Goal: Task Accomplishment & Management: Use online tool/utility

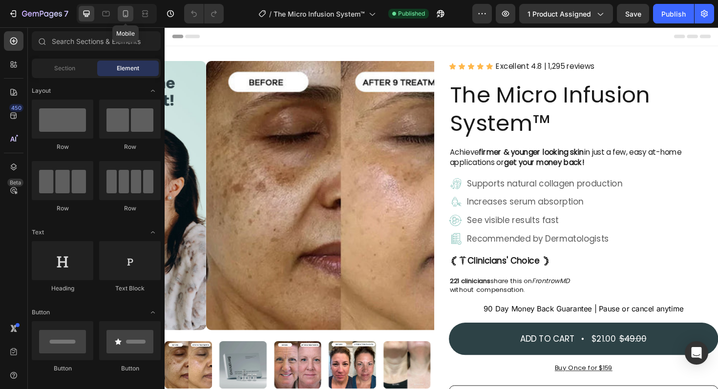
click at [127, 17] on icon at bounding box center [126, 14] width 10 height 10
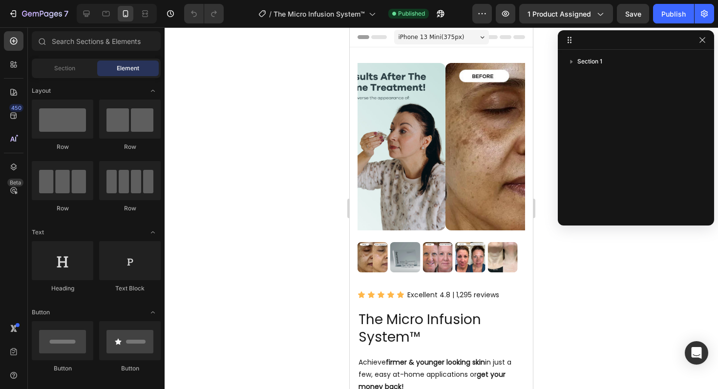
click at [249, 179] on div at bounding box center [441, 208] width 553 height 362
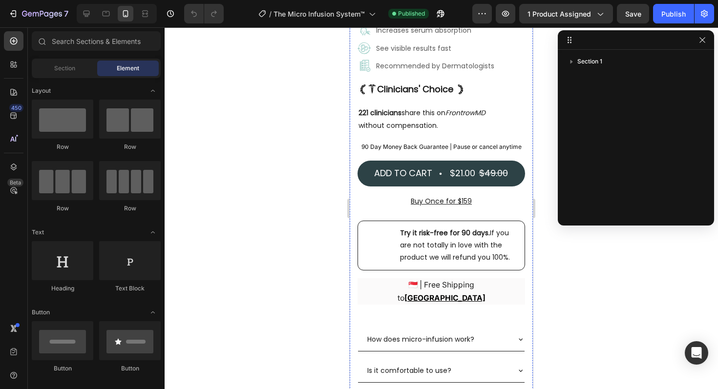
scroll to position [397, 0]
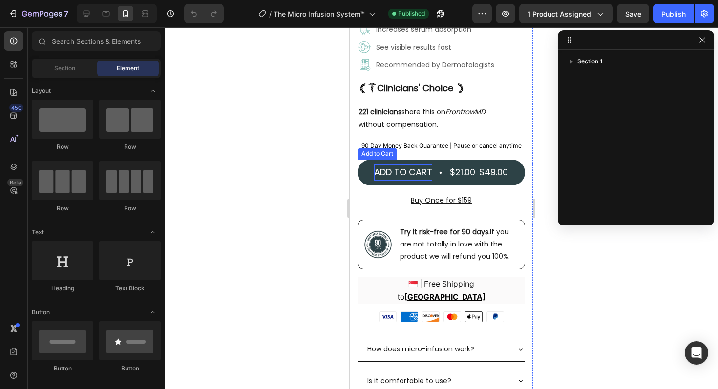
click at [424, 180] on div "Add to cart" at bounding box center [403, 173] width 58 height 16
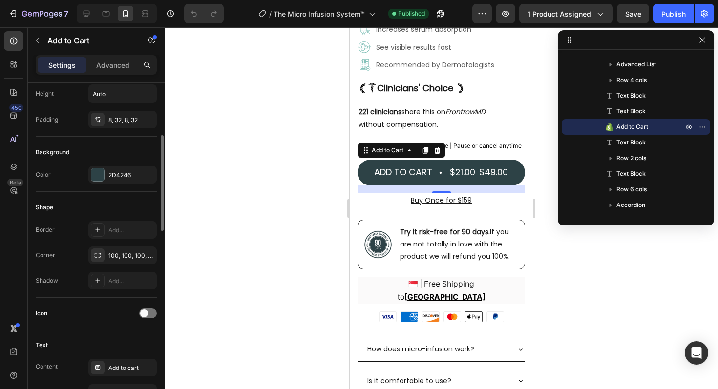
scroll to position [189, 0]
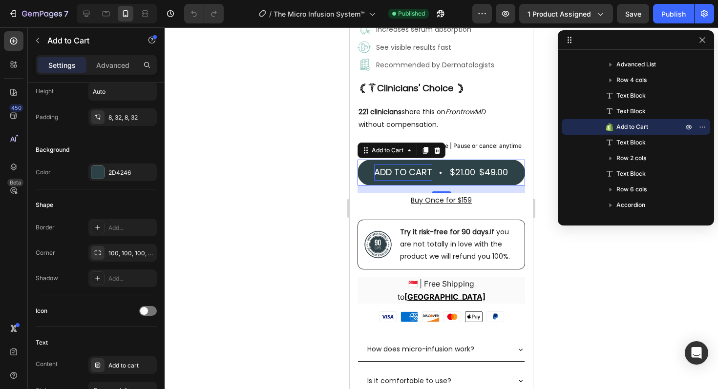
click at [397, 177] on div "Add to cart" at bounding box center [403, 173] width 58 height 16
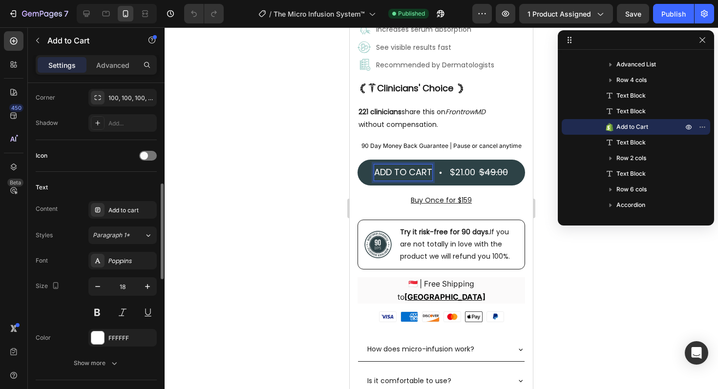
scroll to position [346, 0]
click at [97, 285] on icon "button" at bounding box center [98, 285] width 10 height 10
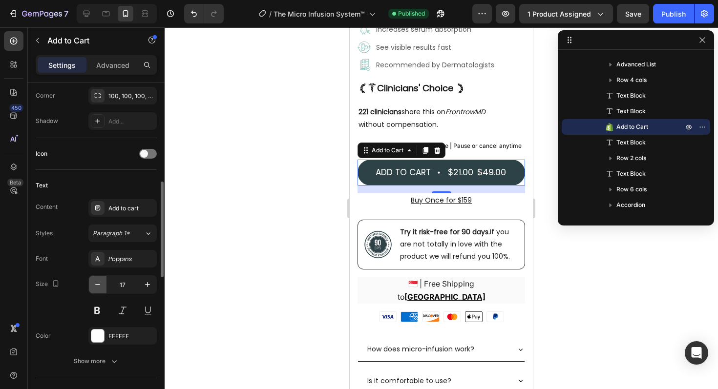
click at [97, 285] on icon "button" at bounding box center [98, 285] width 10 height 10
type input "16"
click at [454, 181] on div "$21.00" at bounding box center [459, 173] width 27 height 18
click at [460, 176] on div "$21.00" at bounding box center [459, 173] width 27 height 18
click at [450, 176] on div "$21.00" at bounding box center [459, 173] width 27 height 18
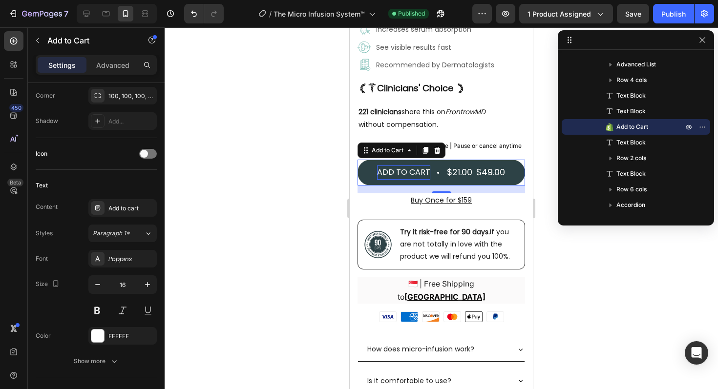
click at [408, 174] on p "Add to cart" at bounding box center [403, 173] width 53 height 14
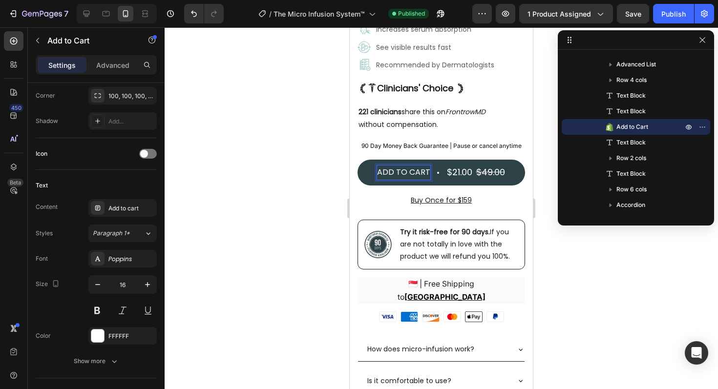
click at [457, 173] on div "$21.00" at bounding box center [459, 173] width 27 height 18
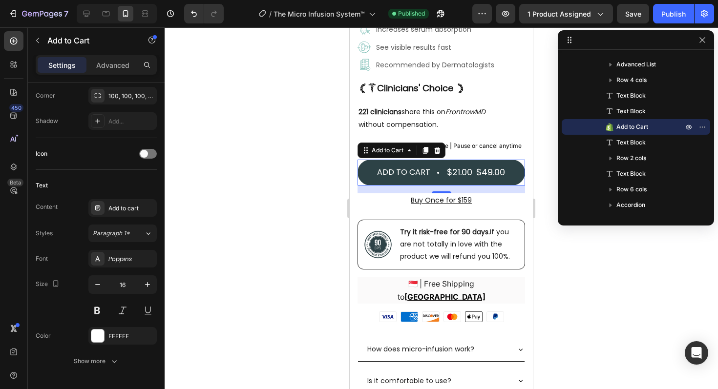
click at [457, 173] on div "$21.00" at bounding box center [459, 173] width 27 height 18
click at [496, 175] on div "$49.00" at bounding box center [490, 173] width 31 height 18
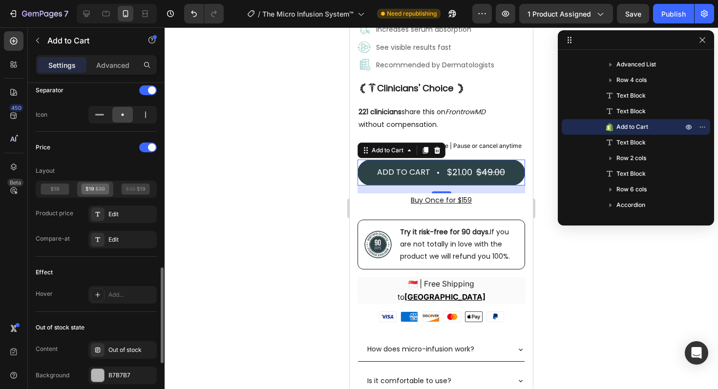
scroll to position [650, 0]
click at [122, 217] on div "Edit" at bounding box center [131, 214] width 46 height 9
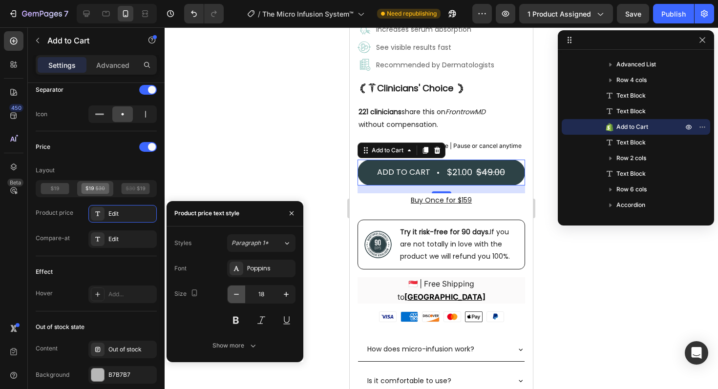
click at [234, 295] on icon "button" at bounding box center [236, 295] width 10 height 10
type input "16"
click at [138, 237] on div "Edit" at bounding box center [131, 239] width 46 height 9
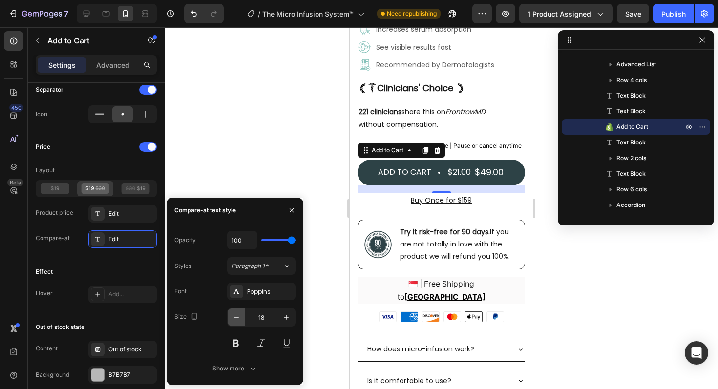
click at [235, 318] on icon "button" at bounding box center [236, 318] width 10 height 10
type input "16"
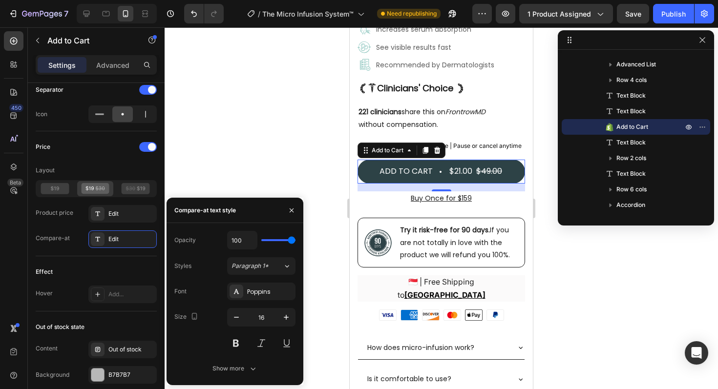
click at [276, 147] on div at bounding box center [441, 208] width 553 height 362
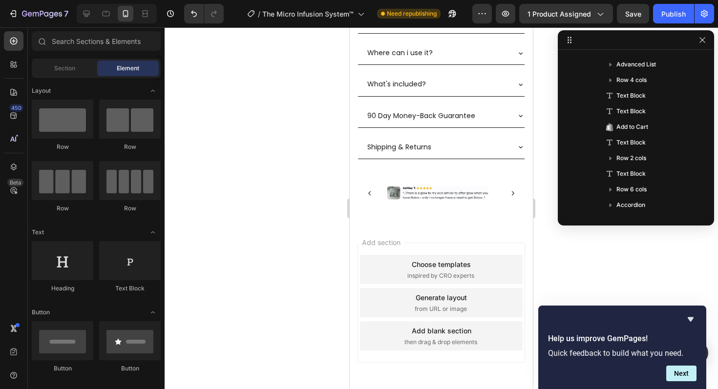
scroll to position [784, 0]
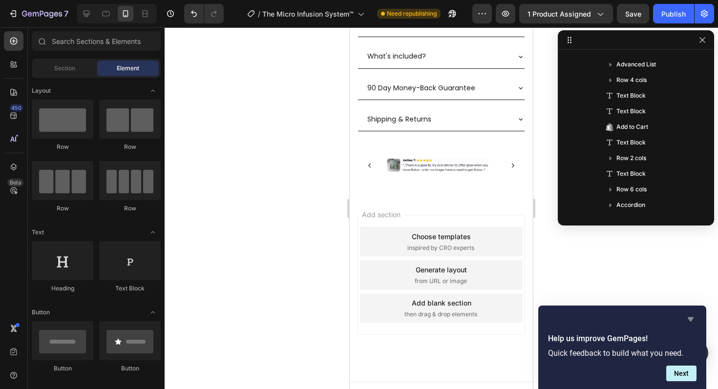
click at [688, 321] on icon "Hide survey" at bounding box center [691, 320] width 12 height 12
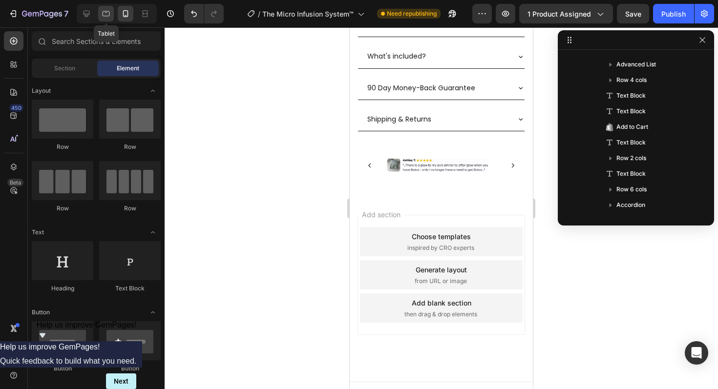
click at [109, 15] on icon at bounding box center [106, 13] width 7 height 5
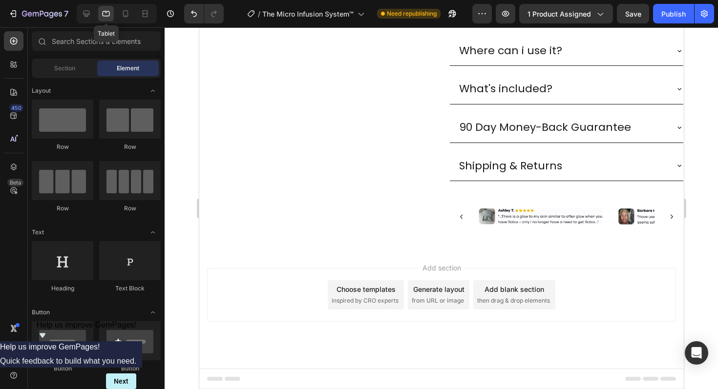
scroll to position [681, 0]
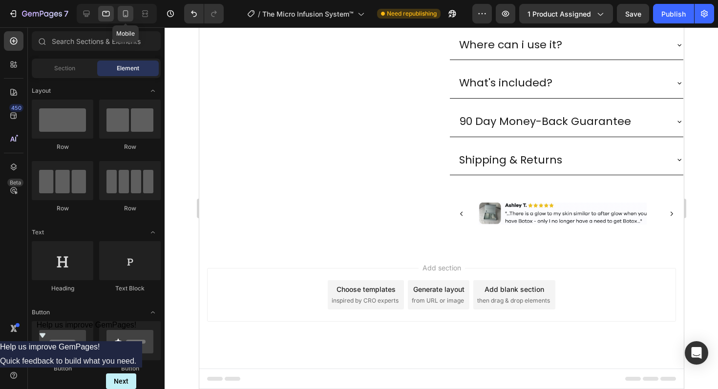
click at [125, 15] on icon at bounding box center [126, 15] width 2 height 1
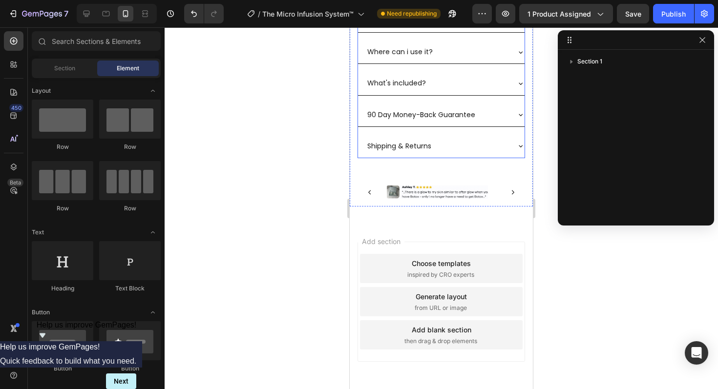
scroll to position [752, 0]
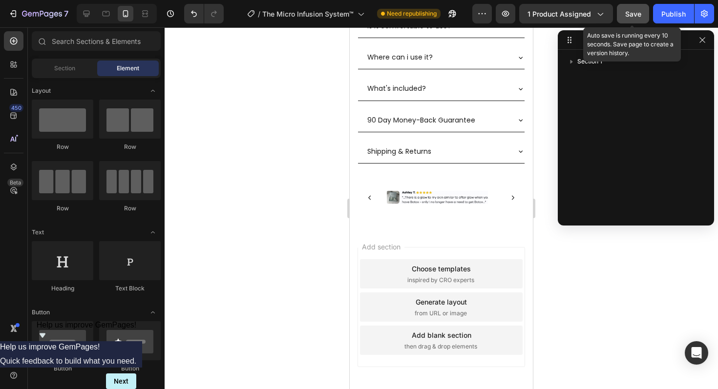
click at [626, 19] on button "Save" at bounding box center [633, 14] width 32 height 20
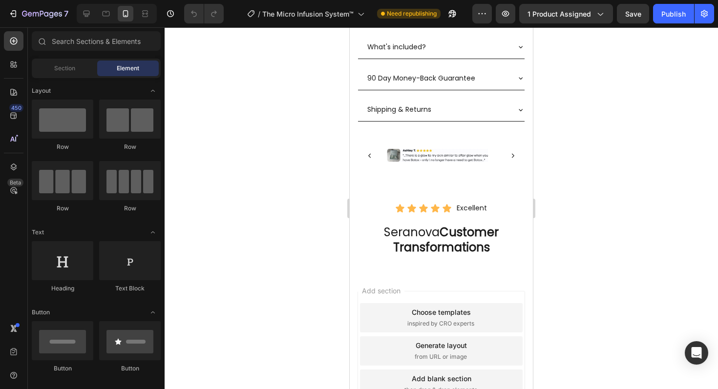
scroll to position [794, 0]
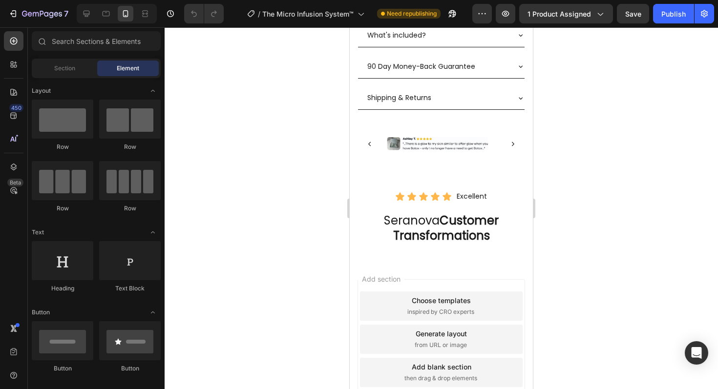
click at [441, 233] on strong "Customer Transformations" at bounding box center [446, 227] width 106 height 31
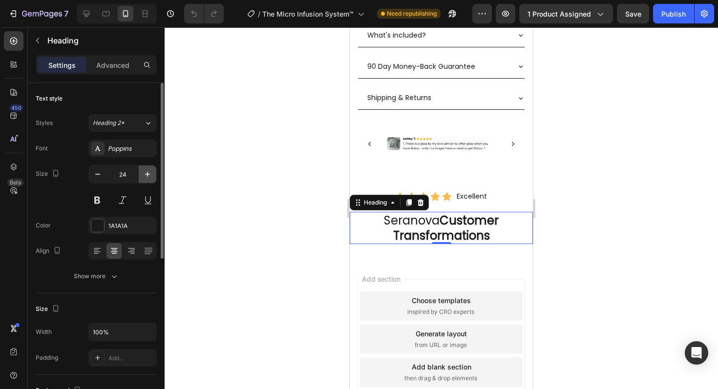
click at [148, 174] on icon "button" at bounding box center [147, 174] width 5 height 5
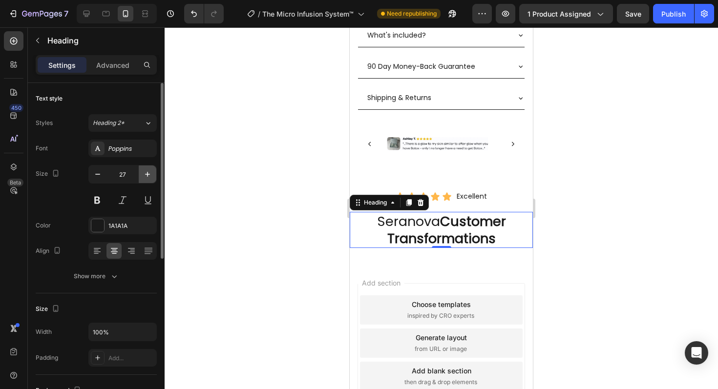
click at [148, 174] on icon "button" at bounding box center [147, 174] width 5 height 5
type input "28"
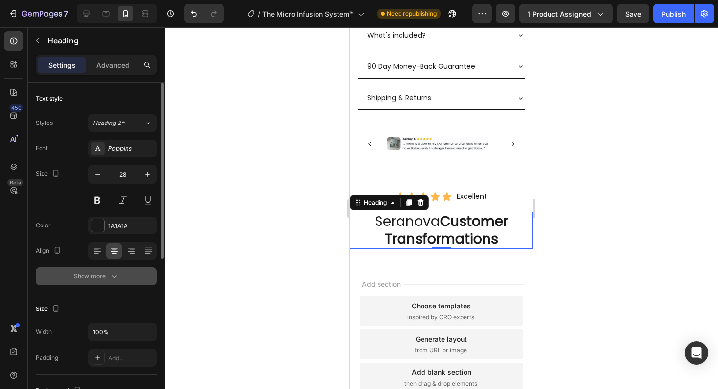
click at [110, 278] on icon "button" at bounding box center [114, 277] width 10 height 10
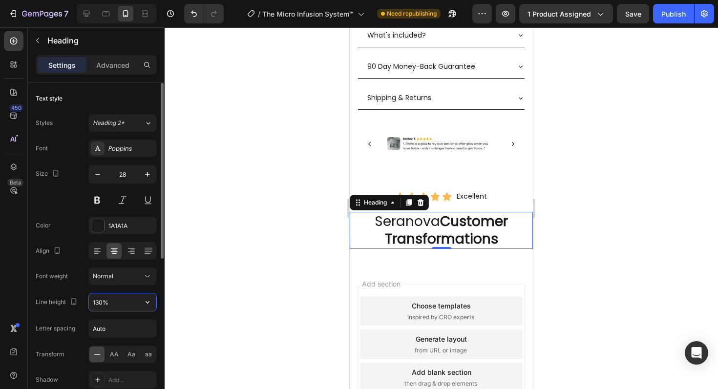
click at [108, 302] on input "130%" at bounding box center [122, 303] width 67 height 18
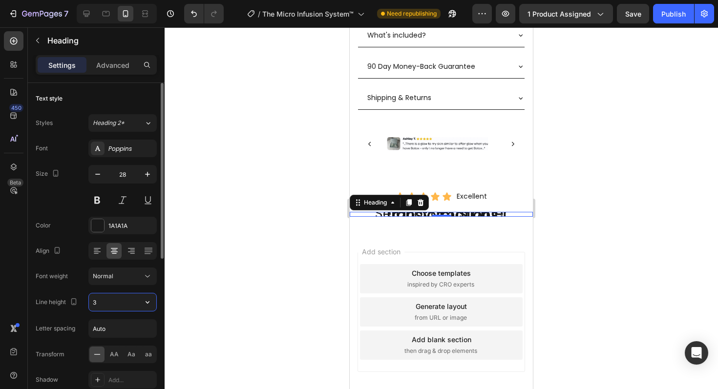
type input "36"
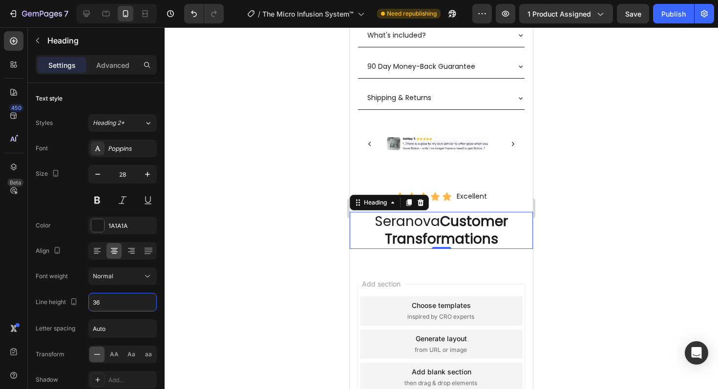
click at [623, 278] on div at bounding box center [441, 208] width 553 height 362
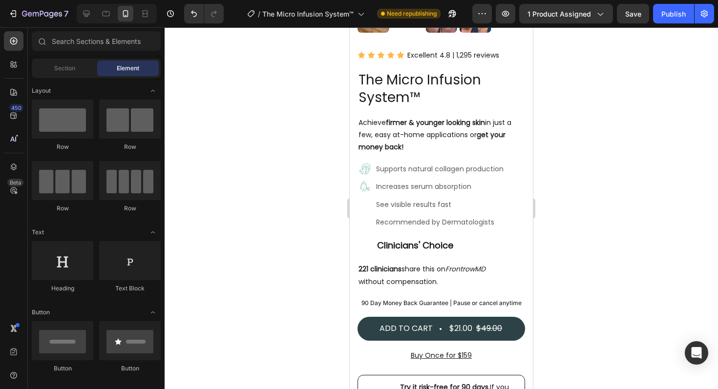
scroll to position [225, 0]
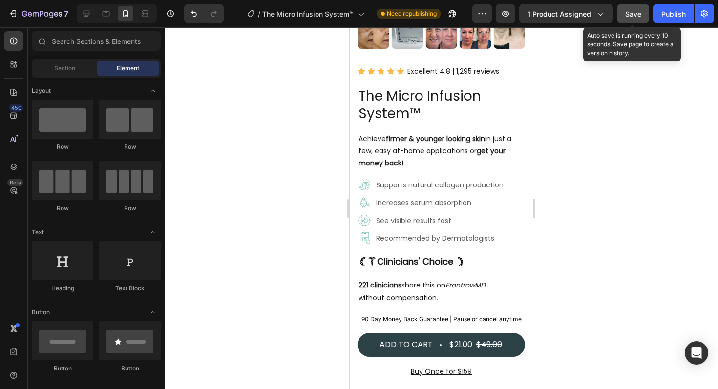
click at [634, 19] on button "Save" at bounding box center [633, 14] width 32 height 20
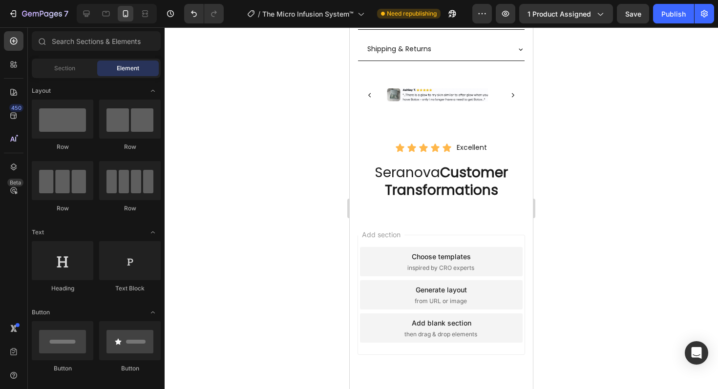
scroll to position [844, 0]
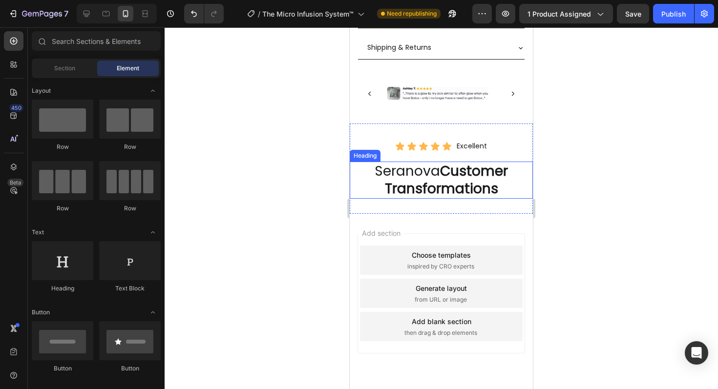
click at [452, 184] on strong "Customer Transformations" at bounding box center [447, 180] width 124 height 37
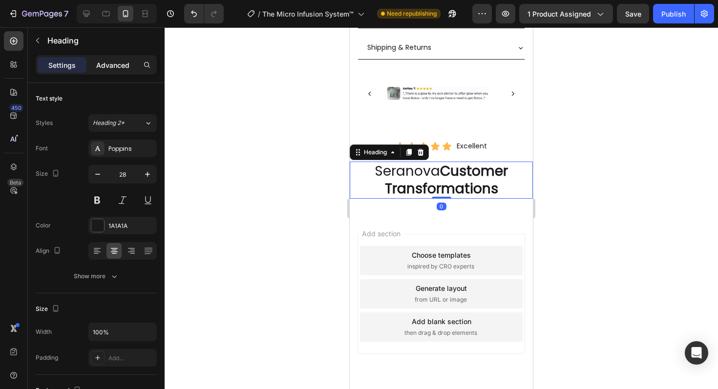
click at [126, 68] on p "Advanced" at bounding box center [112, 65] width 33 height 10
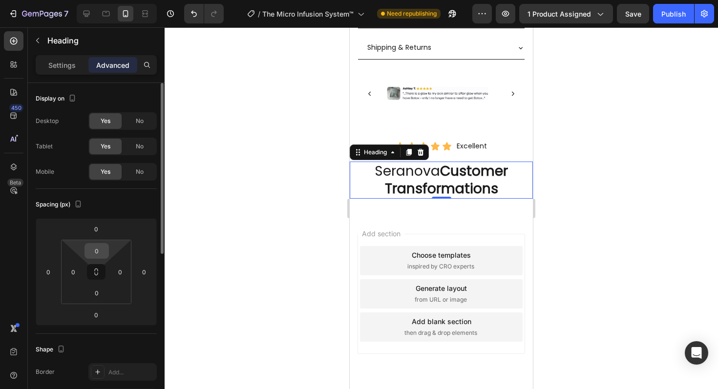
click at [104, 248] on input "0" at bounding box center [97, 251] width 20 height 15
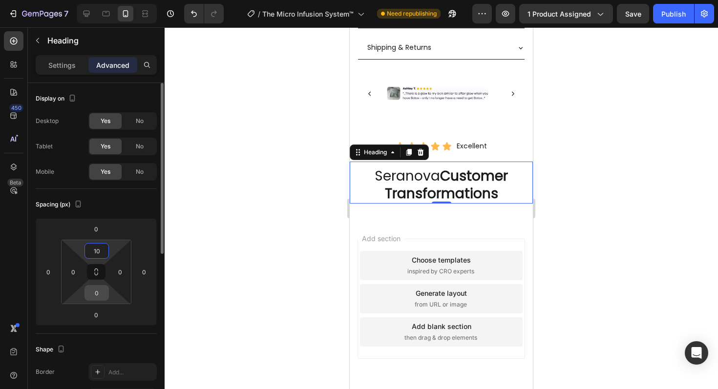
type input "10"
click at [102, 297] on input "0" at bounding box center [97, 293] width 20 height 15
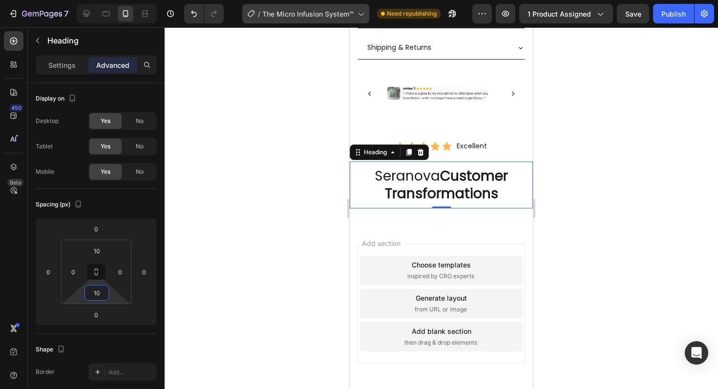
type input "10"
click at [630, 14] on span "Save" at bounding box center [633, 14] width 16 height 8
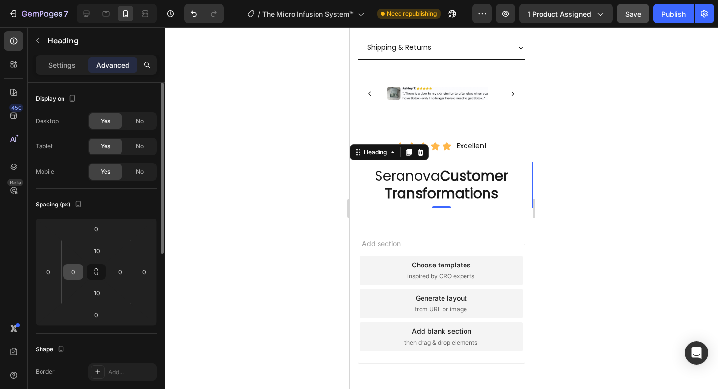
click at [76, 273] on input "0" at bounding box center [73, 272] width 15 height 15
type input "10"
click at [124, 274] on input "0" at bounding box center [120, 272] width 15 height 15
type input "10"
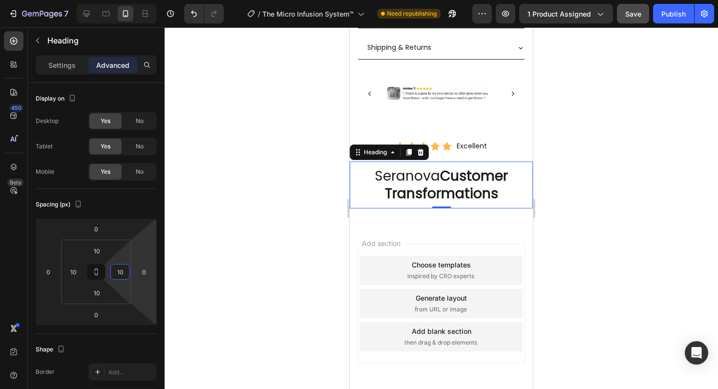
click at [613, 250] on div at bounding box center [441, 208] width 553 height 362
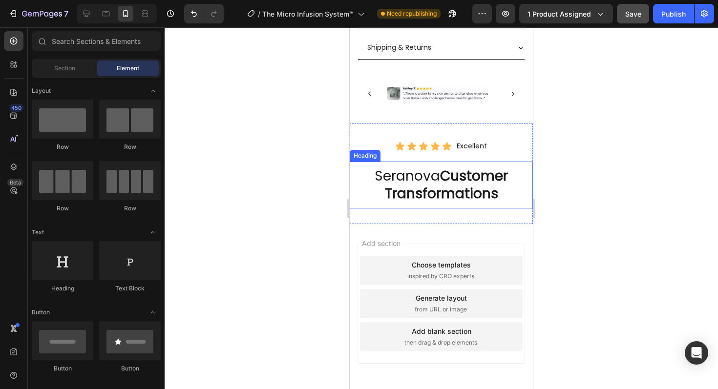
click at [467, 189] on strong "Customer Transformations" at bounding box center [447, 185] width 124 height 37
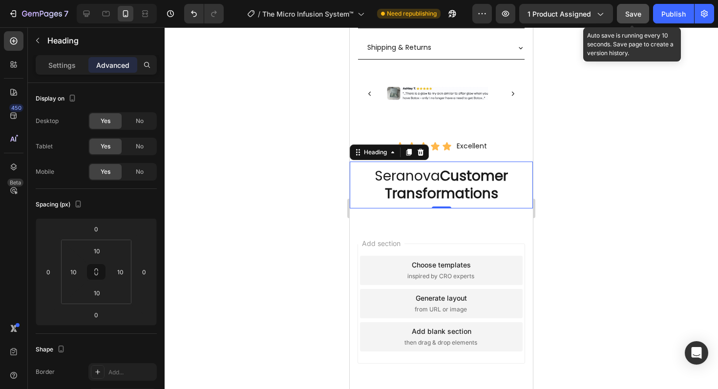
click at [636, 15] on span "Save" at bounding box center [633, 14] width 16 height 8
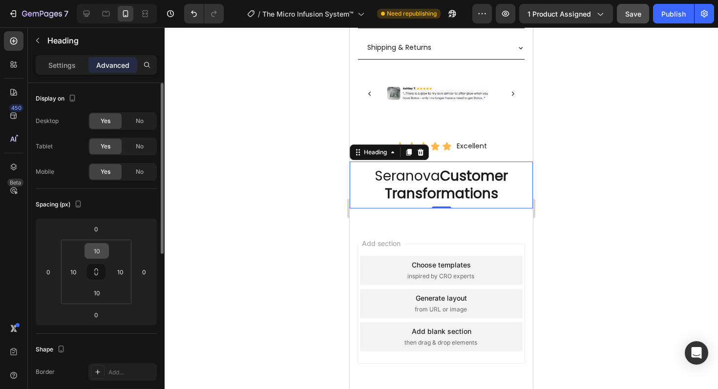
click at [98, 251] on input "10" at bounding box center [97, 251] width 20 height 15
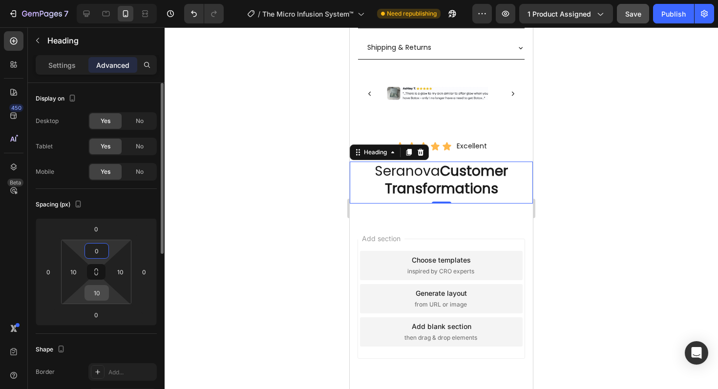
type input "0"
click at [96, 293] on input "10" at bounding box center [97, 293] width 20 height 15
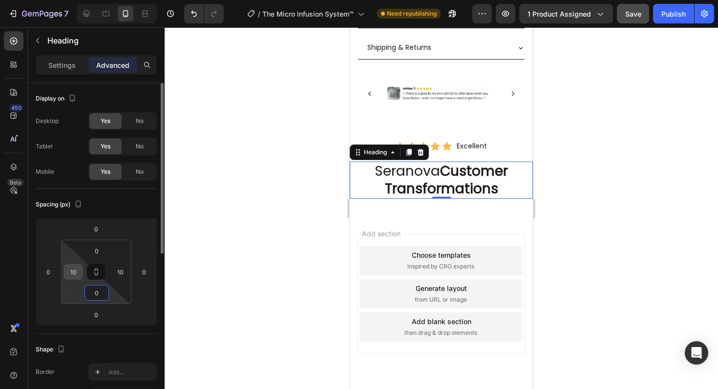
type input "0"
click at [75, 270] on input "10" at bounding box center [73, 272] width 15 height 15
type input "0"
click at [119, 272] on input "10" at bounding box center [120, 272] width 15 height 15
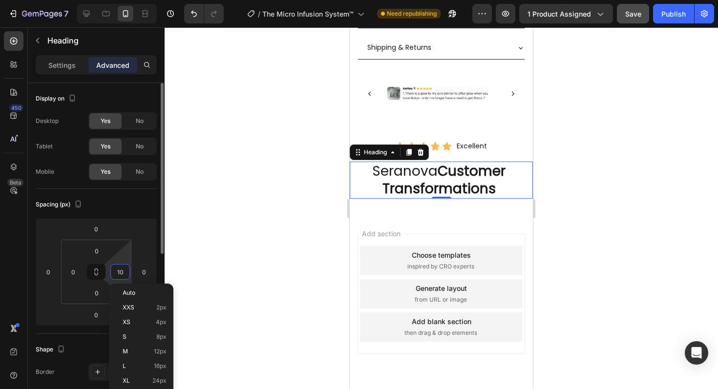
type input "0"
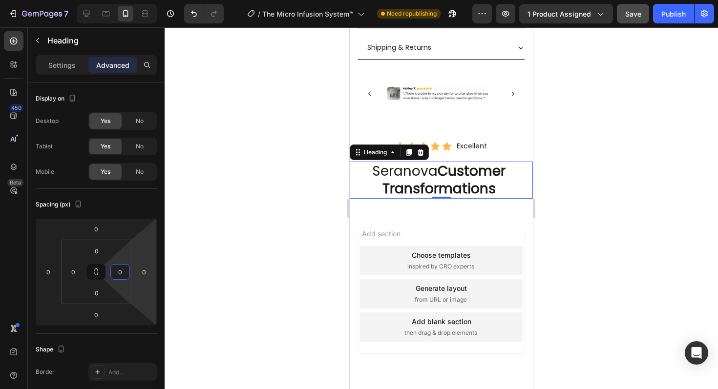
click at [238, 272] on div at bounding box center [441, 208] width 553 height 362
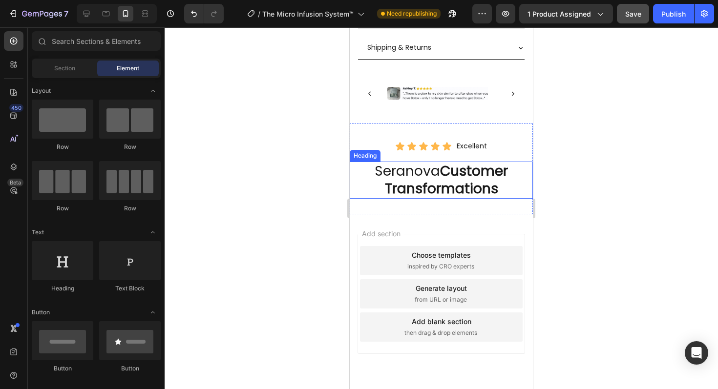
click at [457, 179] on strong "Customer Transformations" at bounding box center [447, 180] width 124 height 37
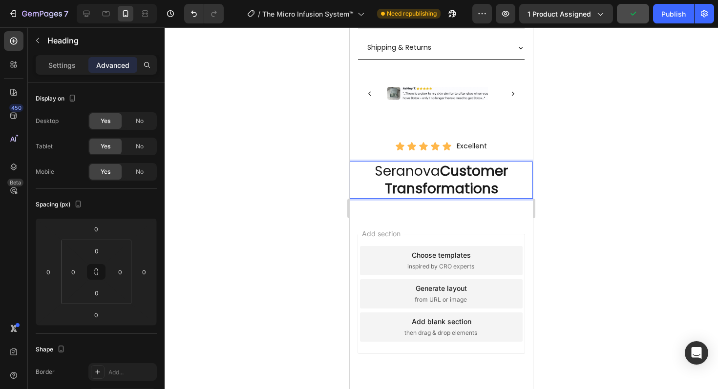
click at [505, 178] on strong "Customer Transformations" at bounding box center [447, 180] width 124 height 37
click at [368, 175] on p "Seranova Customer Transformations" at bounding box center [441, 180] width 181 height 35
click at [369, 214] on div "Add section Choose templates inspired by CRO experts Generate layout from URL o…" at bounding box center [441, 307] width 183 height 187
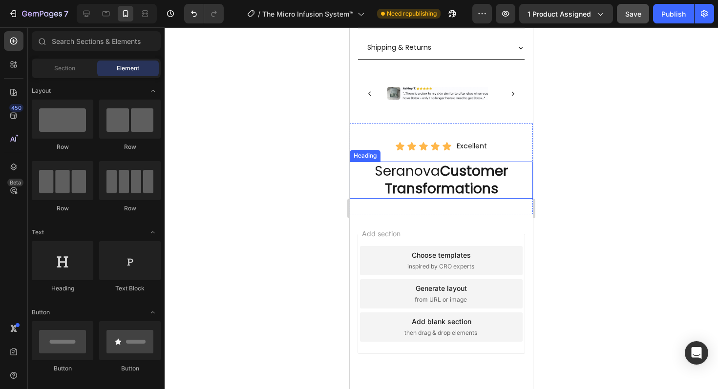
click at [368, 186] on p "Seranova Customer Transformations" at bounding box center [441, 180] width 181 height 35
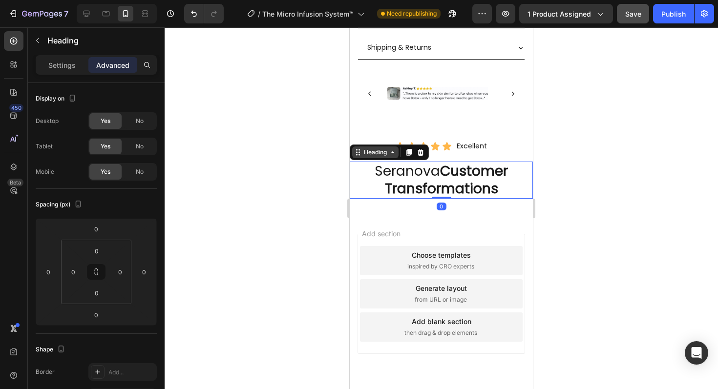
click at [394, 151] on icon at bounding box center [392, 152] width 3 height 2
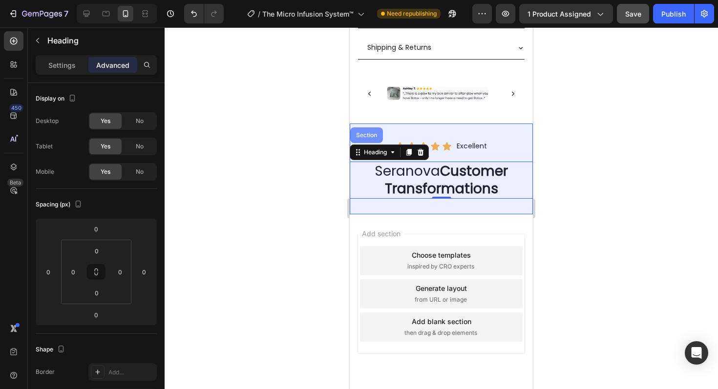
click at [368, 134] on div "Section" at bounding box center [366, 135] width 25 height 6
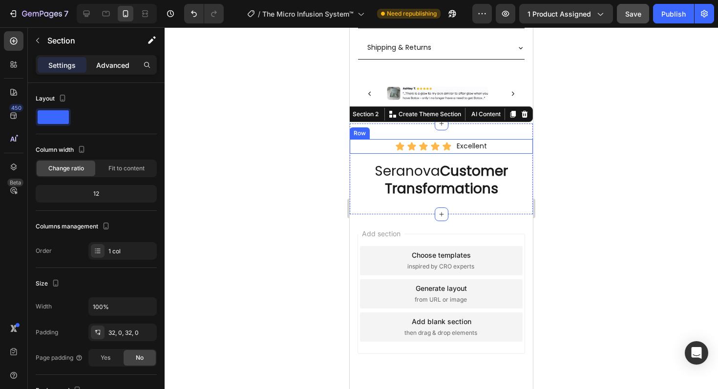
click at [119, 67] on p "Advanced" at bounding box center [112, 65] width 33 height 10
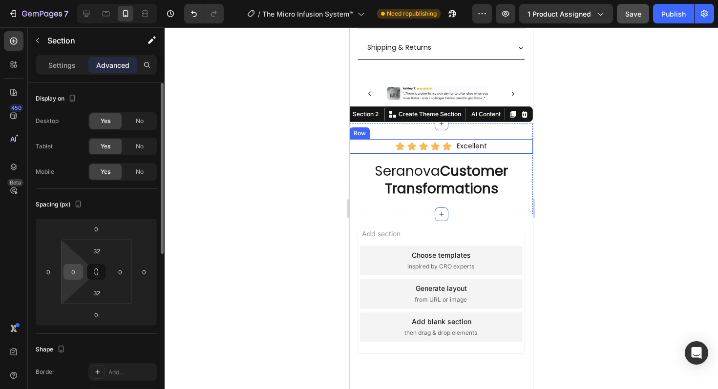
click at [75, 278] on input "0" at bounding box center [73, 272] width 15 height 15
type input "10"
click at [118, 273] on input "0" at bounding box center [120, 272] width 15 height 15
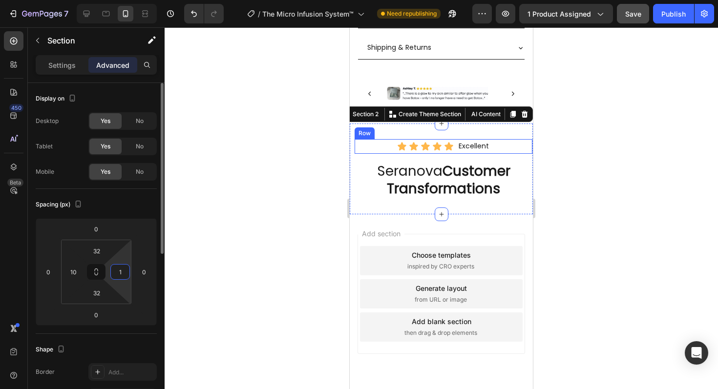
type input "10"
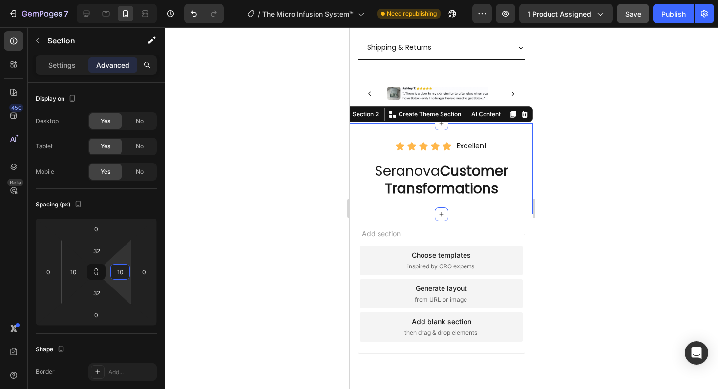
click at [615, 275] on div at bounding box center [441, 208] width 553 height 362
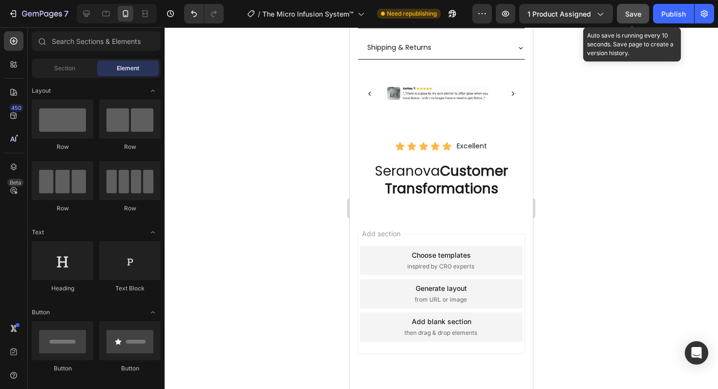
click at [637, 13] on button "Save" at bounding box center [633, 14] width 32 height 20
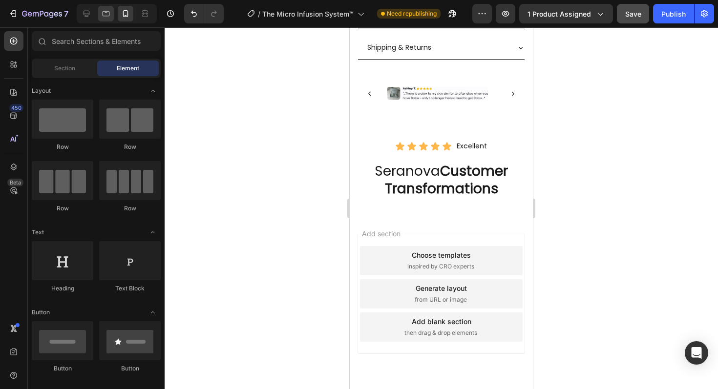
click at [107, 15] on icon at bounding box center [106, 14] width 10 height 10
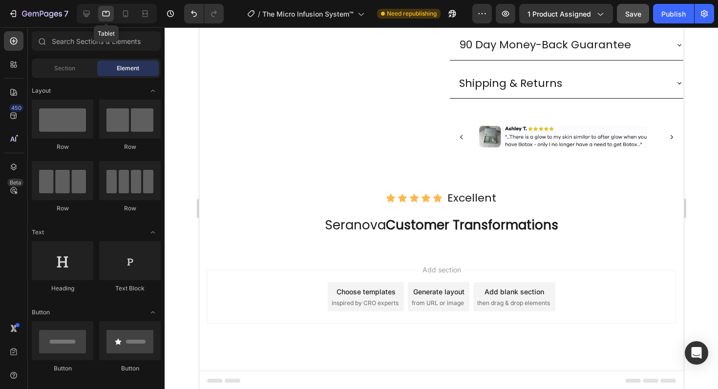
scroll to position [760, 0]
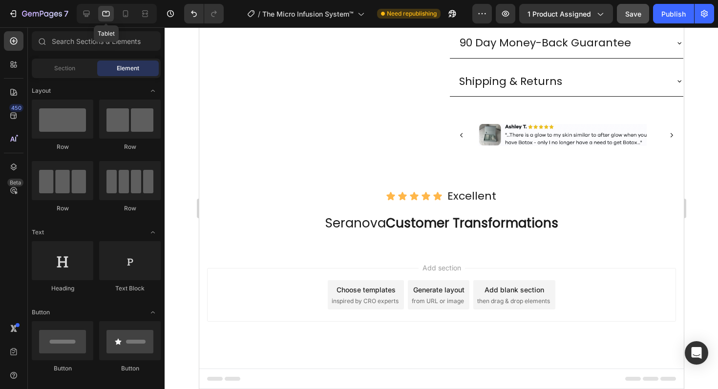
click at [107, 15] on icon at bounding box center [106, 14] width 10 height 10
click at [121, 16] on icon at bounding box center [126, 14] width 10 height 10
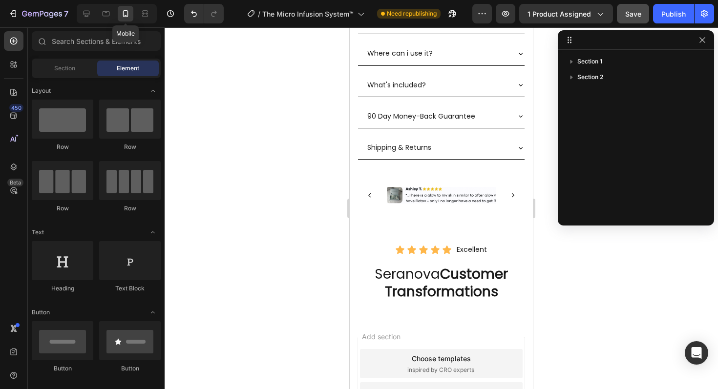
scroll to position [793, 0]
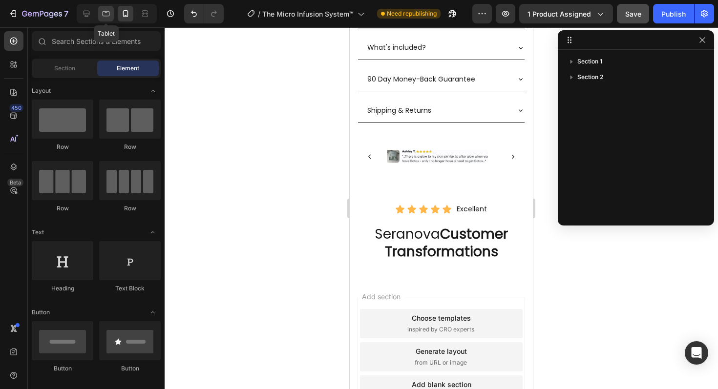
click at [109, 16] on icon at bounding box center [106, 13] width 7 height 5
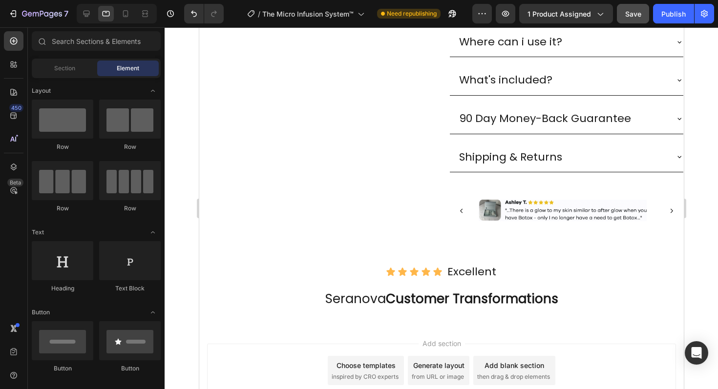
scroll to position [760, 0]
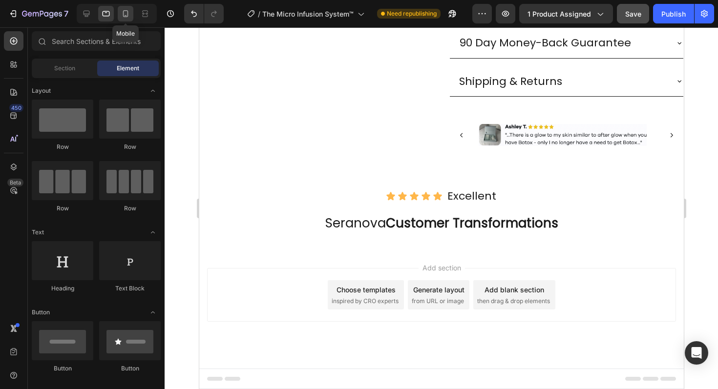
click at [129, 13] on icon at bounding box center [126, 14] width 10 height 10
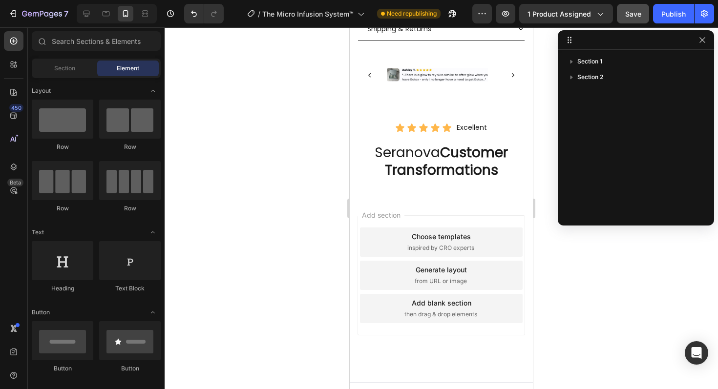
scroll to position [887, 0]
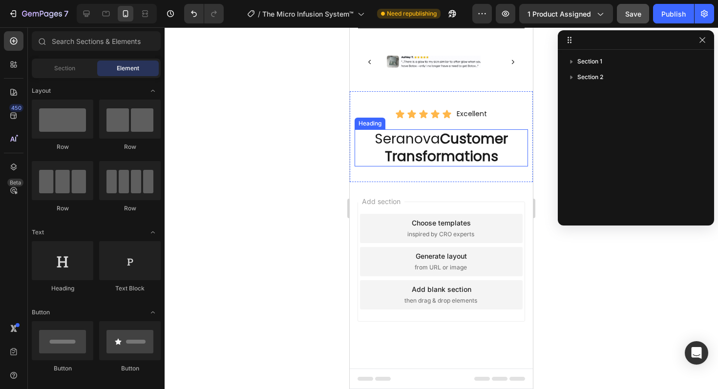
click at [430, 155] on strong "Customer Transformations" at bounding box center [447, 147] width 124 height 37
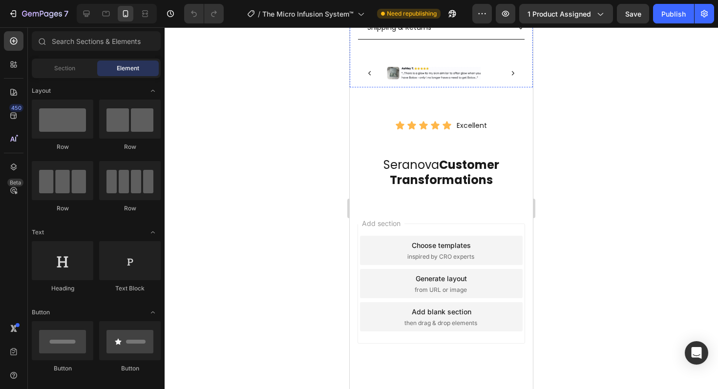
scroll to position [874, 0]
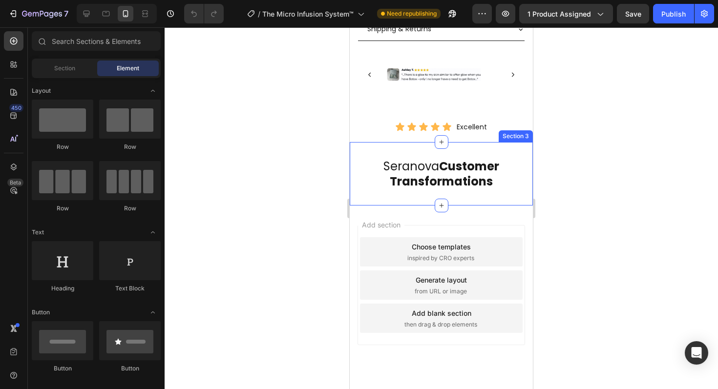
click at [441, 158] on div "Seranova Customer Transformations Heading Section 3" at bounding box center [441, 173] width 183 height 63
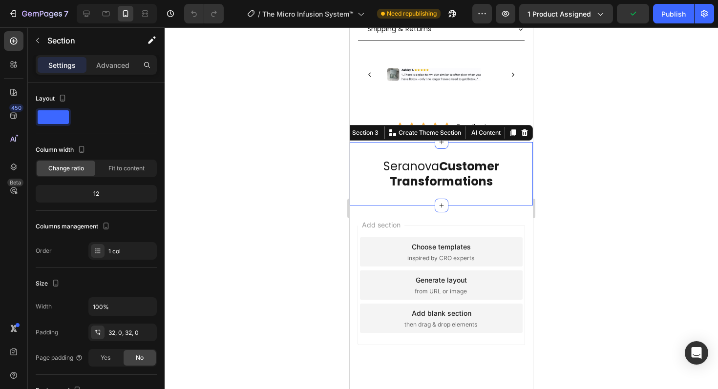
click at [508, 158] on div "Seranova Customer Transformations Heading Section 3 You can create reusable sec…" at bounding box center [441, 173] width 183 height 63
click at [109, 69] on p "Advanced" at bounding box center [112, 65] width 33 height 10
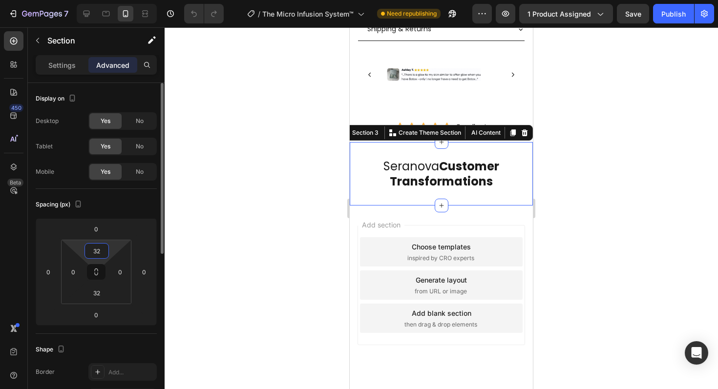
click at [105, 252] on input "32" at bounding box center [97, 251] width 20 height 15
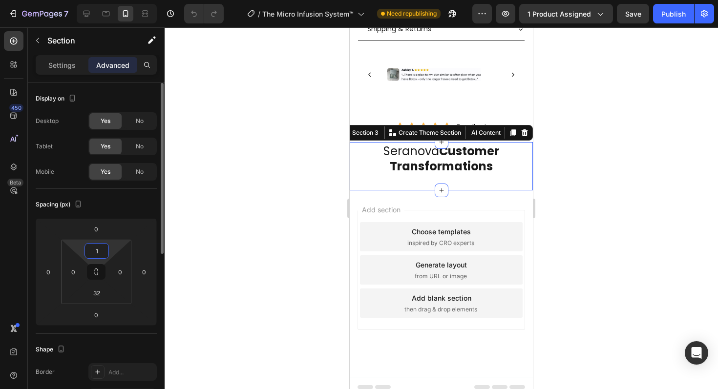
type input "16"
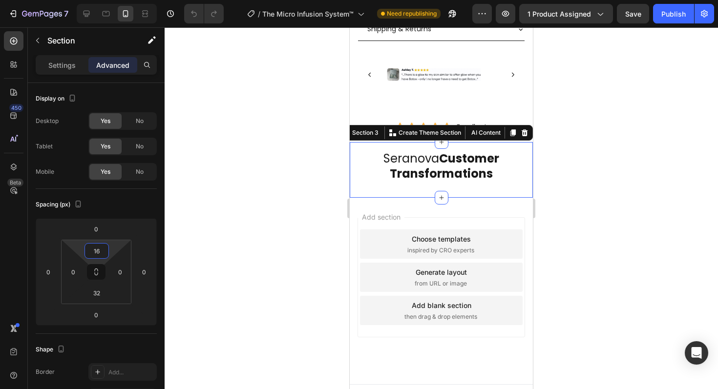
click at [624, 208] on div at bounding box center [441, 208] width 553 height 362
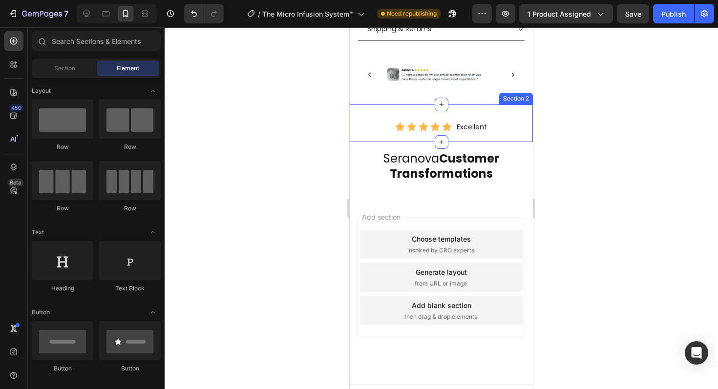
click at [487, 137] on div "Icon Icon Icon Icon Icon Icon List Excellent Text Block Row Section 2" at bounding box center [441, 124] width 183 height 38
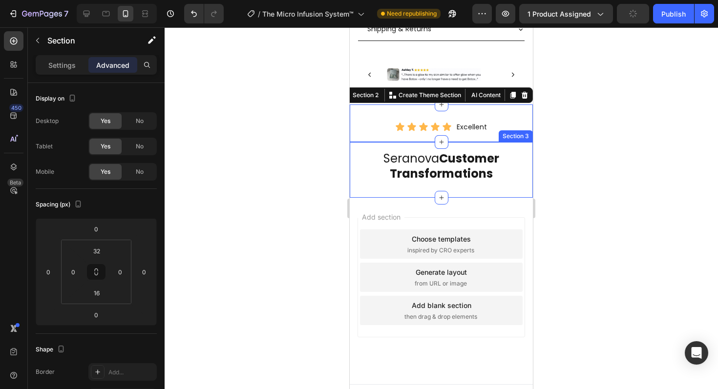
click at [487, 149] on div "Seranova Customer Transformations Heading Section 3" at bounding box center [441, 170] width 183 height 56
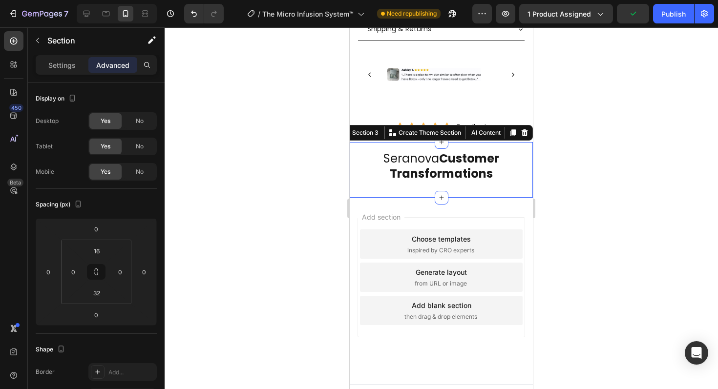
click at [561, 174] on div at bounding box center [441, 208] width 553 height 362
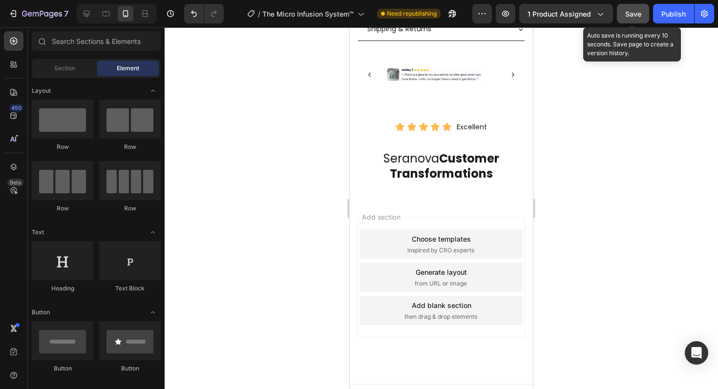
click at [629, 20] on button "Save" at bounding box center [633, 14] width 32 height 20
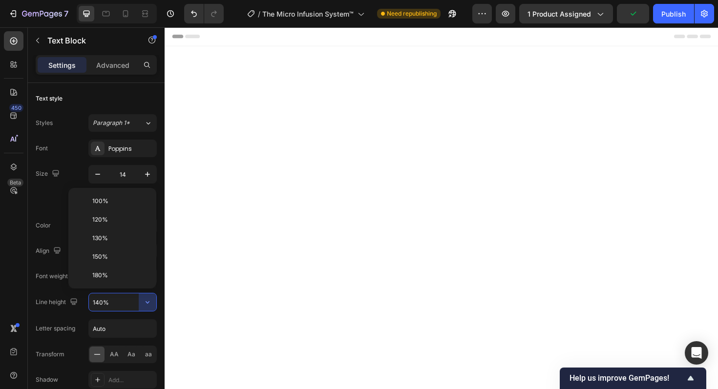
scroll to position [812, 0]
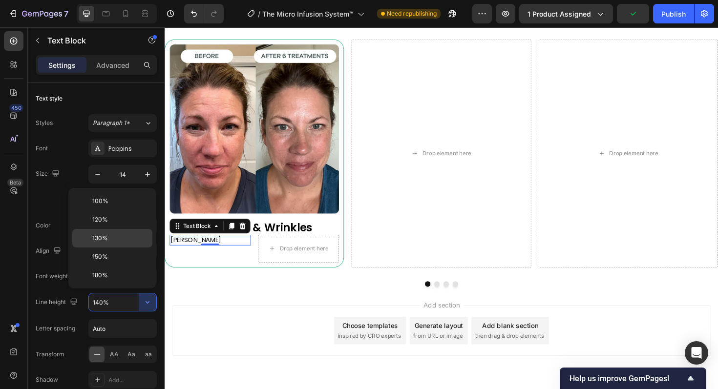
click at [121, 237] on p "130%" at bounding box center [120, 238] width 56 height 9
type input "130%"
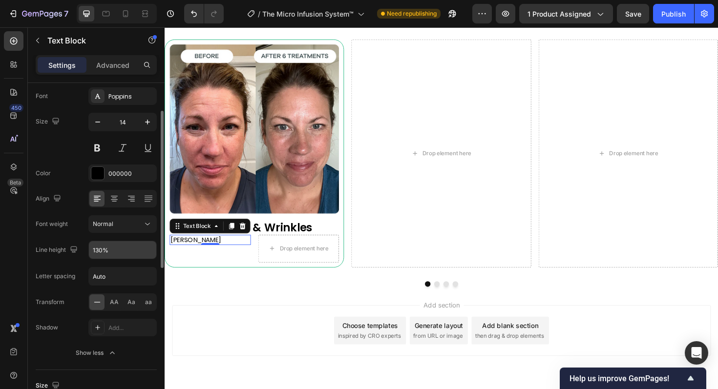
scroll to position [52, 0]
click at [147, 225] on icon at bounding box center [148, 225] width 10 height 10
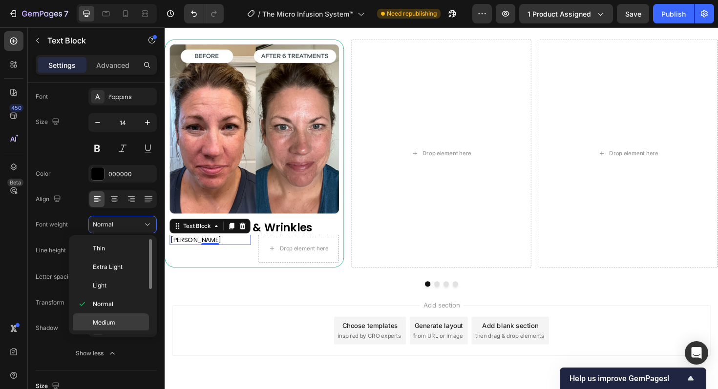
click at [116, 320] on p "Medium" at bounding box center [119, 322] width 52 height 9
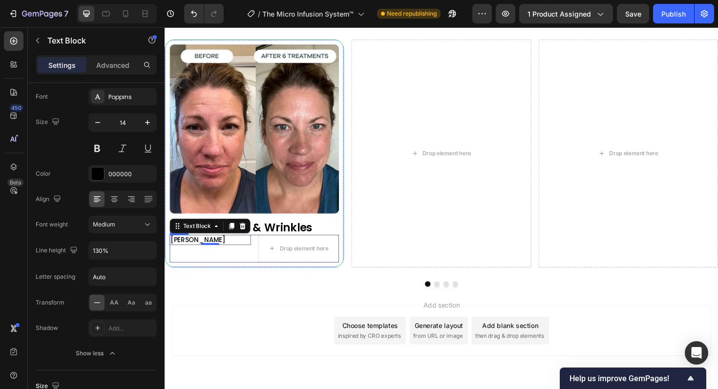
click at [232, 268] on div "[PERSON_NAME] Text Block 0" at bounding box center [213, 261] width 86 height 29
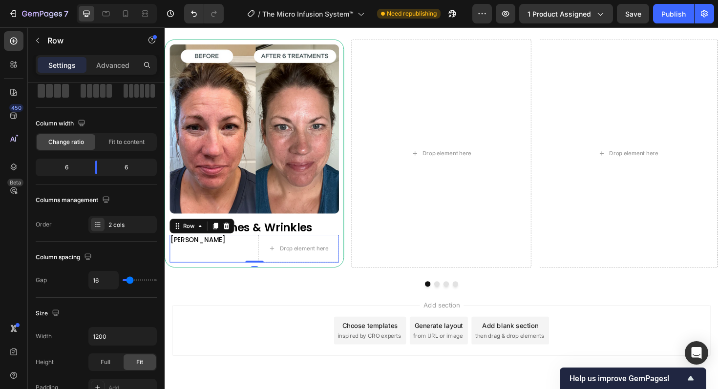
scroll to position [0, 0]
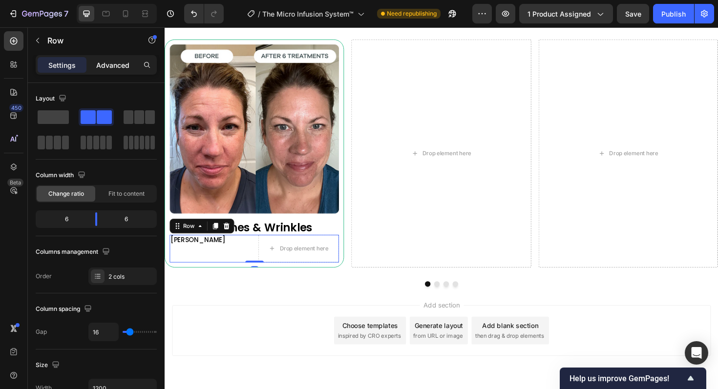
click at [124, 63] on p "Advanced" at bounding box center [112, 65] width 33 height 10
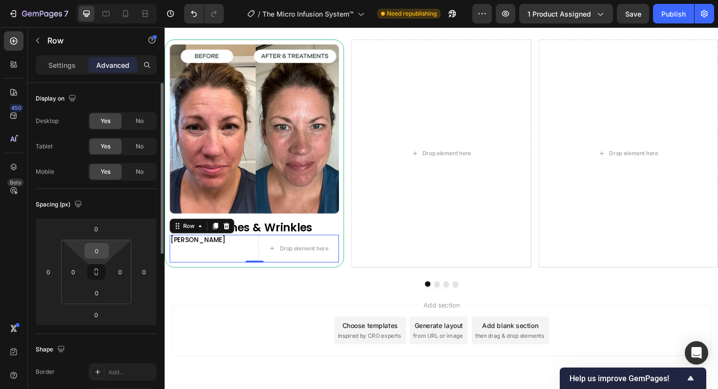
click at [100, 248] on input "0" at bounding box center [97, 251] width 20 height 15
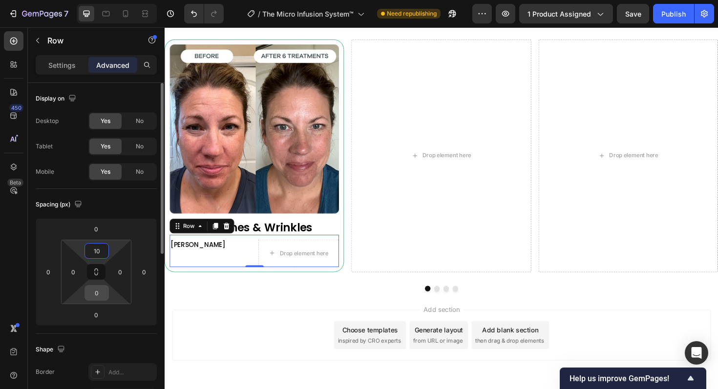
type input "10"
click at [104, 295] on input "0" at bounding box center [97, 293] width 20 height 15
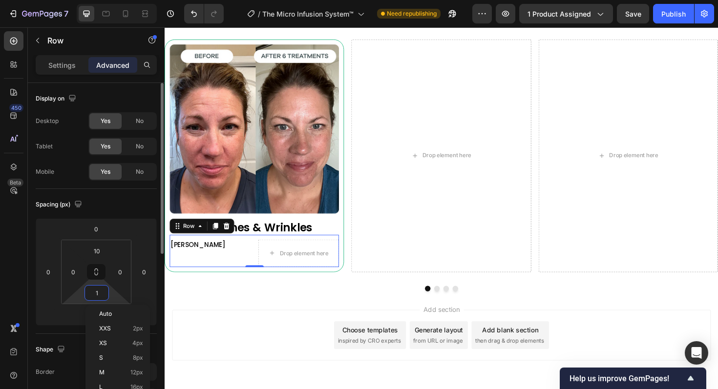
type input "10"
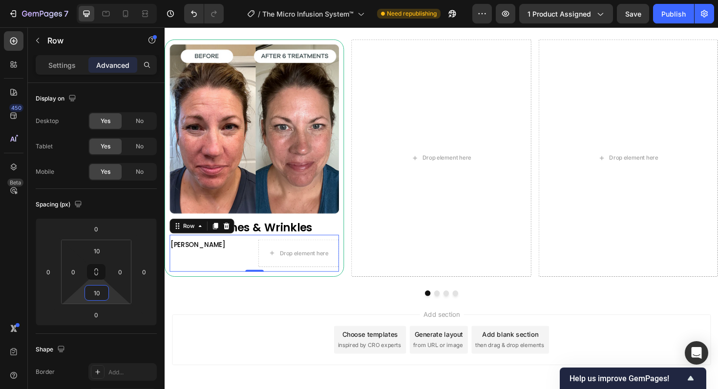
click at [239, 370] on div "Add section Choose templates inspired by CRO experts Generate layout from URL o…" at bounding box center [457, 359] width 570 height 54
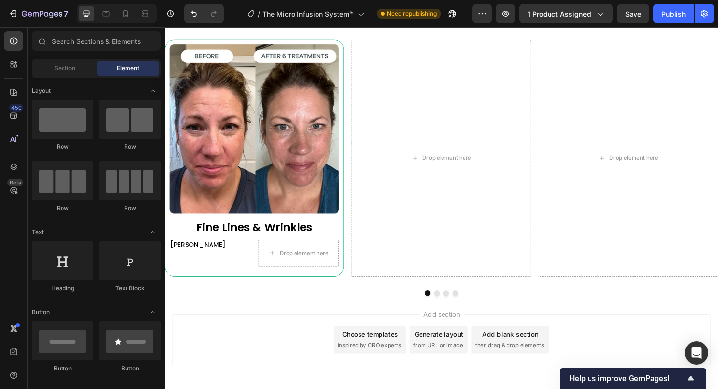
click at [191, 254] on p "Nancy M." at bounding box center [213, 257] width 84 height 9
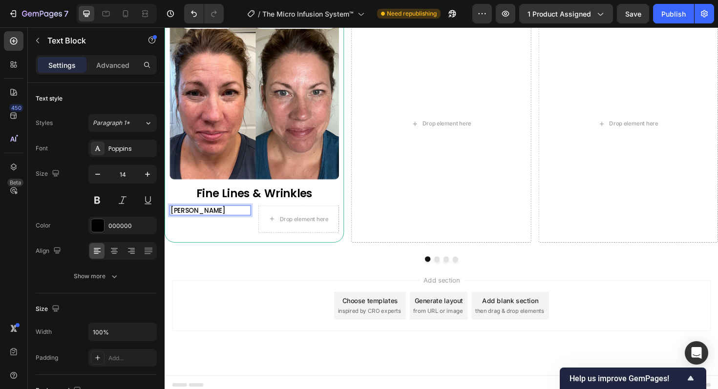
scroll to position [854, 0]
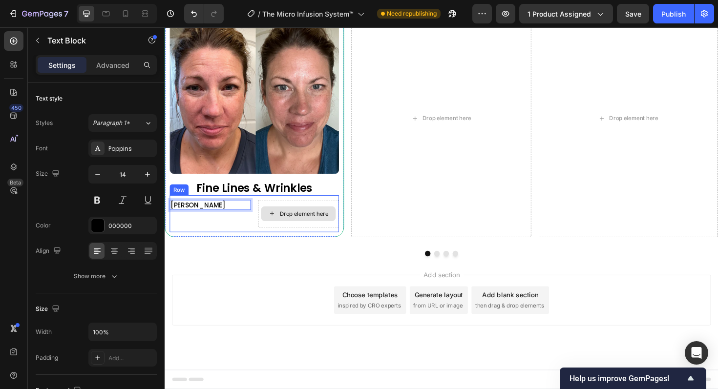
click at [294, 229] on div "Drop element here" at bounding box center [306, 225] width 79 height 16
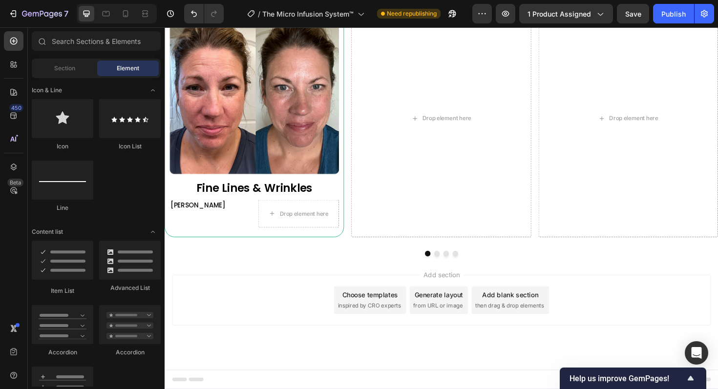
scroll to position [442, 0]
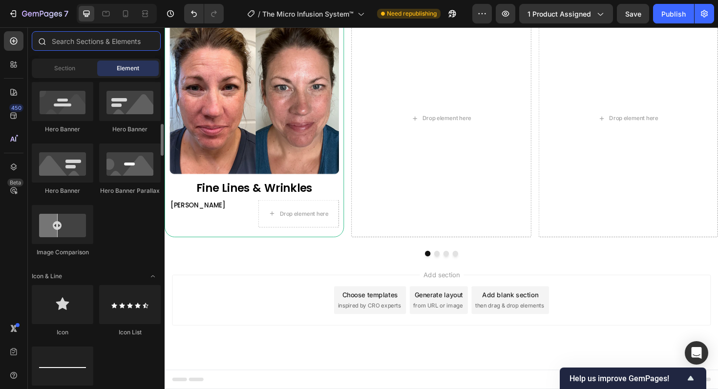
click at [114, 42] on input "text" at bounding box center [96, 41] width 129 height 20
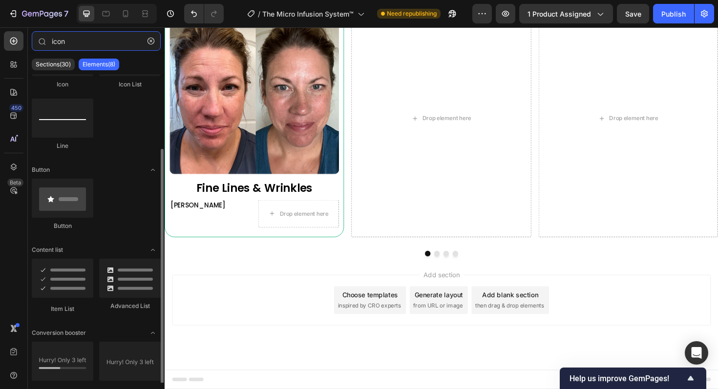
scroll to position [90, 0]
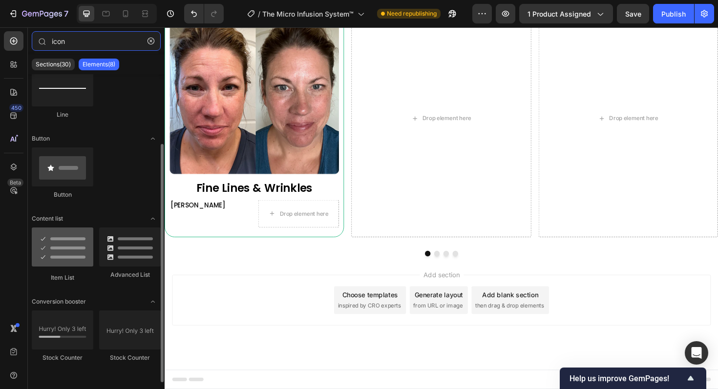
type input "icon"
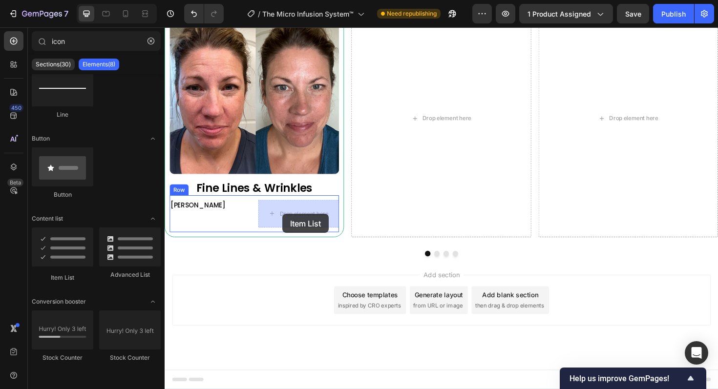
drag, startPoint x: 233, startPoint y: 281, endPoint x: 289, endPoint y: 225, distance: 79.1
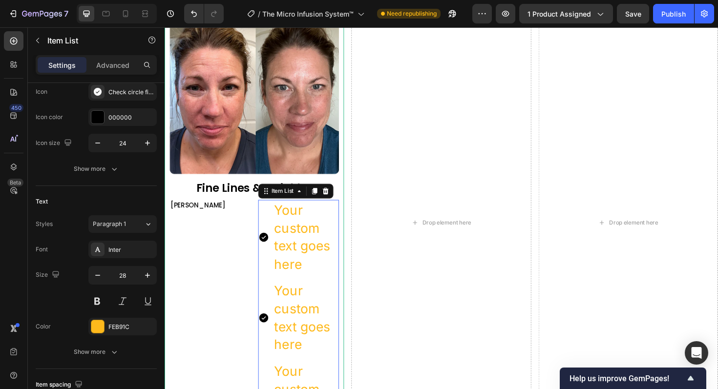
scroll to position [0, 0]
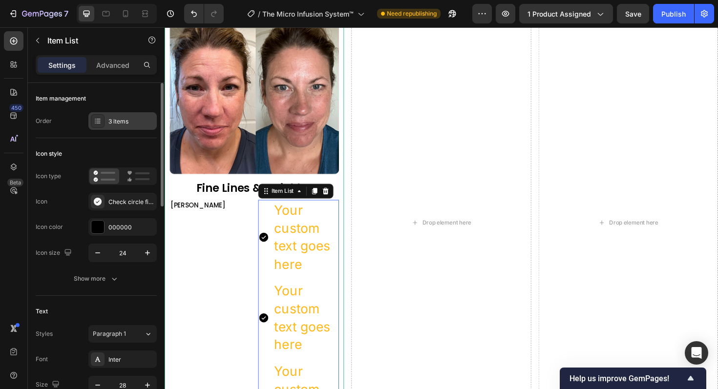
click at [125, 124] on div "3 items" at bounding box center [131, 121] width 46 height 9
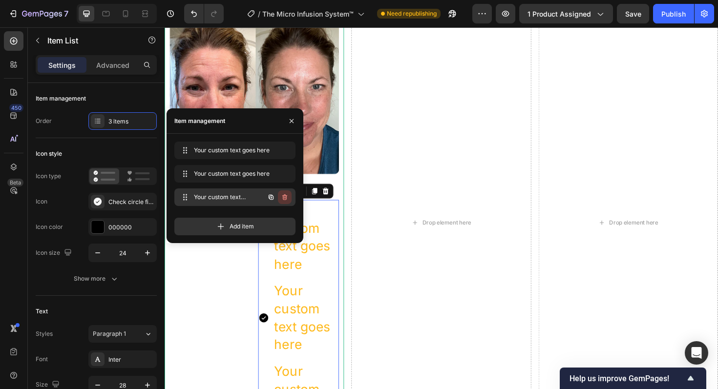
click at [282, 198] on icon "button" at bounding box center [285, 197] width 8 height 8
click at [282, 198] on div "Delete" at bounding box center [278, 197] width 18 height 9
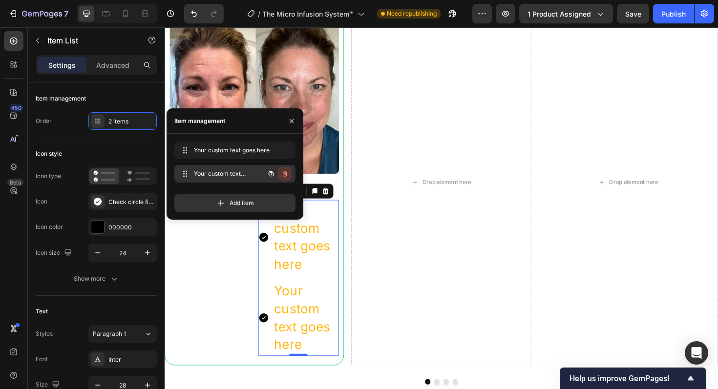
click at [287, 175] on icon "button" at bounding box center [285, 174] width 8 height 8
click at [287, 175] on button "Delete" at bounding box center [278, 174] width 27 height 14
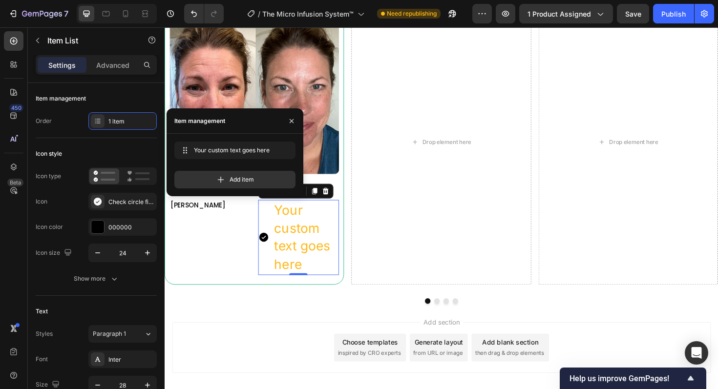
click at [303, 362] on div "Add section Choose templates inspired by CRO experts Generate layout from URL o…" at bounding box center [457, 367] width 570 height 54
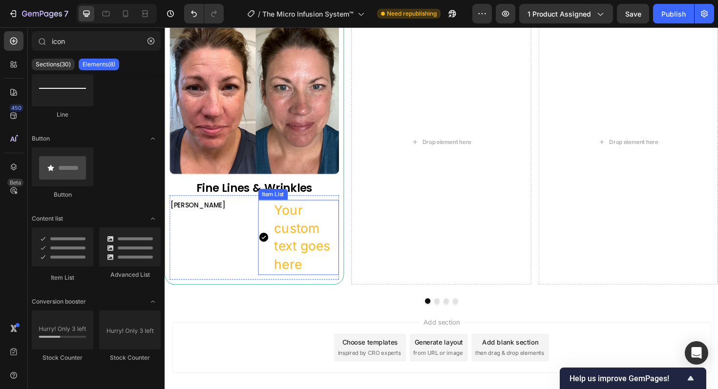
click at [306, 269] on div "Your custom text goes here" at bounding box center [314, 250] width 70 height 80
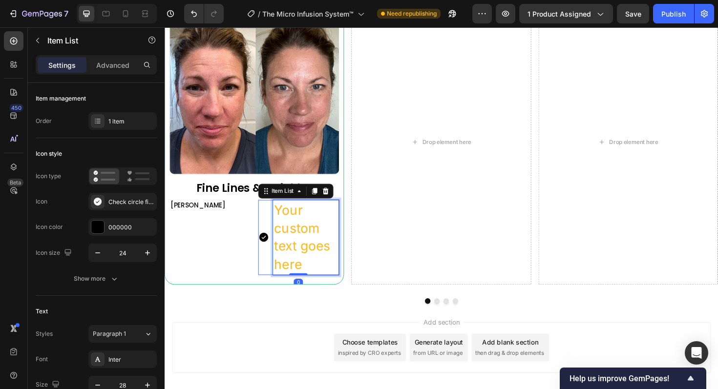
click at [306, 269] on p "Your custom text goes here" at bounding box center [314, 249] width 67 height 77
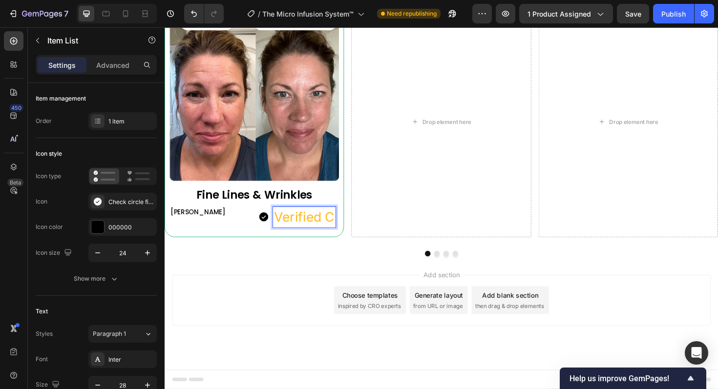
scroll to position [854, 0]
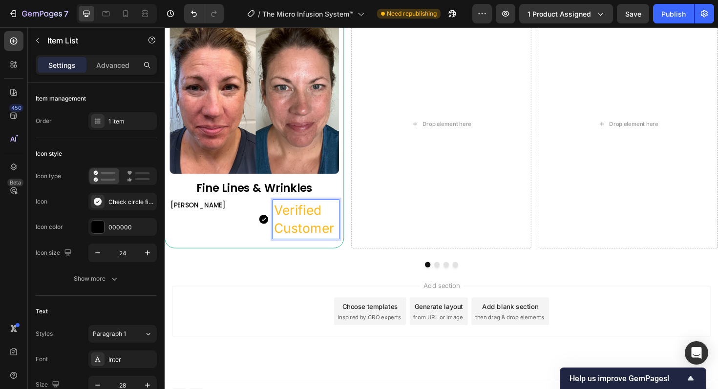
click at [312, 233] on p "Verified Customer" at bounding box center [314, 230] width 67 height 38
click at [281, 333] on div "Add section Choose templates inspired by CRO experts Generate layout from URL o…" at bounding box center [457, 328] width 570 height 54
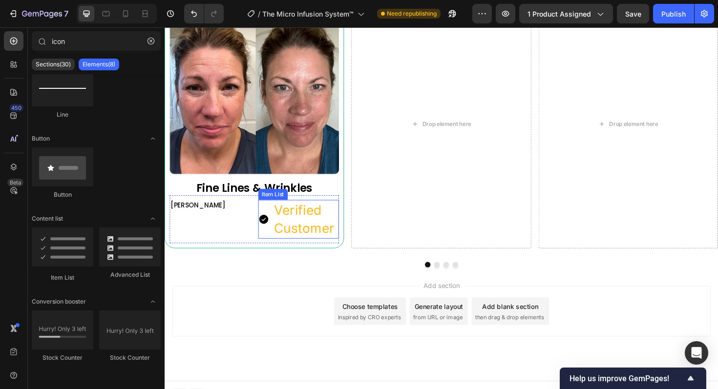
click at [295, 240] on p "Verified Customer" at bounding box center [314, 230] width 67 height 38
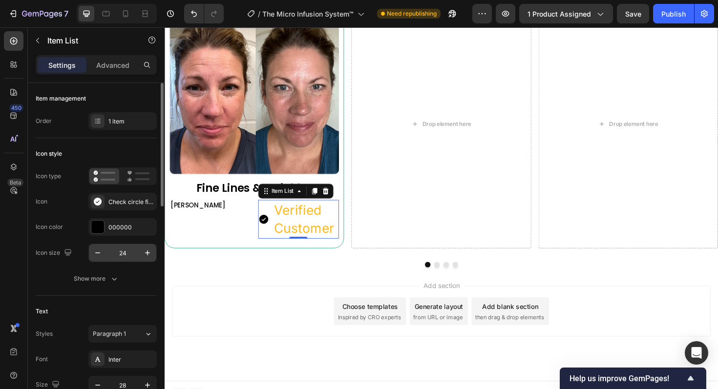
click at [130, 252] on input "24" at bounding box center [122, 253] width 32 height 18
type input "1"
type input "14"
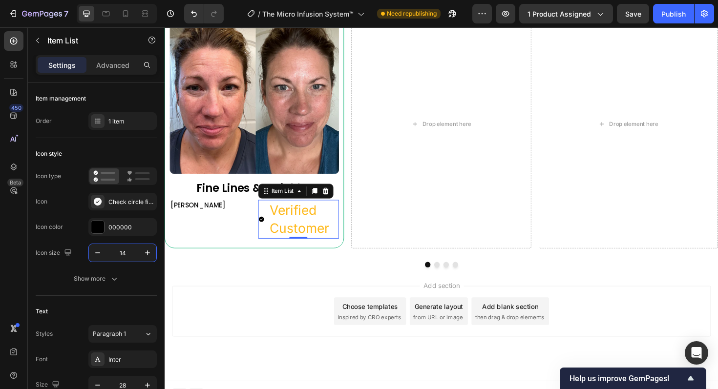
click at [241, 323] on div "Add section Choose templates inspired by CRO experts Generate layout from URL o…" at bounding box center [457, 328] width 570 height 54
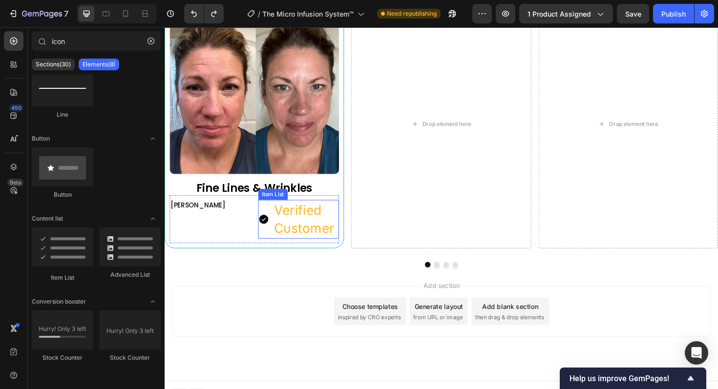
click at [313, 237] on p "Verified Customer" at bounding box center [314, 230] width 67 height 38
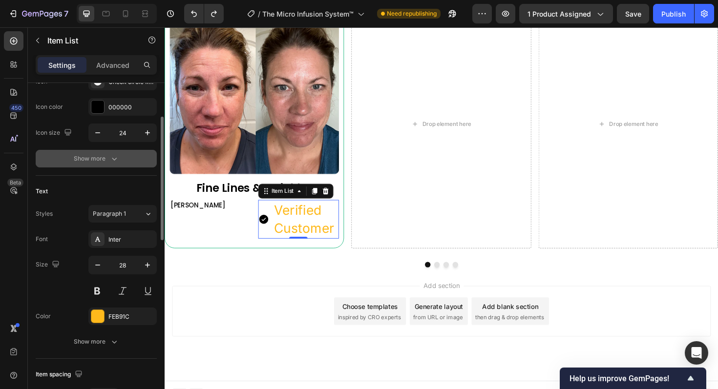
scroll to position [133, 0]
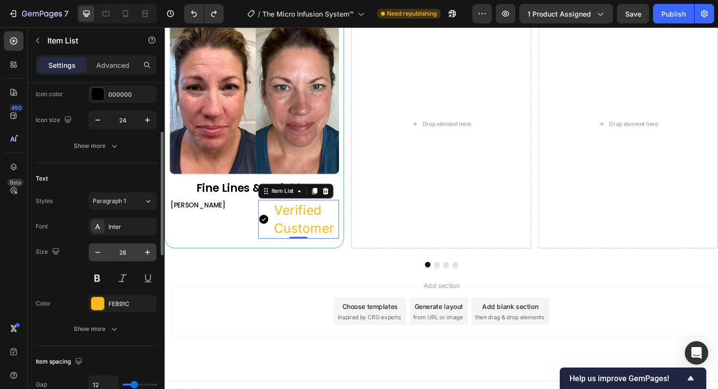
click at [130, 255] on input "28" at bounding box center [122, 253] width 32 height 18
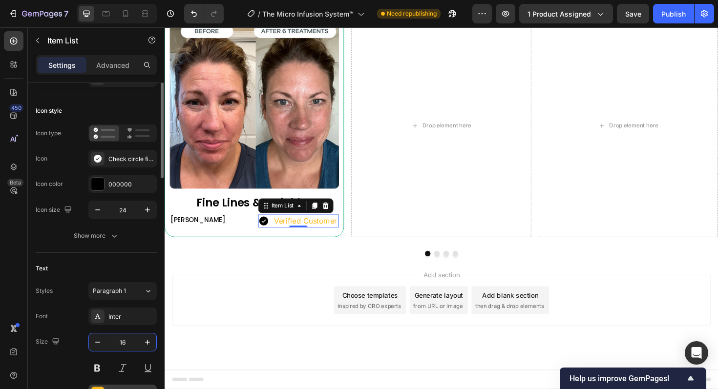
scroll to position [0, 0]
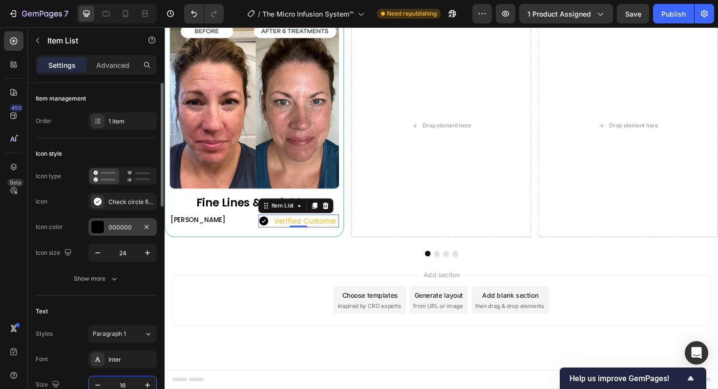
type input "16"
click at [121, 225] on div "000000" at bounding box center [122, 227] width 28 height 9
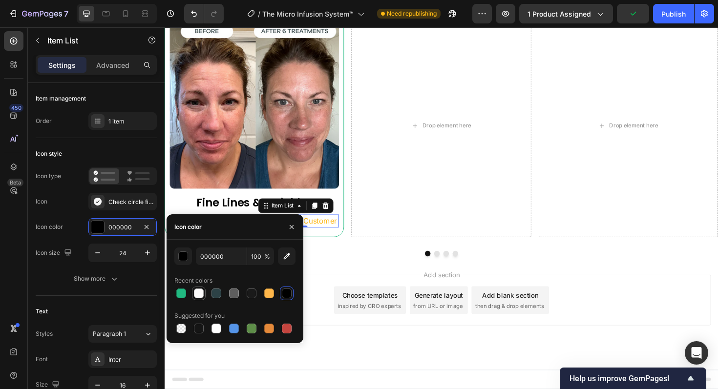
click at [198, 294] on div at bounding box center [199, 294] width 10 height 10
type input "FBFAFA"
click at [270, 389] on div "Add section Choose templates inspired by CRO experts Generate layout from URL o…" at bounding box center [458, 330] width 586 height 120
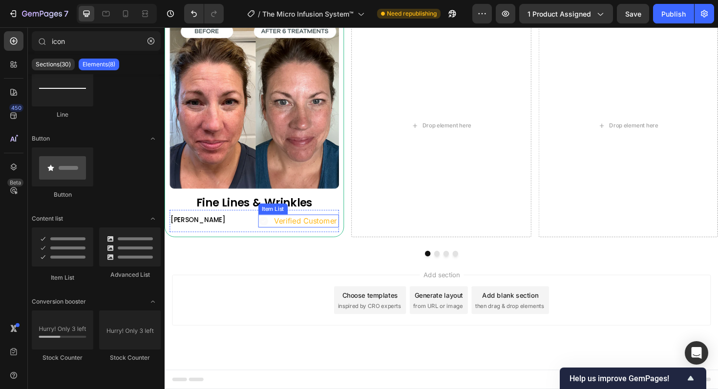
click at [325, 237] on p "Verified Customer" at bounding box center [314, 232] width 66 height 11
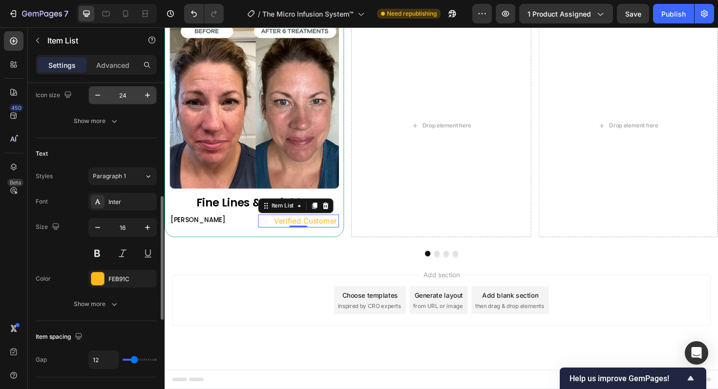
scroll to position [224, 0]
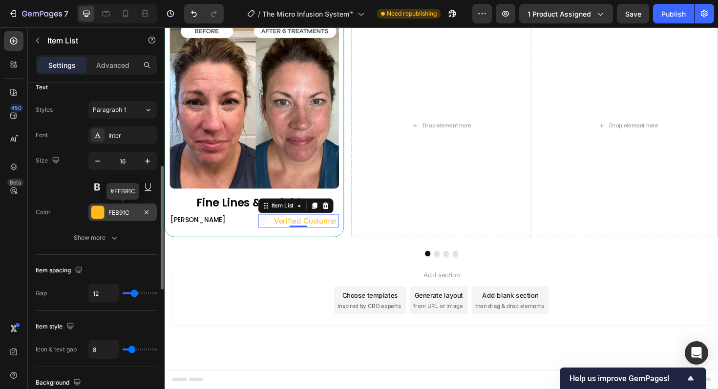
click at [126, 216] on div "FEB91C" at bounding box center [122, 213] width 28 height 9
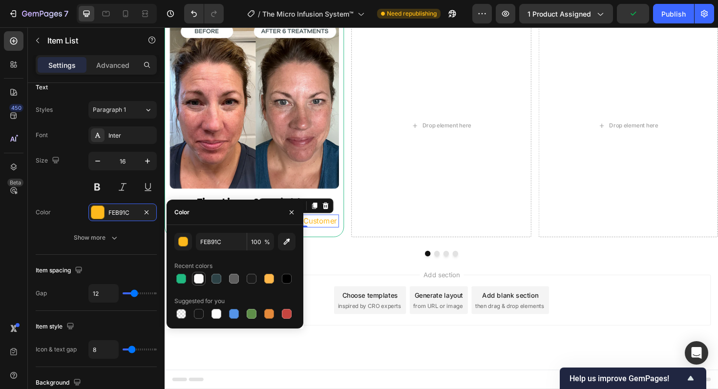
click at [197, 280] on div at bounding box center [199, 279] width 10 height 10
type input "FBFAFA"
click at [235, 372] on div "Add section Choose templates inspired by CRO experts Generate layout from URL o…" at bounding box center [458, 330] width 586 height 120
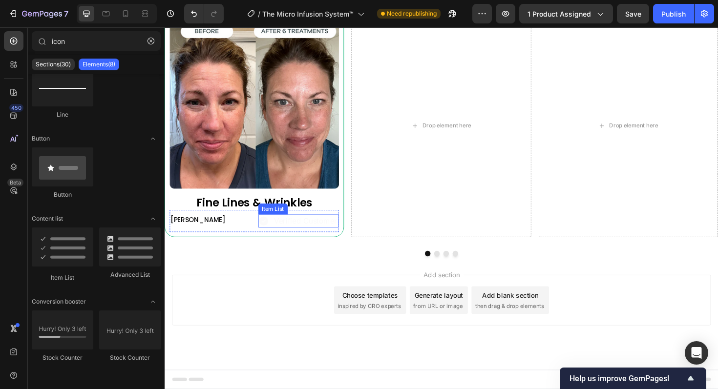
click at [309, 231] on p "Verified Customer" at bounding box center [314, 232] width 66 height 11
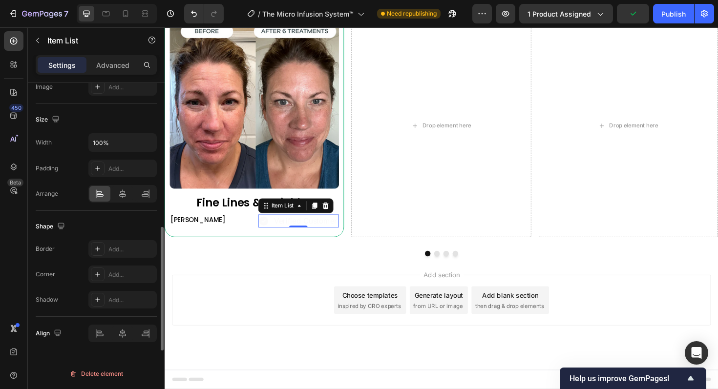
scroll to position [0, 0]
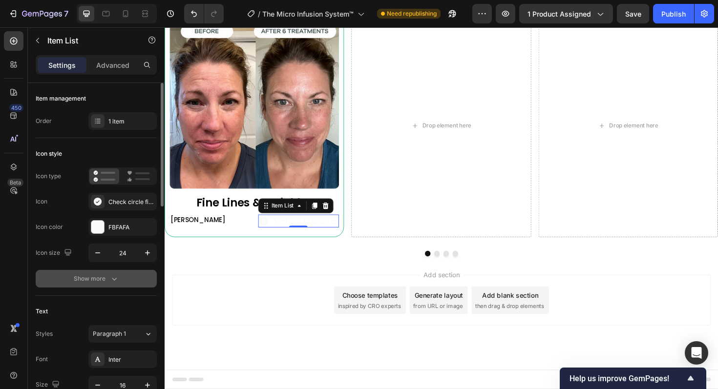
click at [114, 276] on icon "button" at bounding box center [114, 279] width 10 height 10
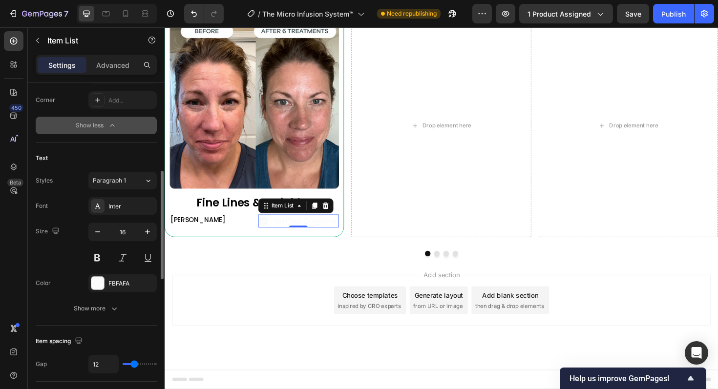
scroll to position [292, 0]
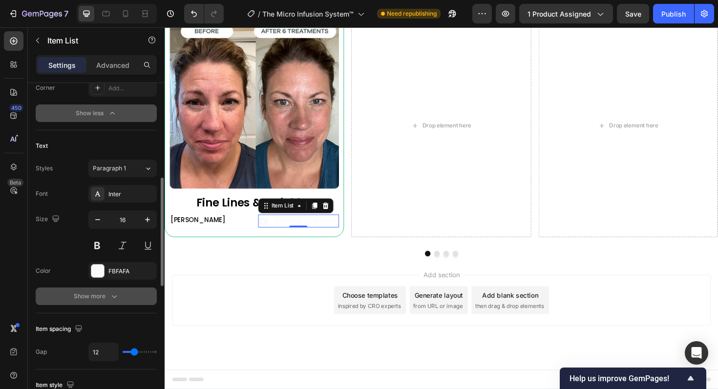
click at [103, 299] on div "Show more" at bounding box center [96, 297] width 45 height 10
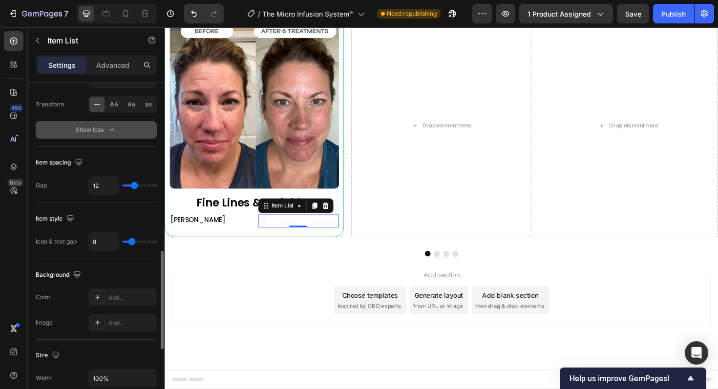
scroll to position [563, 0]
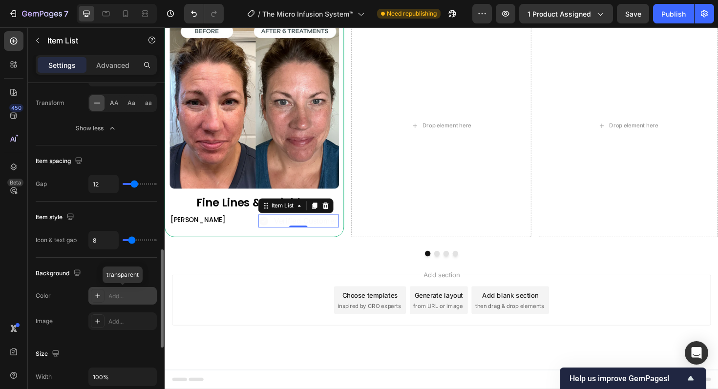
click at [132, 299] on div "Add..." at bounding box center [131, 296] width 46 height 9
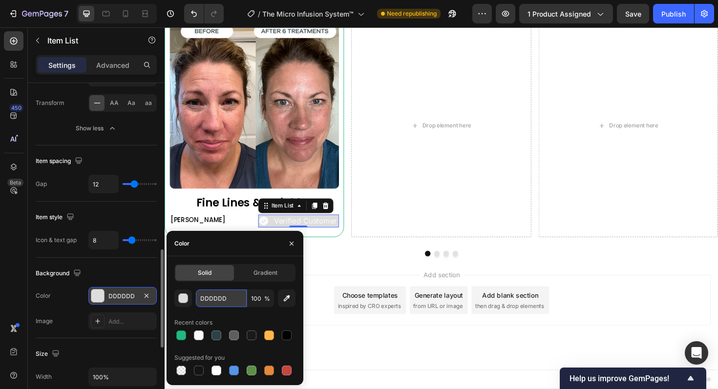
click at [221, 297] on input "DDDDDD" at bounding box center [221, 299] width 51 height 18
paste input "21b981"
type input "21b981"
click at [329, 371] on div "Add section Choose templates inspired by CRO experts Generate layout from URL o…" at bounding box center [458, 330] width 586 height 120
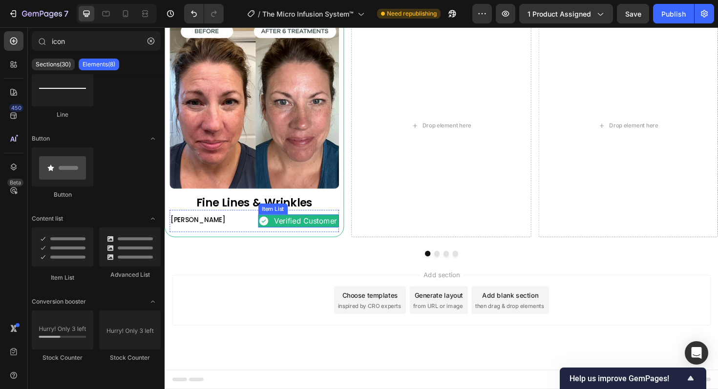
click at [320, 233] on p "Verified Customer" at bounding box center [314, 232] width 66 height 11
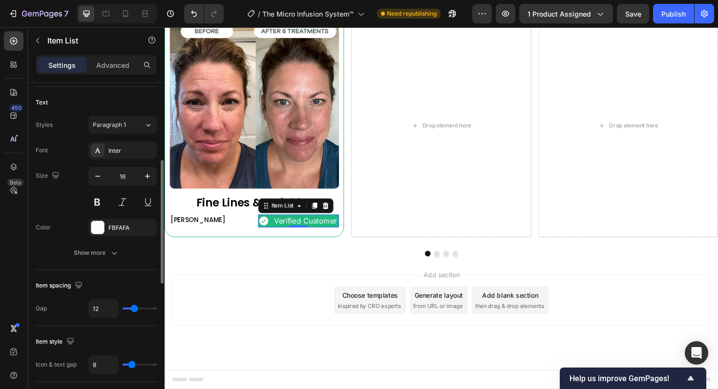
scroll to position [211, 0]
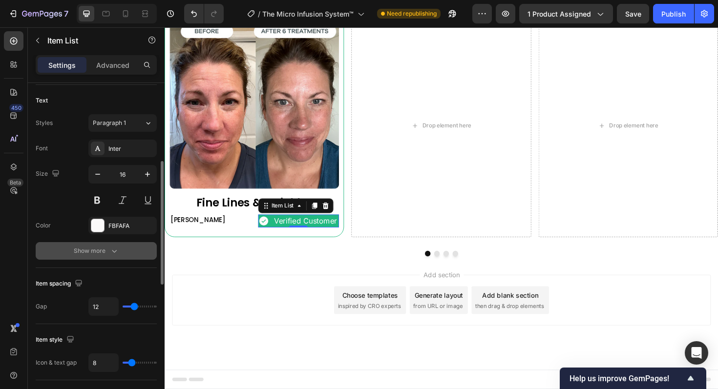
click at [109, 254] on icon "button" at bounding box center [114, 251] width 10 height 10
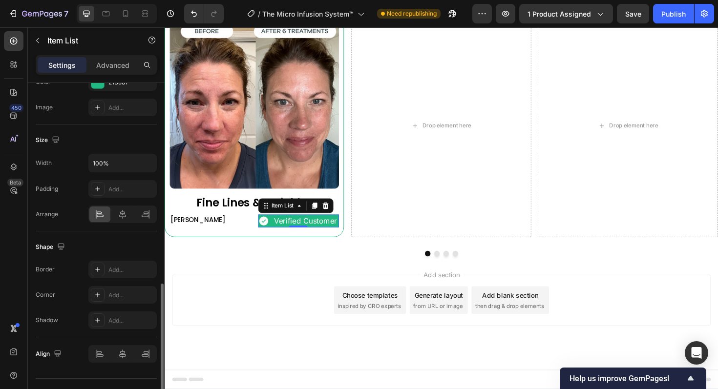
scroll to position [672, 0]
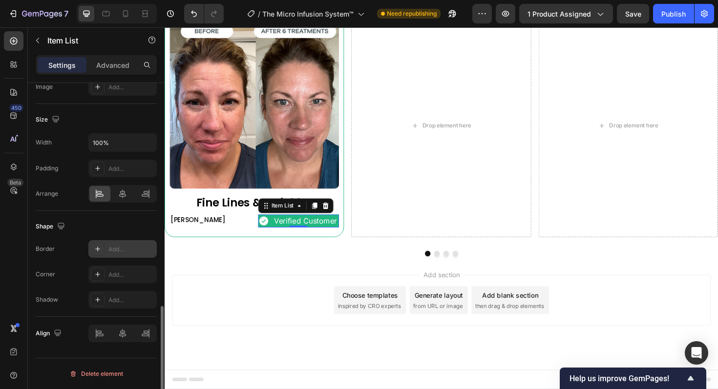
click at [122, 247] on div "Add..." at bounding box center [131, 249] width 46 height 9
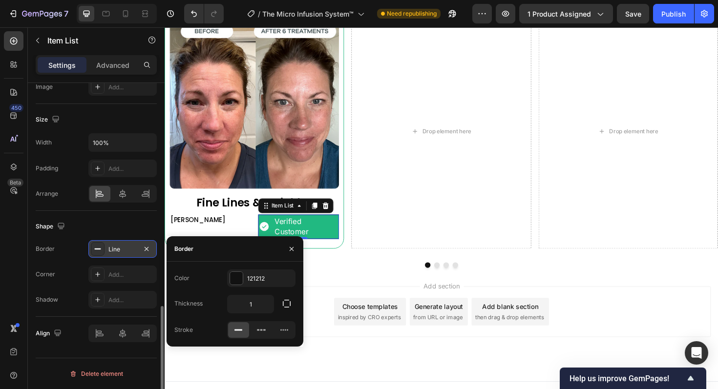
scroll to position [850, 0]
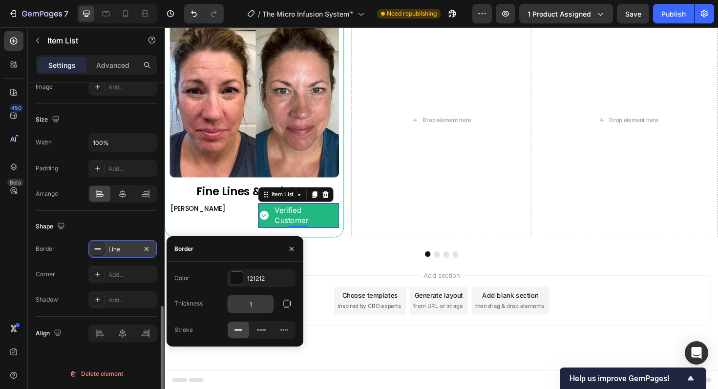
click at [257, 302] on input "1" at bounding box center [251, 304] width 46 height 18
click at [129, 274] on div "Add..." at bounding box center [131, 275] width 46 height 9
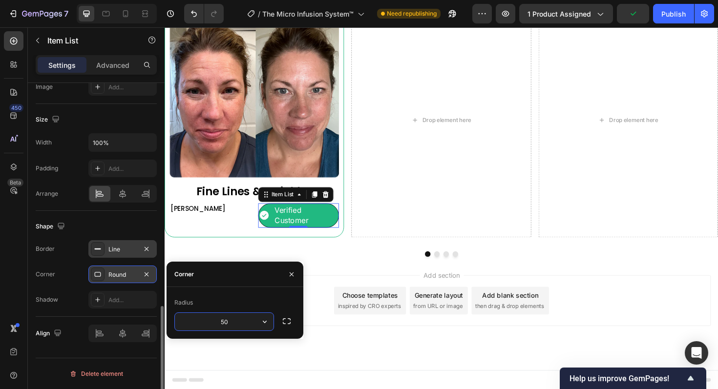
type input "5"
type input "100"
click at [345, 278] on div "Add section Choose templates inspired by CRO experts Generate layout from URL o…" at bounding box center [458, 331] width 586 height 120
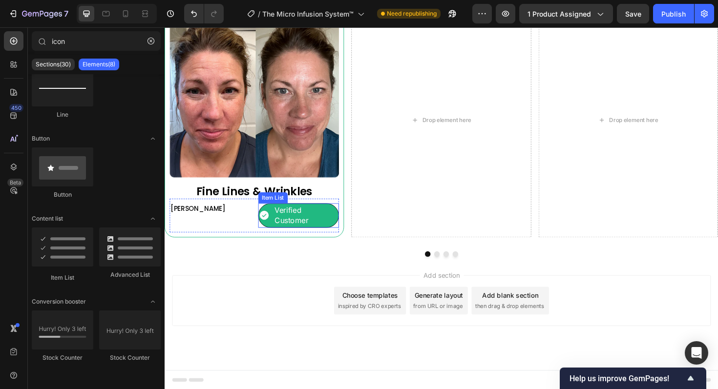
click at [340, 233] on p "Verified Customer" at bounding box center [314, 227] width 66 height 22
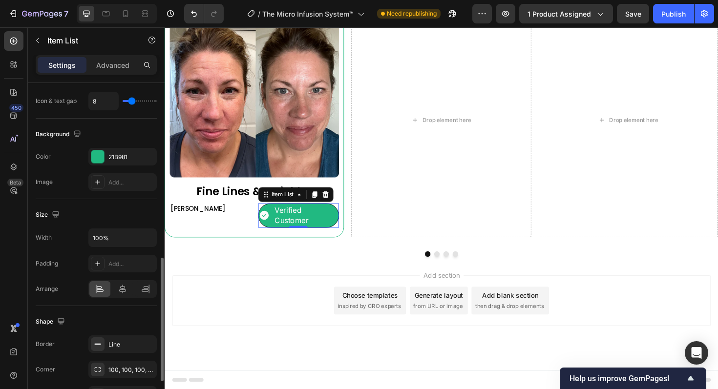
scroll to position [568, 0]
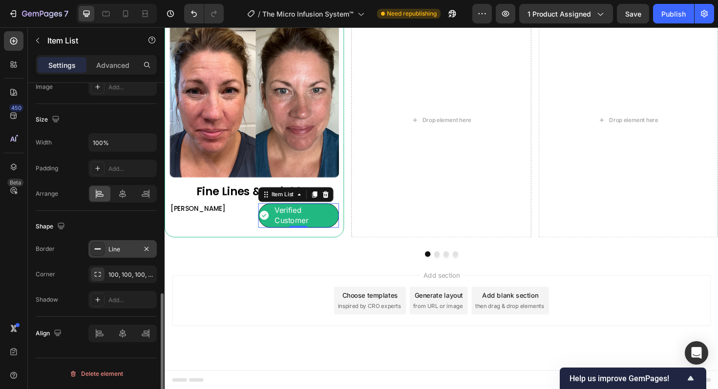
click at [128, 249] on div "Line" at bounding box center [122, 249] width 28 height 9
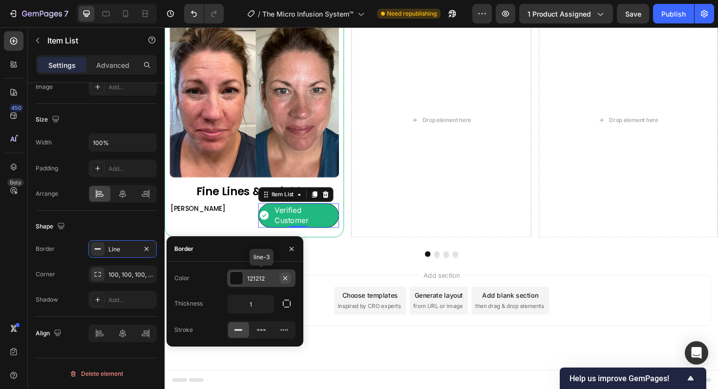
click at [284, 278] on icon "button" at bounding box center [285, 278] width 4 height 4
click at [346, 379] on div "Add section Choose templates inspired by CRO experts Generate layout from URL o…" at bounding box center [458, 331] width 586 height 120
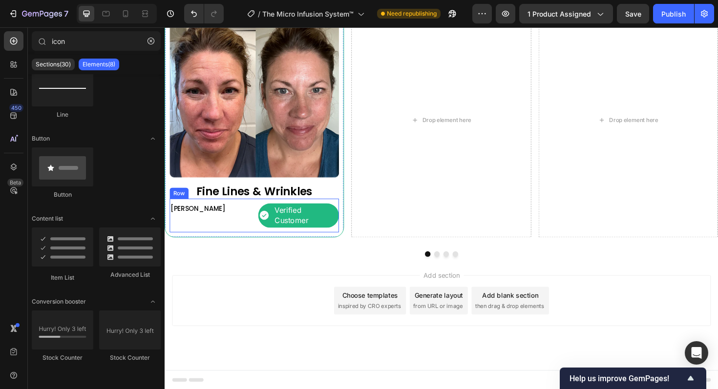
click at [238, 231] on div "Nancy M. Text Block" at bounding box center [213, 227] width 86 height 26
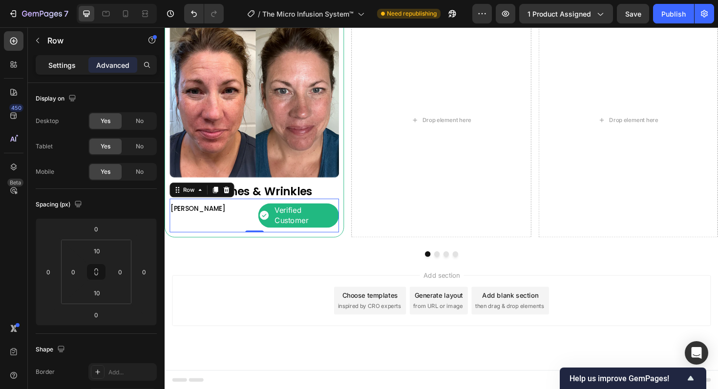
click at [66, 71] on div "Settings" at bounding box center [62, 65] width 49 height 16
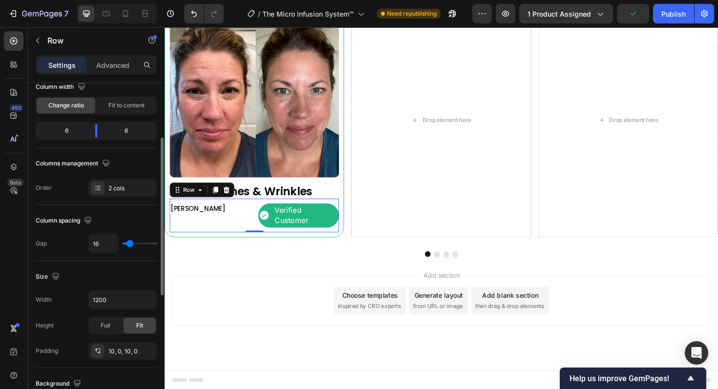
scroll to position [87, 0]
click at [133, 110] on span "Fit to content" at bounding box center [126, 106] width 36 height 9
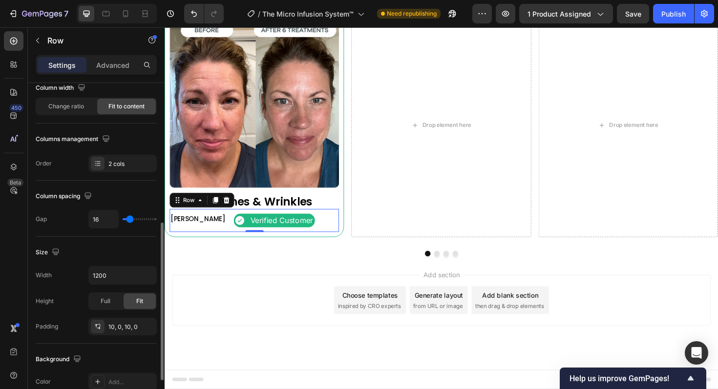
scroll to position [373, 0]
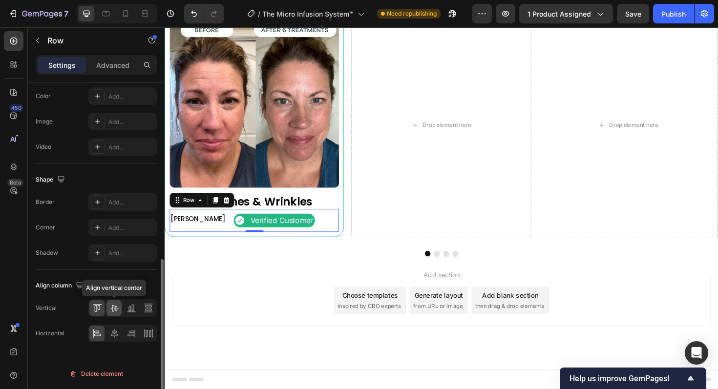
click at [114, 306] on icon at bounding box center [114, 308] width 10 height 10
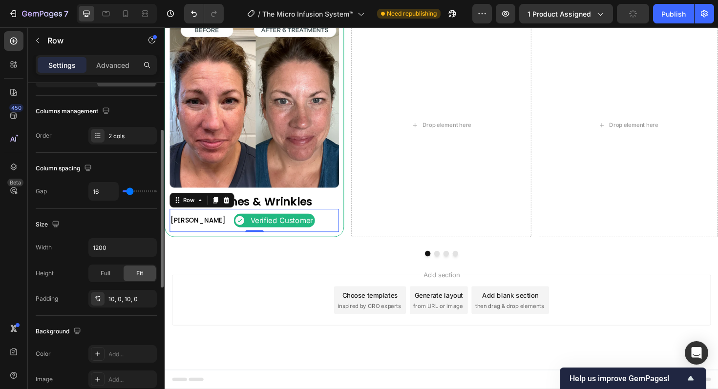
scroll to position [105, 0]
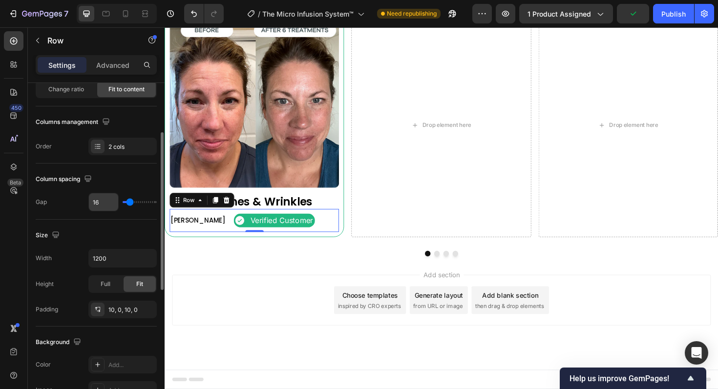
click at [102, 197] on input "16" at bounding box center [103, 202] width 29 height 18
type input "15"
type input "14"
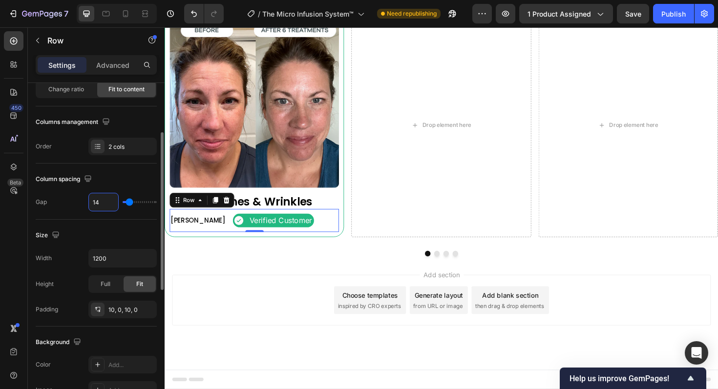
type input "13"
type input "12"
type input "11"
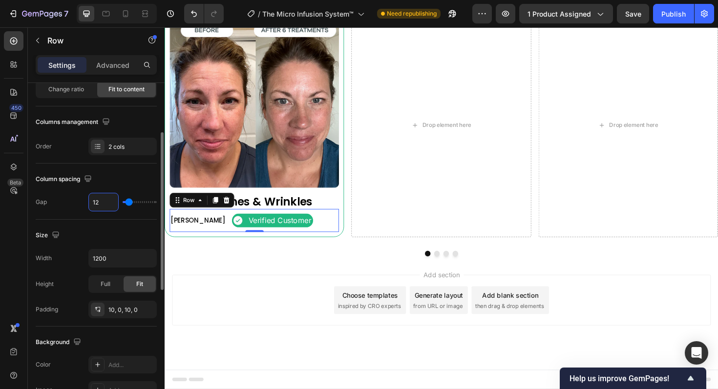
type input "11"
type input "10"
type input "9"
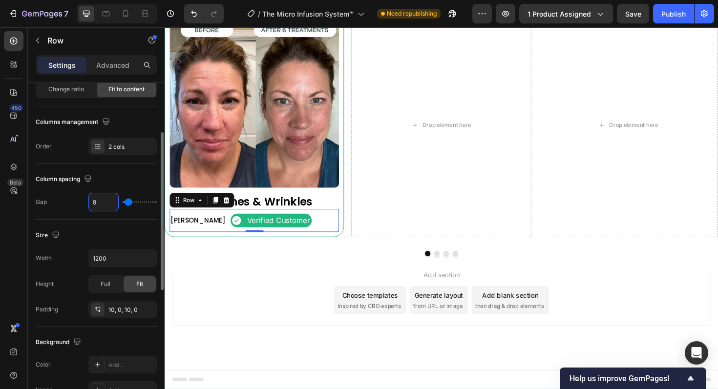
type input "8"
type input "7"
type input "6"
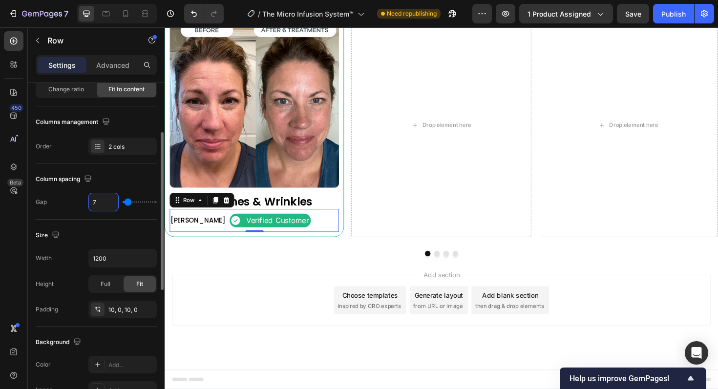
type input "6"
type input "5"
type input "4"
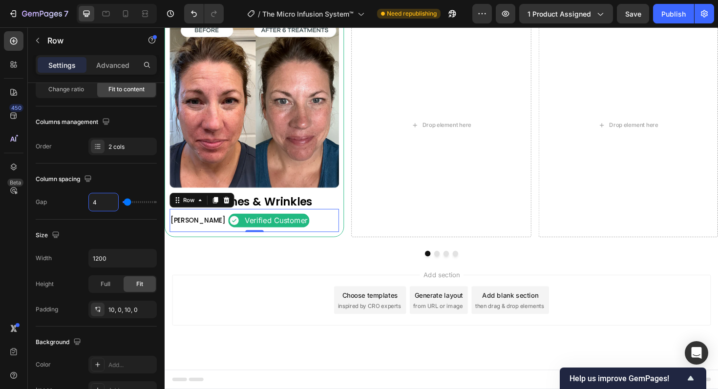
click at [233, 307] on div "Add section Choose templates inspired by CRO experts Generate layout from URL o…" at bounding box center [457, 317] width 570 height 54
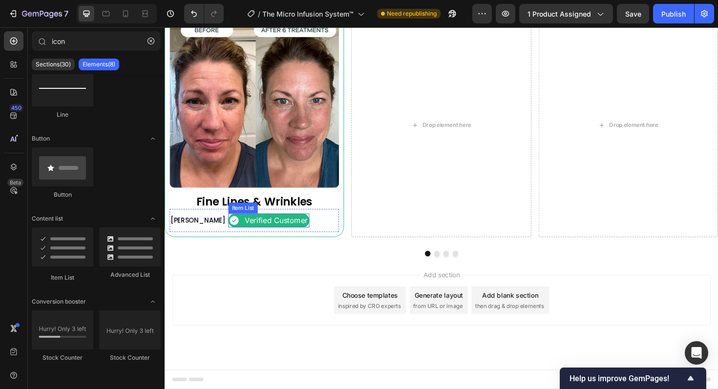
click at [279, 237] on p "Verified Customer" at bounding box center [283, 232] width 66 height 11
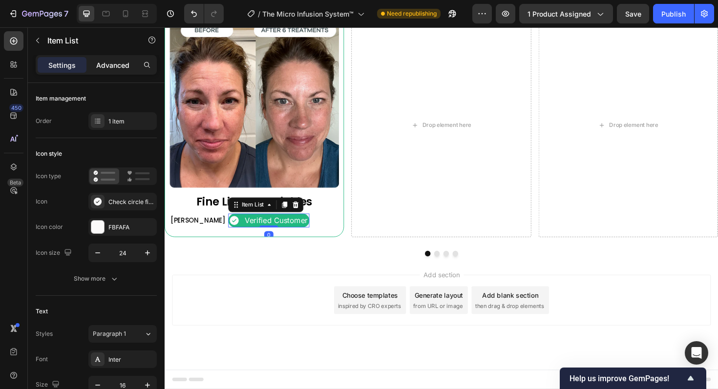
click at [119, 65] on p "Advanced" at bounding box center [112, 65] width 33 height 10
type input "100%"
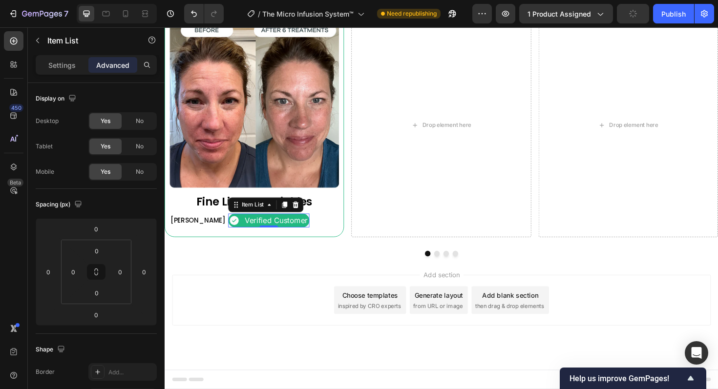
click at [274, 335] on div "Add section Choose templates inspired by CRO experts Generate layout from URL o…" at bounding box center [457, 317] width 570 height 54
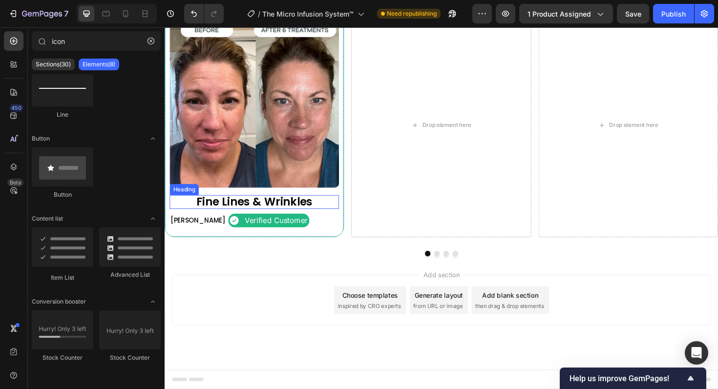
click at [305, 214] on p "Fine Lines & Wrinkles" at bounding box center [259, 212] width 177 height 13
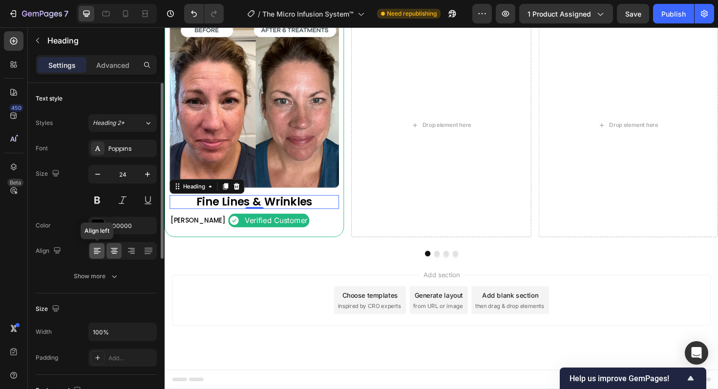
click at [101, 252] on icon at bounding box center [97, 251] width 10 height 10
click at [253, 330] on div "Add section Choose templates inspired by CRO experts Generate layout from URL o…" at bounding box center [457, 317] width 570 height 54
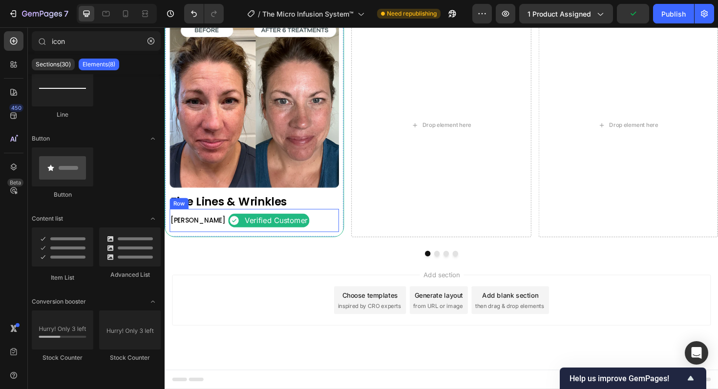
click at [318, 234] on div "Nancy M. Text Block Verified Customer Item List Row" at bounding box center [259, 232] width 179 height 24
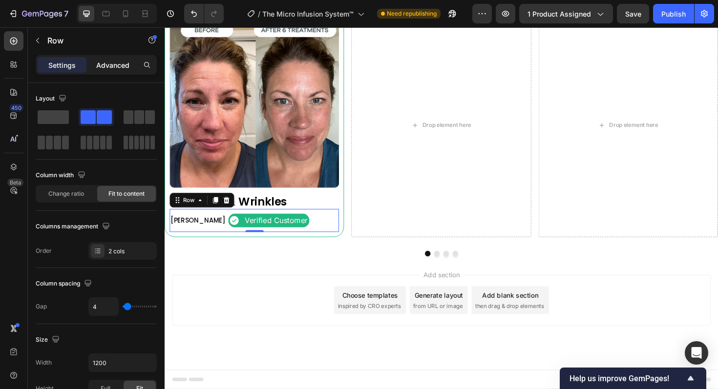
click at [117, 72] on div "Advanced" at bounding box center [112, 65] width 49 height 16
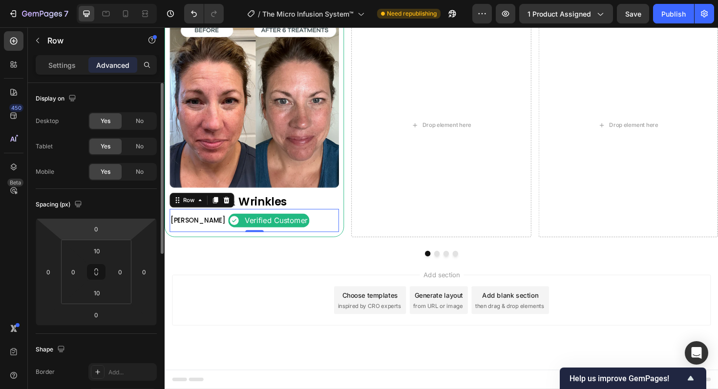
click at [110, 0] on html "7 Version history / The Micro Infusion System™ Need republishing Preview 1 prod…" at bounding box center [359, 0] width 718 height 0
type input "16"
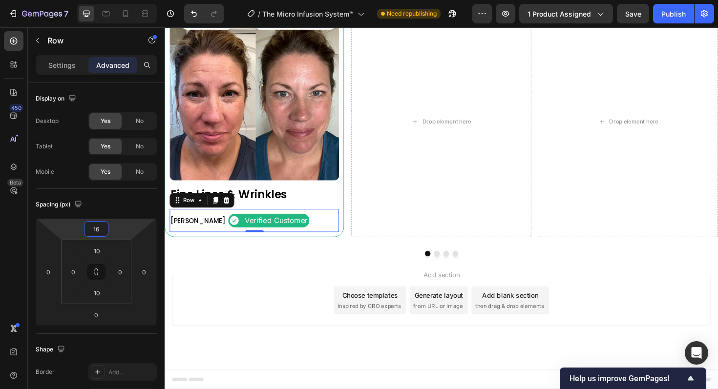
click at [211, 342] on div "Add section Choose templates inspired by CRO experts Generate layout from URL o…" at bounding box center [457, 317] width 570 height 54
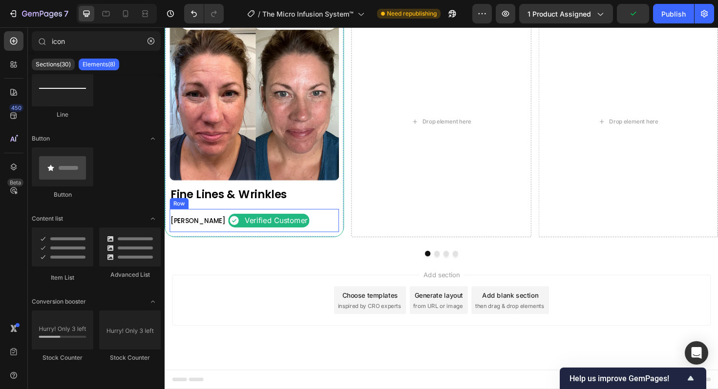
click at [300, 228] on div "Nancy M. Text Block Verified Customer Item List Row" at bounding box center [259, 232] width 179 height 24
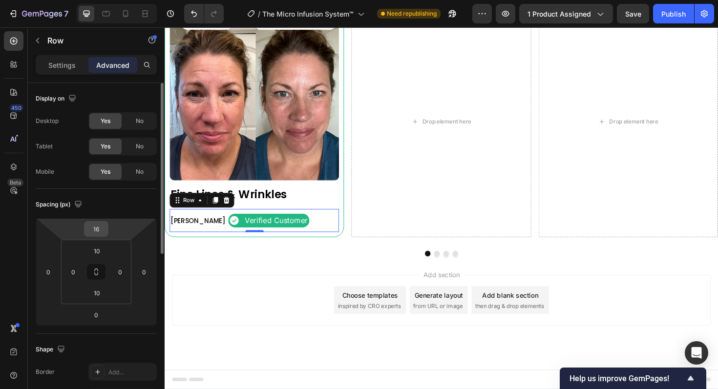
click at [99, 227] on input "16" at bounding box center [96, 229] width 20 height 15
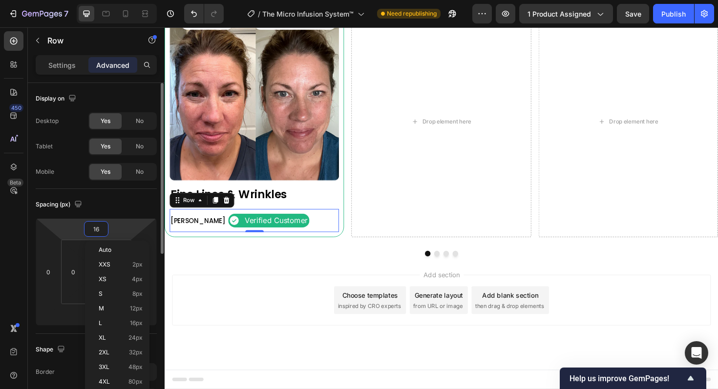
type input "8"
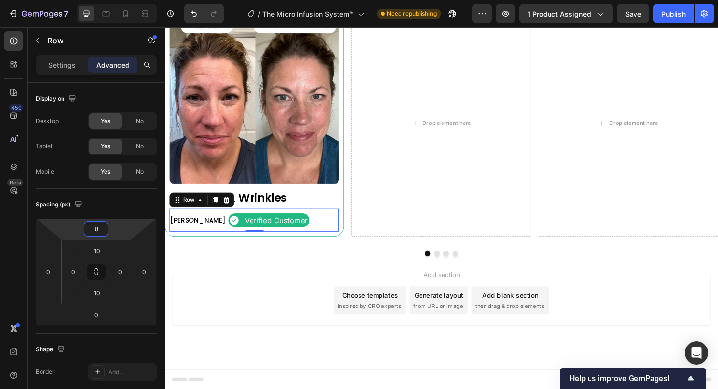
click at [257, 331] on div "Add section Choose templates inspired by CRO experts Generate layout from URL o…" at bounding box center [457, 317] width 570 height 54
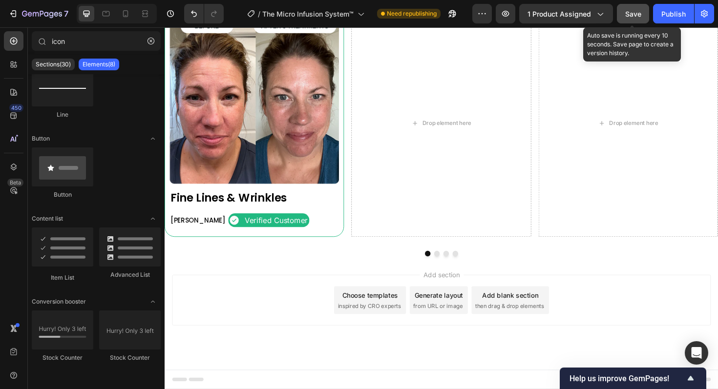
click at [633, 10] on span "Save" at bounding box center [633, 14] width 16 height 8
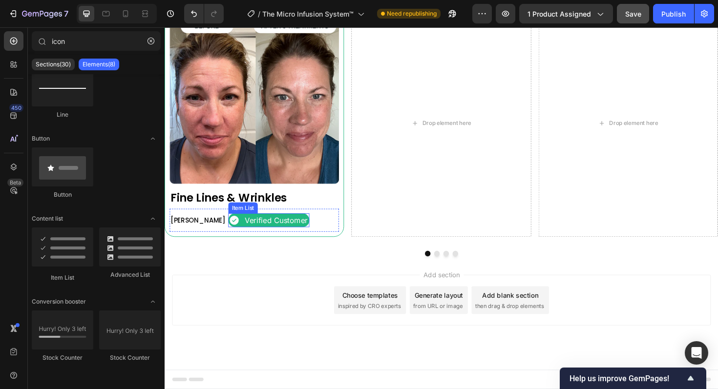
click at [272, 232] on p "Verified Customer" at bounding box center [283, 232] width 66 height 11
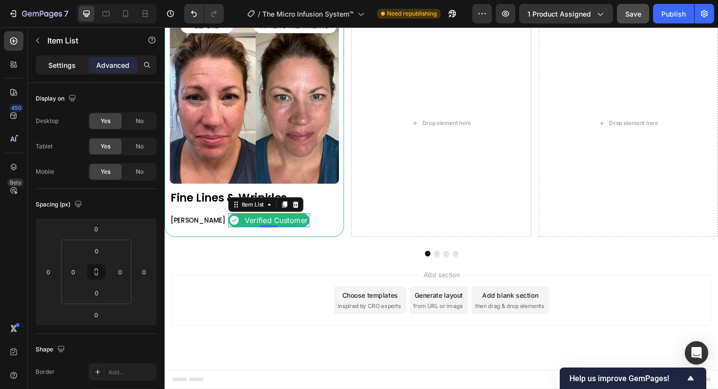
click at [64, 62] on p "Settings" at bounding box center [61, 65] width 27 height 10
type input "8"
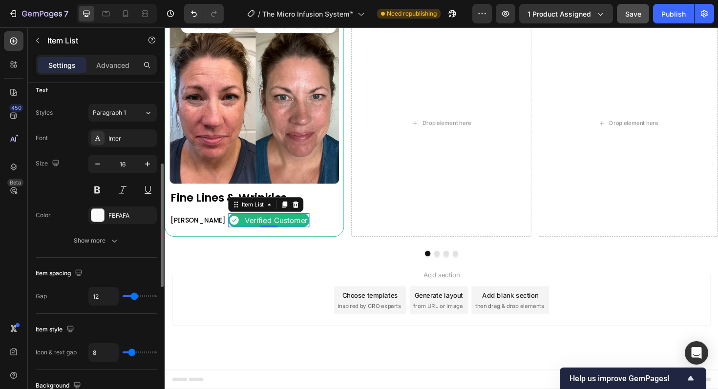
scroll to position [224, 0]
click at [107, 294] on input "12" at bounding box center [103, 294] width 29 height 18
type input "11"
type input "10"
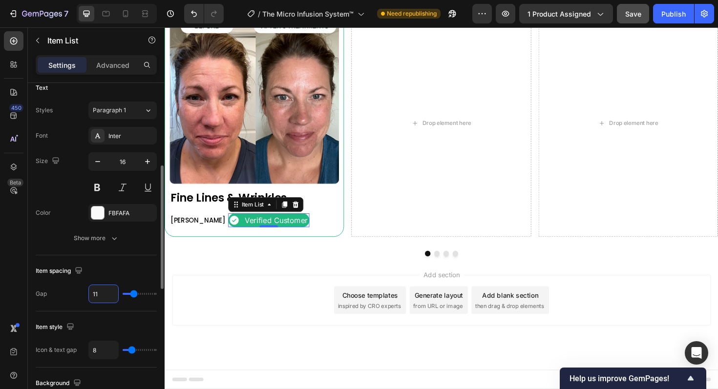
type input "10"
type input "9"
type input "8"
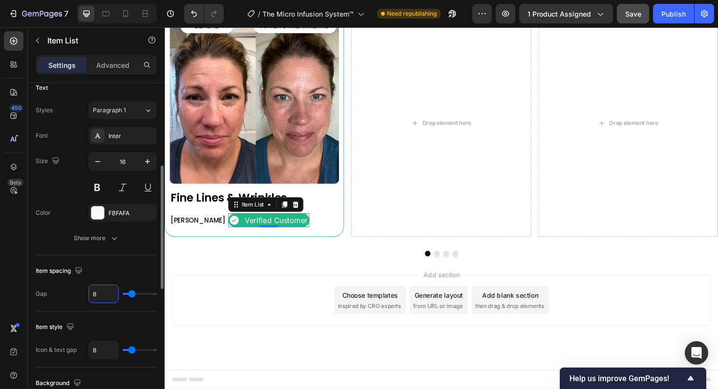
type input "7"
type input "6"
type input "5"
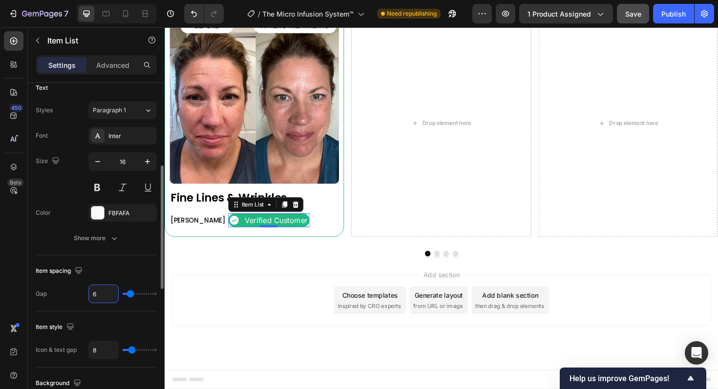
type input "5"
type input "4"
type input "3"
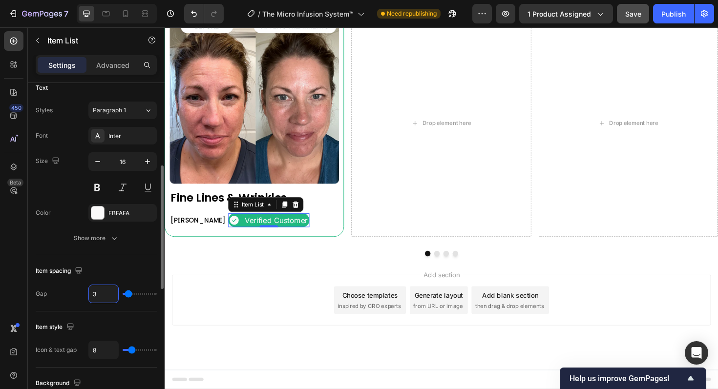
type input "2"
type input "3"
type input "4"
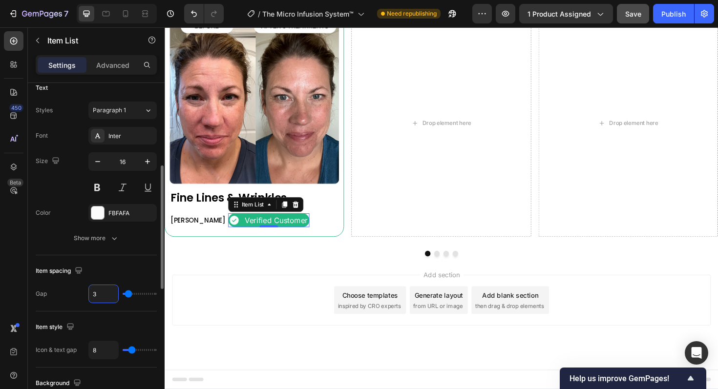
type input "4"
type input "5"
type input "6"
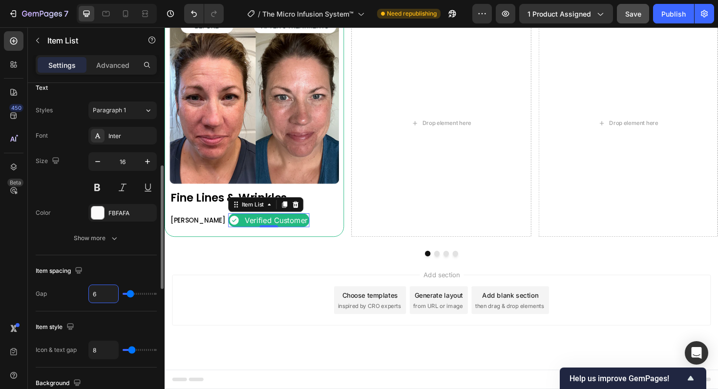
type input "7"
type input "8"
type input "9"
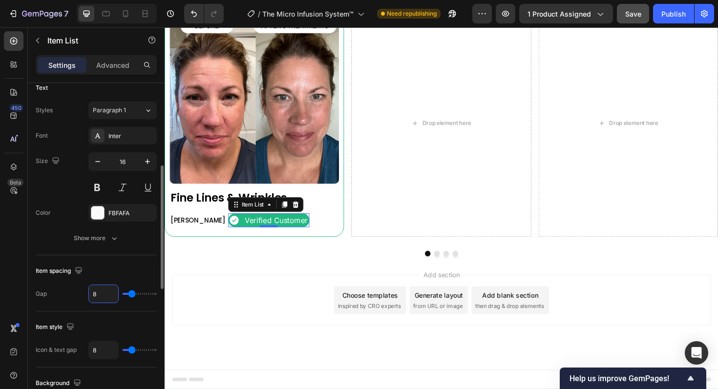
type input "9"
type input "8"
click at [106, 349] on input "8" at bounding box center [103, 350] width 29 height 18
type input "7"
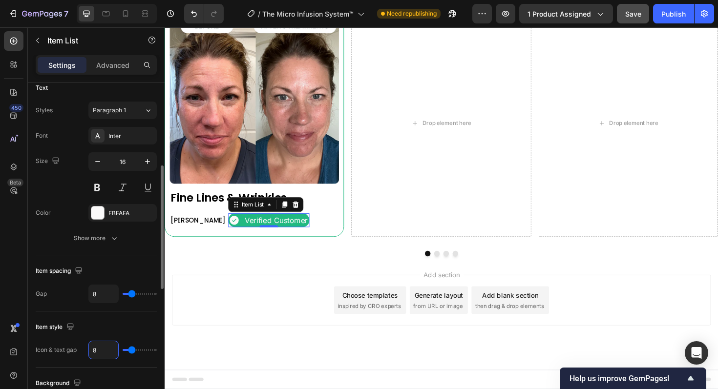
type input "7"
type input "6"
type input "5"
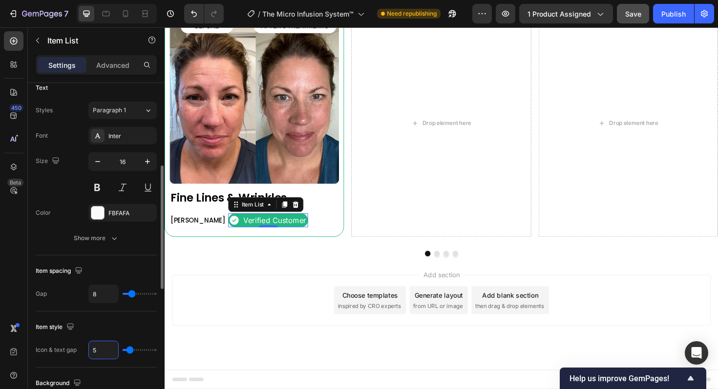
type input "4"
type input "3"
type input "2"
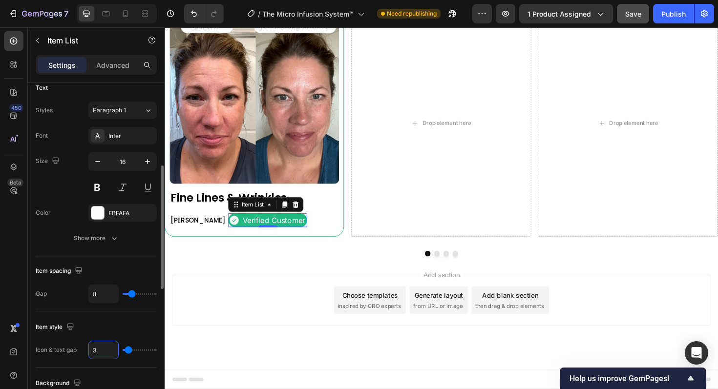
type input "2"
type input "1"
type input "0"
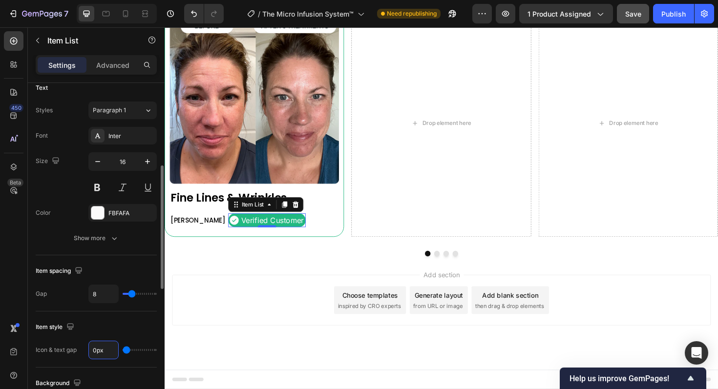
type input "1"
type input "0"
click at [299, 358] on div "Add section Choose templates inspired by CRO experts Generate layout from URL o…" at bounding box center [458, 330] width 586 height 120
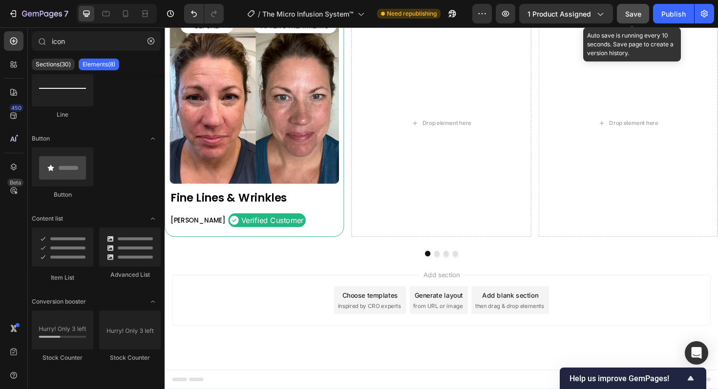
click at [630, 15] on span "Save" at bounding box center [633, 14] width 16 height 8
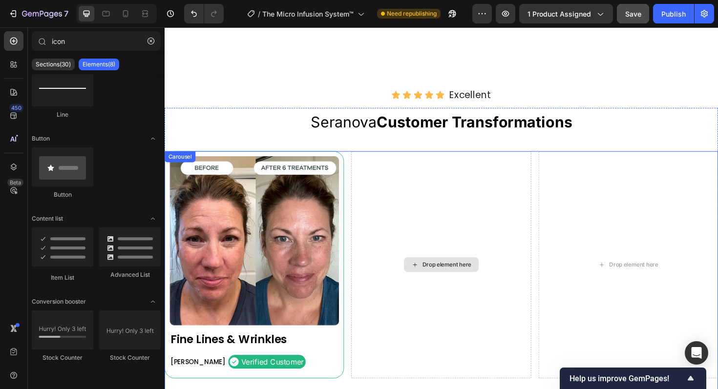
scroll to position [718, 0]
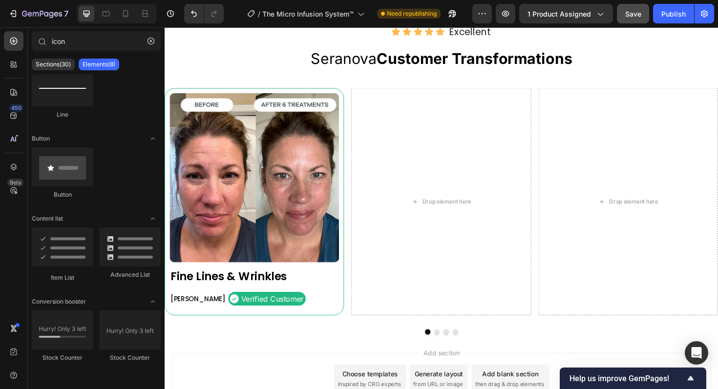
click at [216, 299] on h2 "Fine Lines & Wrinkles" at bounding box center [259, 291] width 179 height 15
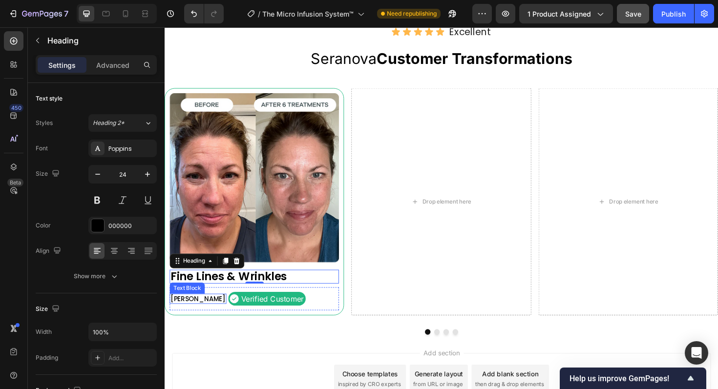
click at [189, 319] on p "Nancy M." at bounding box center [200, 315] width 58 height 9
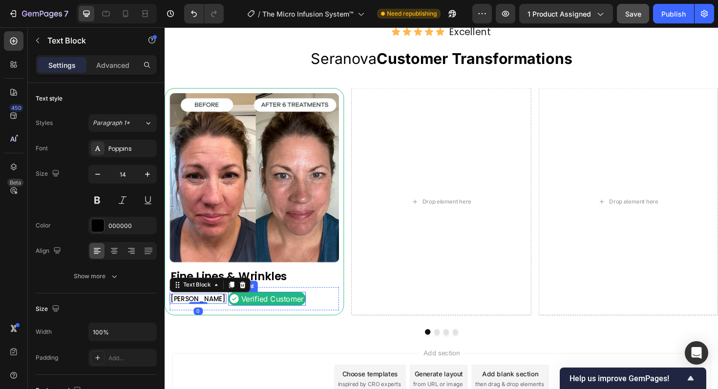
click at [246, 320] on p "Verified Customer" at bounding box center [279, 315] width 66 height 11
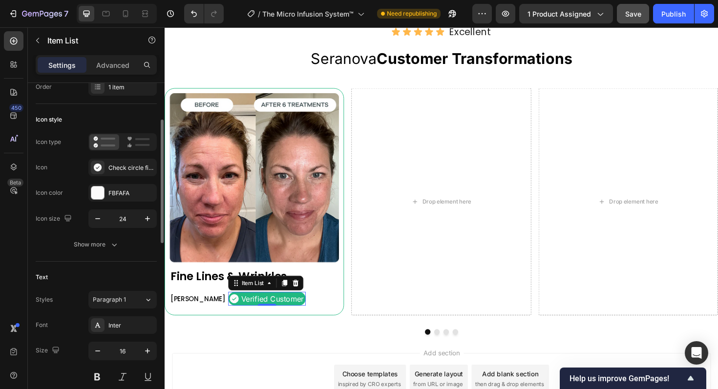
scroll to position [72, 0]
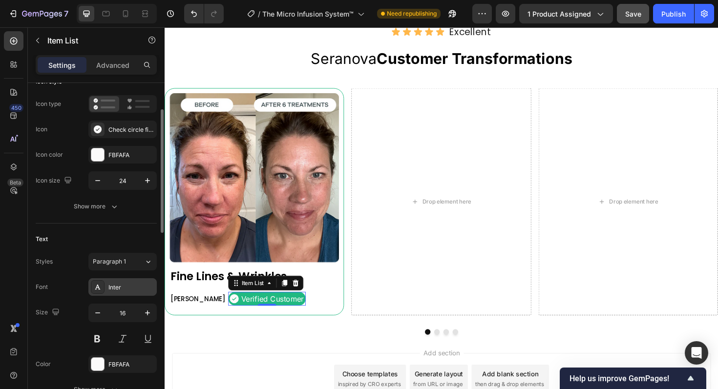
click at [114, 289] on div "Inter" at bounding box center [131, 287] width 46 height 9
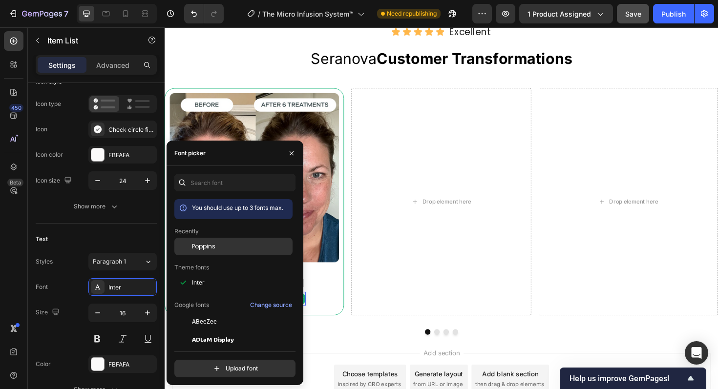
click at [207, 249] on span "Poppins" at bounding box center [203, 246] width 23 height 9
click at [348, 327] on div "Nancy M. Text Block Verified Customer Item List 0 Row" at bounding box center [259, 315] width 179 height 24
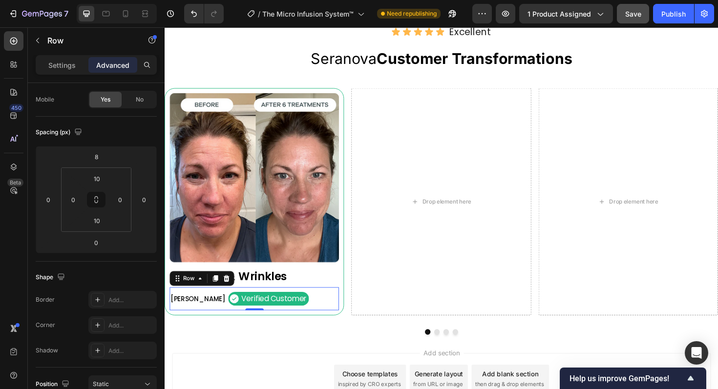
scroll to position [0, 0]
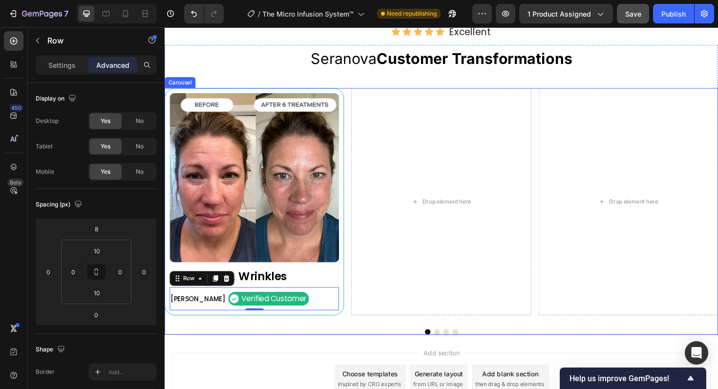
click at [348, 354] on div "Image Fine Lines & Wrinkles Heading Nancy M. Text Block Verified Customer Item …" at bounding box center [458, 223] width 586 height 262
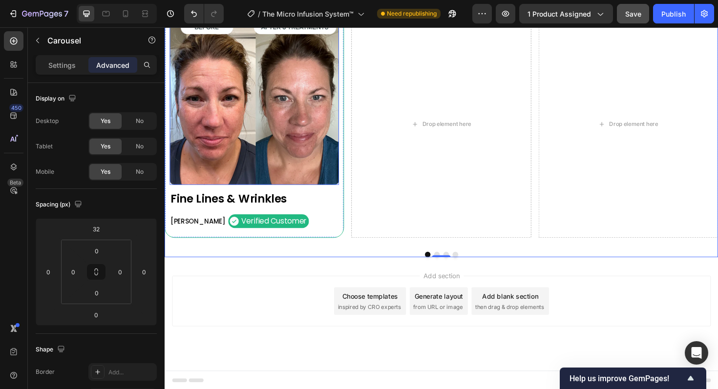
scroll to position [843, 0]
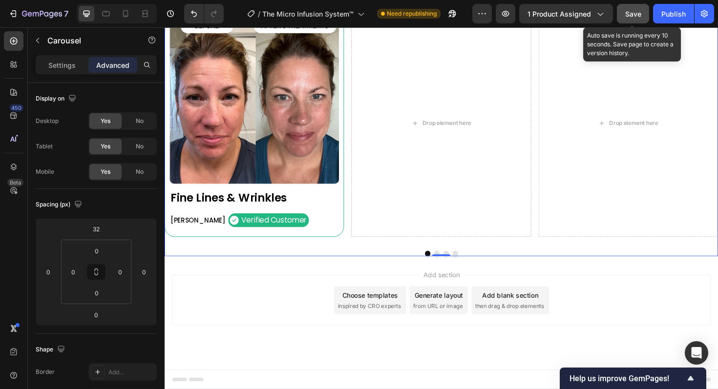
click at [632, 15] on span "Save" at bounding box center [633, 14] width 16 height 8
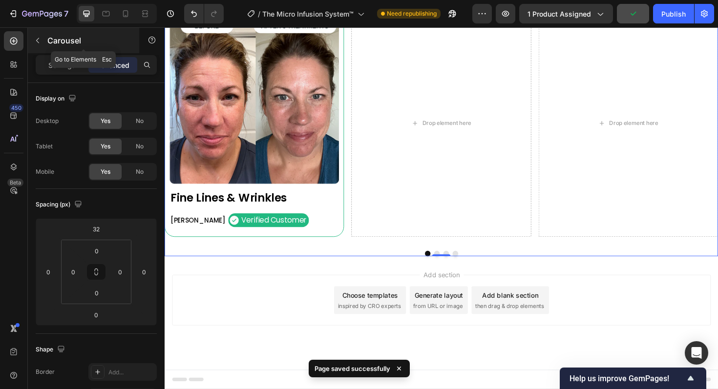
click at [43, 41] on button "button" at bounding box center [38, 41] width 16 height 16
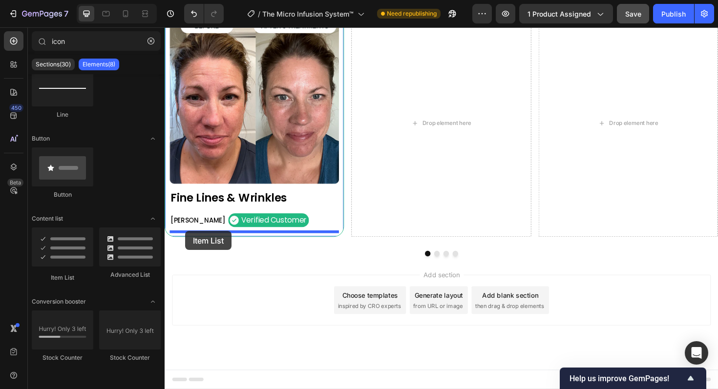
drag, startPoint x: 214, startPoint y: 280, endPoint x: 186, endPoint y: 243, distance: 46.7
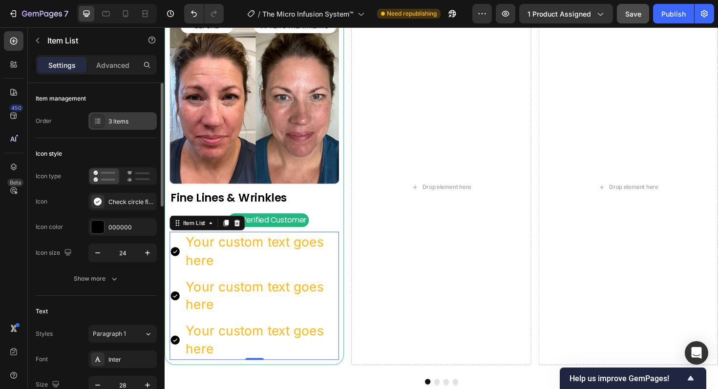
click at [126, 125] on div "3 items" at bounding box center [131, 121] width 46 height 9
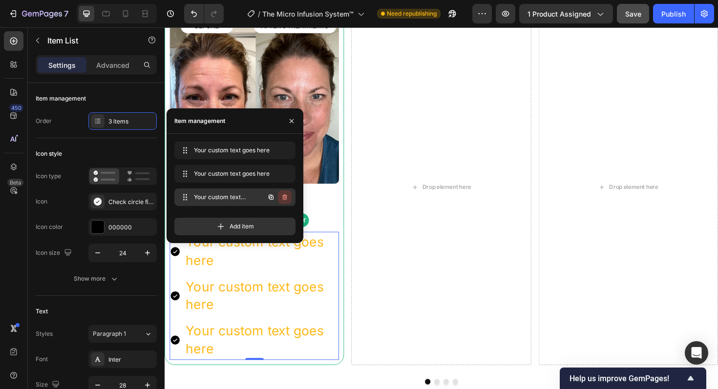
click at [286, 199] on icon "button" at bounding box center [284, 197] width 5 height 6
click at [286, 199] on div "Delete" at bounding box center [278, 197] width 18 height 9
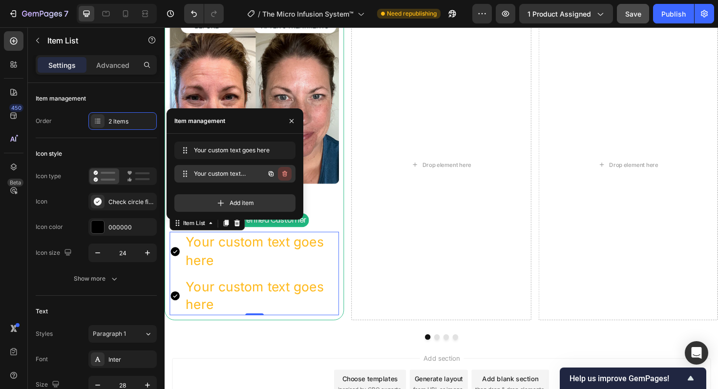
click at [284, 174] on icon "button" at bounding box center [284, 174] width 0 height 2
click at [284, 174] on div "Delete" at bounding box center [278, 173] width 18 height 9
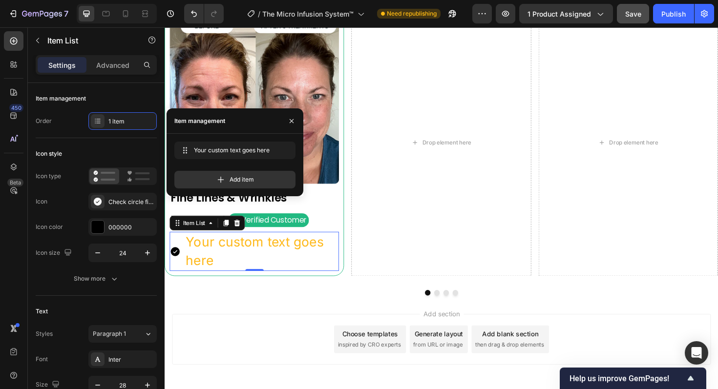
click at [273, 322] on div "Add section Choose templates inspired by CRO experts Generate layout from URL o…" at bounding box center [458, 372] width 586 height 120
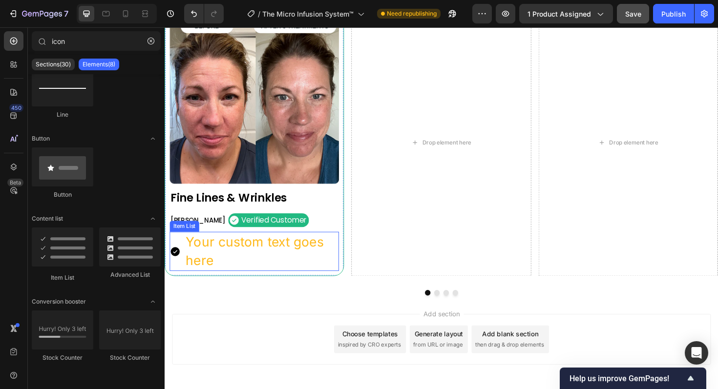
click at [272, 272] on div "Your custom text goes here" at bounding box center [268, 264] width 164 height 41
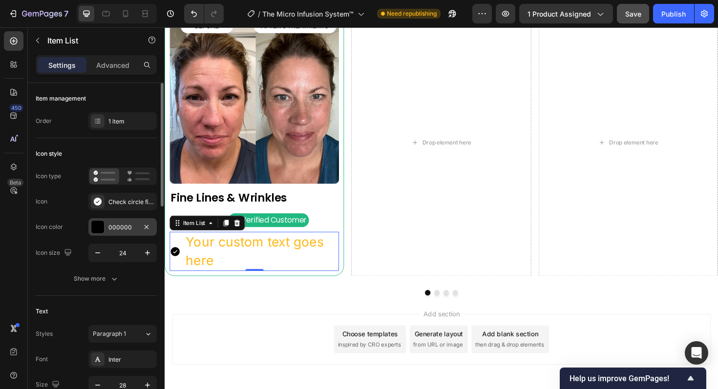
click at [124, 230] on div "000000" at bounding box center [122, 227] width 28 height 9
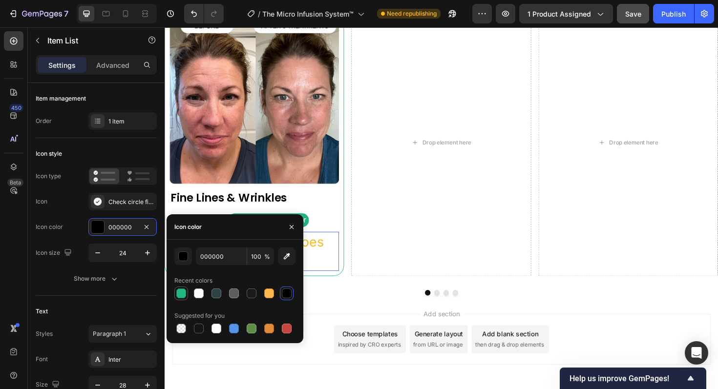
click at [184, 296] on div at bounding box center [181, 294] width 10 height 10
type input "21B981"
click at [294, 227] on icon "button" at bounding box center [292, 227] width 8 height 8
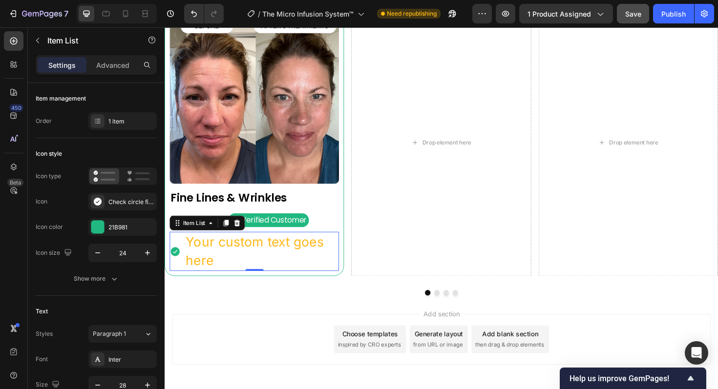
click at [261, 258] on div "Your custom text goes here" at bounding box center [268, 264] width 164 height 41
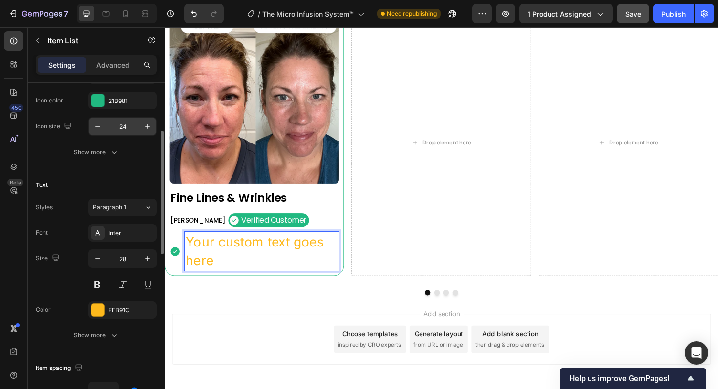
scroll to position [129, 0]
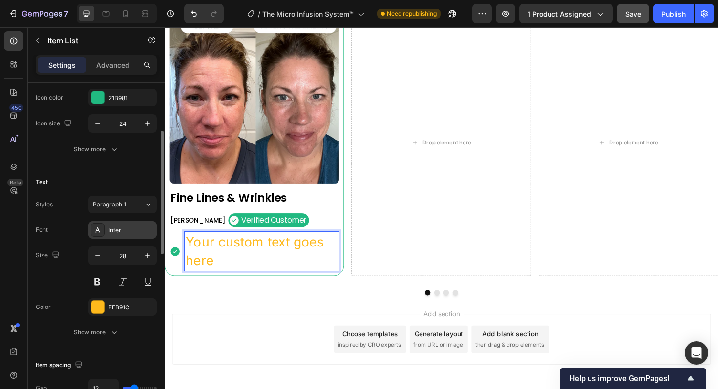
click at [123, 234] on div "Inter" at bounding box center [131, 230] width 46 height 9
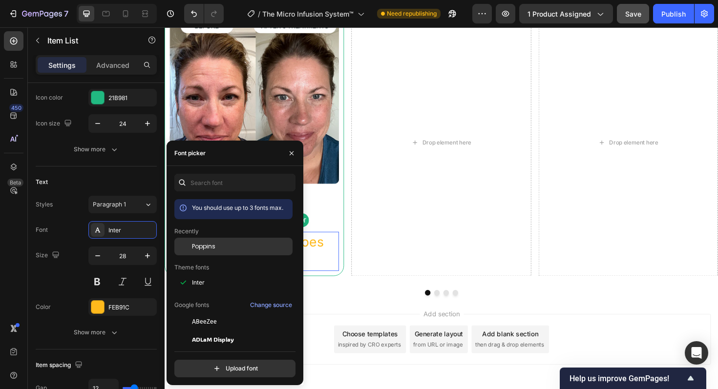
click at [206, 243] on span "Poppins" at bounding box center [203, 246] width 23 height 9
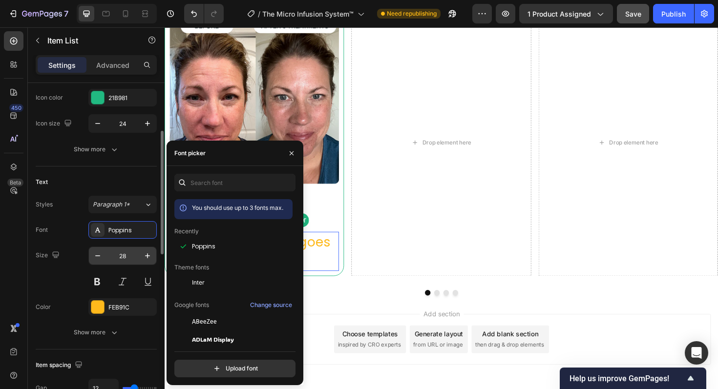
click at [126, 256] on input "28" at bounding box center [122, 256] width 32 height 18
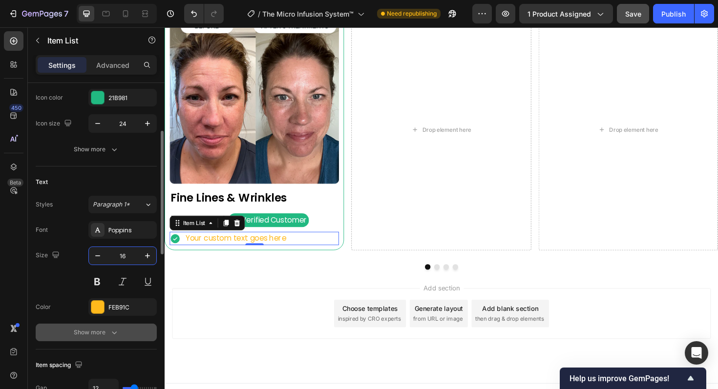
type input "16"
click at [108, 334] on div "Show more" at bounding box center [96, 333] width 45 height 10
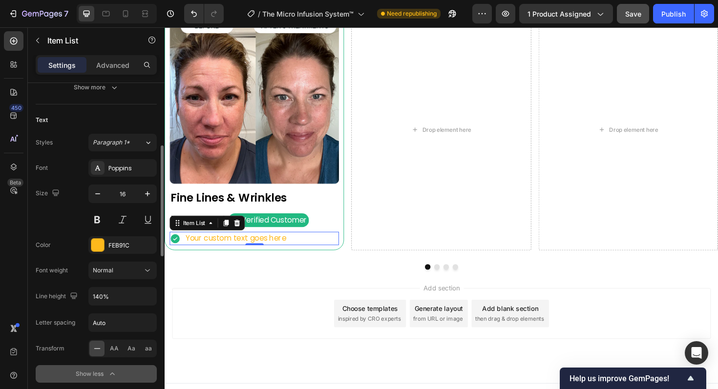
scroll to position [190, 0]
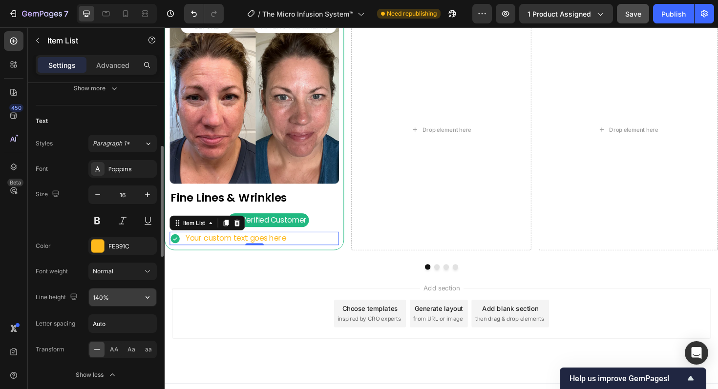
click at [117, 301] on input "140%" at bounding box center [122, 298] width 67 height 18
type input "130%"
click at [133, 252] on div "FEB91C" at bounding box center [122, 246] width 68 height 18
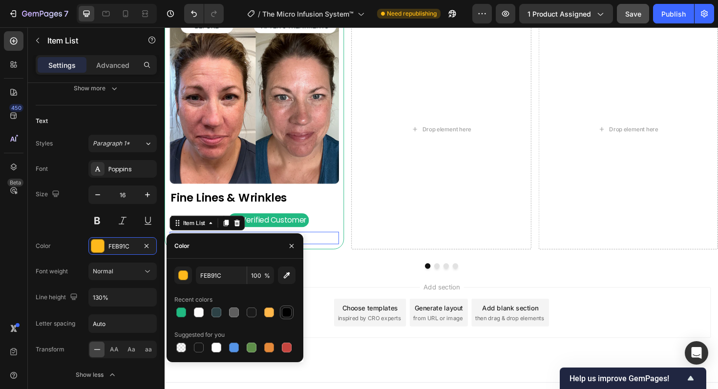
click at [284, 311] on div at bounding box center [287, 313] width 10 height 10
type input "000000"
click at [363, 385] on div "Add section Choose templates inspired by CRO experts Generate layout from URL o…" at bounding box center [458, 343] width 586 height 120
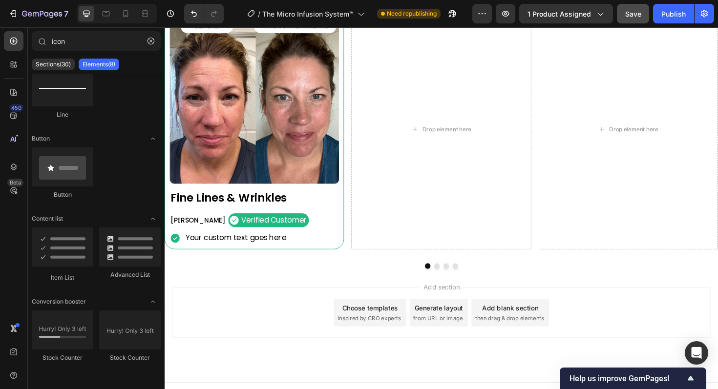
click at [207, 249] on p "Your custom text goes here" at bounding box center [240, 251] width 106 height 10
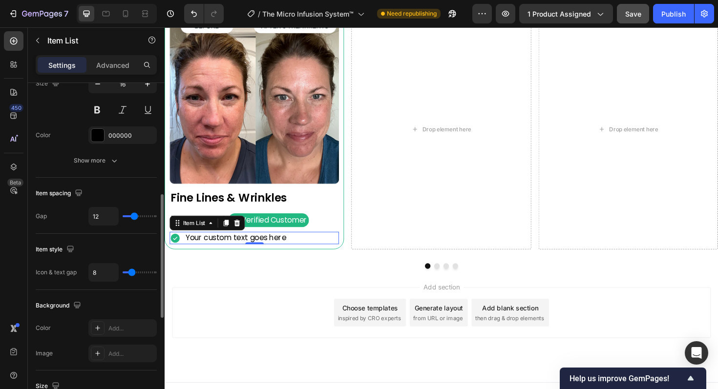
scroll to position [313, 0]
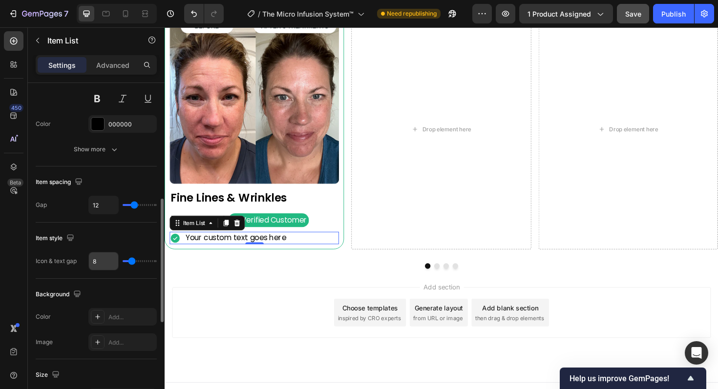
click at [107, 264] on input "8" at bounding box center [103, 261] width 29 height 18
type input "7"
type input "6"
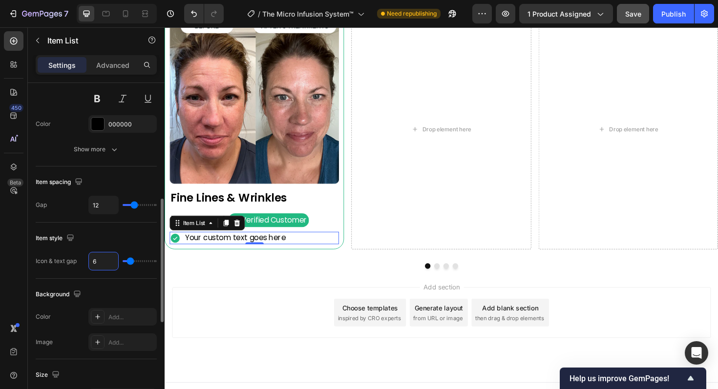
type input "5"
type input "4"
click at [255, 322] on div "Add section Choose templates inspired by CRO experts Generate layout from URL o…" at bounding box center [457, 330] width 570 height 54
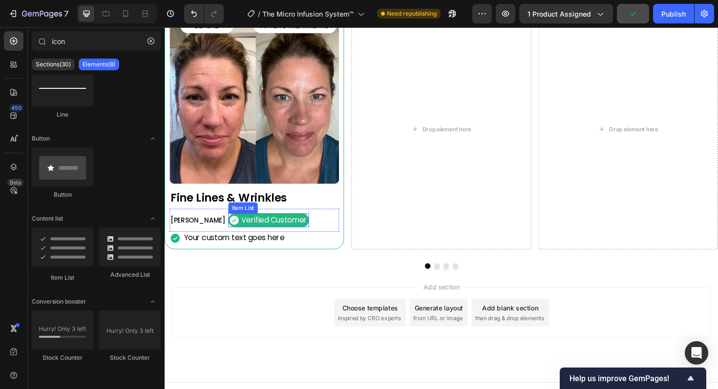
click at [246, 233] on p "Verified Customer" at bounding box center [281, 232] width 70 height 11
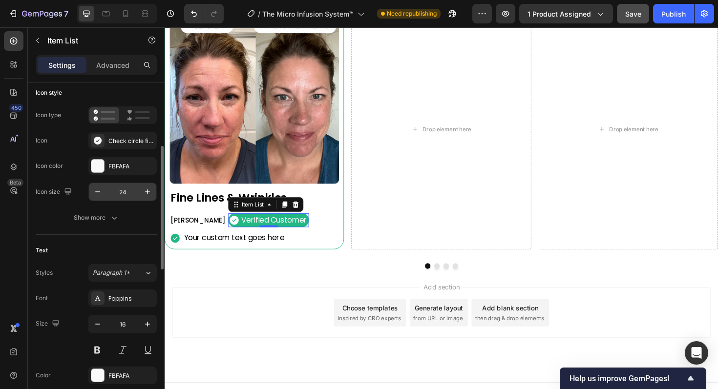
scroll to position [121, 0]
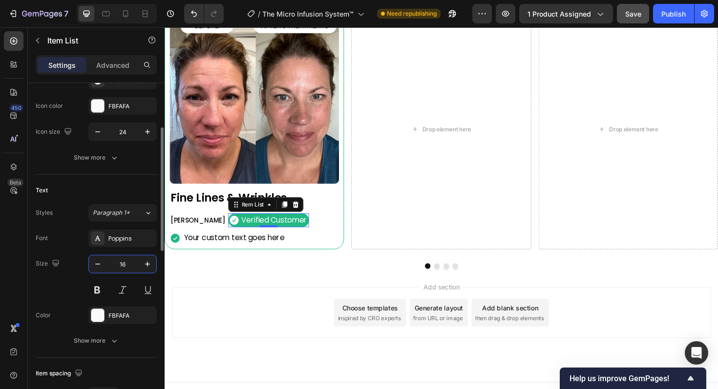
click at [128, 262] on input "16" at bounding box center [122, 264] width 32 height 18
type input "12"
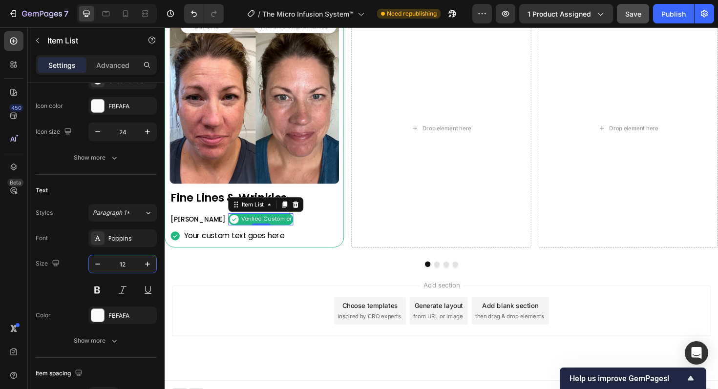
click at [187, 344] on div "Add section Choose templates inspired by CRO experts Generate layout from URL o…" at bounding box center [457, 328] width 570 height 54
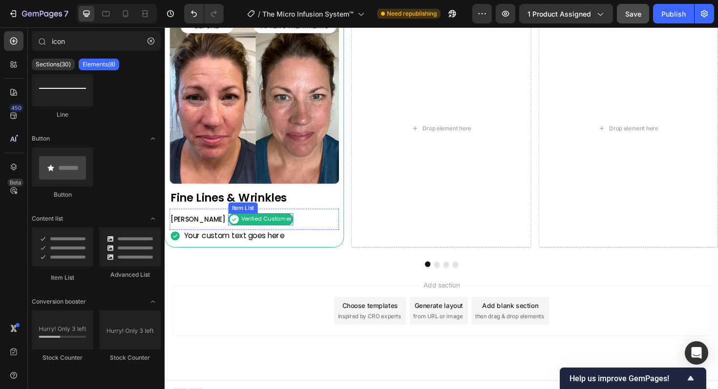
click at [246, 230] on p "Verified Customer" at bounding box center [272, 231] width 53 height 8
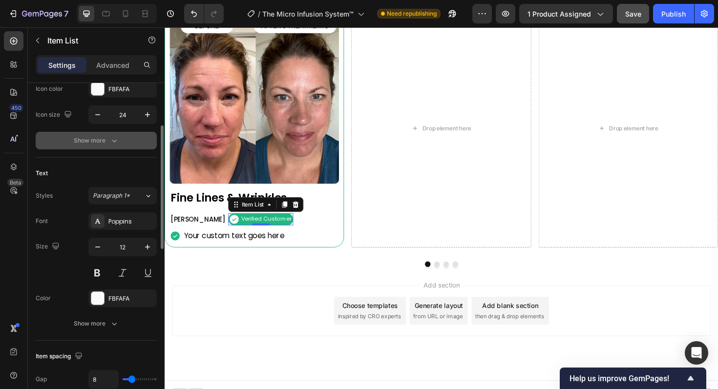
scroll to position [141, 0]
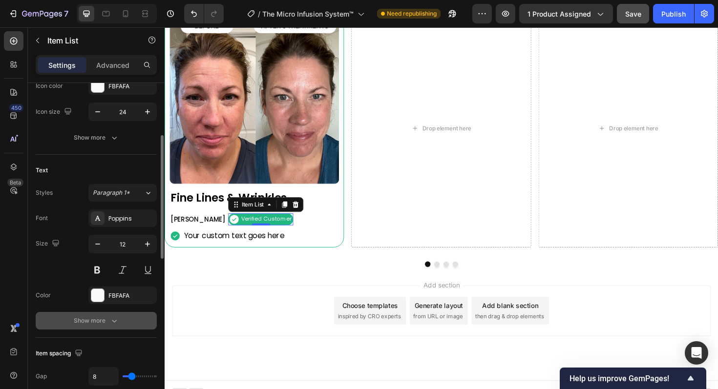
click at [111, 322] on icon "button" at bounding box center [114, 321] width 10 height 10
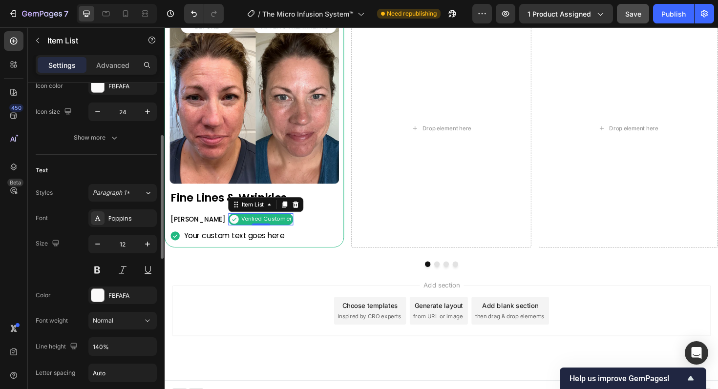
scroll to position [154, 0]
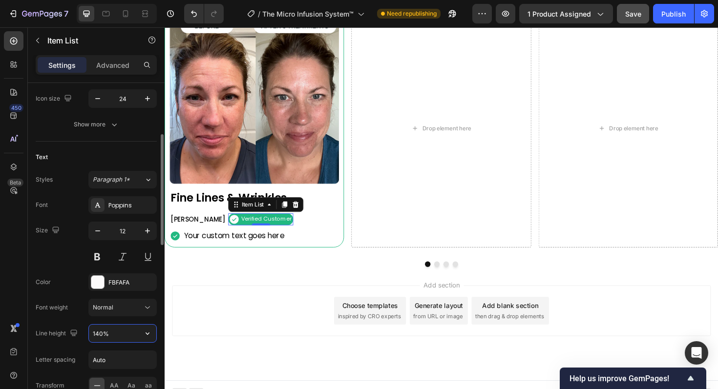
click at [108, 335] on input "140%" at bounding box center [122, 334] width 67 height 18
type input "20"
click at [208, 376] on div "Add section Choose templates inspired by CRO experts Generate layout from URL o…" at bounding box center [458, 342] width 586 height 120
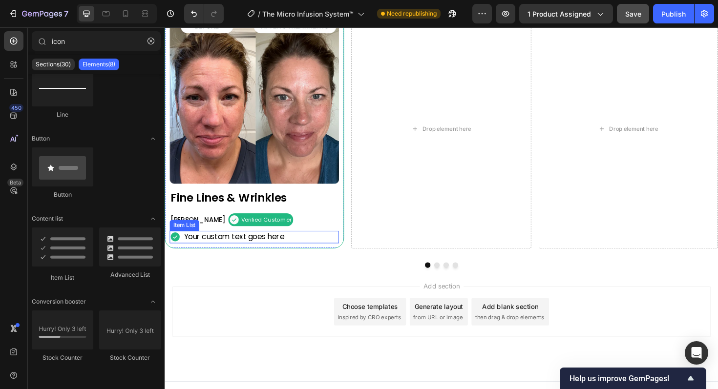
click at [251, 247] on p "Your custom text goes here" at bounding box center [238, 250] width 106 height 10
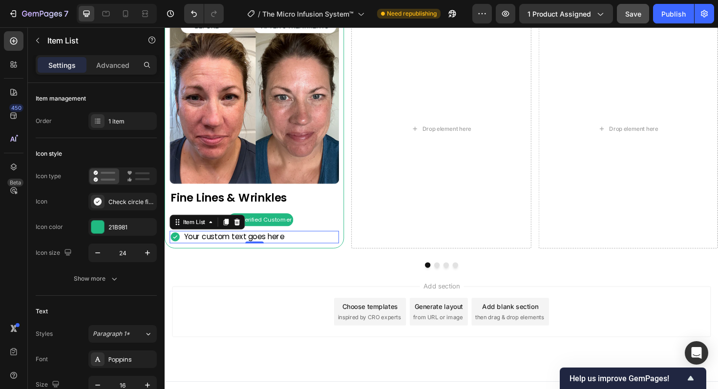
click at [247, 366] on div "Add section Choose templates inspired by CRO experts Generate layout from URL o…" at bounding box center [458, 342] width 586 height 120
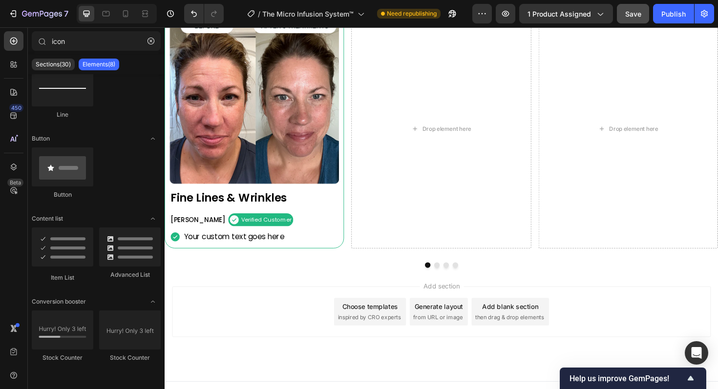
click at [636, 19] on button "Save" at bounding box center [633, 14] width 32 height 20
click at [197, 253] on p "Your custom text goes here" at bounding box center [238, 250] width 106 height 10
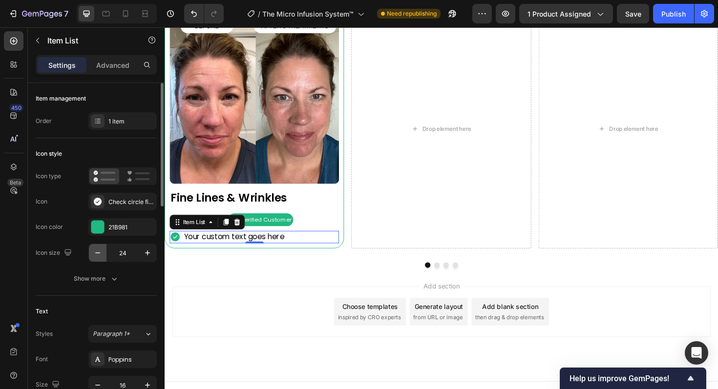
click at [101, 252] on icon "button" at bounding box center [98, 253] width 10 height 10
type input "20"
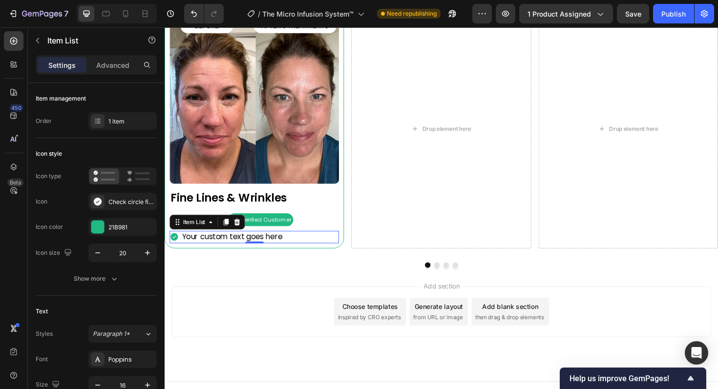
click at [253, 337] on div "Add section Choose templates inspired by CRO experts Generate layout from URL o…" at bounding box center [457, 329] width 570 height 54
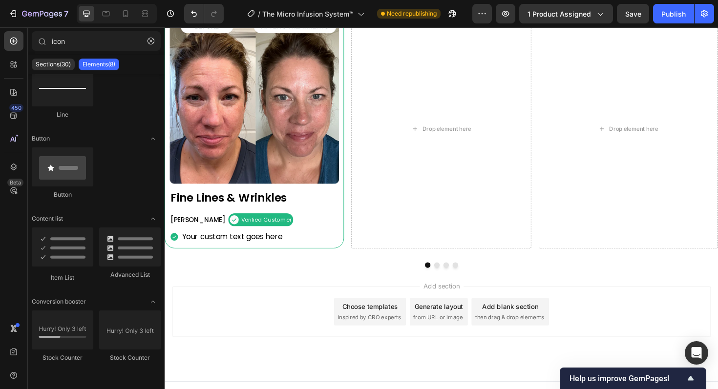
click at [176, 249] on icon at bounding box center [175, 250] width 8 height 8
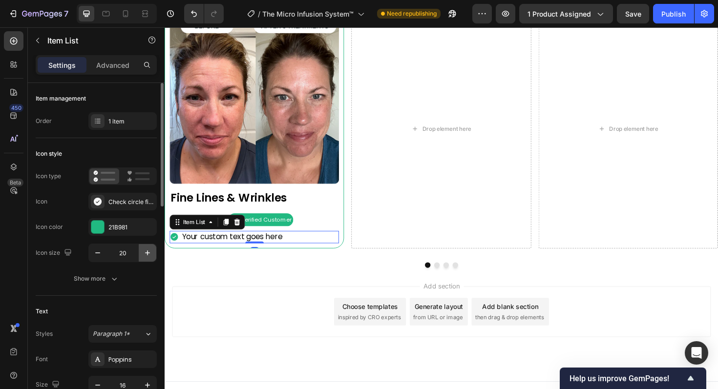
click at [147, 255] on icon "button" at bounding box center [148, 253] width 10 height 10
type input "22"
click at [244, 305] on div "Add section Choose templates inspired by CRO experts Generate layout from URL o…" at bounding box center [457, 329] width 570 height 54
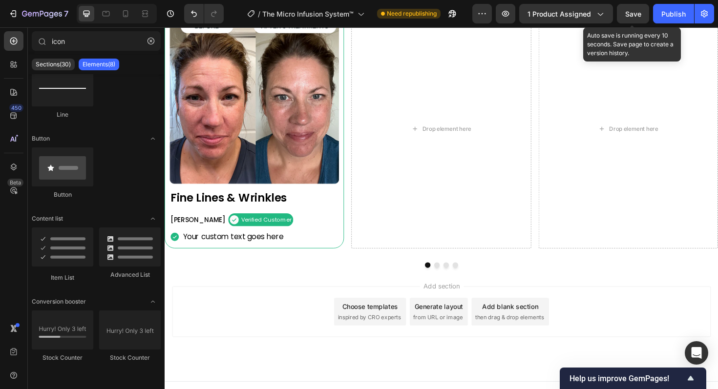
click at [639, 18] on div "Save" at bounding box center [633, 14] width 16 height 10
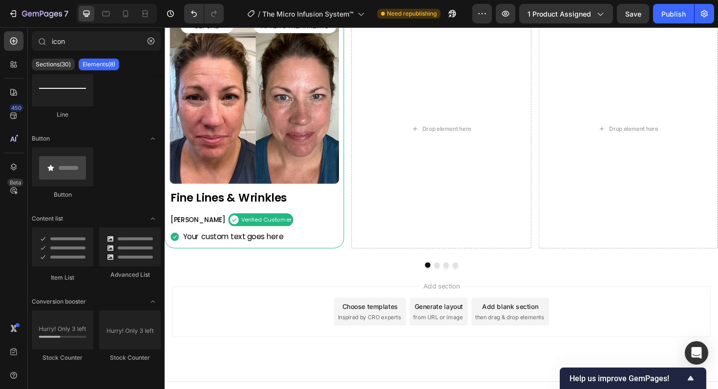
click at [246, 249] on p "Your custom text goes here" at bounding box center [237, 250] width 106 height 10
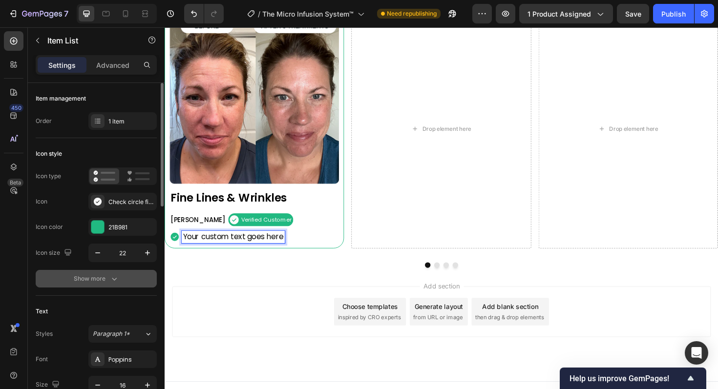
click at [108, 273] on button "Show more" at bounding box center [96, 279] width 121 height 18
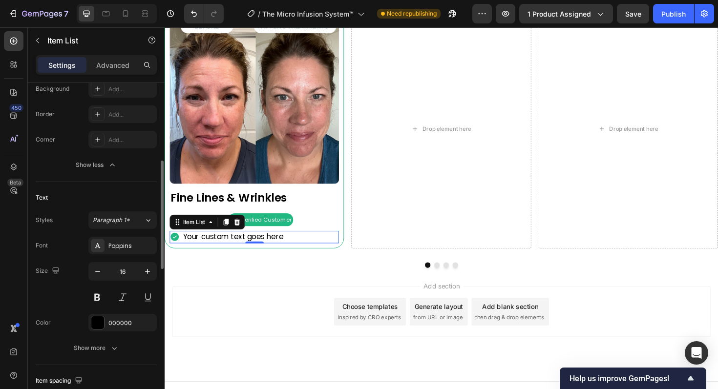
scroll to position [241, 0]
click at [112, 353] on button "Show more" at bounding box center [96, 347] width 121 height 18
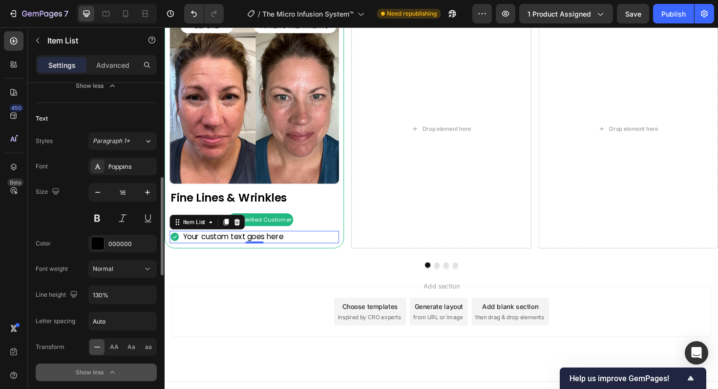
scroll to position [322, 0]
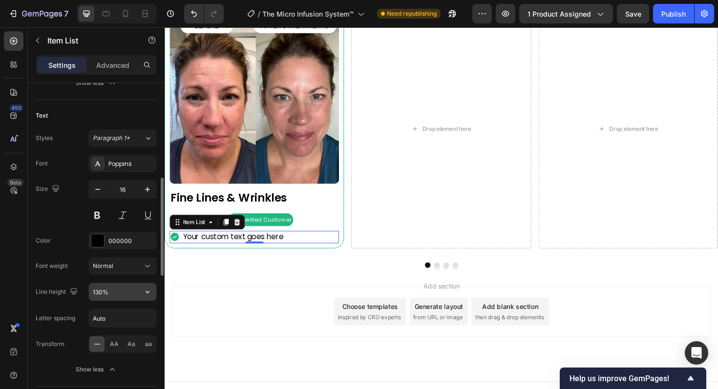
click at [128, 294] on input "130%" at bounding box center [122, 292] width 67 height 18
click at [148, 294] on icon "button" at bounding box center [148, 292] width 10 height 10
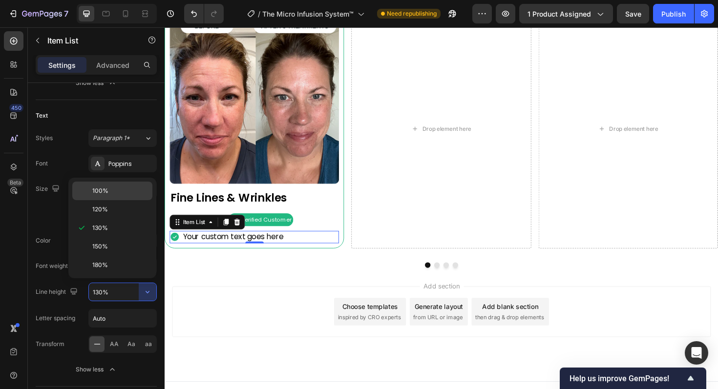
click at [128, 197] on div "100%" at bounding box center [112, 191] width 80 height 19
type input "100%"
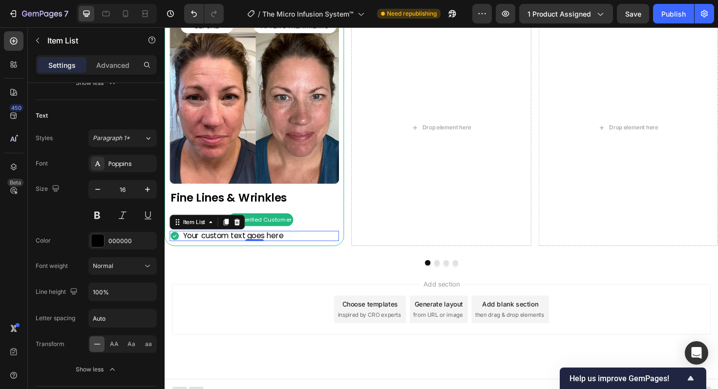
click at [229, 318] on div "Add section Choose templates inspired by CRO experts Generate layout from URL o…" at bounding box center [457, 326] width 570 height 54
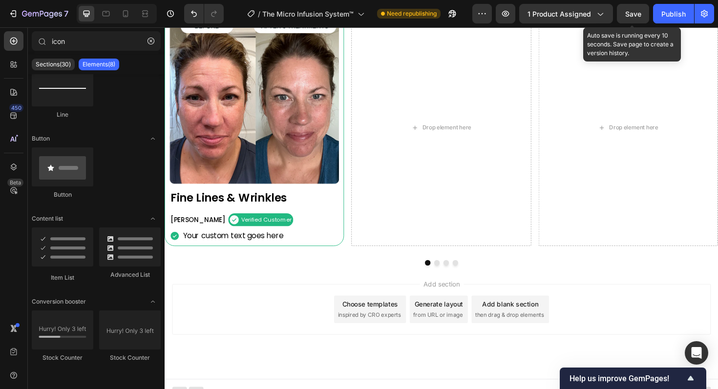
click at [637, 12] on span "Save" at bounding box center [633, 14] width 16 height 8
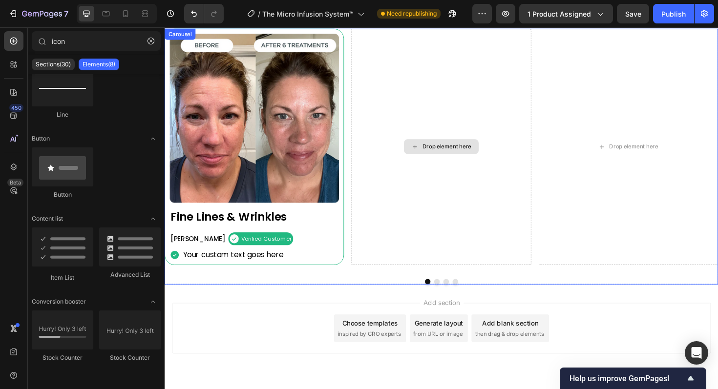
scroll to position [827, 0]
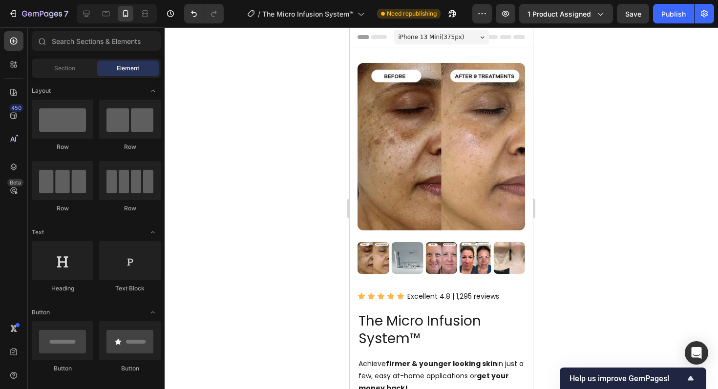
scroll to position [860, 0]
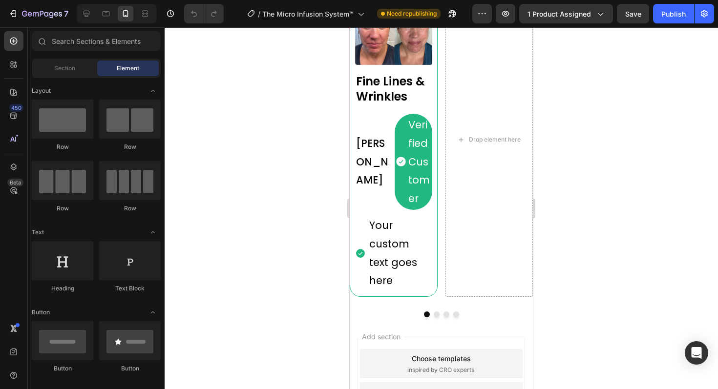
scroll to position [1076, 0]
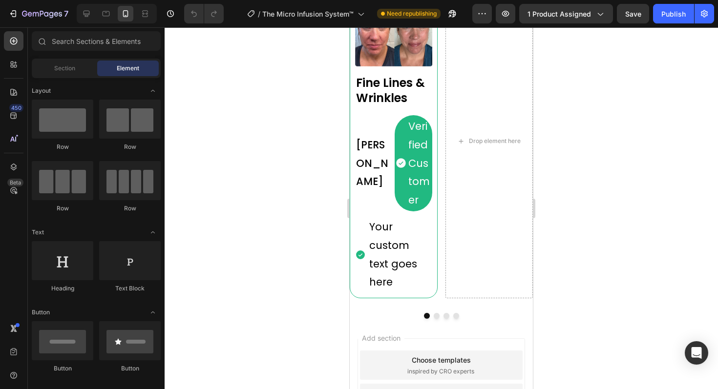
click at [370, 156] on p "[PERSON_NAME]" at bounding box center [374, 163] width 36 height 55
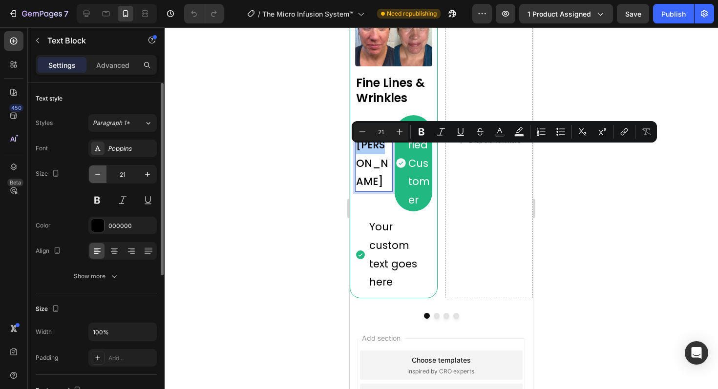
click at [101, 175] on icon "button" at bounding box center [98, 174] width 10 height 10
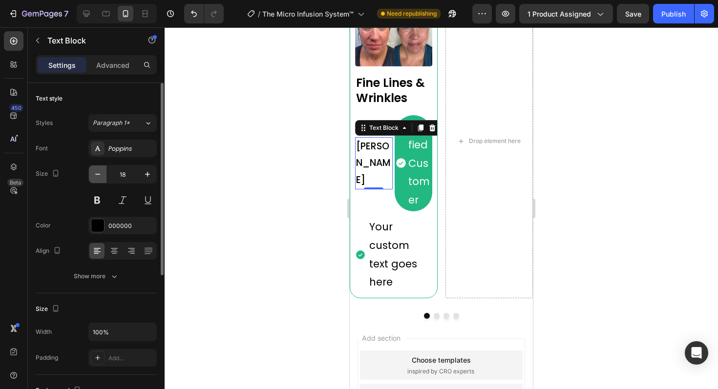
click at [101, 175] on icon "button" at bounding box center [98, 174] width 10 height 10
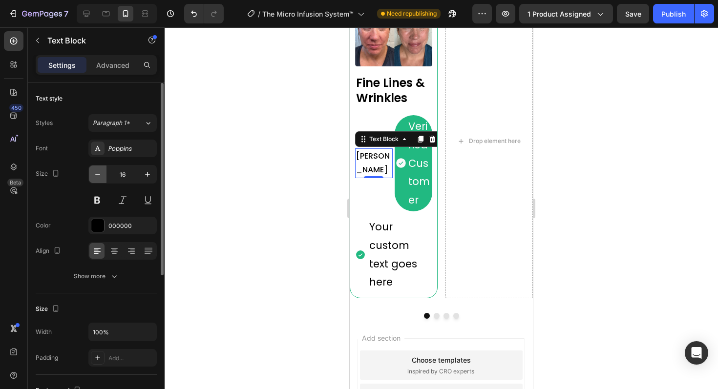
click at [101, 175] on icon "button" at bounding box center [98, 174] width 10 height 10
type input "14"
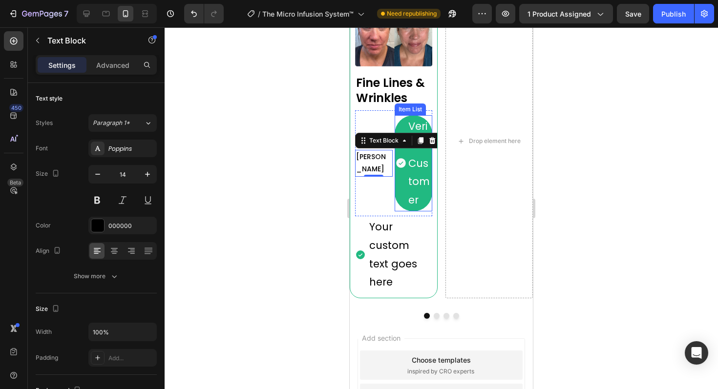
click at [416, 190] on p "Verified Customer" at bounding box center [419, 163] width 22 height 92
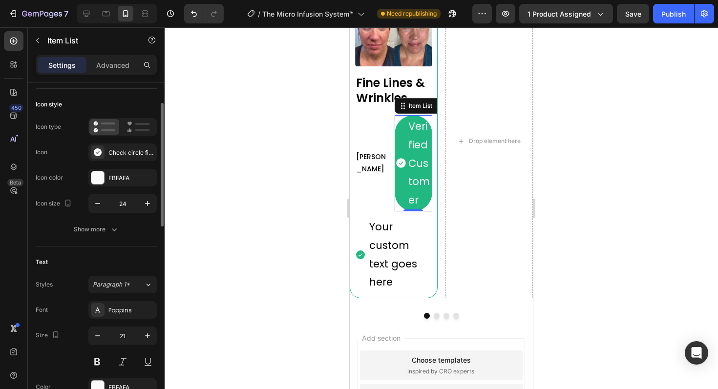
scroll to position [51, 0]
click at [96, 202] on icon "button" at bounding box center [97, 202] width 5 height 1
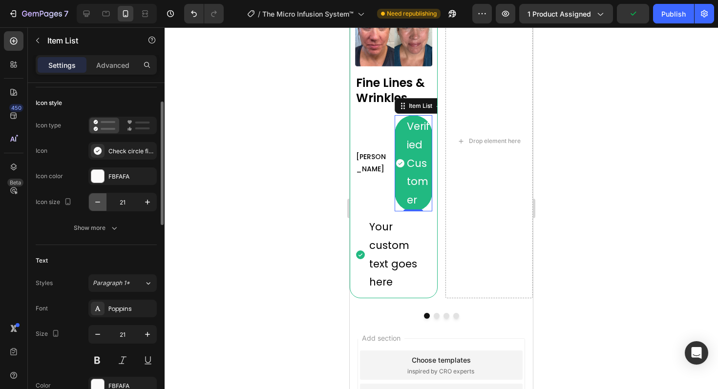
type input "20"
click at [99, 336] on icon "button" at bounding box center [98, 335] width 10 height 10
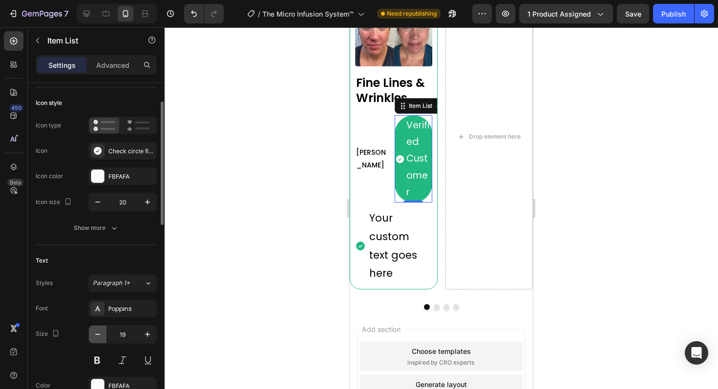
click at [99, 336] on icon "button" at bounding box center [98, 335] width 10 height 10
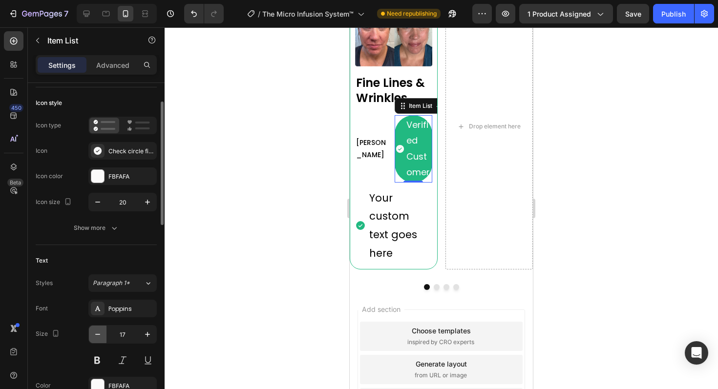
click at [99, 336] on icon "button" at bounding box center [98, 335] width 10 height 10
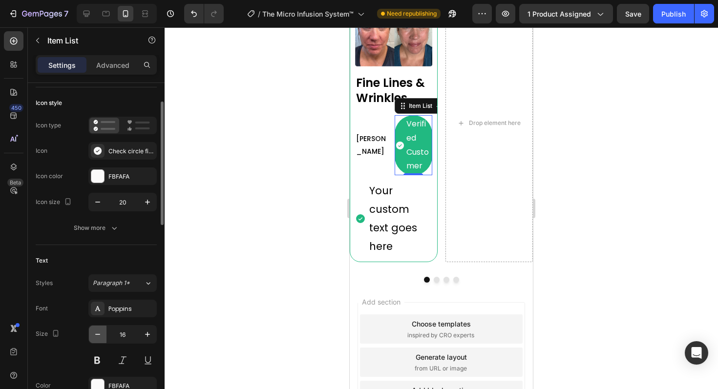
click at [99, 336] on icon "button" at bounding box center [98, 335] width 10 height 10
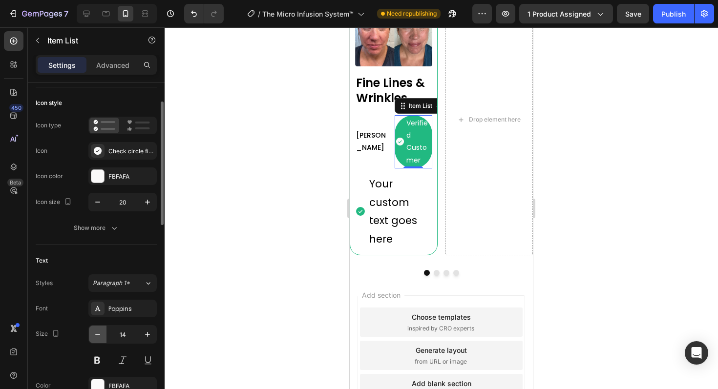
click at [99, 336] on icon "button" at bounding box center [98, 335] width 10 height 10
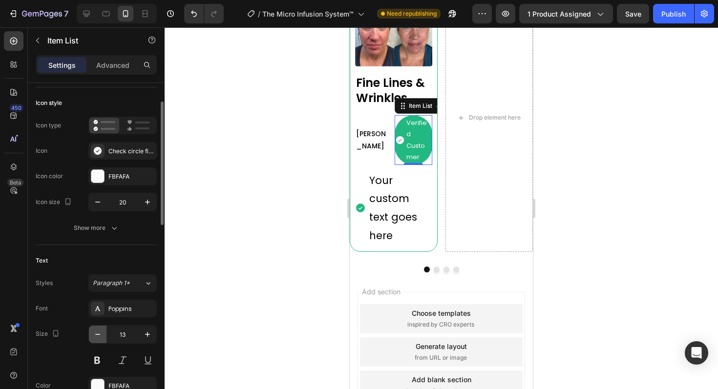
click at [99, 336] on icon "button" at bounding box center [98, 335] width 10 height 10
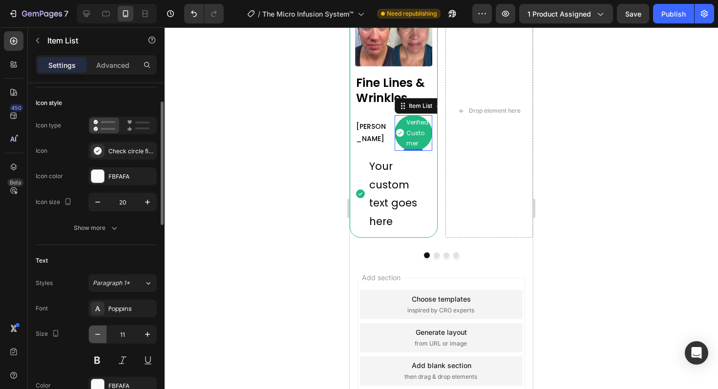
click at [99, 336] on icon "button" at bounding box center [98, 335] width 10 height 10
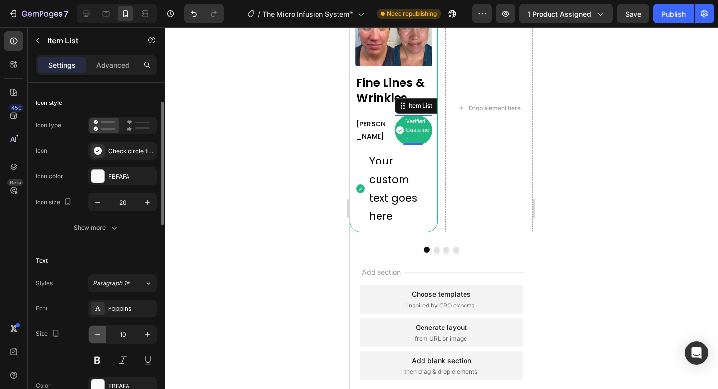
click at [99, 336] on icon "button" at bounding box center [98, 335] width 10 height 10
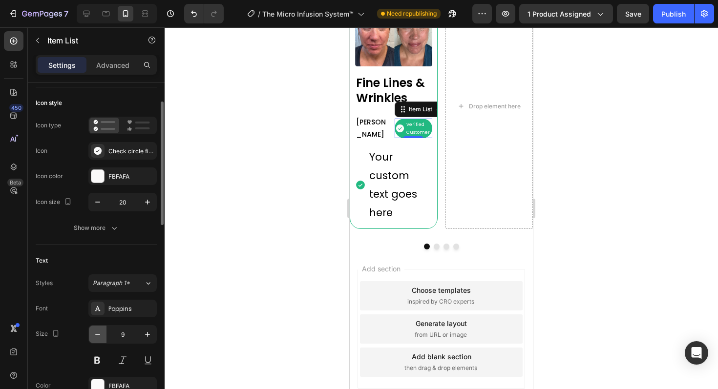
click at [99, 336] on icon "button" at bounding box center [98, 335] width 10 height 10
click at [147, 334] on icon "button" at bounding box center [147, 334] width 5 height 5
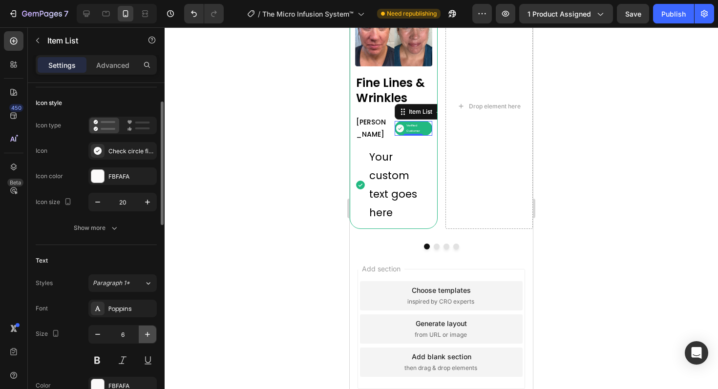
click at [147, 334] on icon "button" at bounding box center [147, 334] width 5 height 5
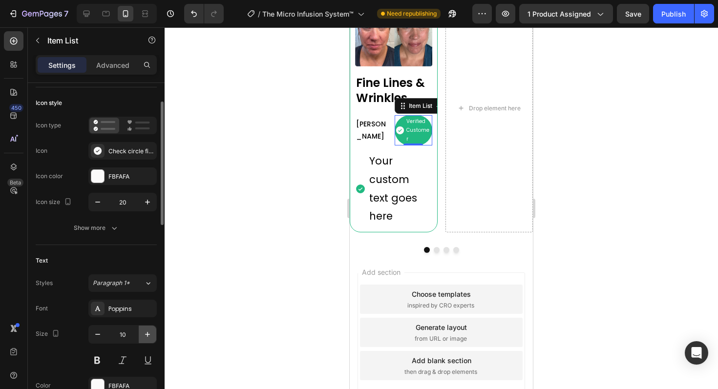
click at [147, 334] on icon "button" at bounding box center [147, 334] width 5 height 5
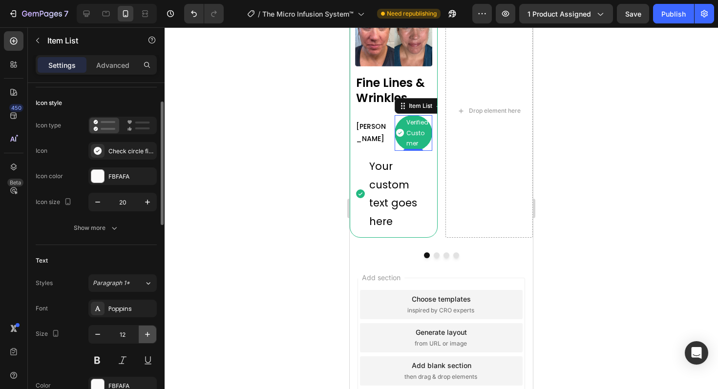
click at [147, 334] on icon "button" at bounding box center [147, 334] width 5 height 5
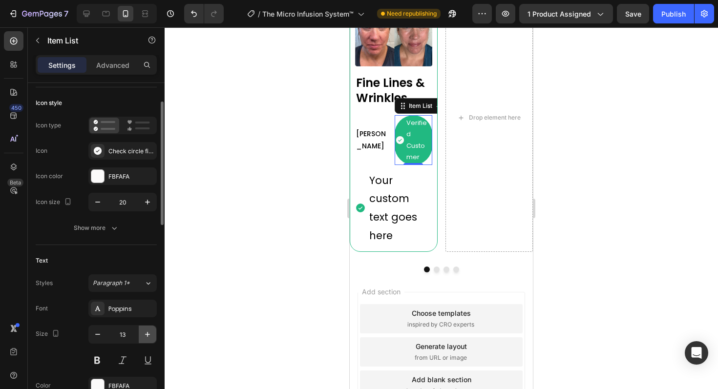
click at [147, 334] on icon "button" at bounding box center [147, 334] width 5 height 5
type input "14"
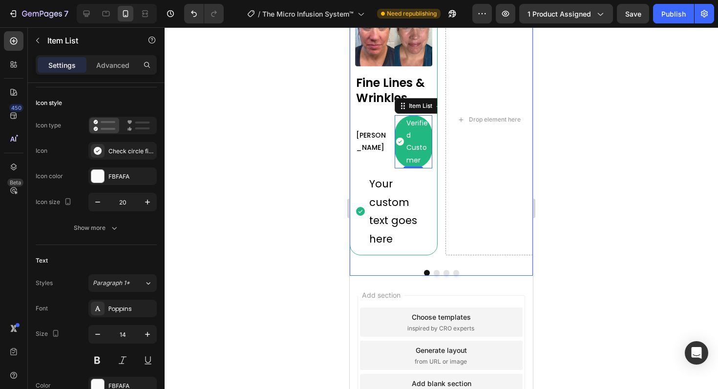
click at [437, 228] on div "Image Fine Lines & Wrinkles Heading Nancy M. Text Block Verified Customer Item …" at bounding box center [441, 130] width 183 height 292
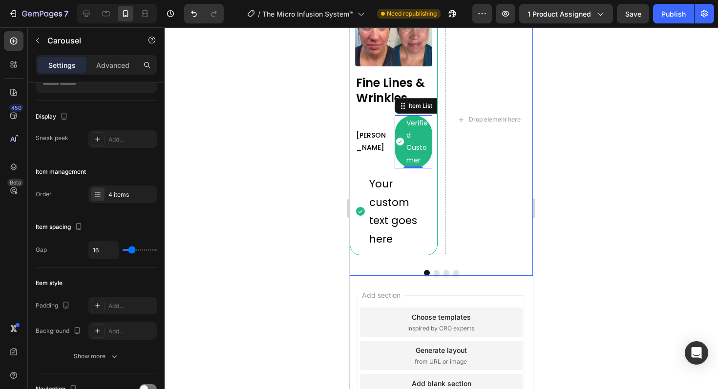
scroll to position [0, 0]
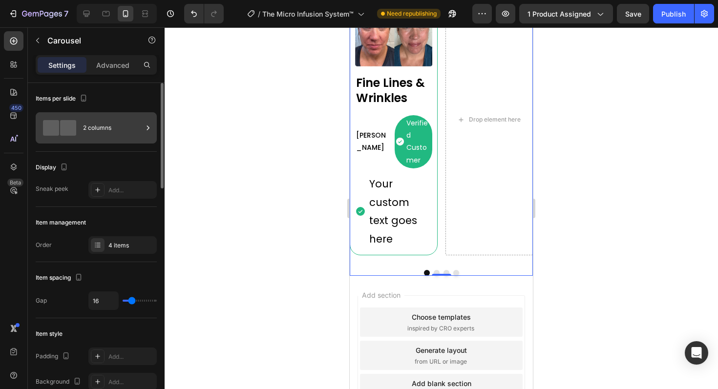
click at [115, 128] on div "2 columns" at bounding box center [113, 128] width 60 height 22
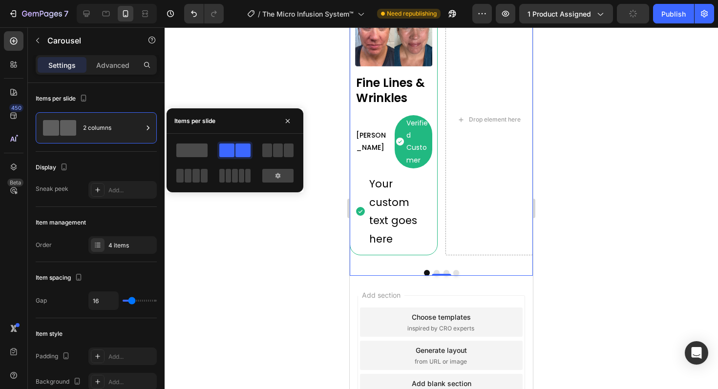
click at [197, 153] on span at bounding box center [191, 151] width 31 height 14
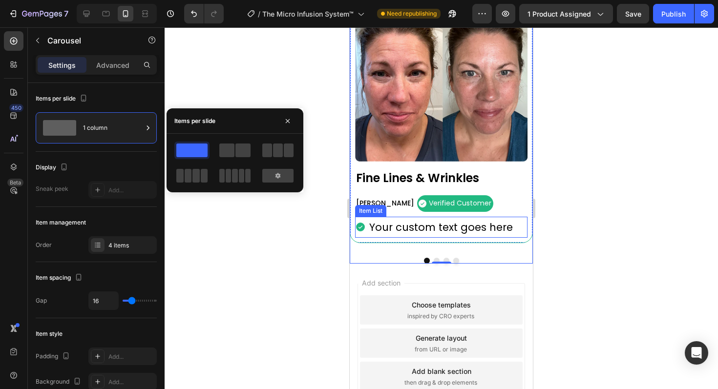
click at [618, 220] on div at bounding box center [441, 208] width 553 height 362
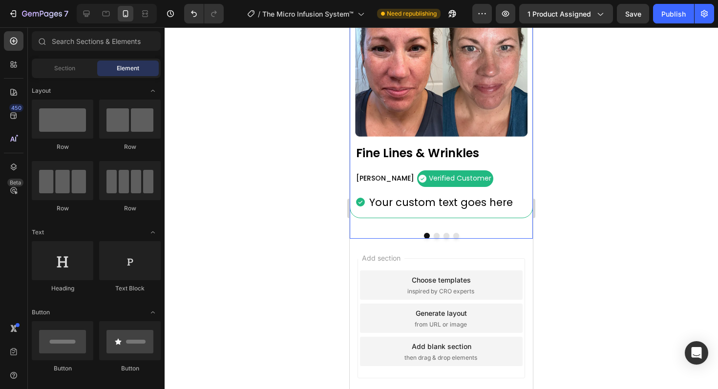
scroll to position [1157, 0]
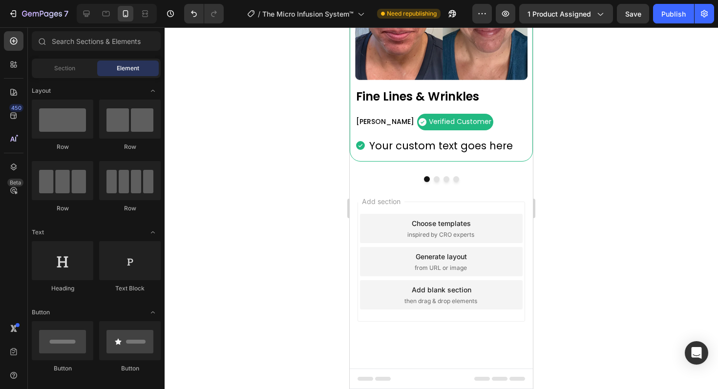
click at [428, 145] on div "Your custom text goes here" at bounding box center [441, 145] width 147 height 21
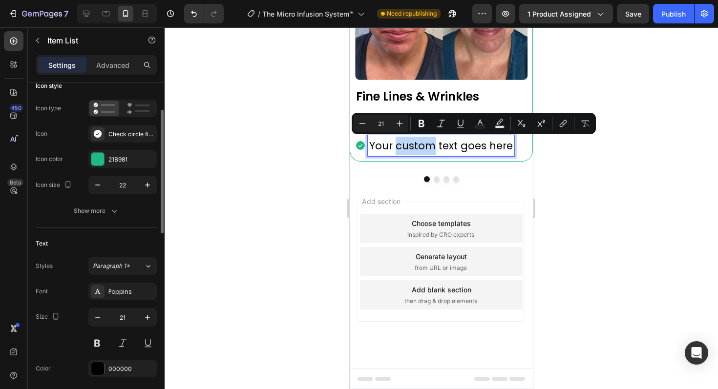
scroll to position [69, 0]
click at [99, 318] on icon "button" at bounding box center [98, 316] width 10 height 10
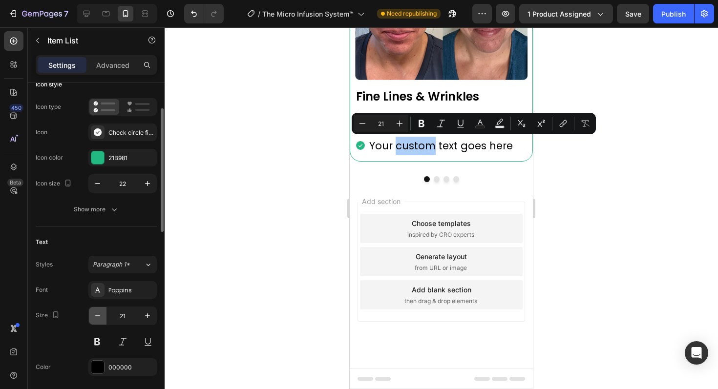
click at [99, 318] on icon "button" at bounding box center [98, 316] width 10 height 10
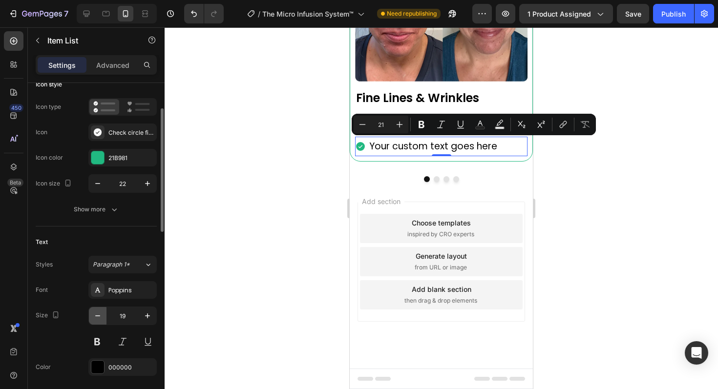
click at [99, 318] on icon "button" at bounding box center [98, 316] width 10 height 10
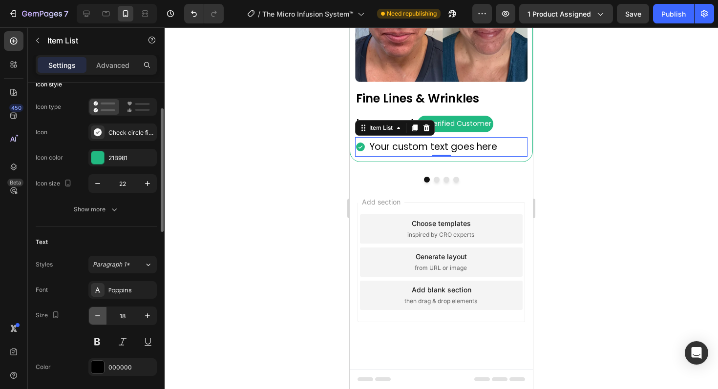
click at [99, 318] on icon "button" at bounding box center [98, 316] width 10 height 10
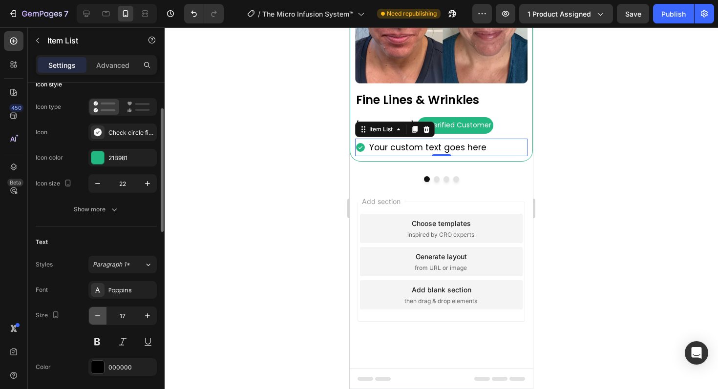
click at [99, 318] on icon "button" at bounding box center [98, 316] width 10 height 10
type input "16"
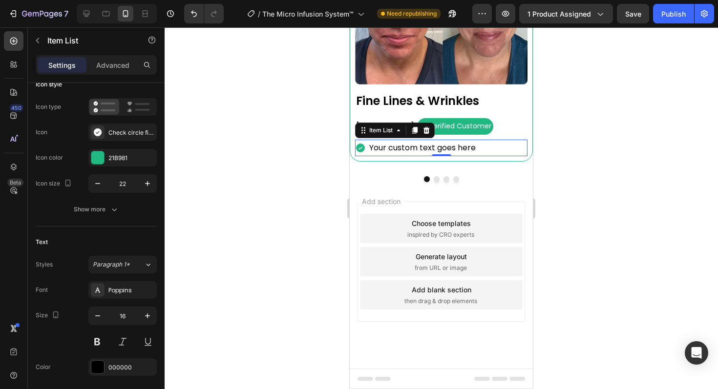
click at [632, 254] on div at bounding box center [441, 208] width 553 height 362
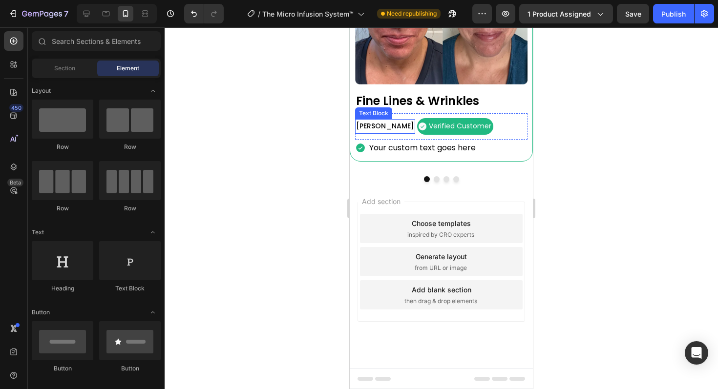
click at [380, 131] on p "Nancy M." at bounding box center [385, 126] width 58 height 12
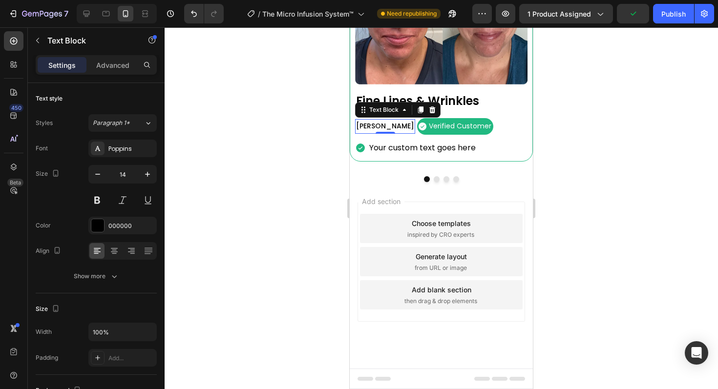
click at [649, 219] on div at bounding box center [441, 208] width 553 height 362
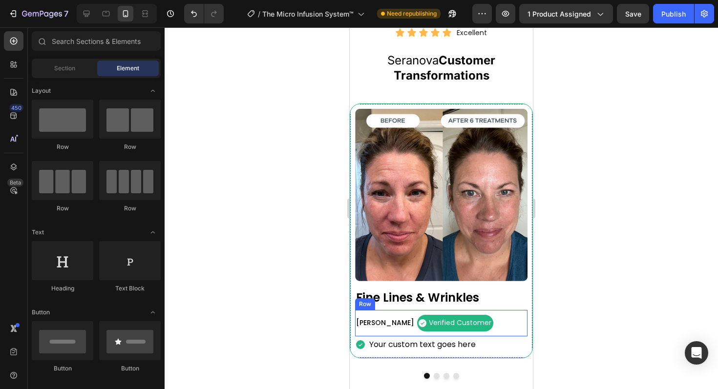
scroll to position [951, 0]
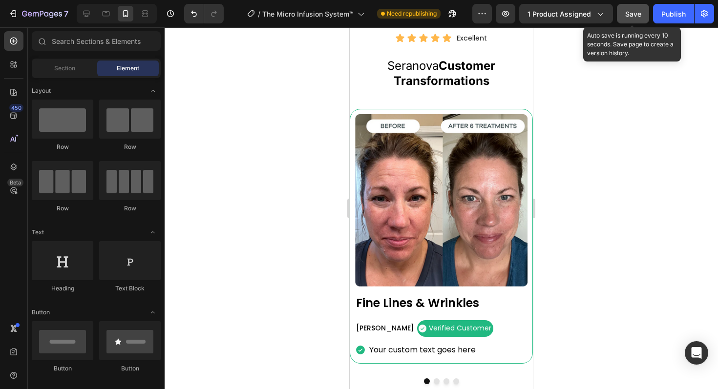
click at [632, 12] on span "Save" at bounding box center [633, 14] width 16 height 8
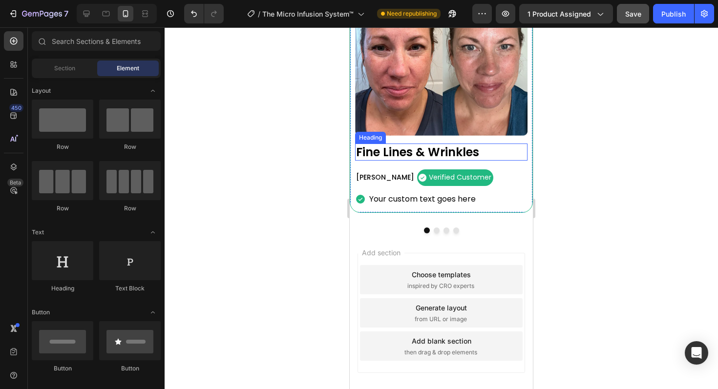
scroll to position [1106, 0]
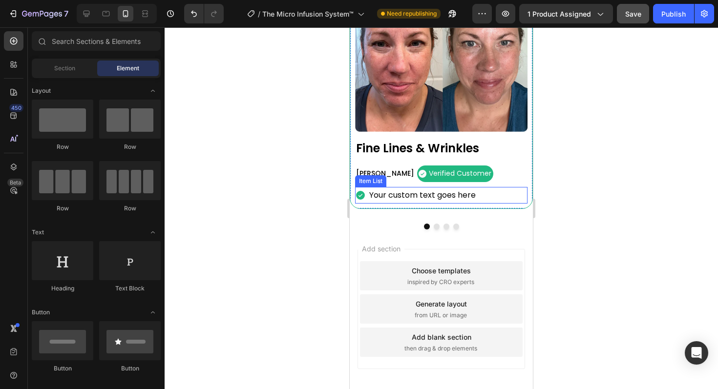
click at [458, 197] on p "Your custom text goes here" at bounding box center [422, 196] width 106 height 14
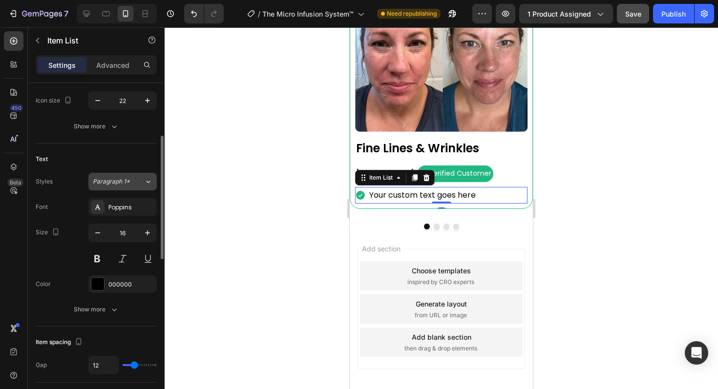
scroll to position [161, 0]
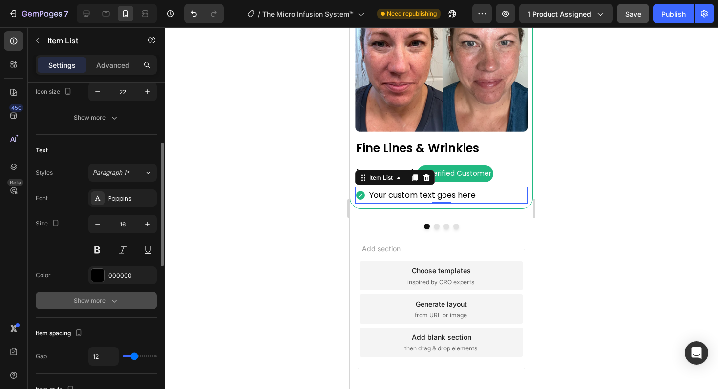
click at [130, 295] on button "Show more" at bounding box center [96, 301] width 121 height 18
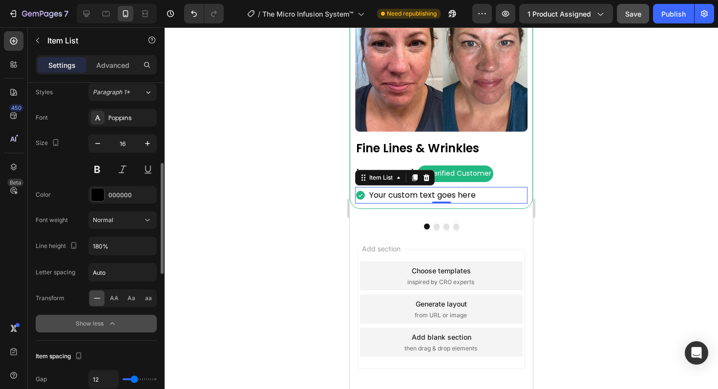
scroll to position [251, 0]
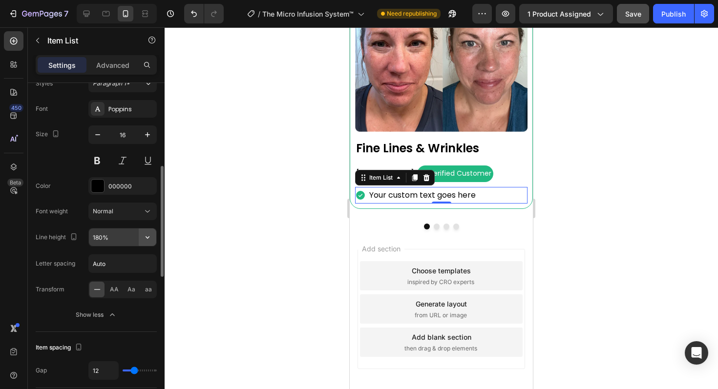
click at [148, 239] on icon "button" at bounding box center [148, 237] width 10 height 10
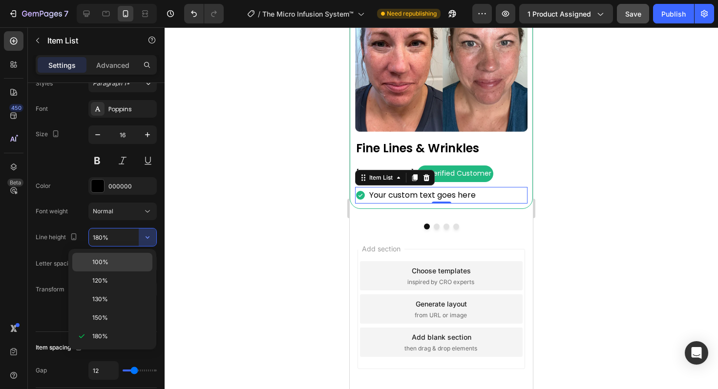
click at [131, 261] on p "100%" at bounding box center [120, 262] width 56 height 9
type input "100%"
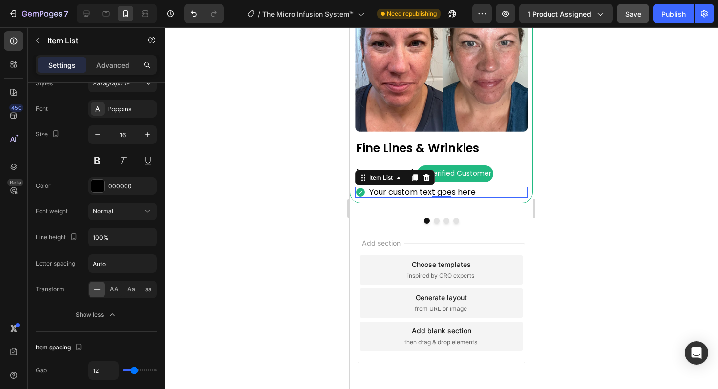
click at [263, 289] on div at bounding box center [441, 208] width 553 height 362
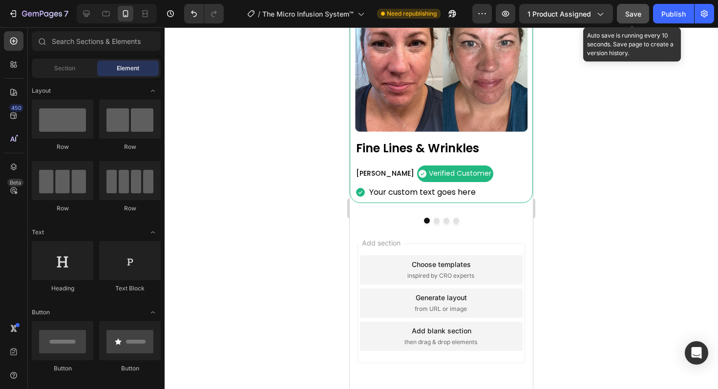
click at [630, 17] on span "Save" at bounding box center [633, 14] width 16 height 8
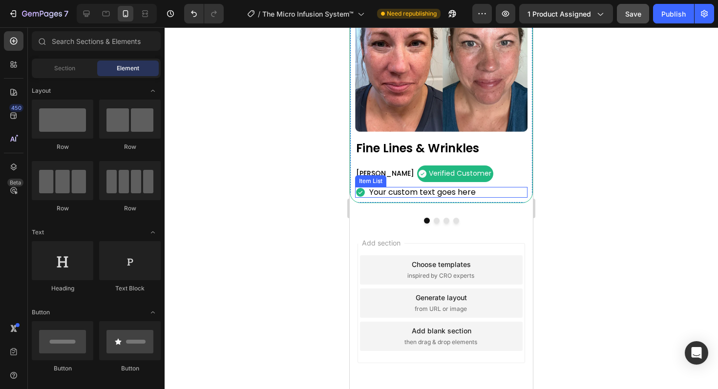
click at [422, 190] on p "Your custom text goes here" at bounding box center [422, 193] width 106 height 8
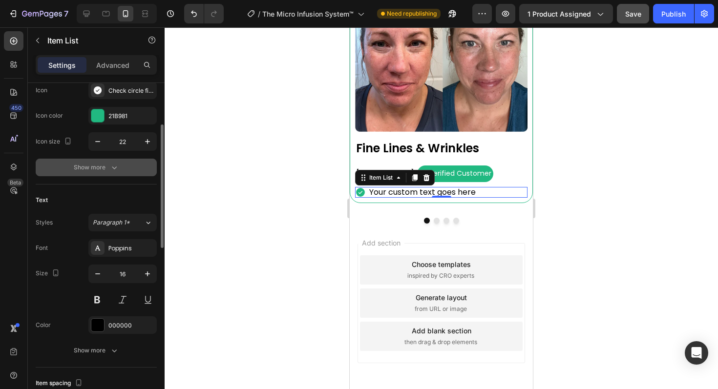
scroll to position [112, 0]
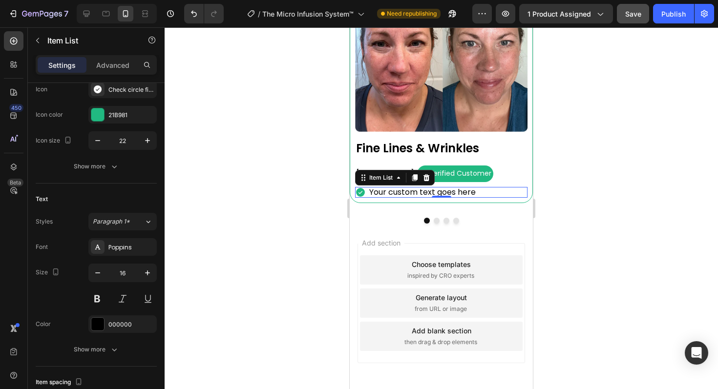
click at [258, 303] on div at bounding box center [441, 208] width 553 height 362
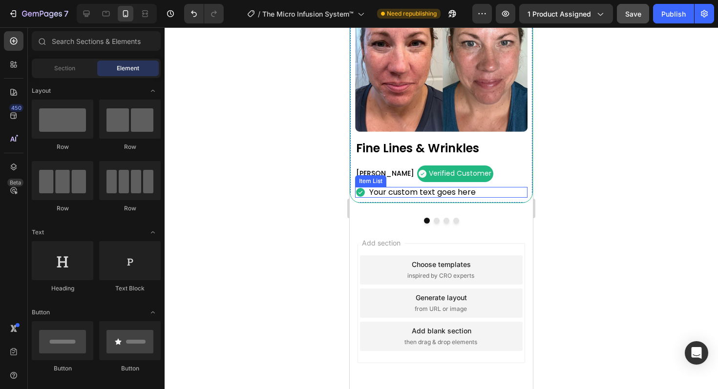
click at [453, 190] on p "Your custom text goes here" at bounding box center [422, 193] width 106 height 8
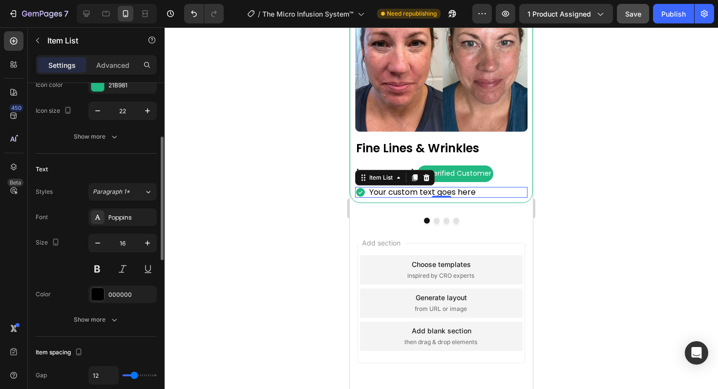
scroll to position [145, 0]
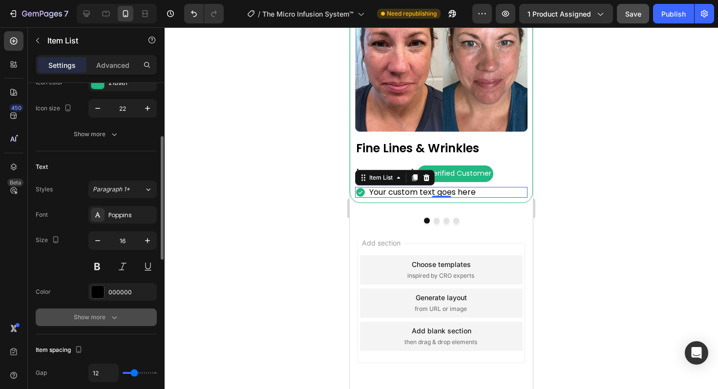
click at [117, 313] on icon "button" at bounding box center [114, 318] width 10 height 10
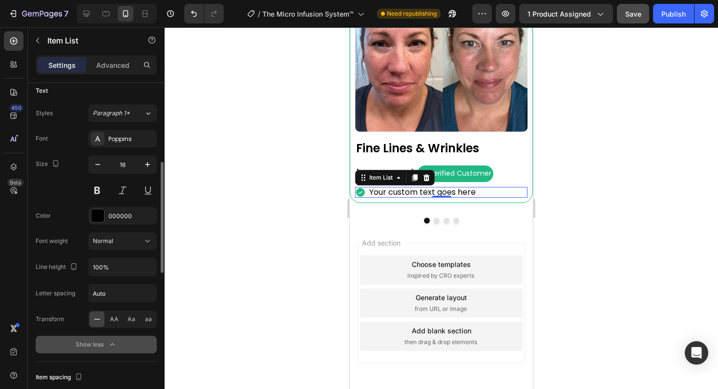
scroll to position [225, 0]
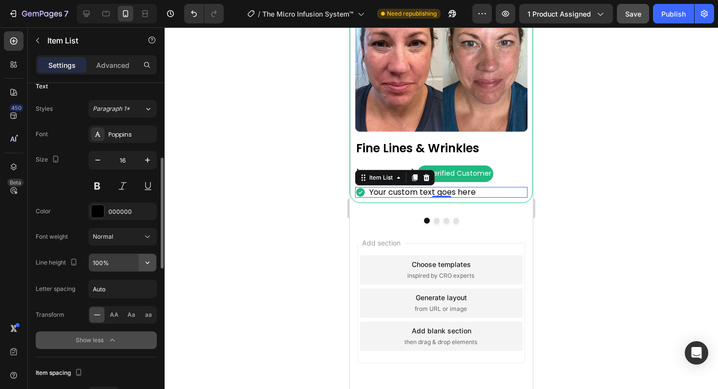
click at [150, 267] on icon "button" at bounding box center [148, 263] width 10 height 10
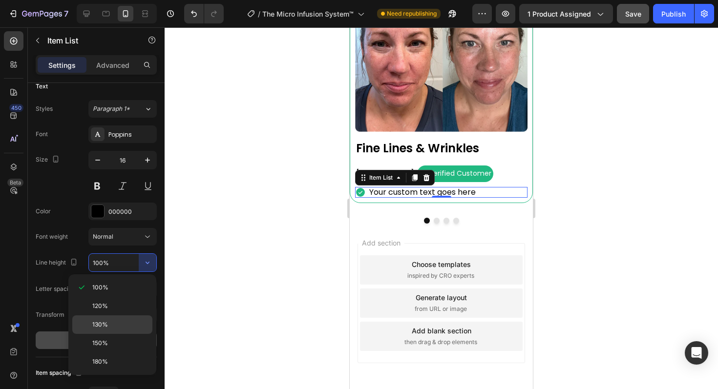
click at [117, 321] on p "130%" at bounding box center [120, 324] width 56 height 9
type input "130%"
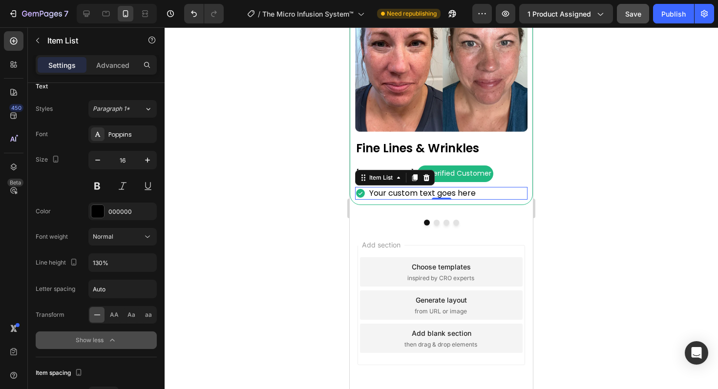
click at [244, 273] on div at bounding box center [441, 208] width 553 height 362
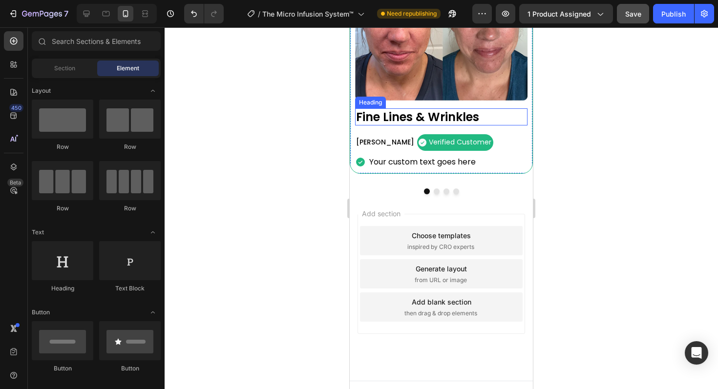
scroll to position [1149, 0]
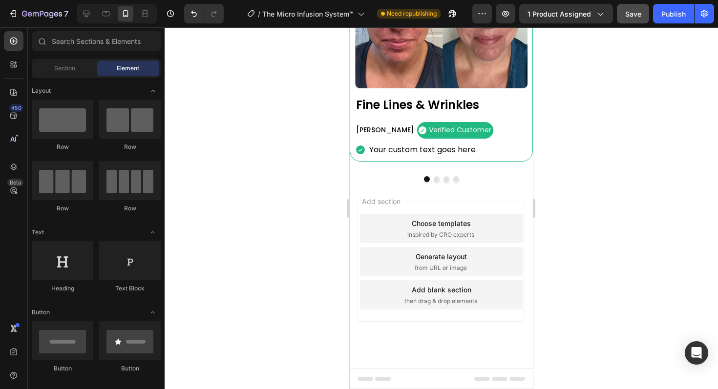
click at [368, 130] on p "Nancy M." at bounding box center [385, 130] width 58 height 12
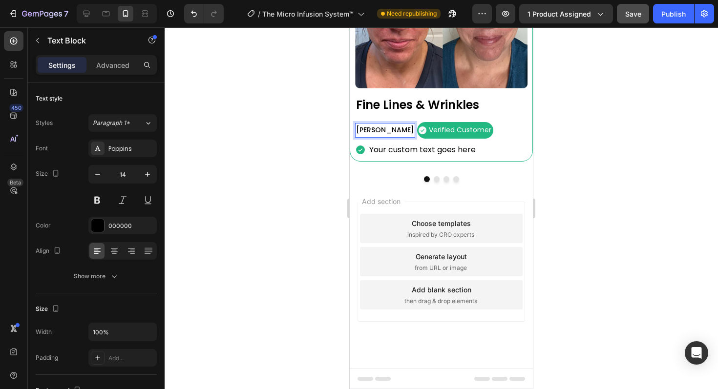
click at [368, 130] on p "Nancy M." at bounding box center [385, 130] width 58 height 12
click at [596, 172] on div at bounding box center [441, 208] width 553 height 362
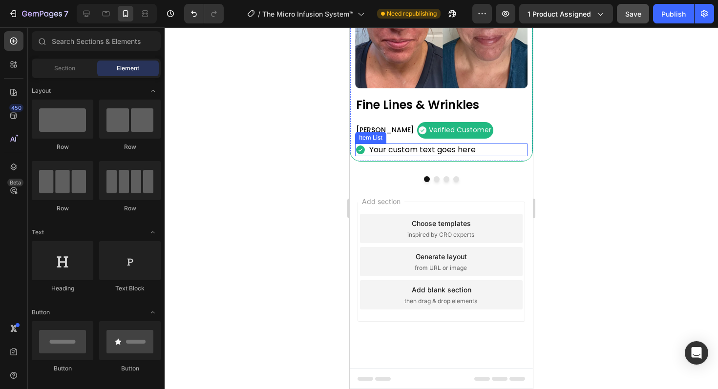
click at [450, 151] on p "Your custom text goes here" at bounding box center [422, 150] width 106 height 10
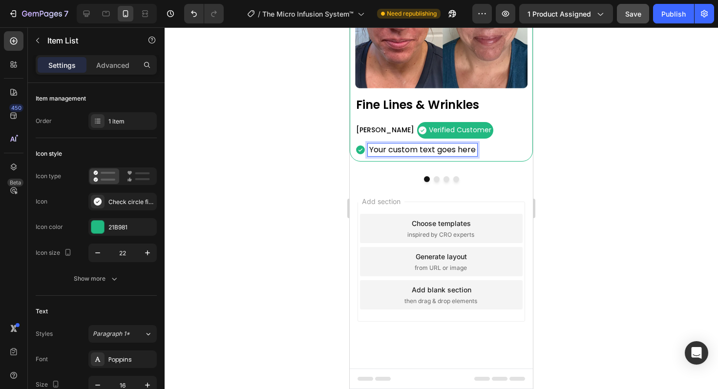
click at [450, 151] on p "Your custom text goes here" at bounding box center [422, 150] width 106 height 10
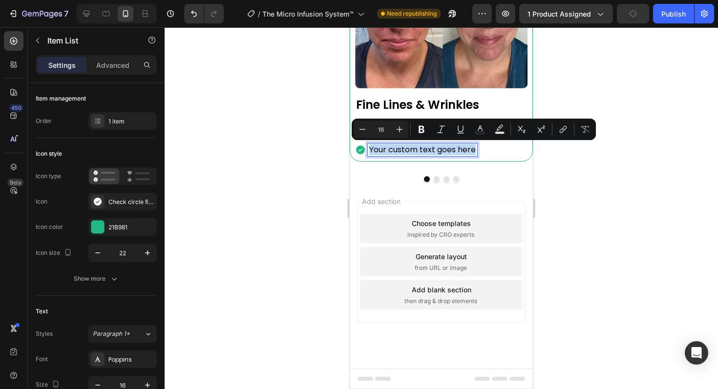
type input "11"
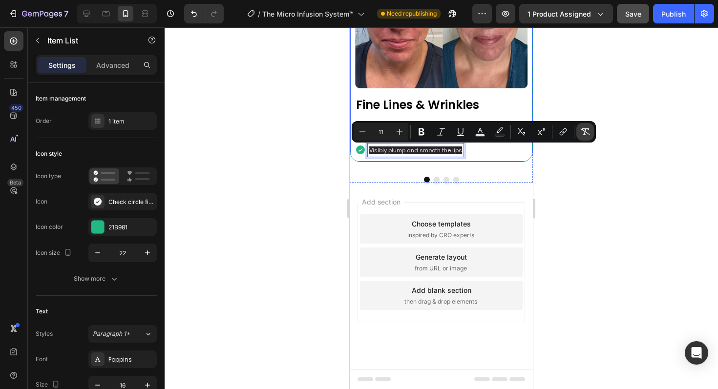
click at [583, 133] on icon "Editor contextual toolbar" at bounding box center [585, 132] width 10 height 10
type input "16"
click at [652, 191] on div at bounding box center [441, 208] width 553 height 362
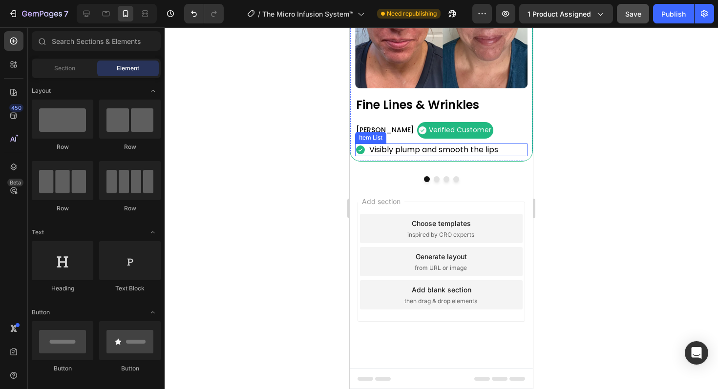
click at [430, 149] on p "Visibly plump and smooth the lips" at bounding box center [433, 150] width 129 height 10
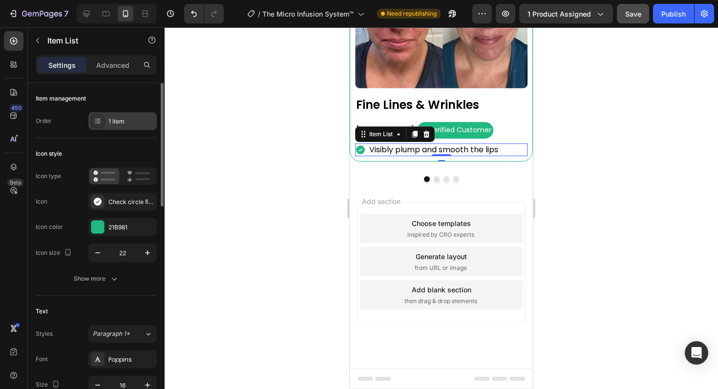
click at [130, 120] on div "1 item" at bounding box center [131, 121] width 46 height 9
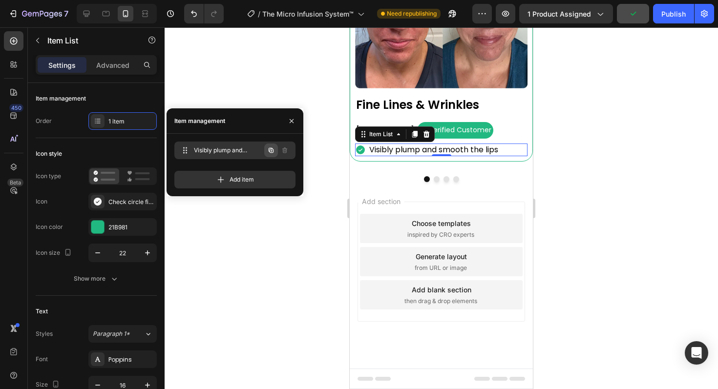
click at [271, 151] on icon "button" at bounding box center [272, 151] width 2 height 2
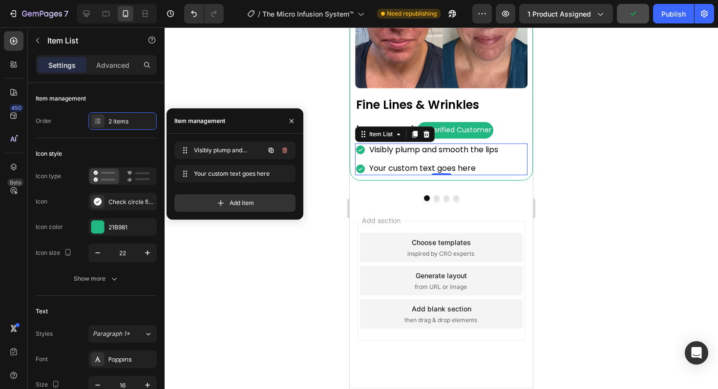
click at [271, 151] on icon "button" at bounding box center [272, 151] width 2 height 2
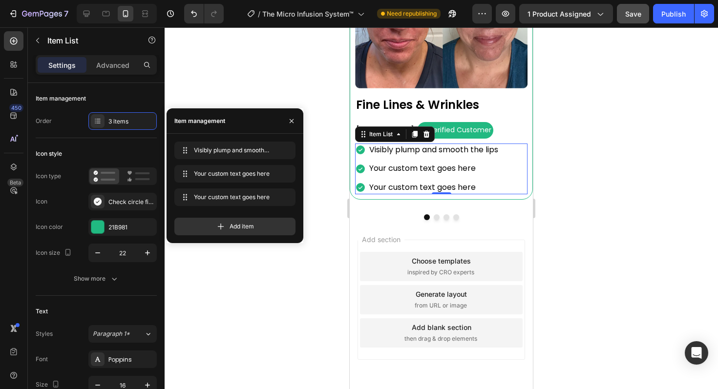
click at [630, 157] on div at bounding box center [441, 208] width 553 height 362
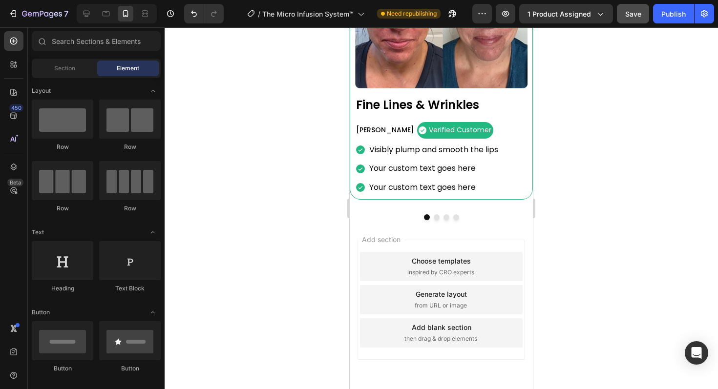
click at [423, 169] on div "Your custom text goes here" at bounding box center [434, 168] width 132 height 13
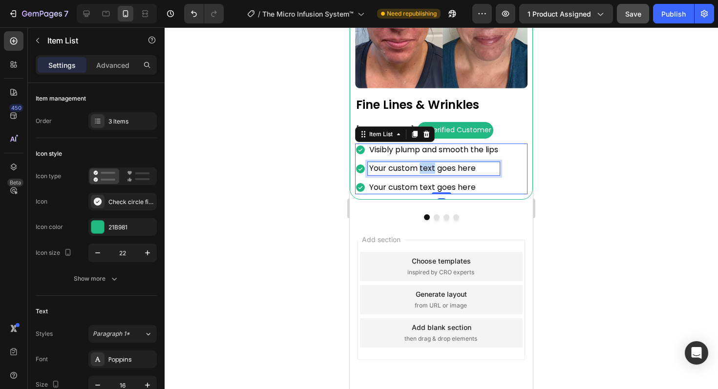
click at [423, 169] on p "Your custom text goes here" at bounding box center [433, 169] width 129 height 10
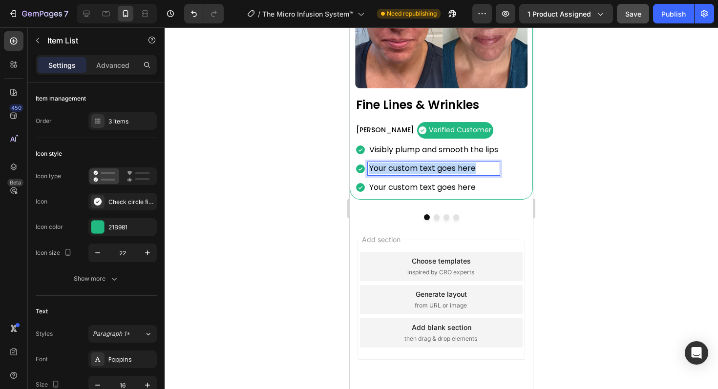
click at [423, 169] on p "Your custom text goes here" at bounding box center [433, 169] width 129 height 10
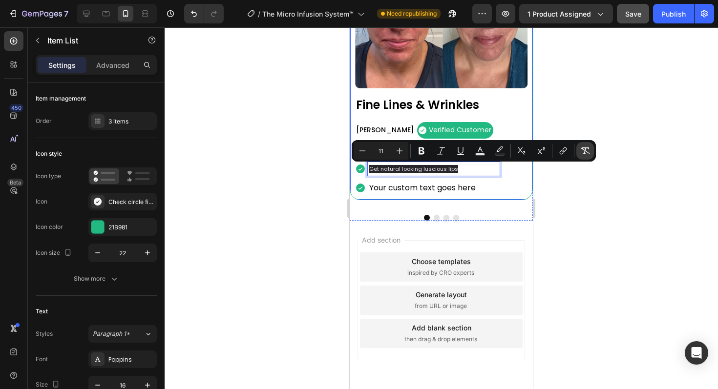
click at [585, 151] on icon "Editor contextual toolbar" at bounding box center [585, 151] width 10 height 10
type input "16"
click at [602, 206] on div at bounding box center [441, 208] width 553 height 362
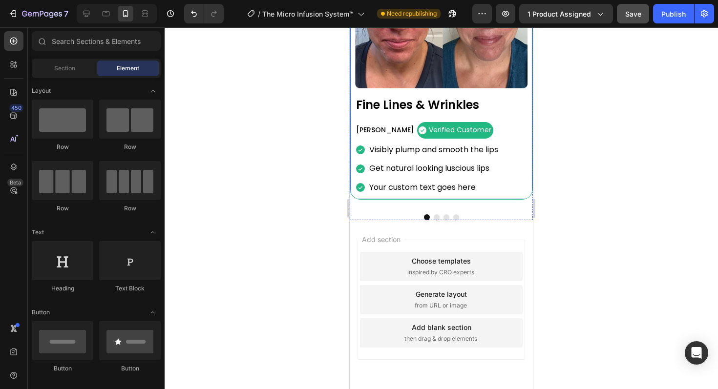
click at [403, 187] on p "Your custom text goes here" at bounding box center [433, 188] width 129 height 10
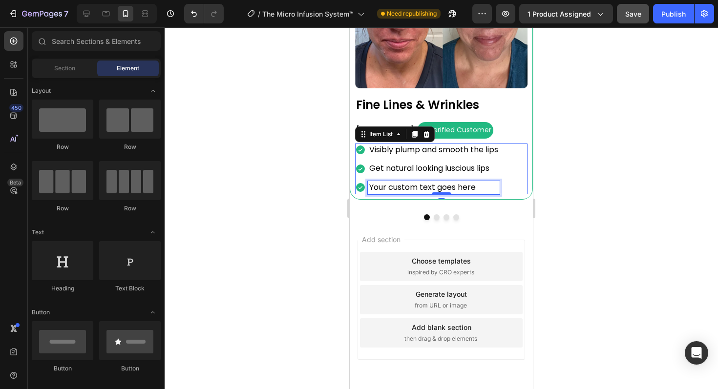
click at [403, 187] on p "Your custom text goes here" at bounding box center [433, 188] width 129 height 10
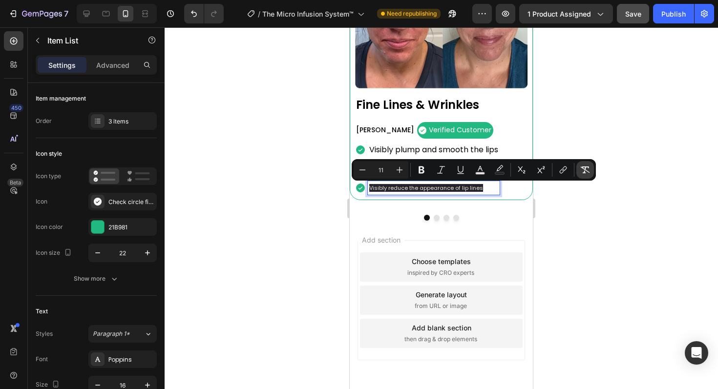
click at [588, 170] on icon "Editor contextual toolbar" at bounding box center [585, 170] width 10 height 10
type input "16"
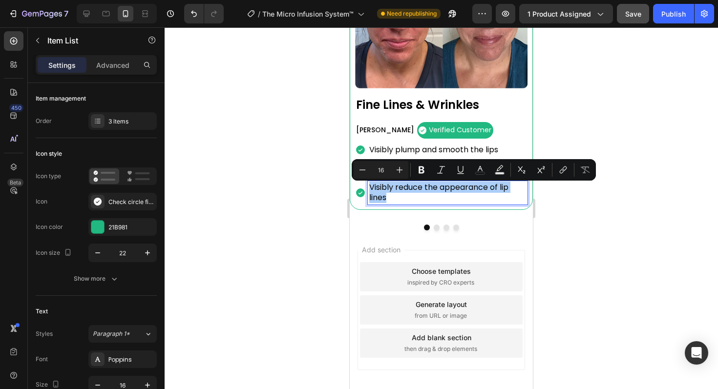
click at [633, 196] on div at bounding box center [441, 208] width 553 height 362
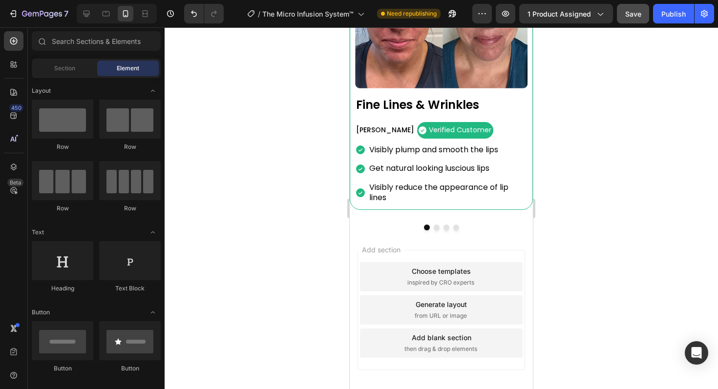
click at [629, 15] on span "Save" at bounding box center [633, 14] width 16 height 8
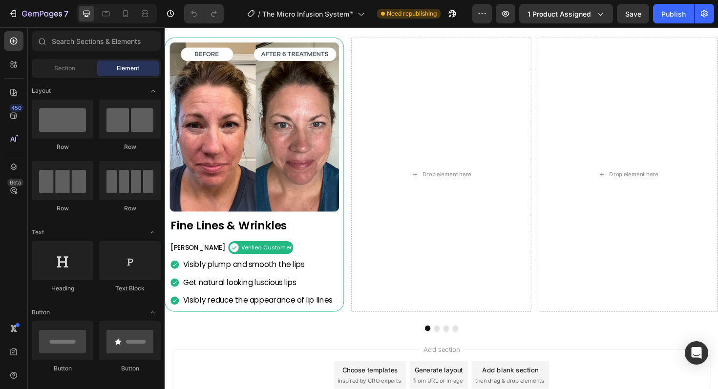
scroll to position [816, 0]
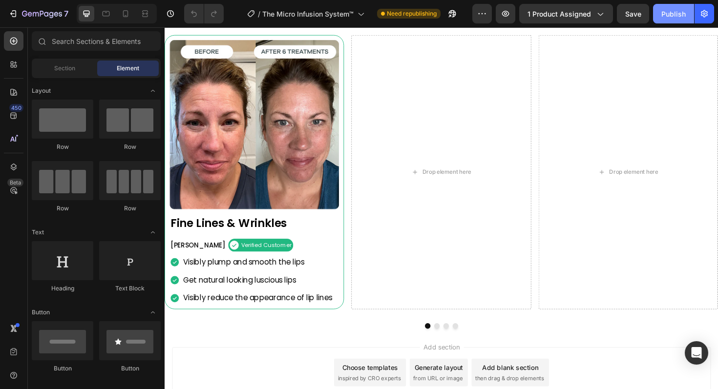
click at [678, 16] on div "Publish" at bounding box center [673, 14] width 24 height 10
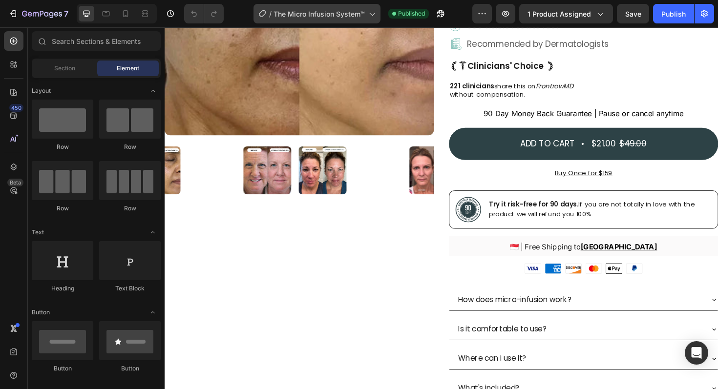
scroll to position [0, 0]
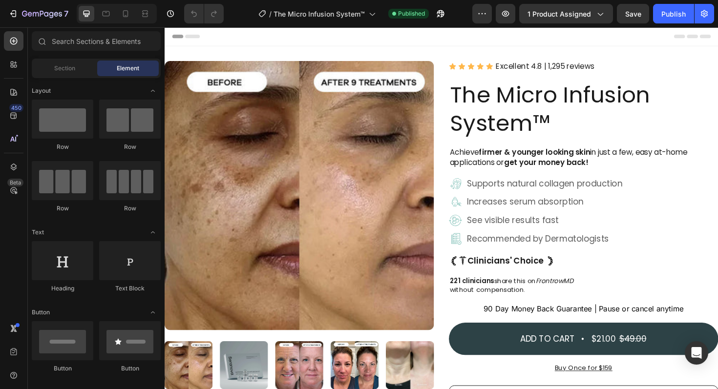
click at [577, 161] on strong "firmer & younger looking skin" at bounding box center [556, 159] width 118 height 11
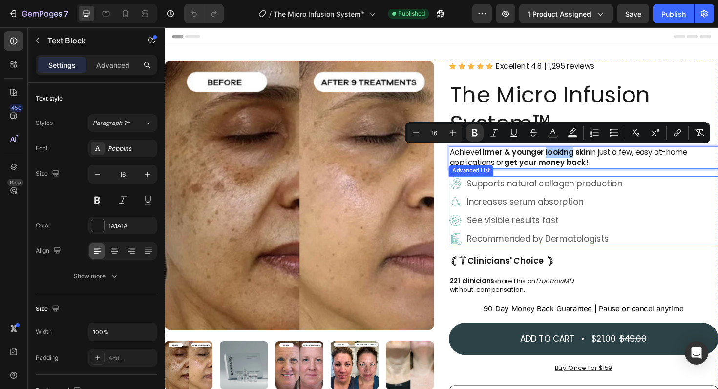
click at [662, 188] on div "Image Supports natural collagen production Text Block Image Increases serum abs…" at bounding box center [607, 222] width 285 height 74
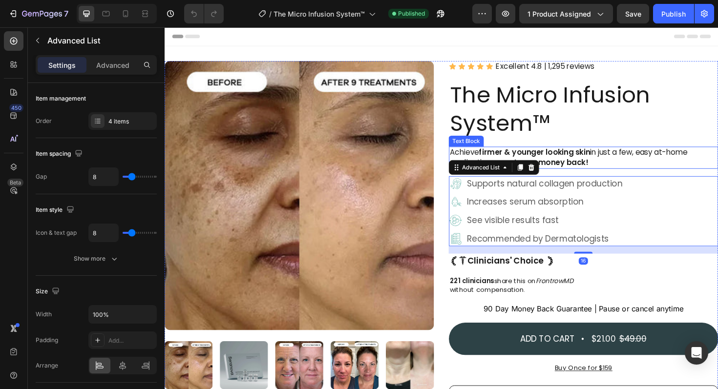
click at [636, 168] on p "Achieve firmer & younger looking skin in just a few, easy at-home applications …" at bounding box center [607, 166] width 283 height 22
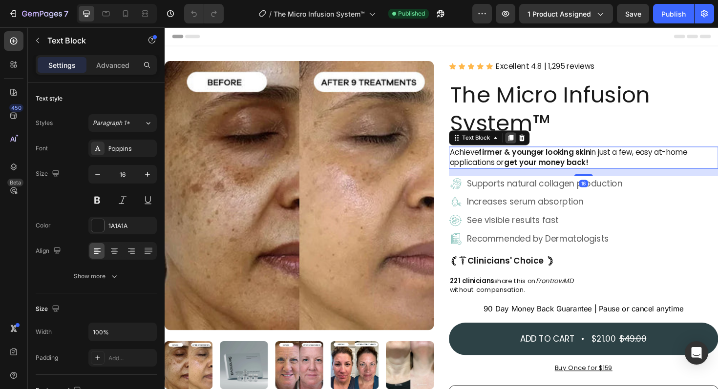
click at [530, 143] on icon at bounding box center [530, 144] width 5 height 7
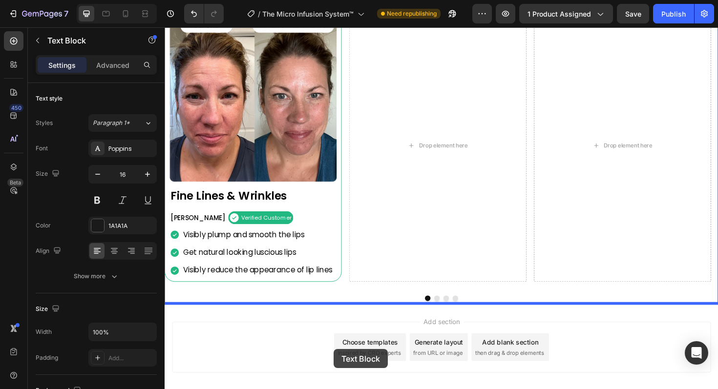
scroll to position [877, 0]
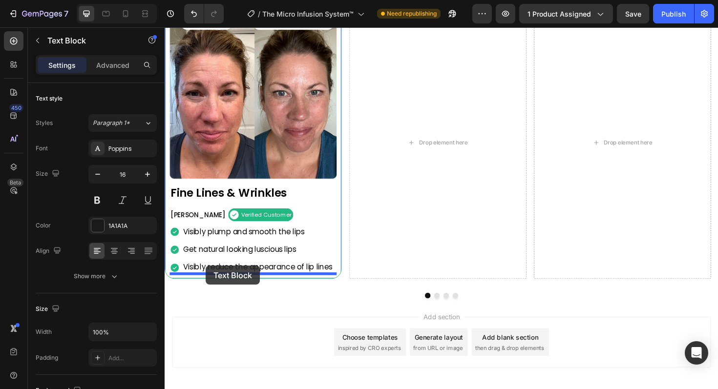
drag, startPoint x: 551, startPoint y: 194, endPoint x: 208, endPoint y: 280, distance: 353.9
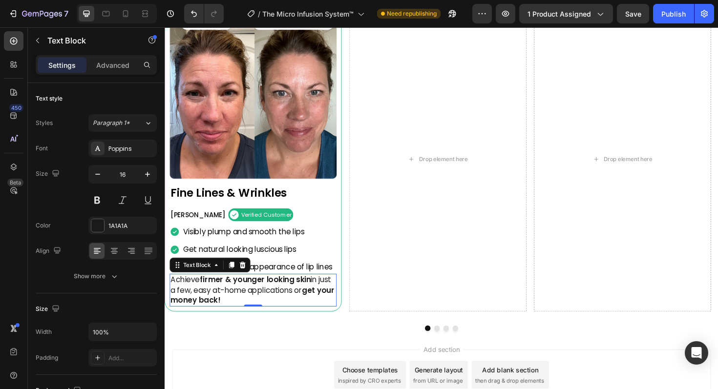
click at [271, 307] on p "Achieve firmer & younger looking skin in just a few, easy at-home applications …" at bounding box center [258, 306] width 175 height 33
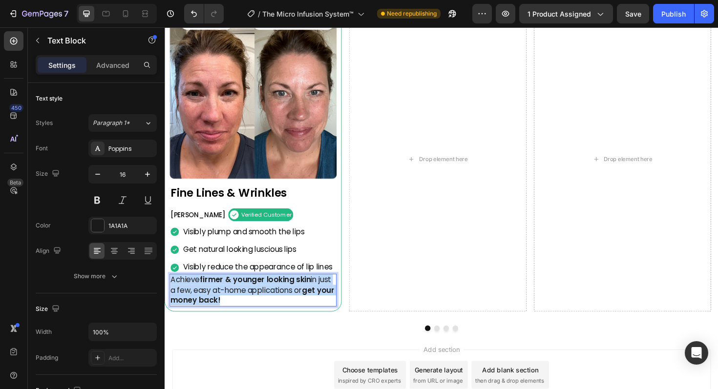
click at [271, 307] on p "Achieve firmer & younger looking skin in just a few, easy at-home applications …" at bounding box center [258, 306] width 175 height 33
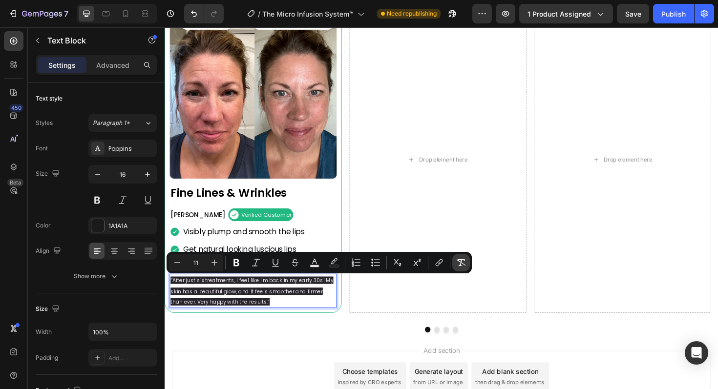
click at [462, 262] on icon "Editor contextual toolbar" at bounding box center [461, 263] width 10 height 10
type input "16"
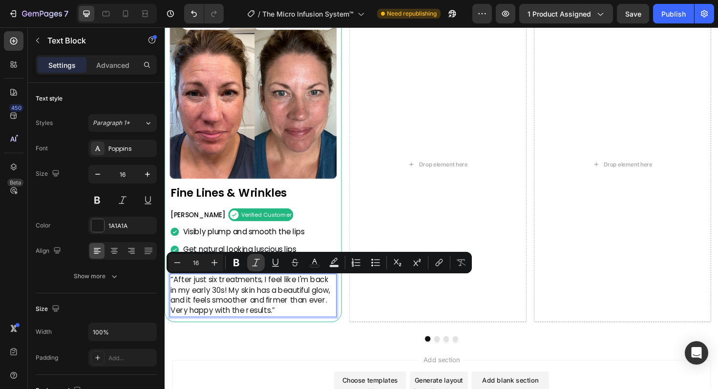
click at [258, 266] on icon "Editor contextual toolbar" at bounding box center [256, 263] width 10 height 10
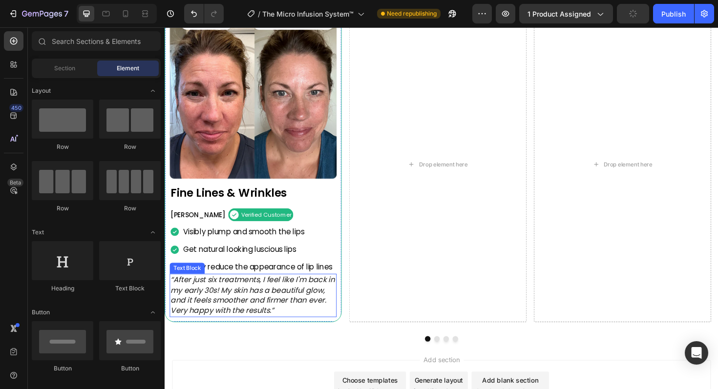
click at [276, 301] on icon "“After just six treatments, I feel like I'm back in my early 30s! My skin has a…" at bounding box center [258, 311] width 174 height 44
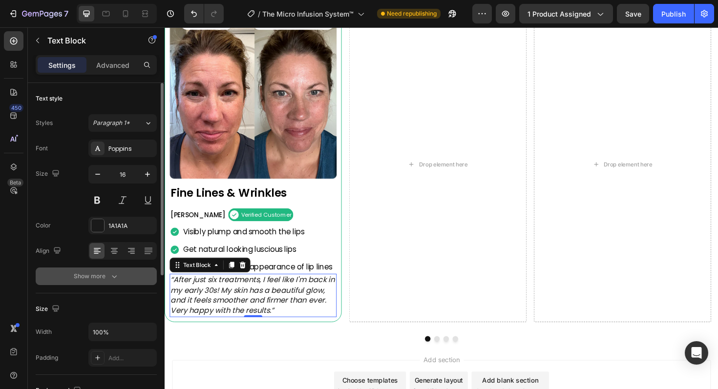
click at [120, 278] on button "Show more" at bounding box center [96, 277] width 121 height 18
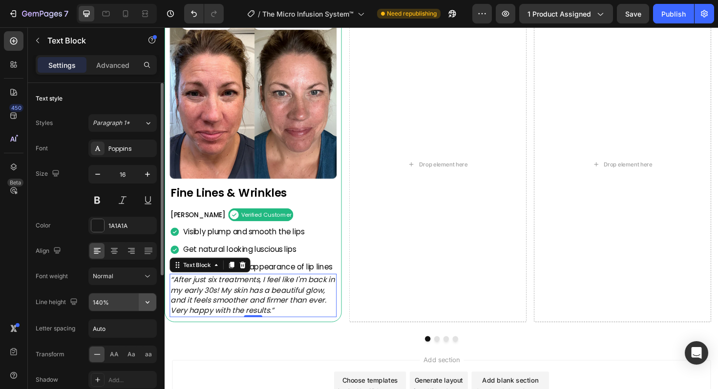
click at [147, 300] on icon "button" at bounding box center [148, 302] width 10 height 10
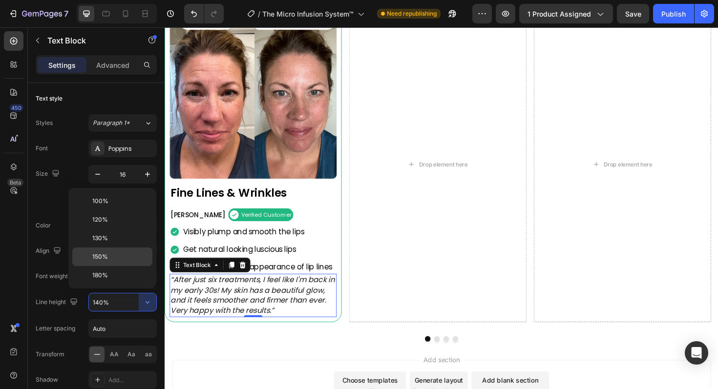
click at [121, 257] on p "150%" at bounding box center [120, 256] width 56 height 9
type input "150%"
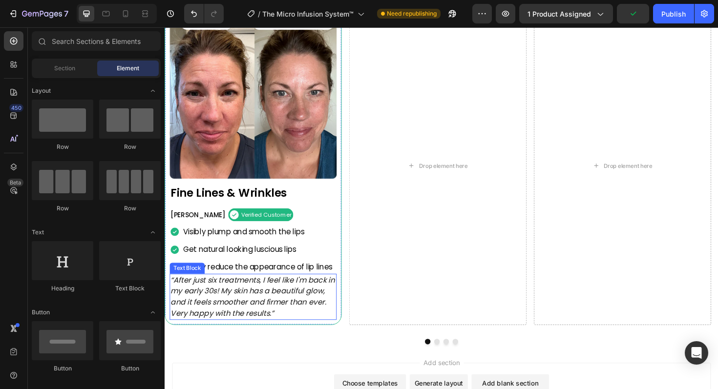
click at [239, 292] on icon "“After just six treatments, I feel like I'm back in my early 30s! My skin has a…" at bounding box center [258, 313] width 174 height 46
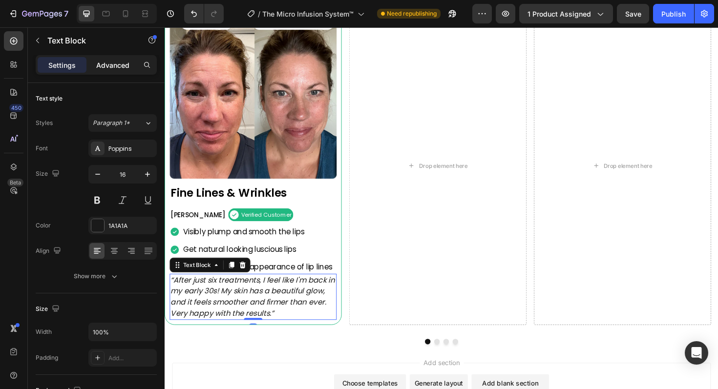
click at [115, 68] on p "Advanced" at bounding box center [112, 65] width 33 height 10
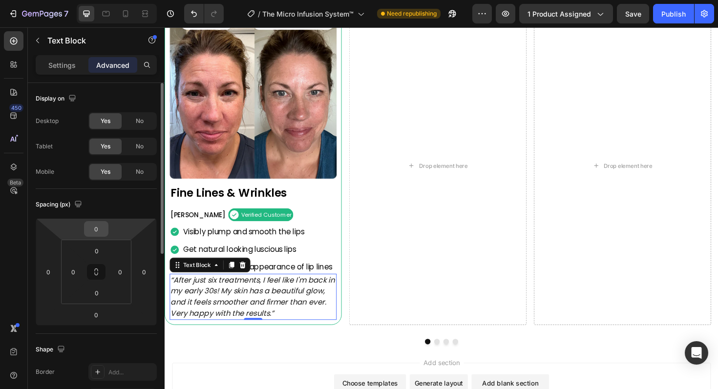
click at [97, 228] on input "0" at bounding box center [96, 229] width 20 height 15
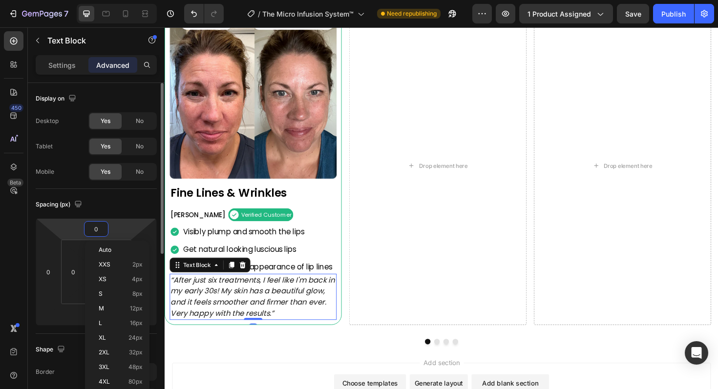
type input "8"
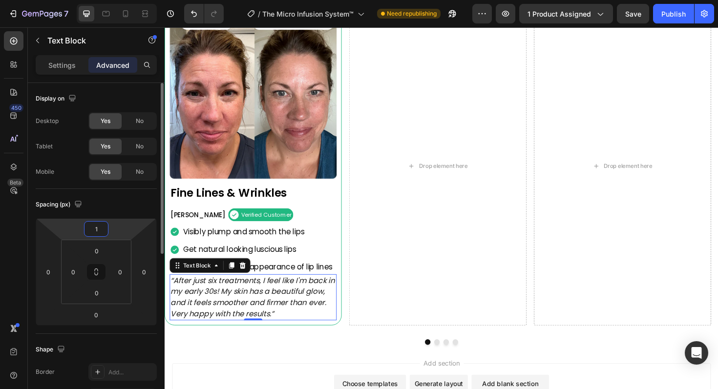
type input "16"
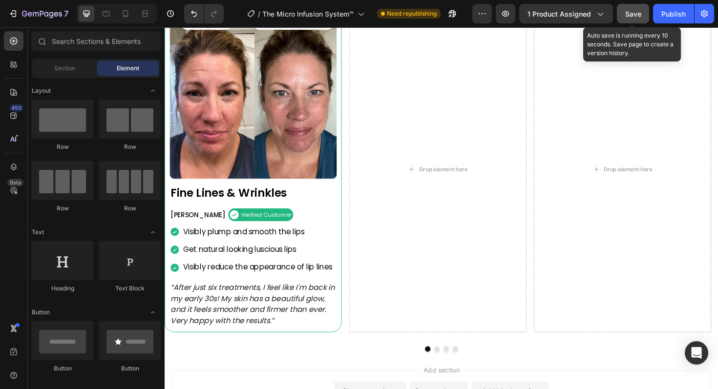
click at [633, 13] on span "Save" at bounding box center [633, 14] width 16 height 8
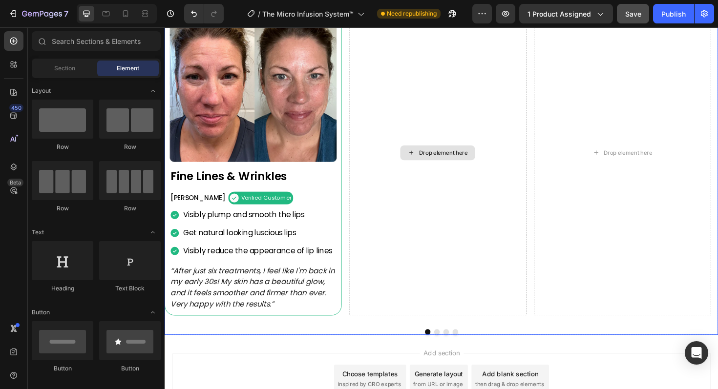
scroll to position [867, 0]
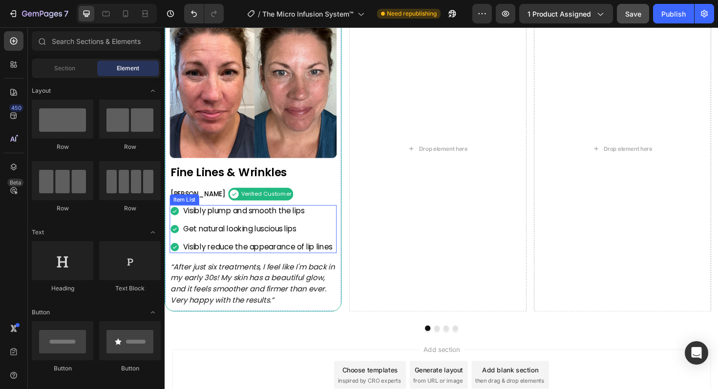
click at [278, 249] on div "Visibly plump and smooth the lips Get natural looking luscious lips Visibly red…" at bounding box center [257, 241] width 174 height 51
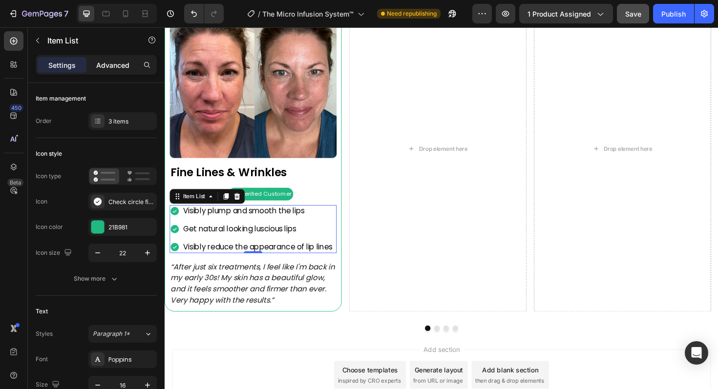
click at [124, 66] on p "Advanced" at bounding box center [112, 65] width 33 height 10
type input "100%"
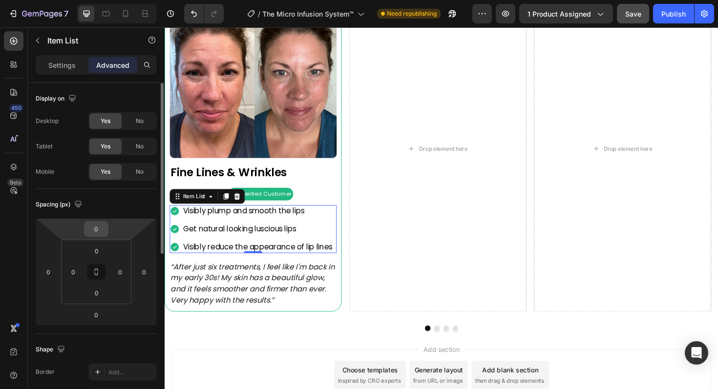
click at [105, 232] on input "0" at bounding box center [96, 229] width 20 height 15
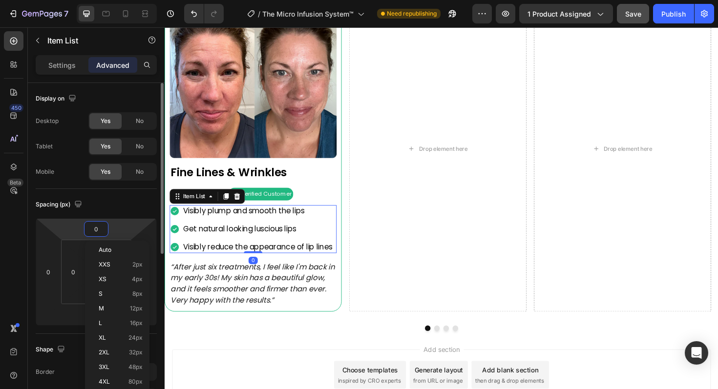
type input "8"
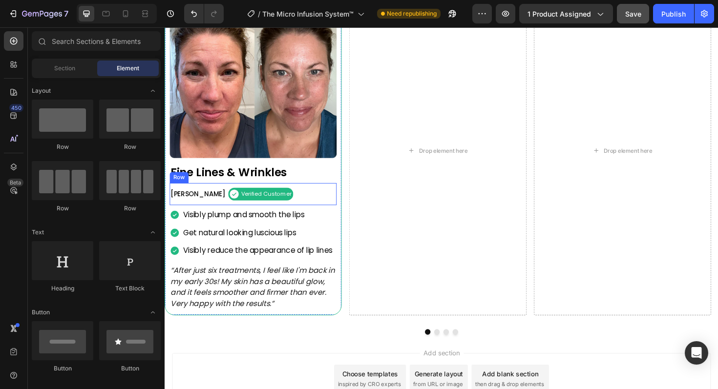
click at [320, 206] on div "[PERSON_NAME] Text Block Verified Customer Item List Row" at bounding box center [258, 203] width 177 height 23
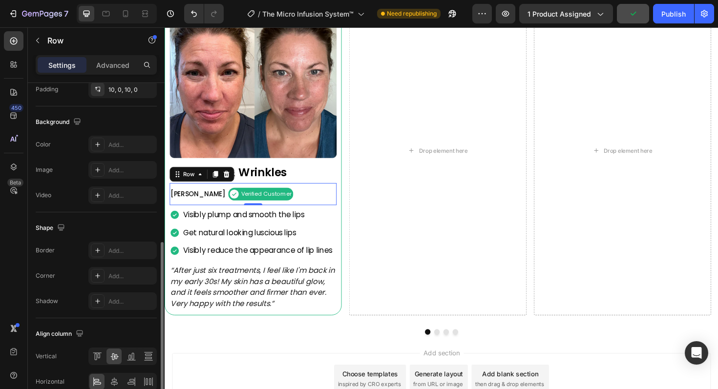
scroll to position [329, 0]
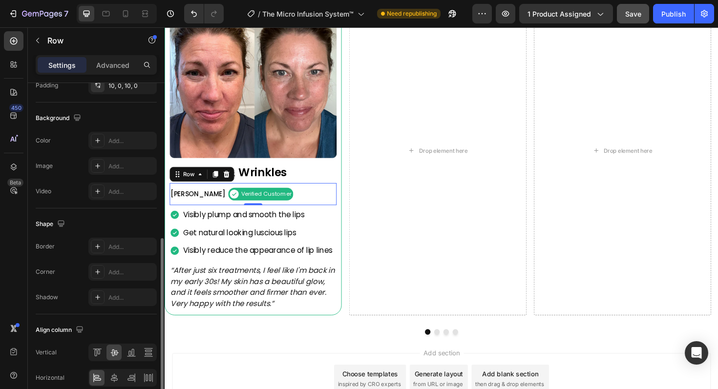
click at [128, 249] on div "Add..." at bounding box center [131, 247] width 46 height 9
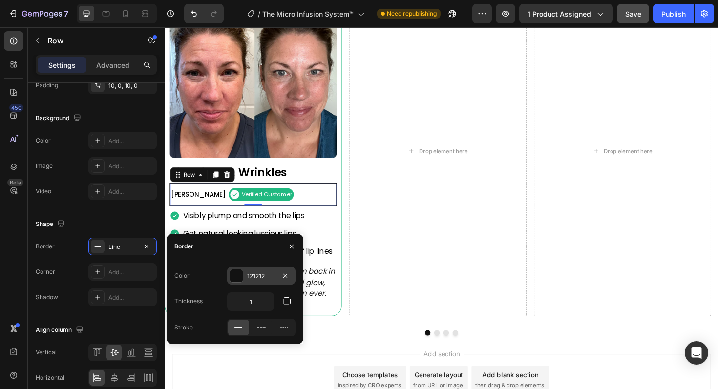
click at [256, 275] on div "121212" at bounding box center [261, 276] width 28 height 9
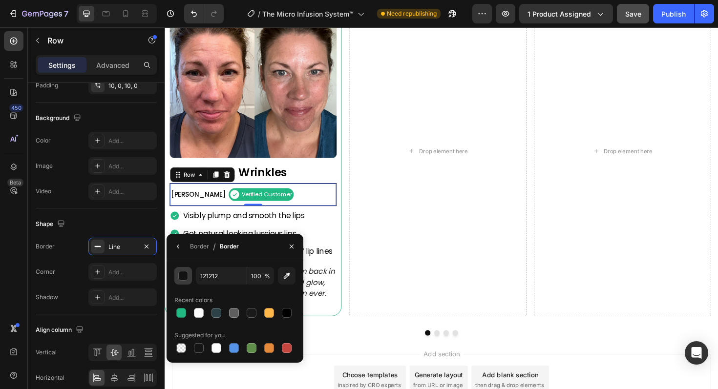
click at [176, 278] on button "button" at bounding box center [183, 276] width 18 height 18
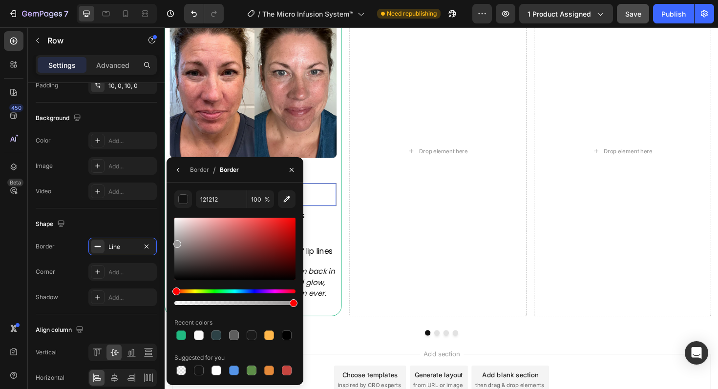
type input "999797"
drag, startPoint x: 177, startPoint y: 275, endPoint x: 148, endPoint y: 240, distance: 45.8
click at [176, 242] on div at bounding box center [177, 244] width 8 height 8
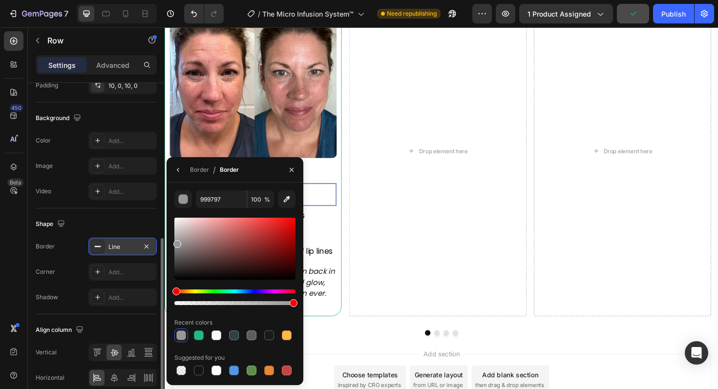
click at [118, 249] on div "Line" at bounding box center [122, 247] width 28 height 9
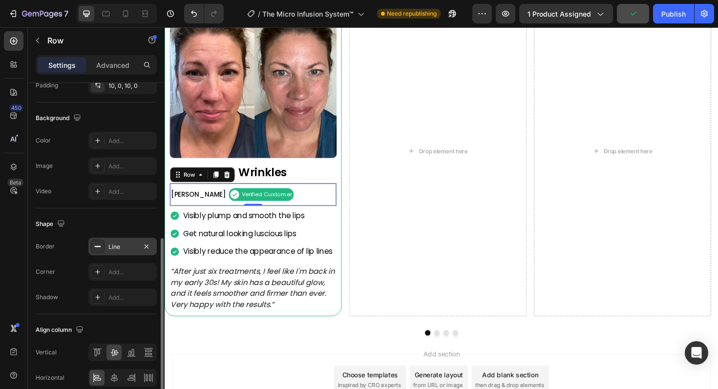
click at [118, 249] on div "Line" at bounding box center [122, 247] width 28 height 9
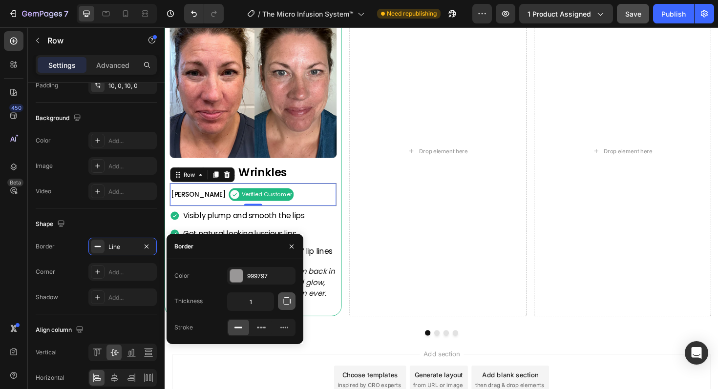
click at [286, 303] on icon "button" at bounding box center [287, 301] width 10 height 10
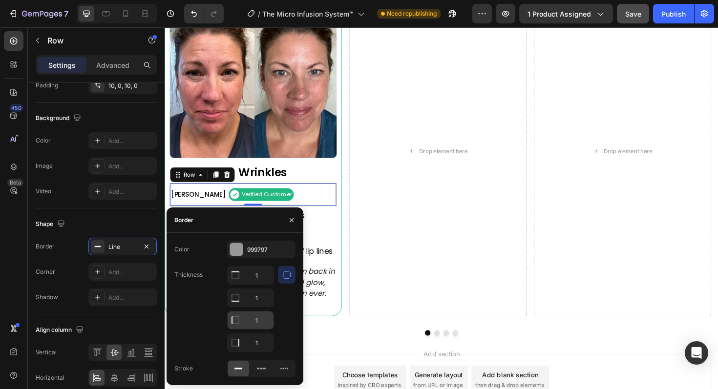
click at [262, 325] on input "1" at bounding box center [251, 321] width 46 height 18
type input "0"
click at [262, 344] on input "1" at bounding box center [251, 343] width 46 height 18
type input "0"
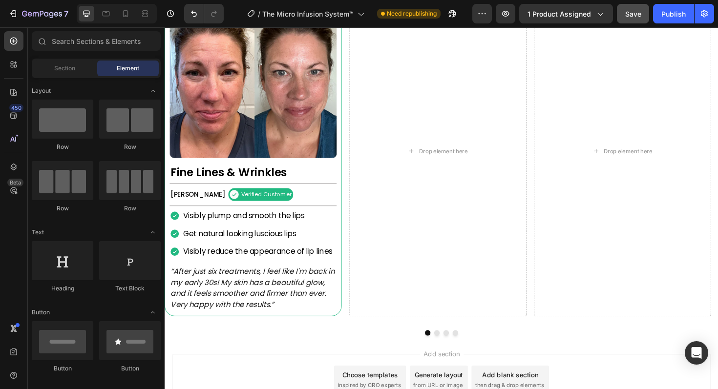
click at [318, 213] on div "[PERSON_NAME] Text Block Verified Customer Item List Row" at bounding box center [258, 204] width 177 height 24
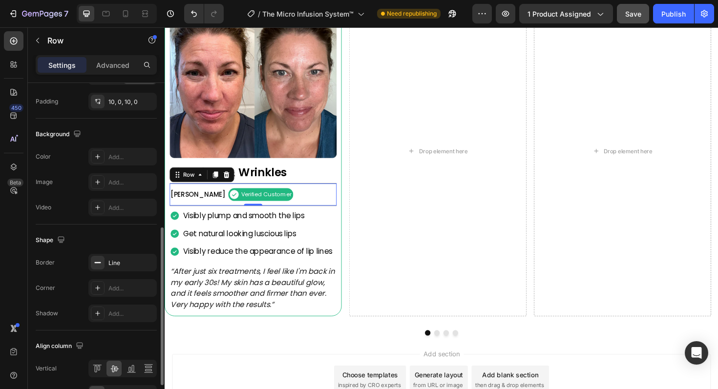
scroll to position [314, 0]
click at [119, 265] on div "Line" at bounding box center [122, 261] width 28 height 9
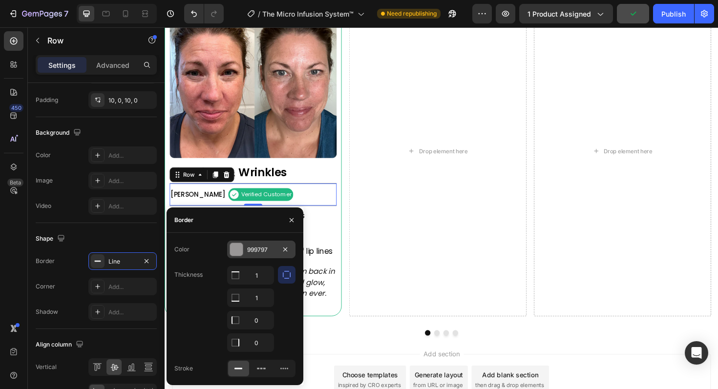
click at [232, 250] on div at bounding box center [236, 249] width 13 height 13
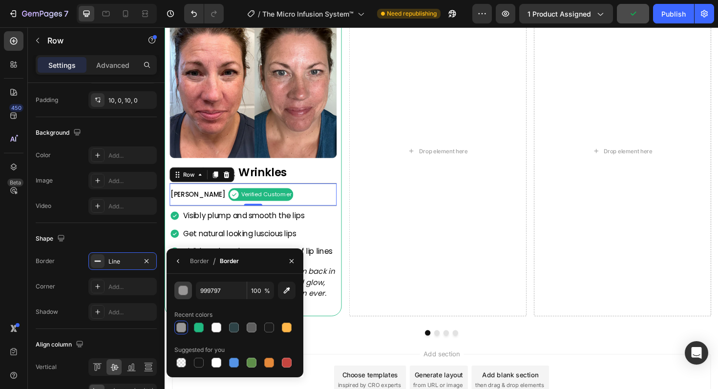
click at [184, 294] on div "button" at bounding box center [184, 291] width 10 height 10
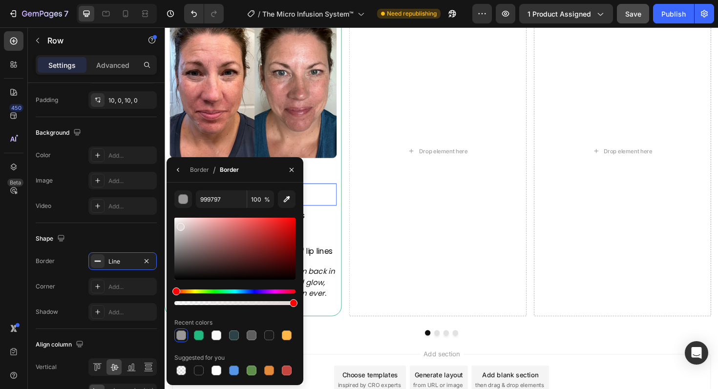
drag, startPoint x: 179, startPoint y: 244, endPoint x: 179, endPoint y: 225, distance: 19.5
click at [179, 225] on div at bounding box center [181, 227] width 8 height 8
type input "E0D7D7"
click at [342, 245] on p "Get natural looking luscious lips" at bounding box center [263, 246] width 158 height 10
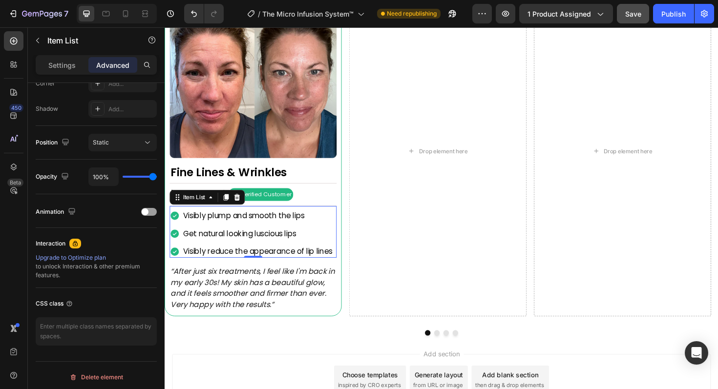
scroll to position [0, 0]
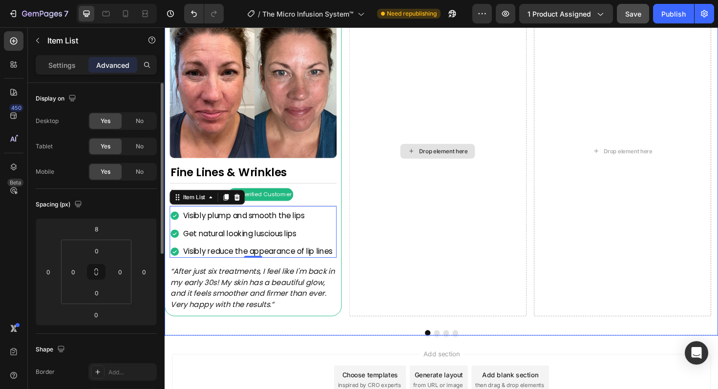
click at [419, 244] on div "Drop element here" at bounding box center [454, 159] width 188 height 350
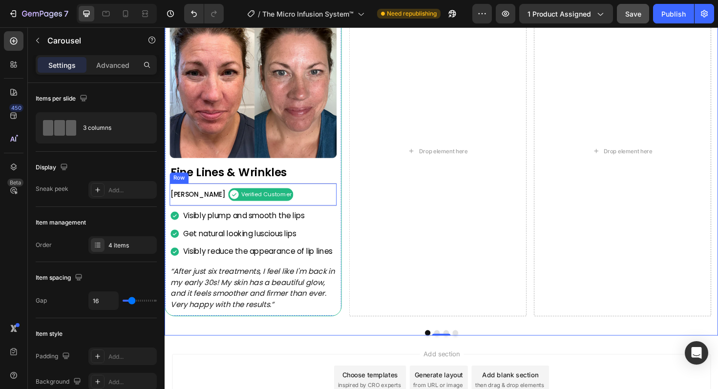
click at [325, 209] on div "[PERSON_NAME] Text Block Verified Customer Item List Row" at bounding box center [258, 204] width 177 height 24
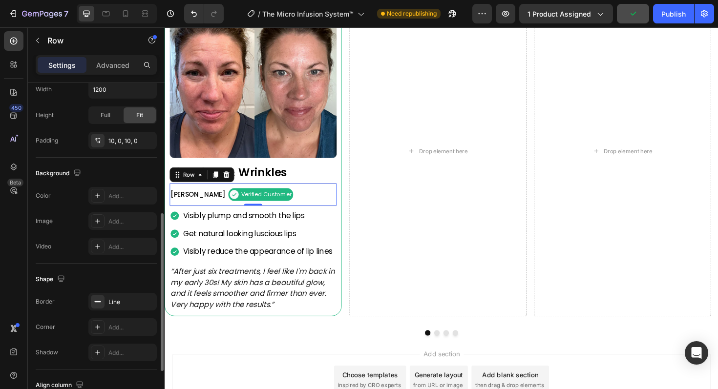
scroll to position [278, 0]
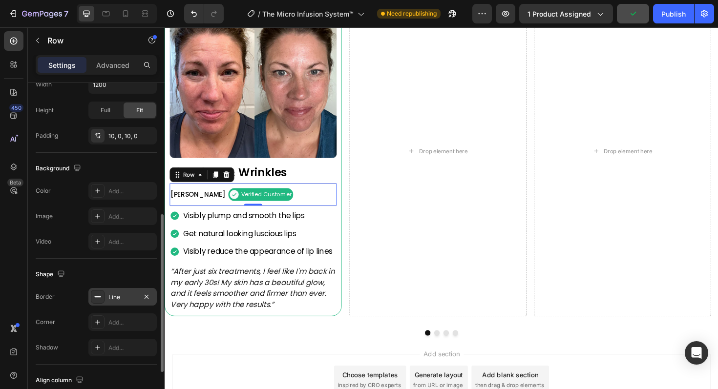
click at [126, 297] on div "Line" at bounding box center [122, 297] width 28 height 9
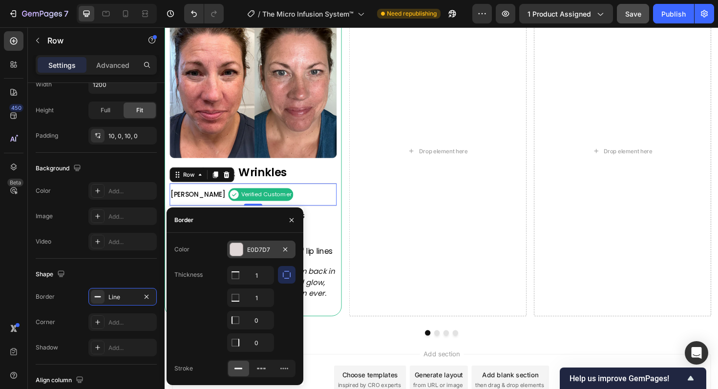
click at [235, 252] on div at bounding box center [236, 249] width 13 height 13
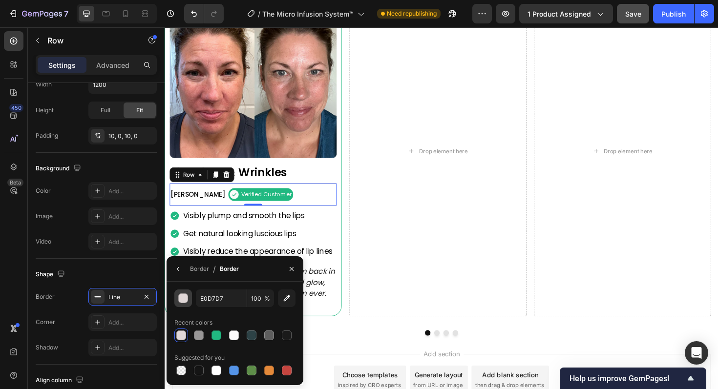
click at [183, 298] on div "button" at bounding box center [184, 299] width 10 height 10
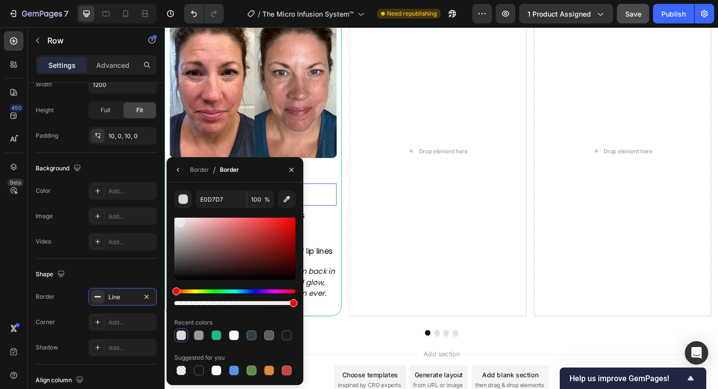
drag, startPoint x: 181, startPoint y: 228, endPoint x: 179, endPoint y: 221, distance: 6.6
click at [179, 221] on div at bounding box center [181, 223] width 8 height 8
type input "EFE6E6"
click at [338, 340] on div "Image Fine Lines & Wrinkles Heading [PERSON_NAME] Text Block Verified Customer …" at bounding box center [458, 169] width 586 height 371
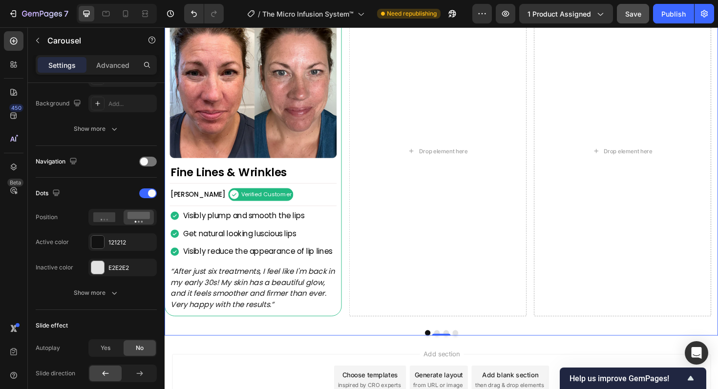
scroll to position [0, 0]
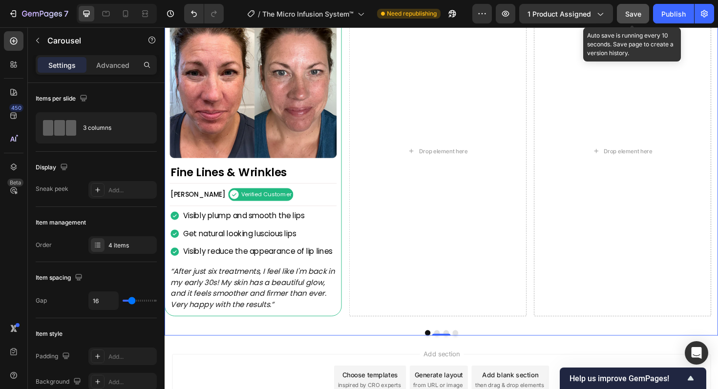
click at [637, 10] on span "Save" at bounding box center [633, 14] width 16 height 8
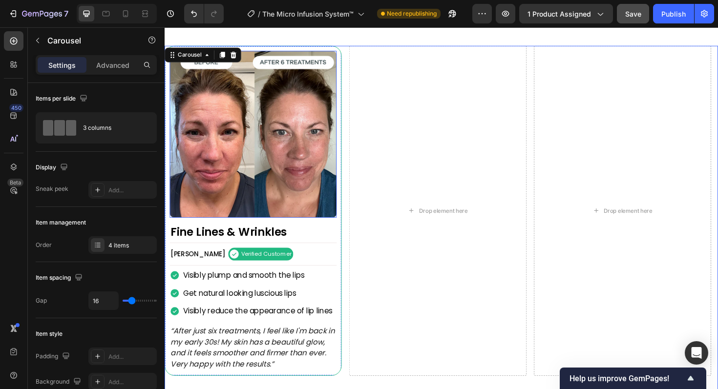
scroll to position [802, 0]
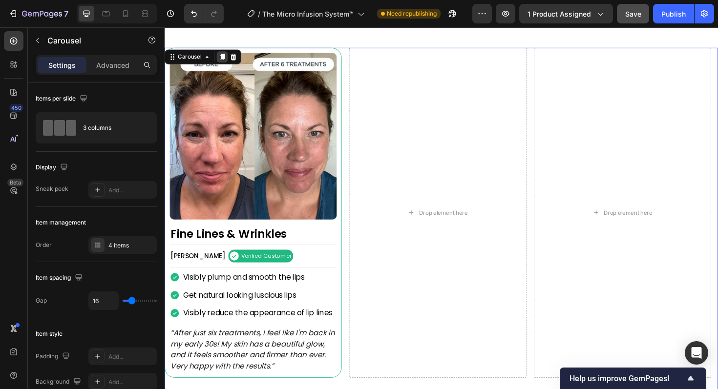
click at [226, 59] on icon at bounding box center [225, 58] width 5 height 7
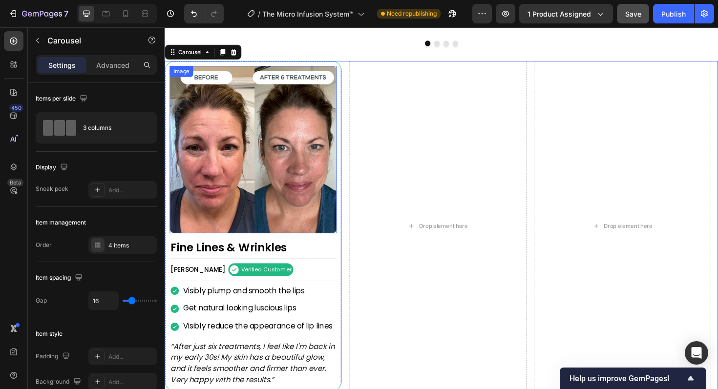
scroll to position [1176, 0]
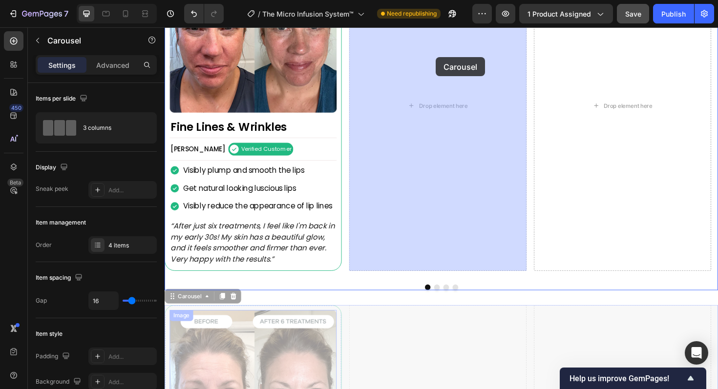
drag, startPoint x: 201, startPoint y: 55, endPoint x: 452, endPoint y: 59, distance: 251.1
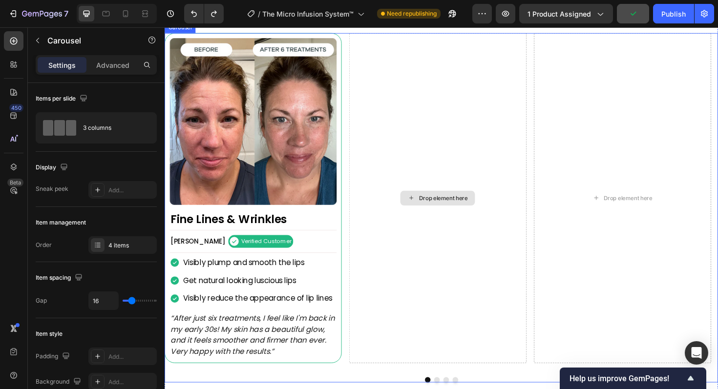
scroll to position [871, 0]
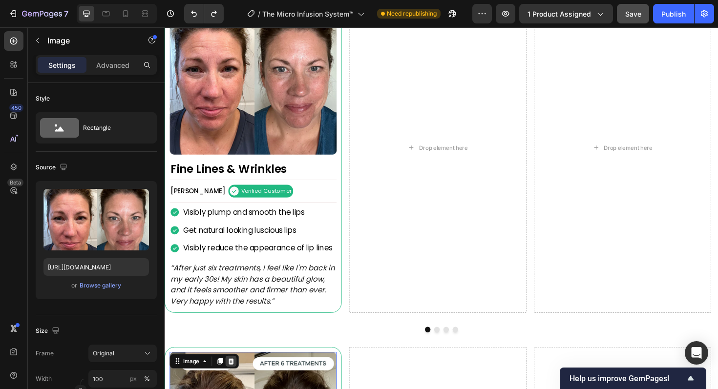
click at [236, 385] on div at bounding box center [235, 382] width 12 height 12
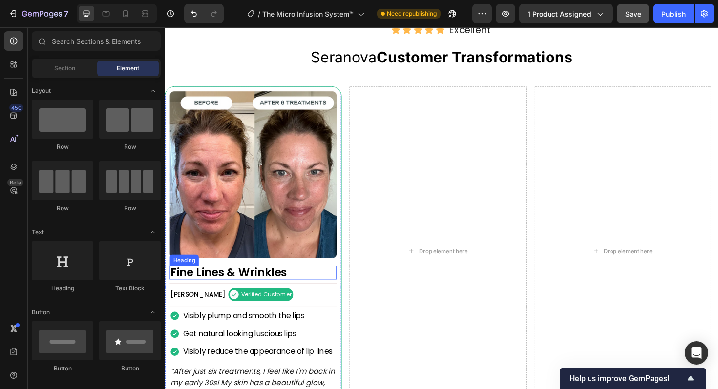
scroll to position [761, 0]
click at [347, 294] on div "Image Fine Lines & Wrinkles Heading [PERSON_NAME] Text Block Verified Customer …" at bounding box center [259, 265] width 188 height 350
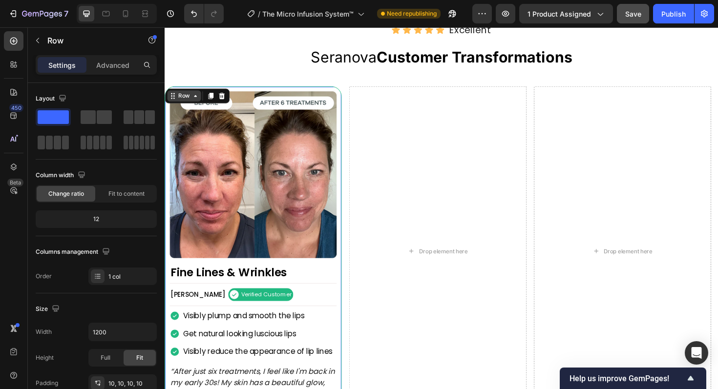
click at [198, 103] on icon at bounding box center [197, 100] width 8 height 8
click at [194, 102] on icon at bounding box center [197, 100] width 8 height 8
click at [215, 104] on div at bounding box center [214, 100] width 12 height 12
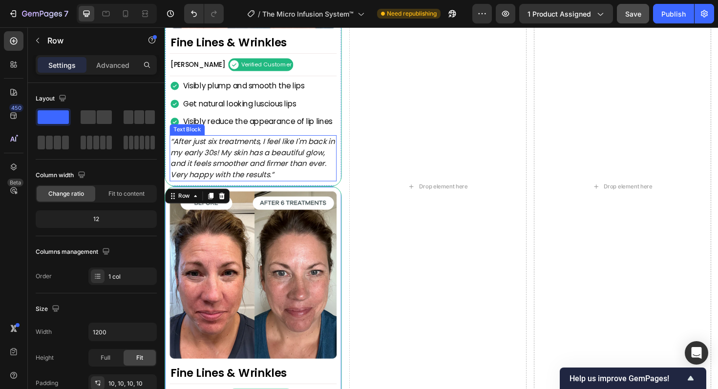
scroll to position [921, 0]
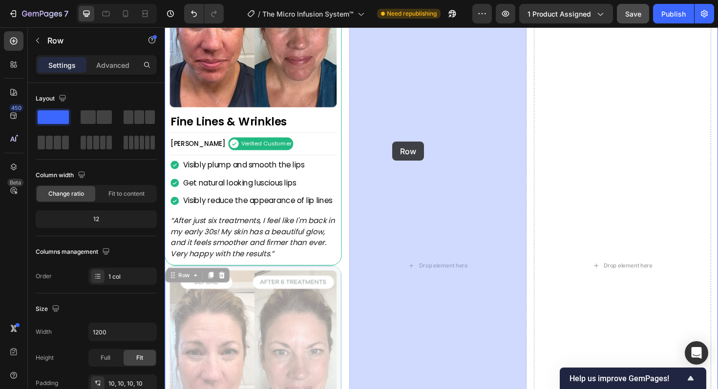
drag, startPoint x: 200, startPoint y: 289, endPoint x: 406, endPoint y: 148, distance: 249.1
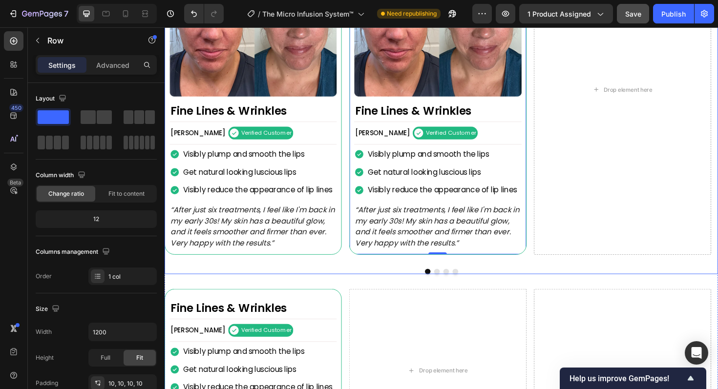
scroll to position [932, 0]
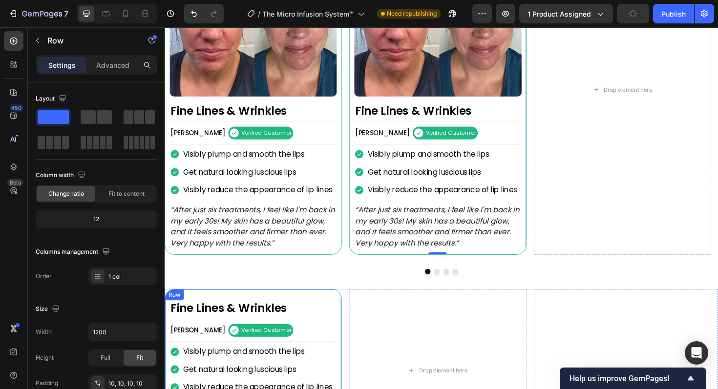
click at [349, 310] on div "Fine Lines & Wrinkles Heading [PERSON_NAME] Text Block Verified Customer Item L…" at bounding box center [259, 391] width 188 height 173
click at [226, 317] on icon at bounding box center [225, 315] width 6 height 7
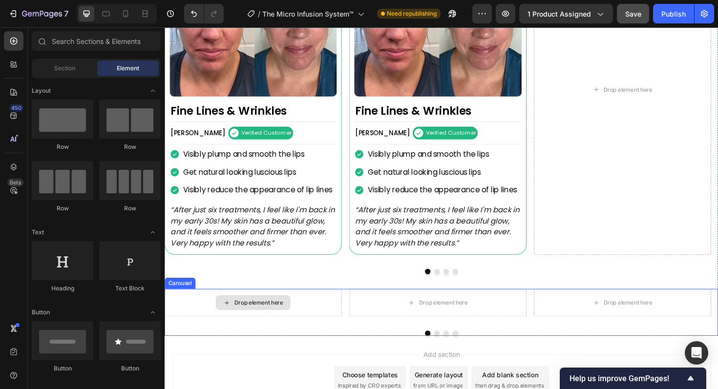
click at [206, 307] on div "Drop element here" at bounding box center [259, 319] width 188 height 29
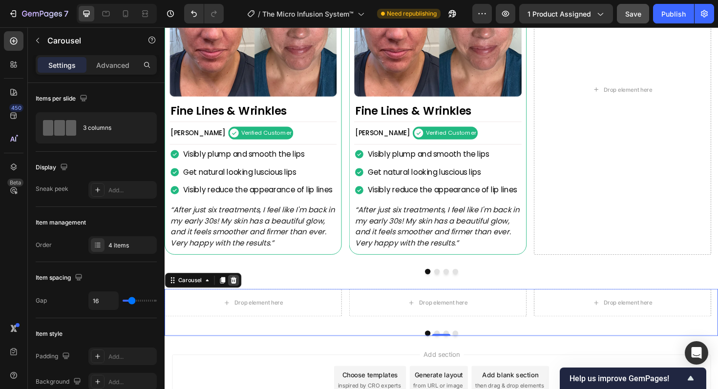
click at [237, 297] on icon at bounding box center [237, 295] width 6 height 7
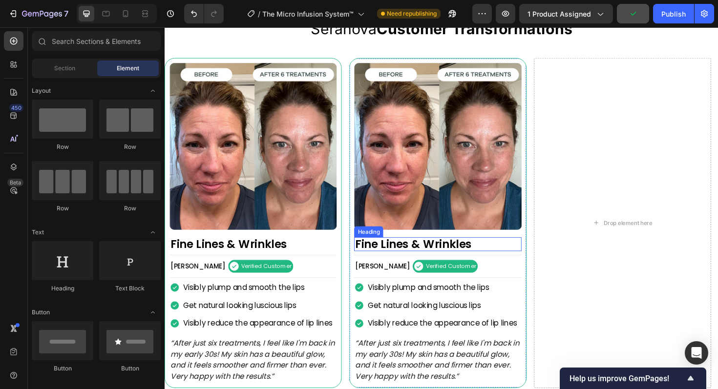
scroll to position [704, 0]
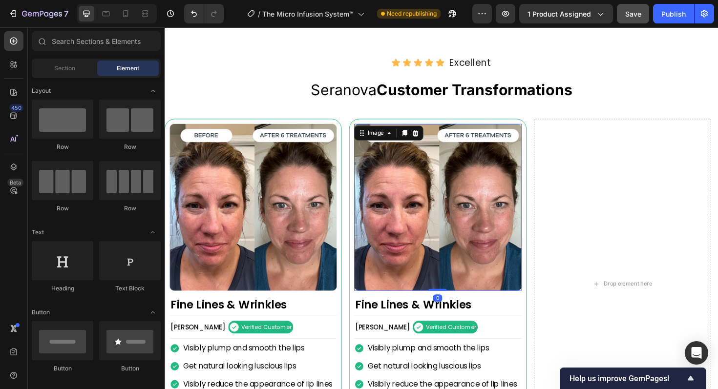
click at [504, 204] on img at bounding box center [453, 218] width 177 height 177
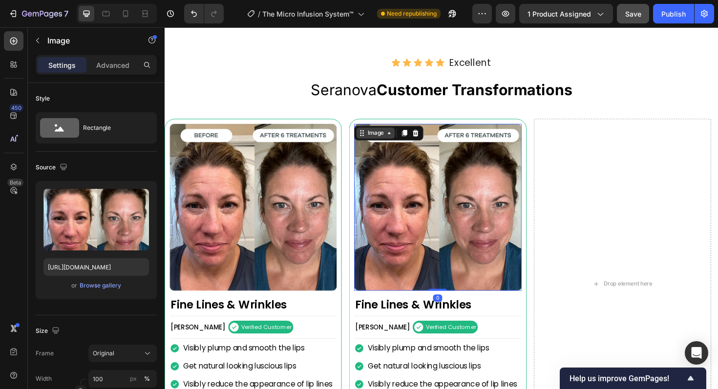
click at [389, 144] on div "Image" at bounding box center [388, 139] width 21 height 9
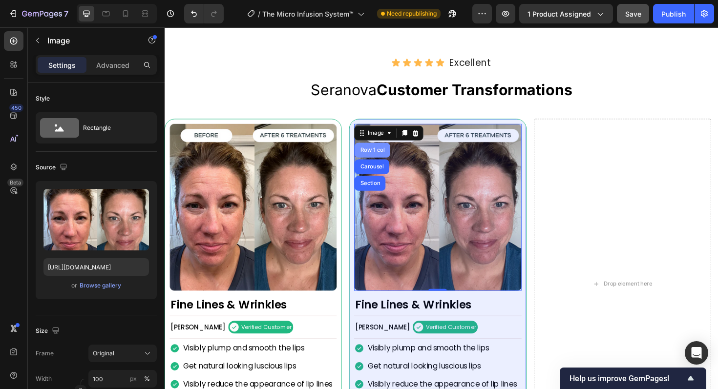
click at [391, 166] on div "Row 1 col" at bounding box center [385, 158] width 38 height 16
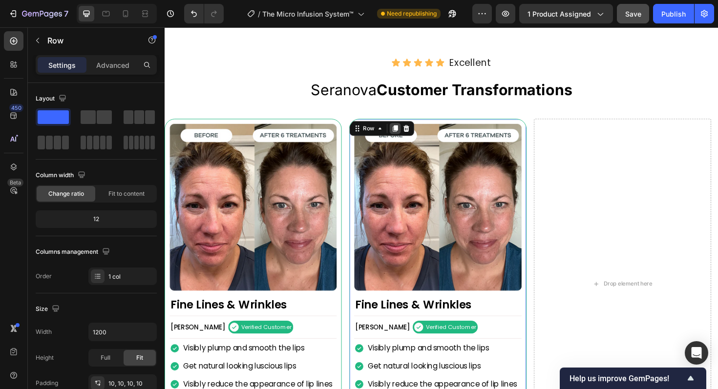
click at [408, 141] on div at bounding box center [409, 135] width 12 height 12
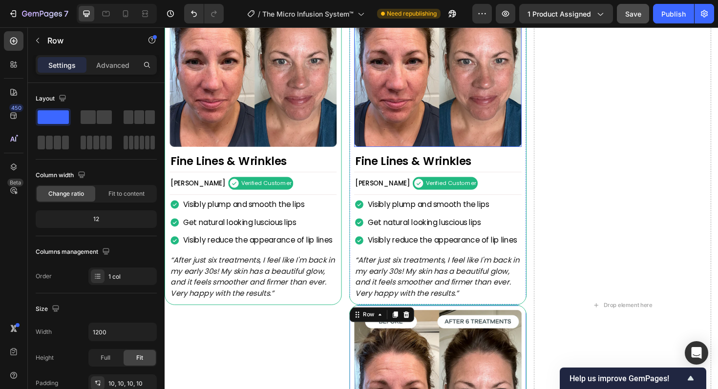
scroll to position [883, 0]
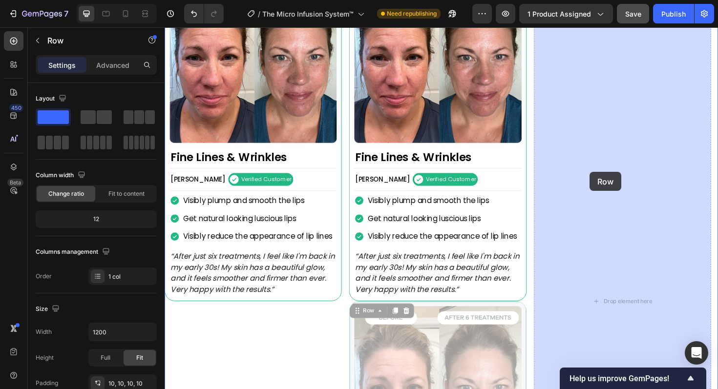
drag, startPoint x: 384, startPoint y: 327, endPoint x: 614, endPoint y: 181, distance: 272.7
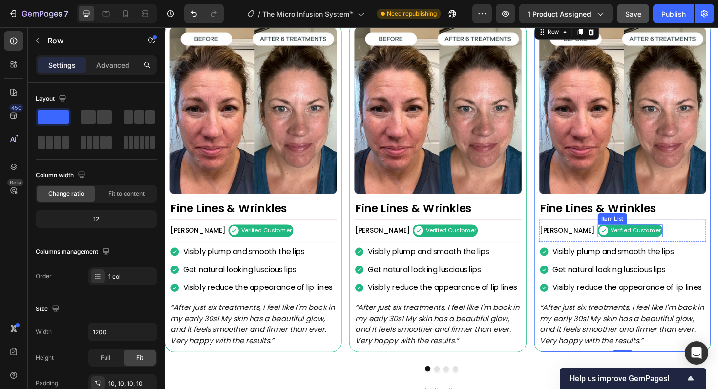
scroll to position [793, 0]
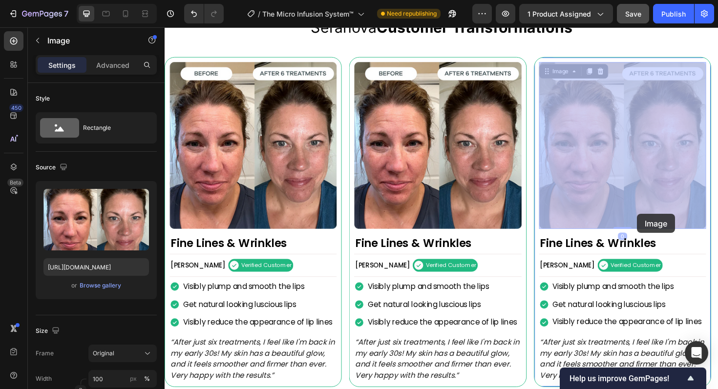
drag, startPoint x: 607, startPoint y: 219, endPoint x: 665, endPoint y: 225, distance: 58.5
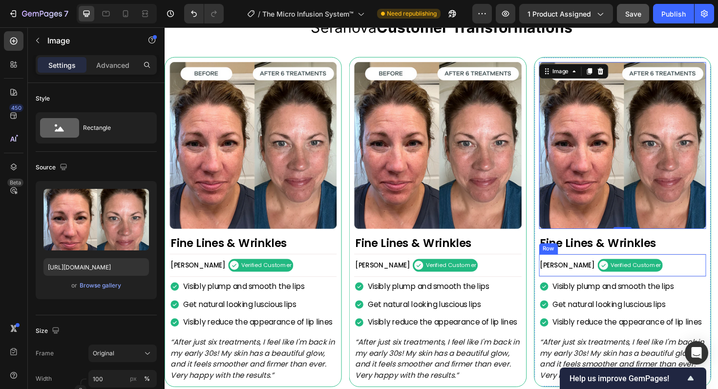
click at [701, 267] on div "Rebecca S. Text Block Verified Customer Item List Row" at bounding box center [649, 279] width 177 height 24
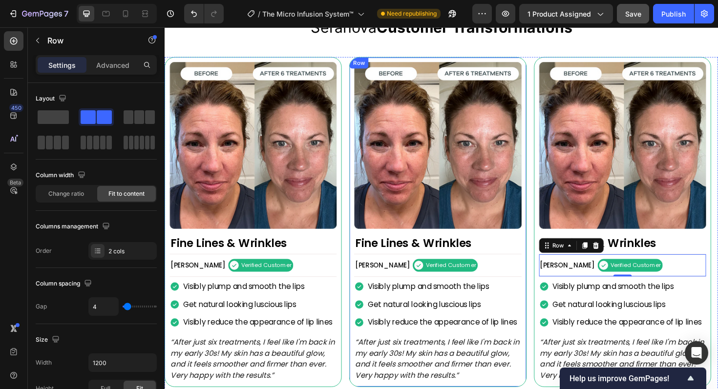
click at [527, 264] on div "Image Fine Lines & Wrinkles Heading Rebecca S. Text Block Verified Customer Ite…" at bounding box center [453, 233] width 177 height 339
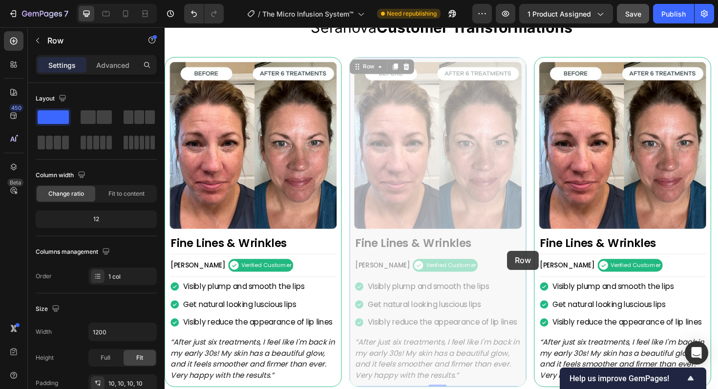
drag, startPoint x: 527, startPoint y: 264, endPoint x: 639, endPoint y: 254, distance: 112.3
click at [639, 254] on div "Image Fine Lines & Wrinkles Heading Rebecca S. Text Block Verified Customer Ite…" at bounding box center [458, 234] width 586 height 350
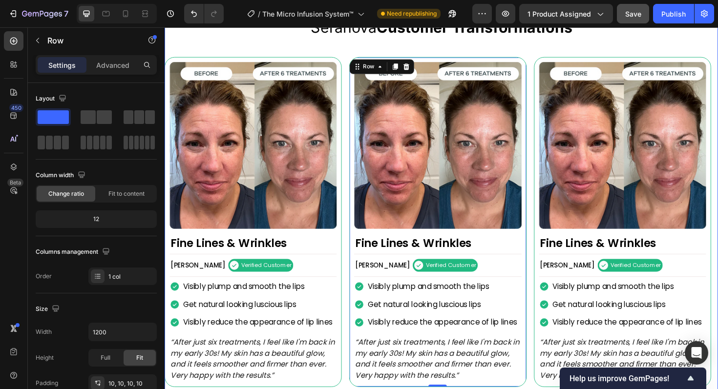
click at [550, 46] on div "Image Fine Lines & Wrinkles Heading Rebecca S. Text Block Verified Customer Ite…" at bounding box center [458, 236] width 586 height 386
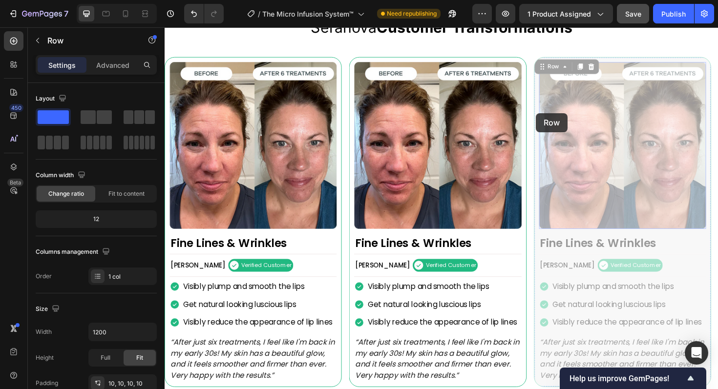
drag, startPoint x: 558, startPoint y: 118, endPoint x: 647, endPoint y: 123, distance: 89.0
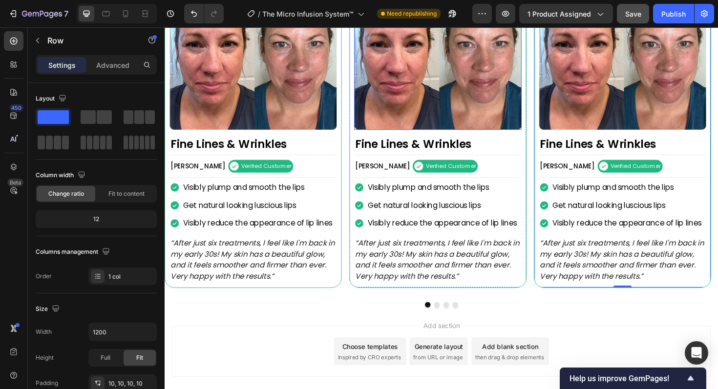
scroll to position [951, 0]
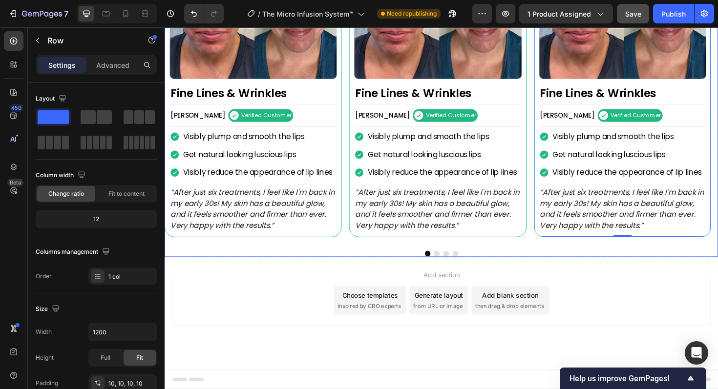
click at [469, 267] on button "Dot" at bounding box center [472, 267] width 6 height 6
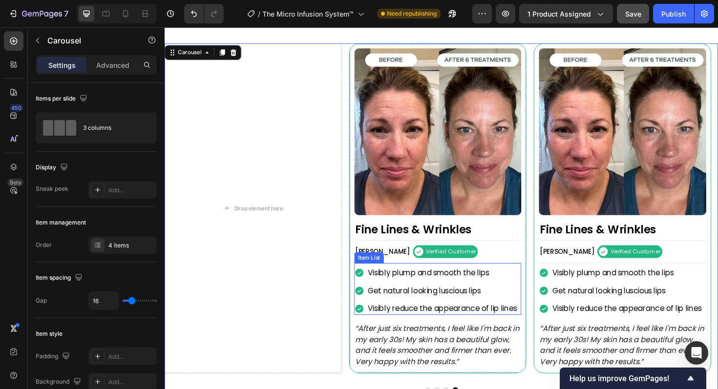
scroll to position [806, 0]
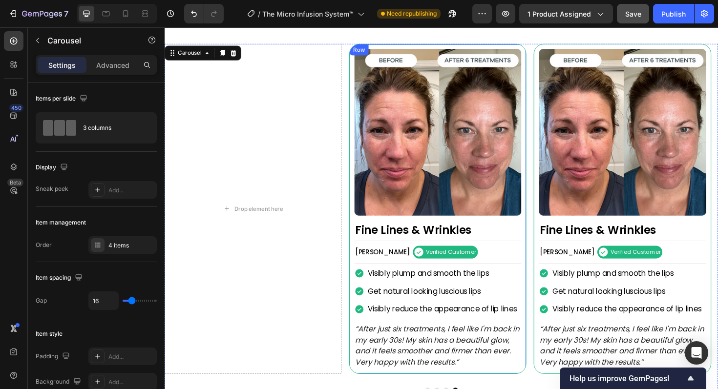
click at [541, 252] on div "Image Fine Lines & Wrinkles Heading Rebecca S. Text Block Verified Customer Ite…" at bounding box center [453, 219] width 177 height 339
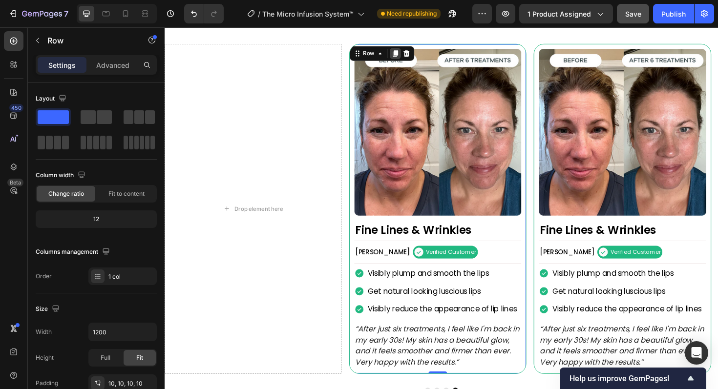
click at [410, 54] on icon at bounding box center [408, 55] width 5 height 7
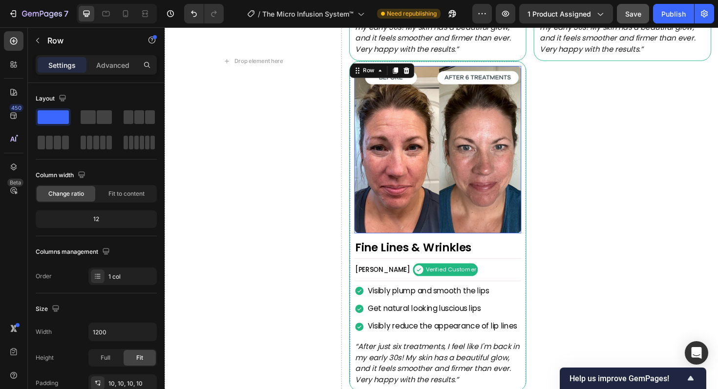
scroll to position [1139, 0]
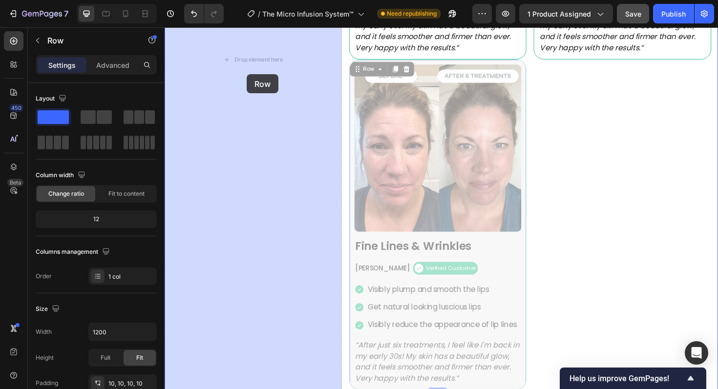
drag, startPoint x: 379, startPoint y: 72, endPoint x: 252, endPoint y: 77, distance: 128.0
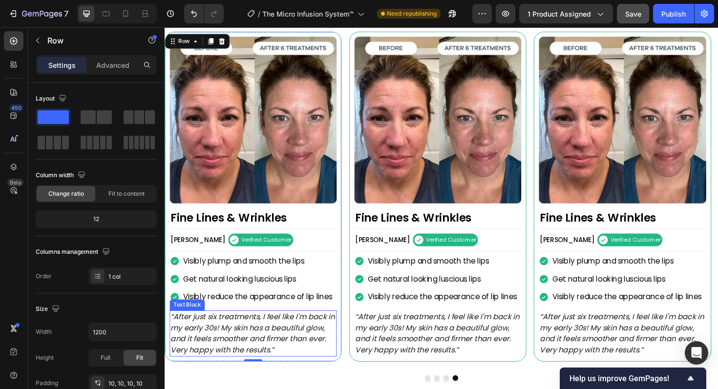
scroll to position [822, 0]
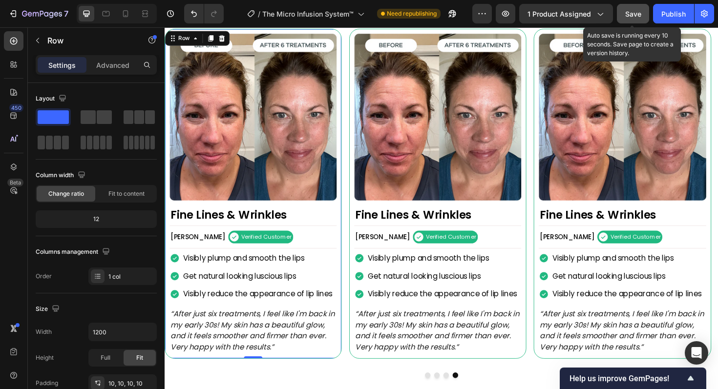
click at [631, 13] on span "Save" at bounding box center [633, 14] width 16 height 8
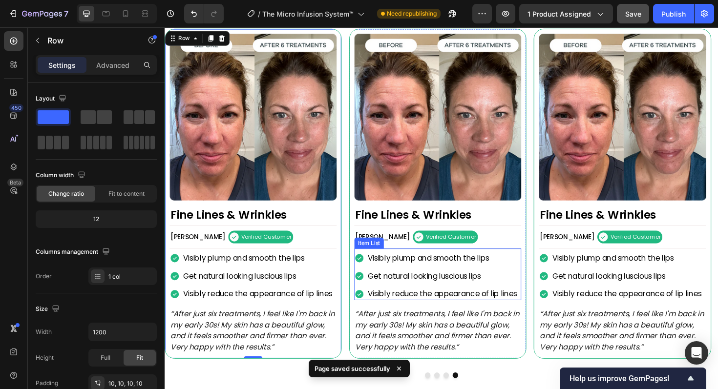
scroll to position [847, 0]
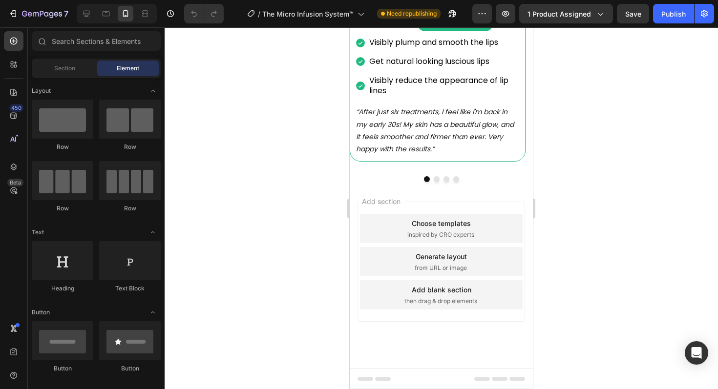
scroll to position [1243, 0]
click at [405, 155] on p "“After just six treatments, I feel like I'm back in my early 30s! My skin has a…" at bounding box center [437, 130] width 163 height 49
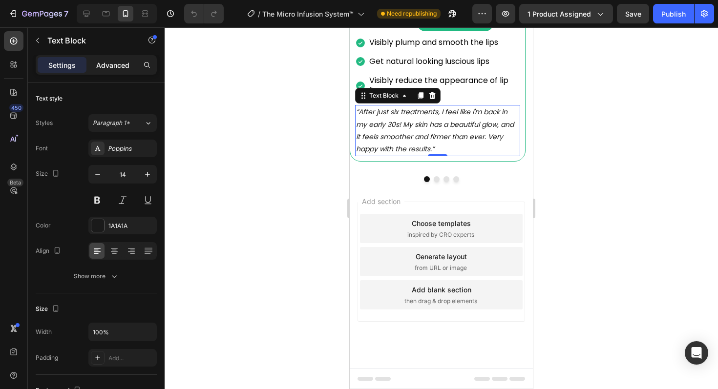
click at [117, 66] on p "Advanced" at bounding box center [112, 65] width 33 height 10
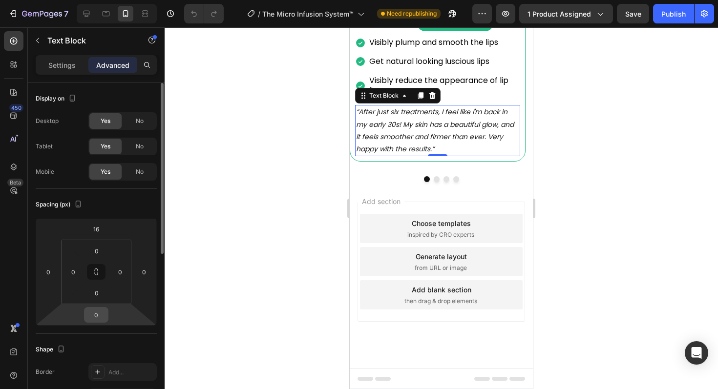
click at [100, 321] on input "0" at bounding box center [96, 315] width 20 height 15
type input "16"
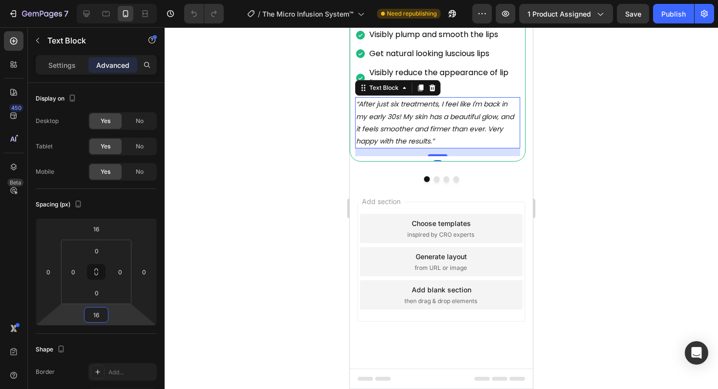
click at [584, 233] on div at bounding box center [441, 208] width 553 height 362
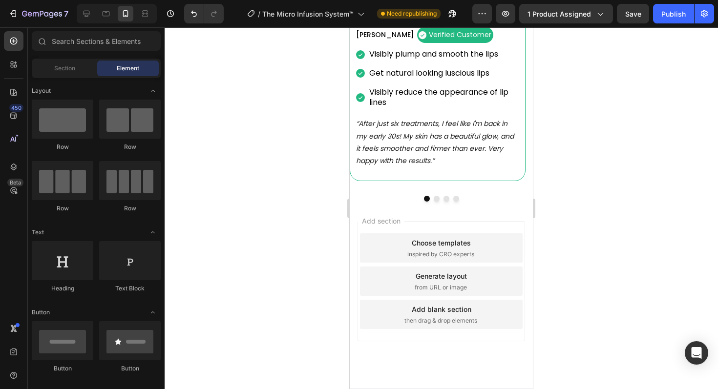
scroll to position [1082, 0]
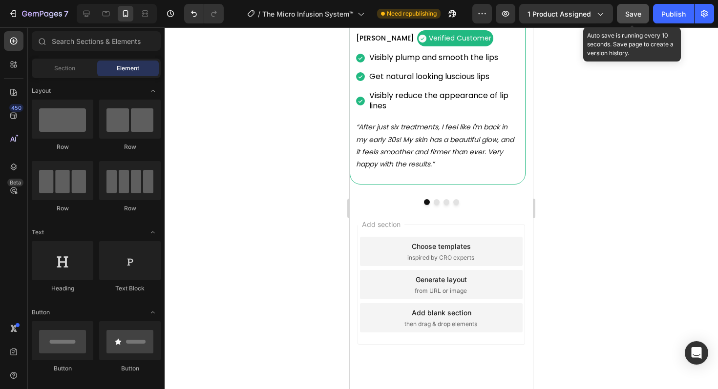
click at [631, 9] on div "Save" at bounding box center [633, 14] width 16 height 10
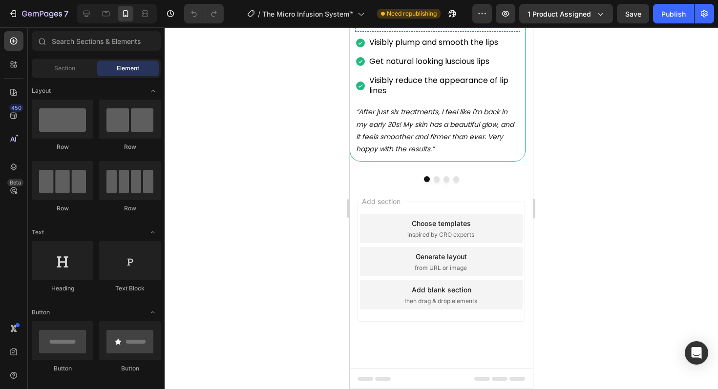
scroll to position [1248, 0]
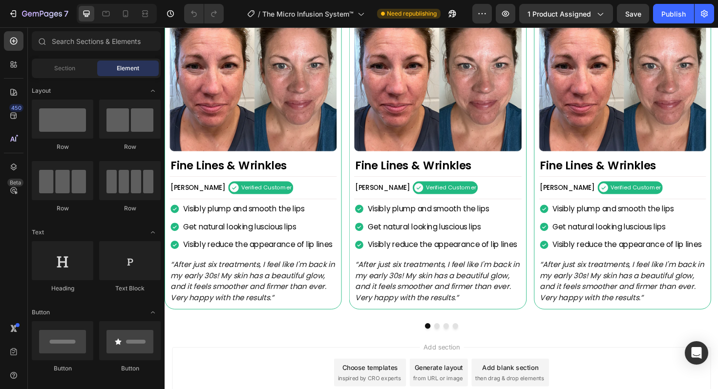
scroll to position [872, 0]
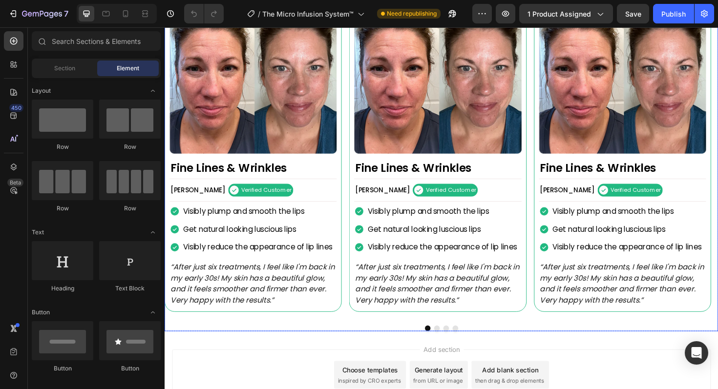
click at [450, 345] on button "Dot" at bounding box center [453, 346] width 6 height 6
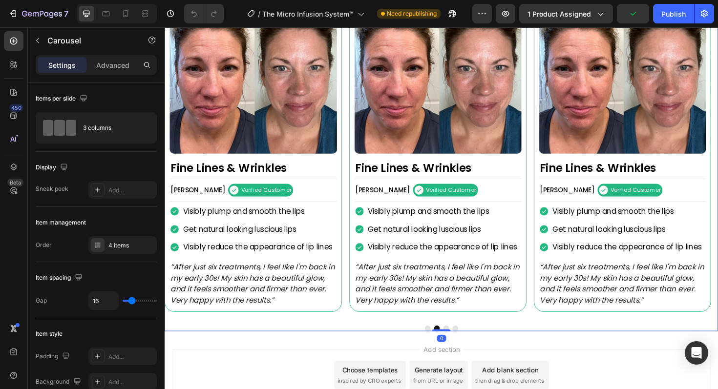
click at [460, 344] on button "Dot" at bounding box center [463, 346] width 6 height 6
click at [469, 343] on button "Dot" at bounding box center [472, 346] width 6 height 6
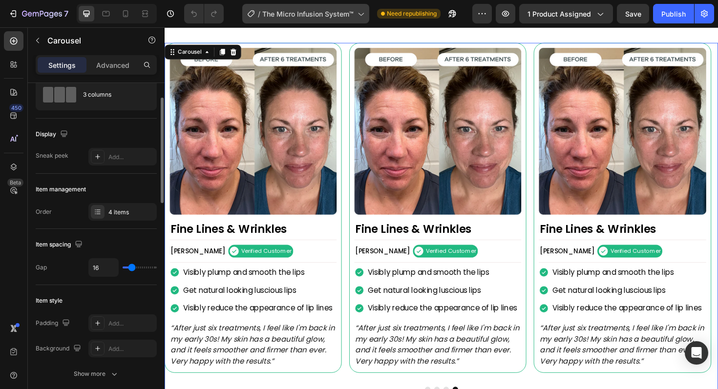
scroll to position [37, 0]
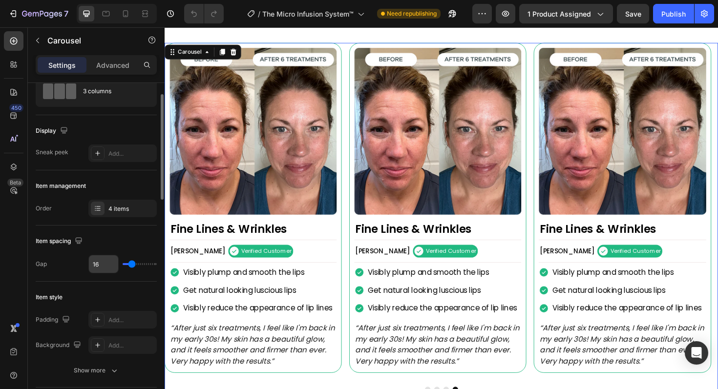
click at [101, 265] on input "16" at bounding box center [103, 264] width 29 height 18
type input "17"
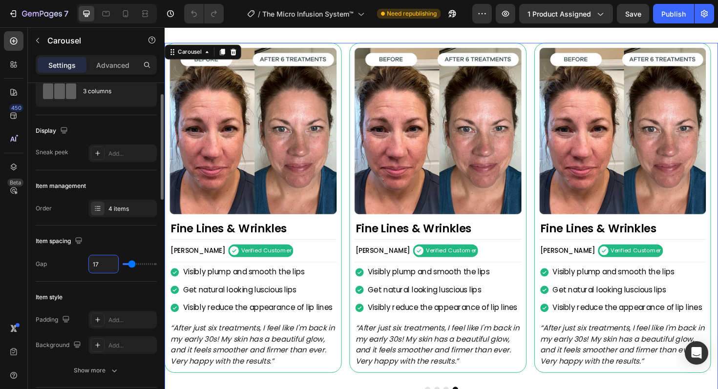
type input "18"
type input "19"
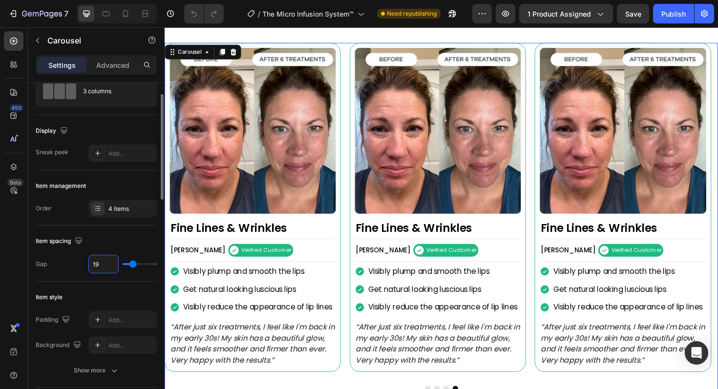
type input "20"
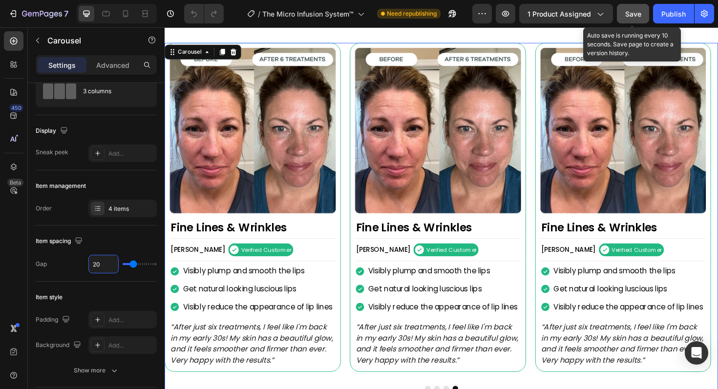
click at [630, 12] on span "Save" at bounding box center [633, 14] width 16 height 8
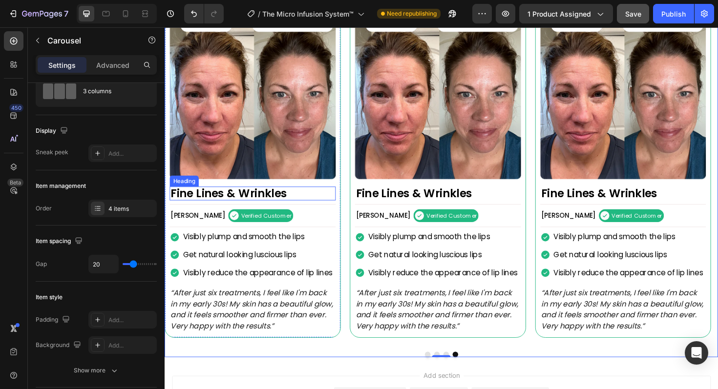
scroll to position [850, 0]
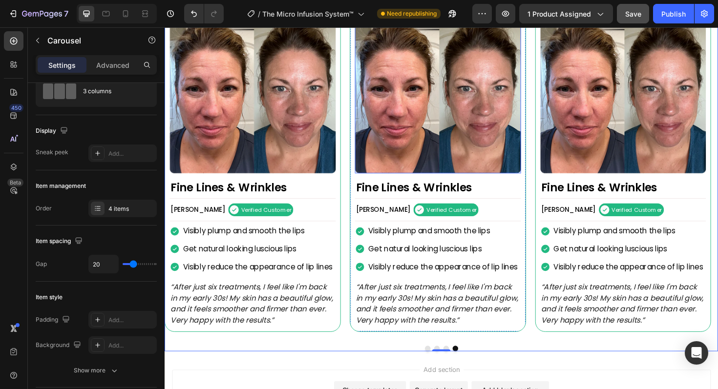
click at [426, 133] on img at bounding box center [454, 95] width 176 height 176
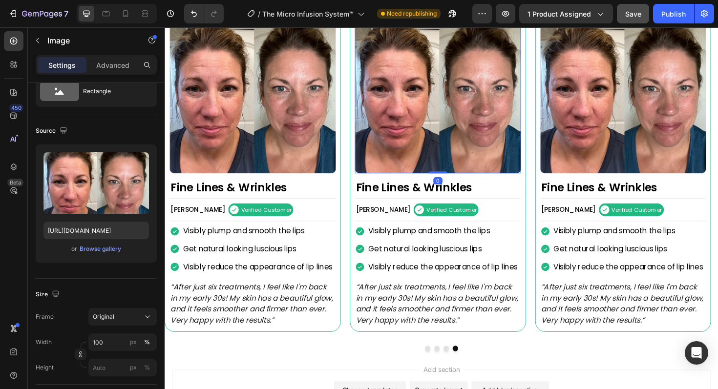
scroll to position [0, 0]
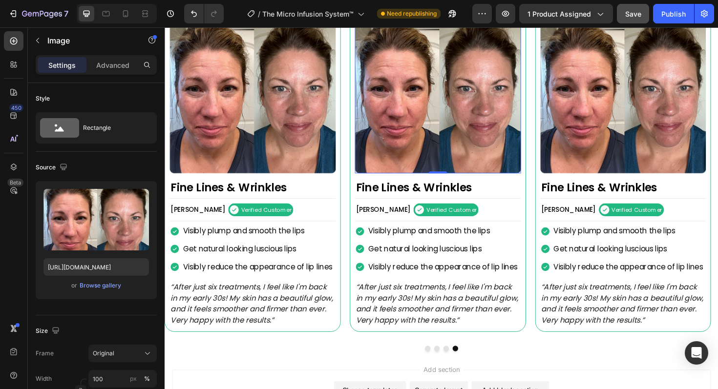
click at [420, 131] on img at bounding box center [454, 95] width 176 height 176
click at [522, 201] on h2 "Fine Lines & Wrinkles" at bounding box center [454, 197] width 176 height 15
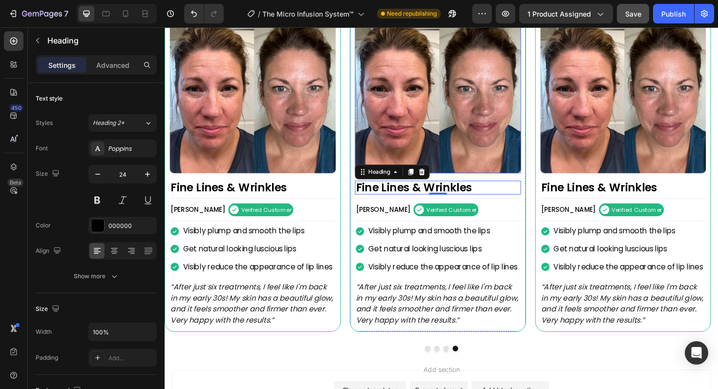
click at [512, 150] on img at bounding box center [454, 95] width 176 height 176
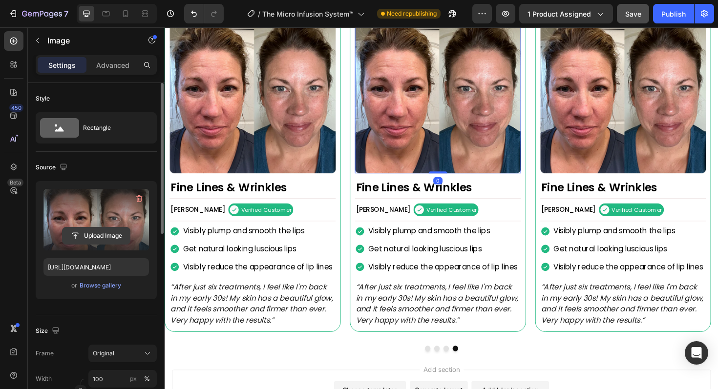
click at [101, 237] on input "file" at bounding box center [96, 236] width 67 height 17
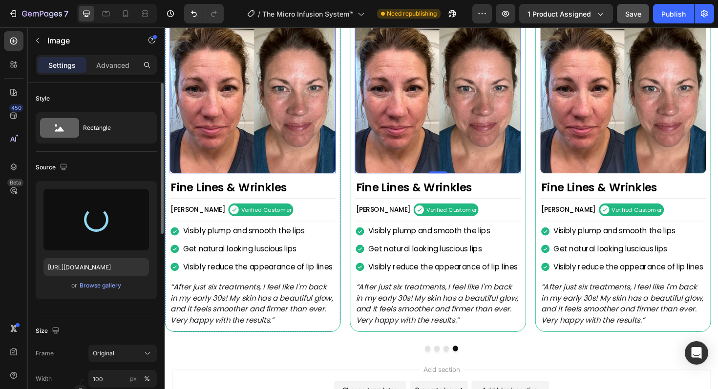
type input "https://cdn.shopify.com/s/files/1/0719/1176/8233/files/gempages_583466110603494…"
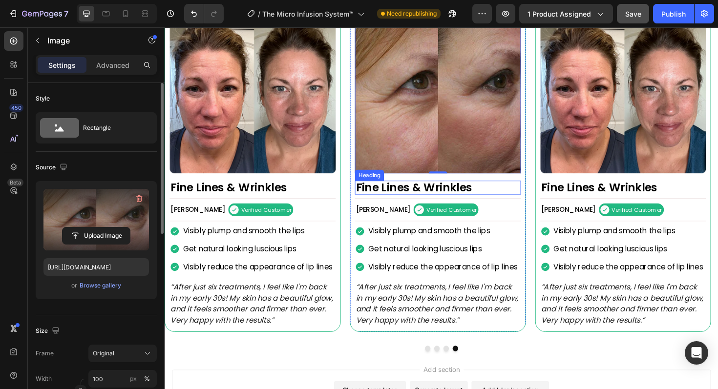
click at [395, 196] on h2 "Fine Lines & Wrinkles" at bounding box center [454, 197] width 176 height 15
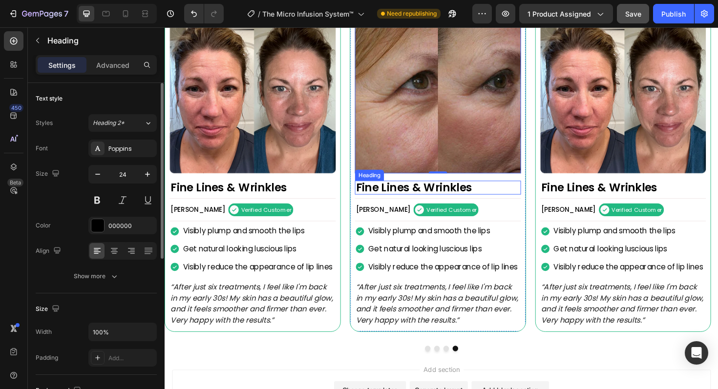
click at [395, 196] on h2 "Fine Lines & Wrinkles" at bounding box center [454, 197] width 176 height 15
click at [395, 196] on p "Fine Lines & Wrinkles" at bounding box center [454, 197] width 174 height 13
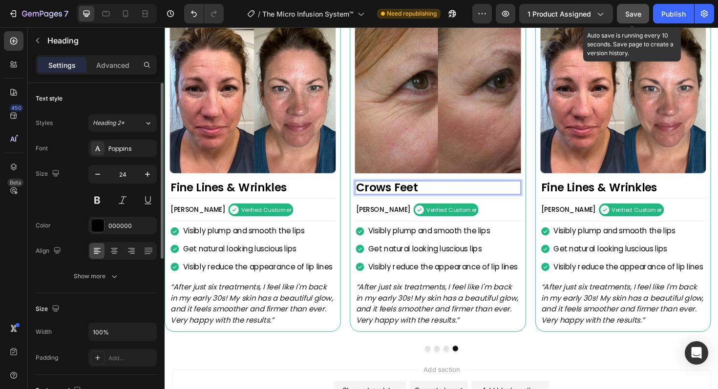
click at [633, 14] on span "Save" at bounding box center [633, 14] width 16 height 8
click at [631, 8] on button "Save" at bounding box center [633, 14] width 32 height 20
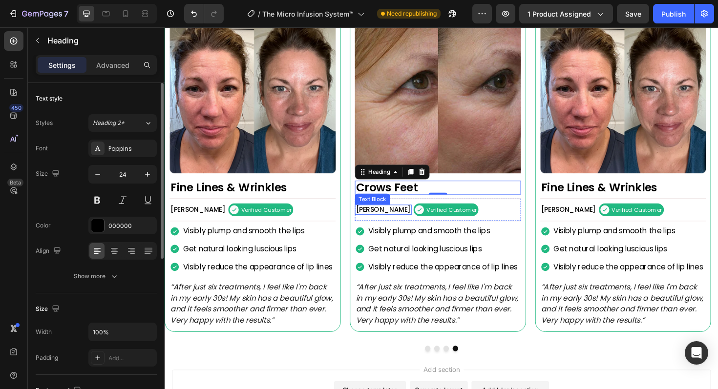
click at [385, 219] on p "[PERSON_NAME]" at bounding box center [396, 220] width 58 height 9
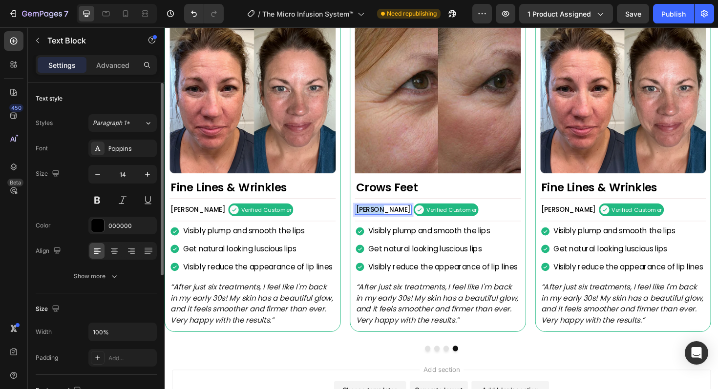
click at [385, 219] on p "[PERSON_NAME]" at bounding box center [396, 220] width 58 height 9
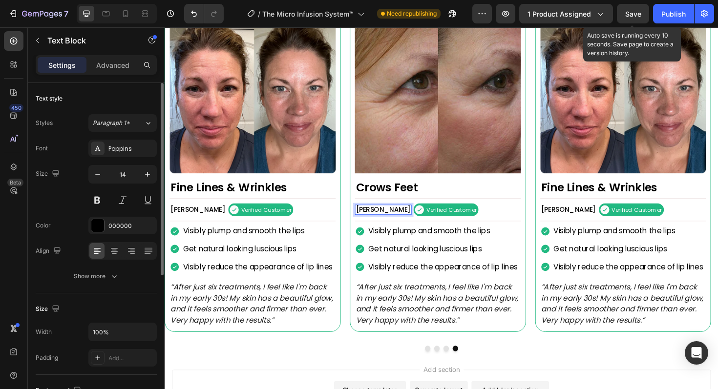
click at [638, 12] on span "Save" at bounding box center [633, 14] width 16 height 8
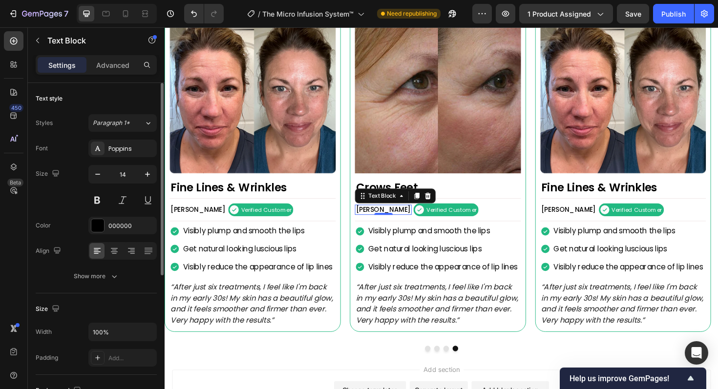
click at [402, 246] on p "Visibly plump and smooth the lips" at bounding box center [459, 243] width 158 height 10
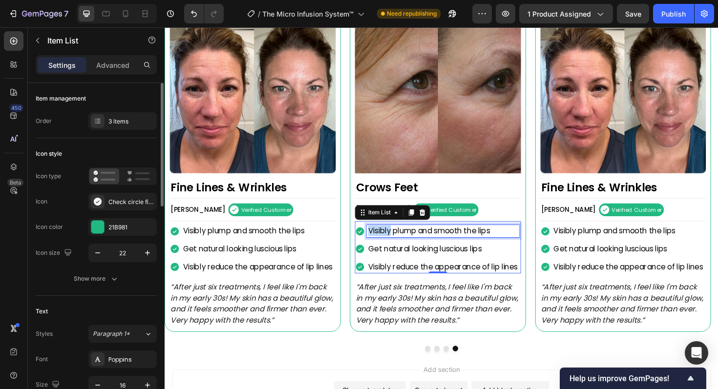
click at [402, 246] on p "Visibly plump and smooth the lips" at bounding box center [459, 243] width 158 height 10
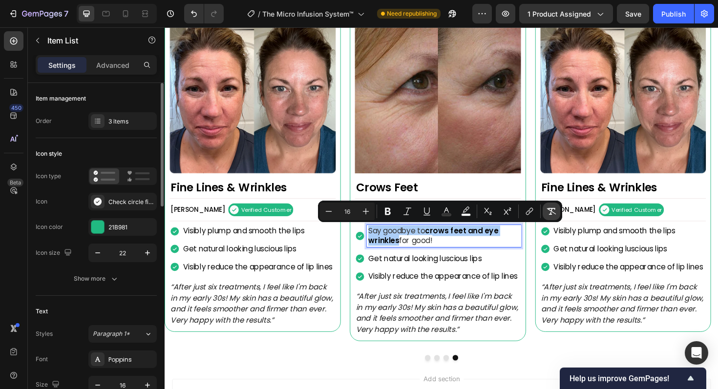
click at [551, 210] on icon "Editor contextual toolbar" at bounding box center [551, 211] width 9 height 7
click at [462, 254] on p "Say goodbye to crows feet and eye wrinkles for good!" at bounding box center [460, 248] width 160 height 21
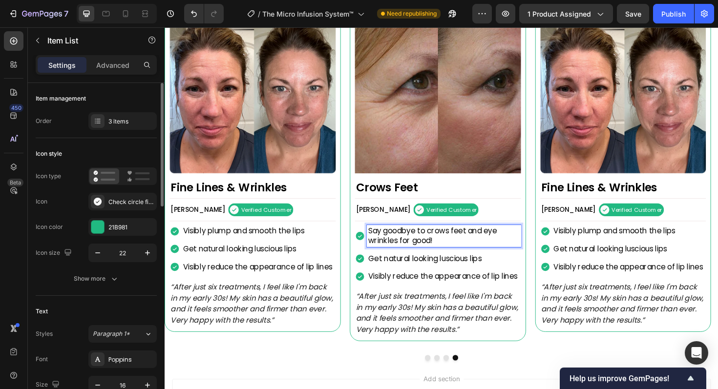
click at [443, 243] on p "Say goodbye to crows feet and eye wrinkles for good!" at bounding box center [460, 248] width 160 height 21
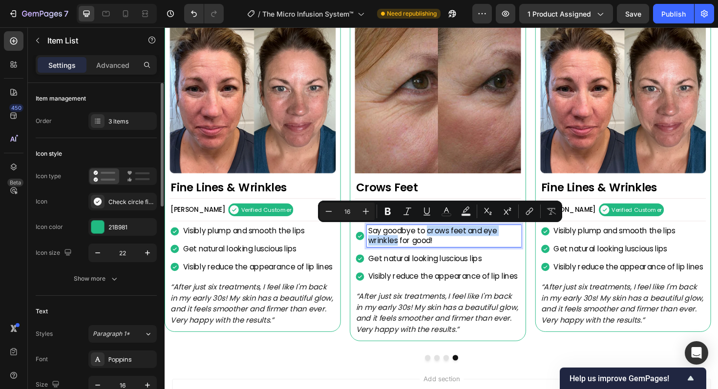
drag, startPoint x: 443, startPoint y: 243, endPoint x: 411, endPoint y: 254, distance: 34.3
click at [411, 254] on p "Say goodbye to crows feet and eye wrinkles for good!" at bounding box center [460, 248] width 160 height 21
click at [390, 214] on icon "Editor contextual toolbar" at bounding box center [388, 211] width 6 height 7
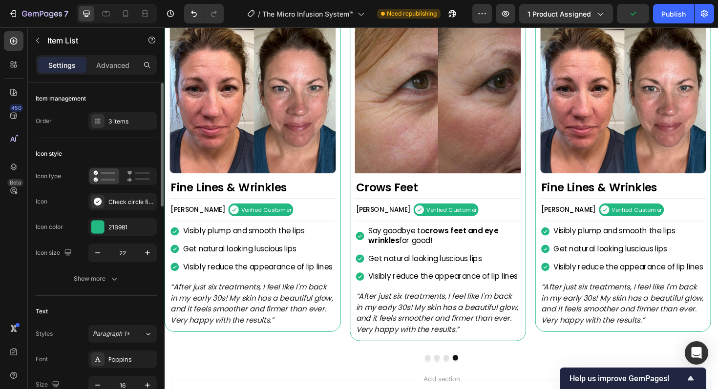
click at [424, 273] on p "Get natural looking luscious lips" at bounding box center [460, 273] width 160 height 10
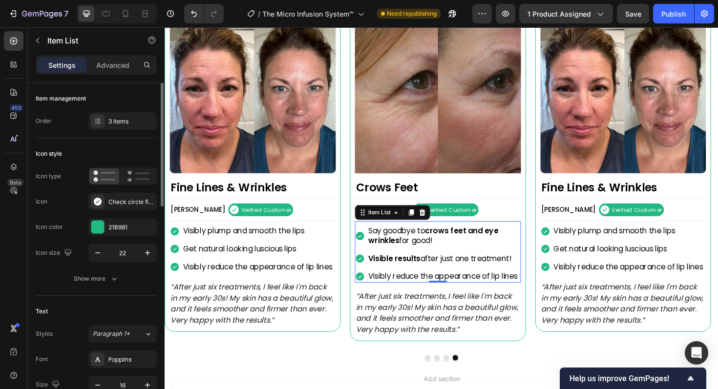
click at [392, 293] on p "Visibly reduce the appearance of lip lines" at bounding box center [460, 292] width 160 height 10
click at [446, 327] on icon "“After just six treatments, I feel like I'm back in my early 30s! My skin has a…" at bounding box center [453, 330] width 172 height 46
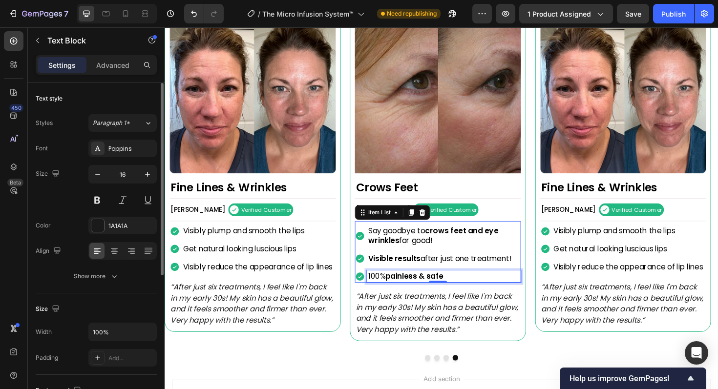
click at [446, 327] on icon "“After just six treatments, I feel like I'm back in my early 30s! My skin has a…" at bounding box center [453, 330] width 172 height 46
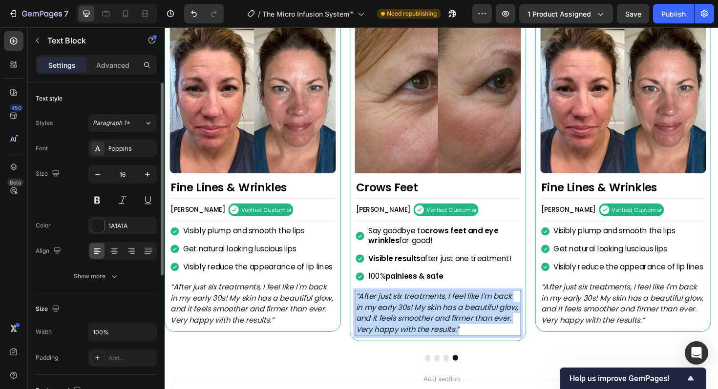
click at [446, 327] on icon "“After just six treatments, I feel like I'm back in my early 30s! My skin has a…" at bounding box center [453, 330] width 172 height 46
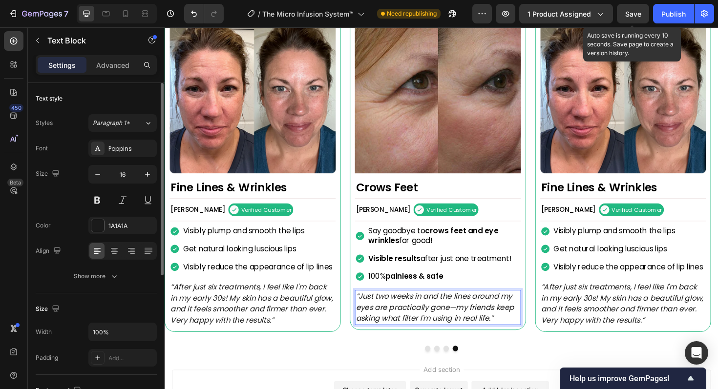
click at [632, 18] on div "Save" at bounding box center [633, 14] width 16 height 10
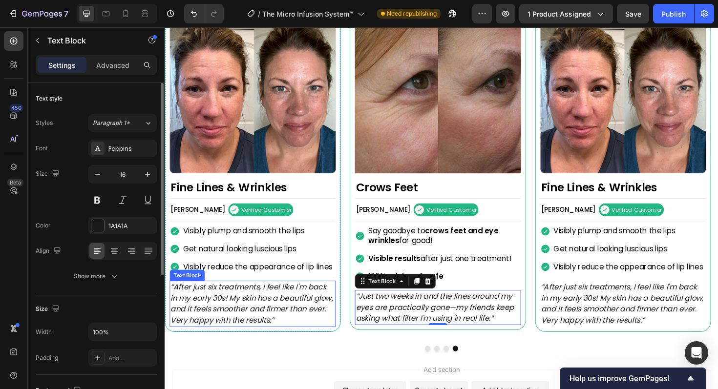
click at [278, 326] on icon "“After just six treatments, I feel like I'm back in my early 30s! My skin has a…" at bounding box center [257, 320] width 172 height 46
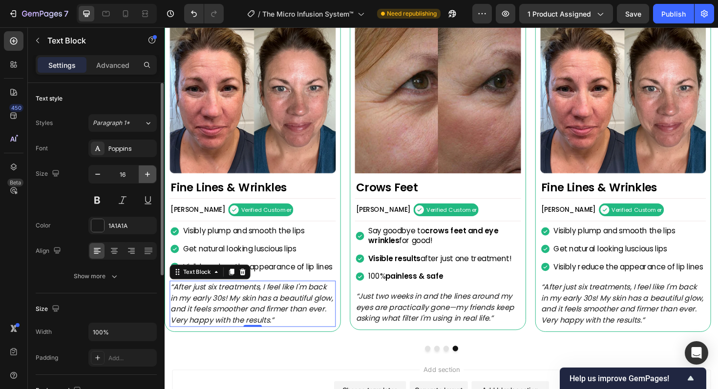
click at [147, 176] on icon "button" at bounding box center [147, 174] width 5 height 5
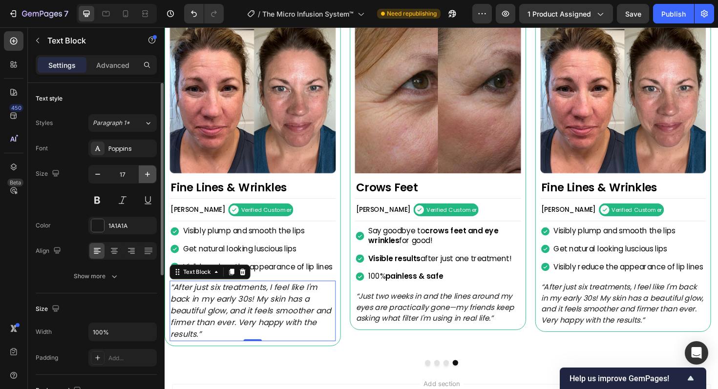
type input "18"
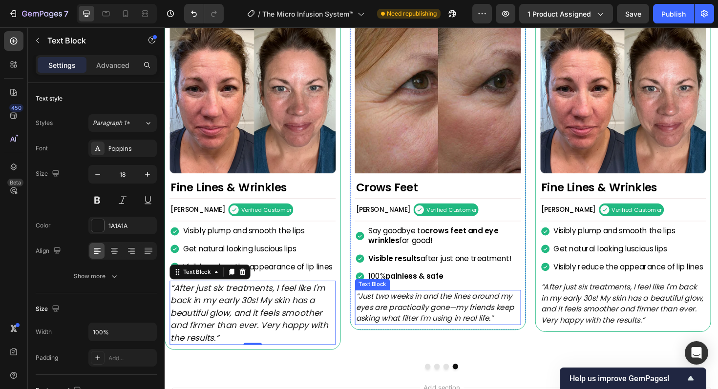
click at [405, 326] on icon "“Just two weeks in and the lines around my eyes are practically gone—my friends…" at bounding box center [451, 324] width 168 height 35
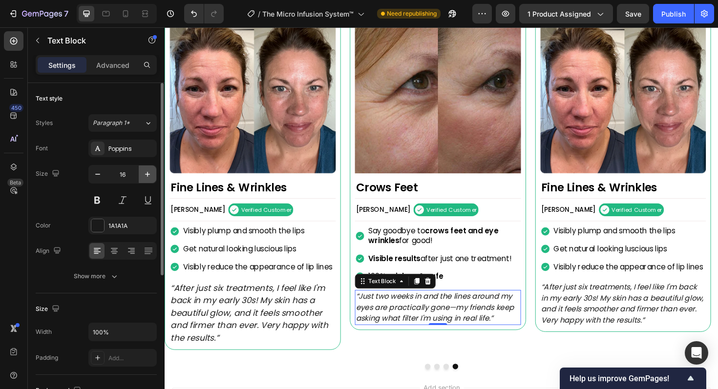
click at [148, 174] on icon "button" at bounding box center [148, 174] width 10 height 10
type input "18"
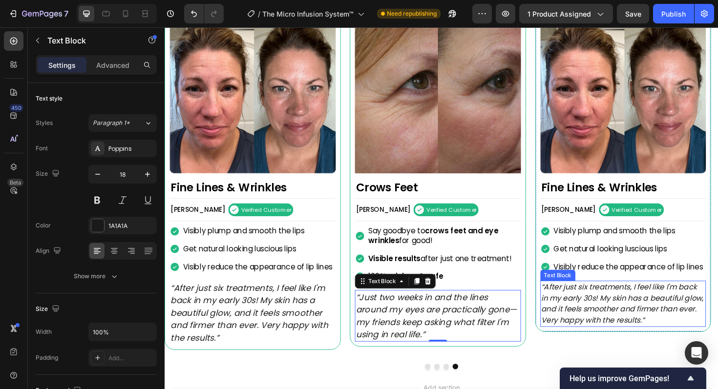
click at [583, 343] on icon "“After just six treatments, I feel like I'm back in my early 30s! My skin has a…" at bounding box center [649, 320] width 172 height 46
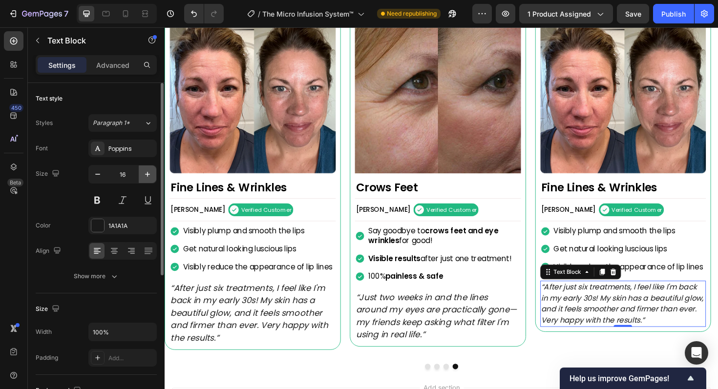
click at [148, 171] on icon "button" at bounding box center [148, 174] width 10 height 10
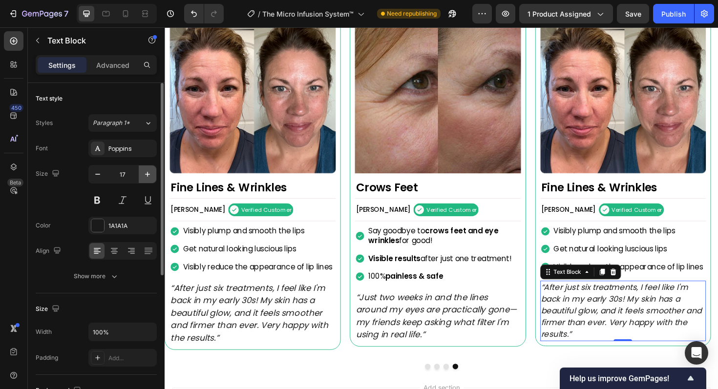
type input "18"
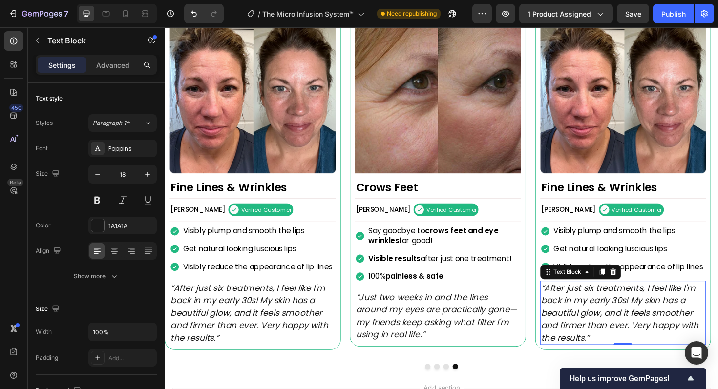
click at [440, 389] on button "Dot" at bounding box center [443, 387] width 6 height 6
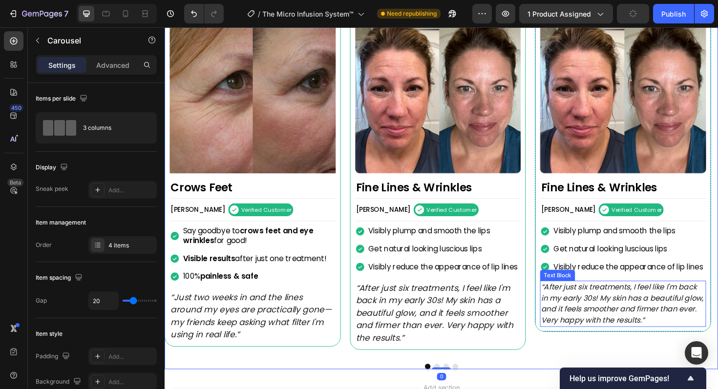
click at [582, 317] on icon "“After just six treatments, I feel like I'm back in my early 30s! My skin has a…" at bounding box center [649, 320] width 172 height 46
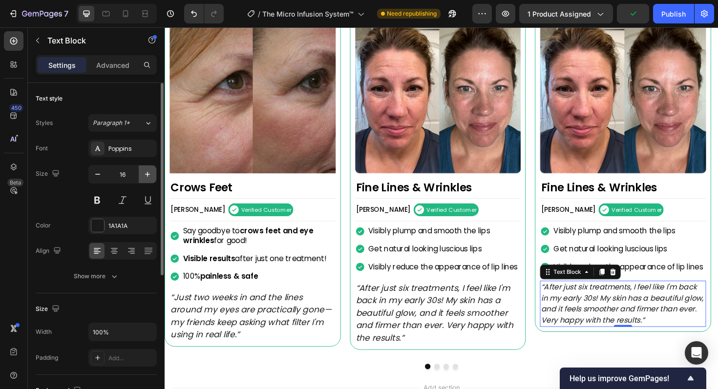
click at [146, 171] on icon "button" at bounding box center [148, 174] width 10 height 10
type input "18"
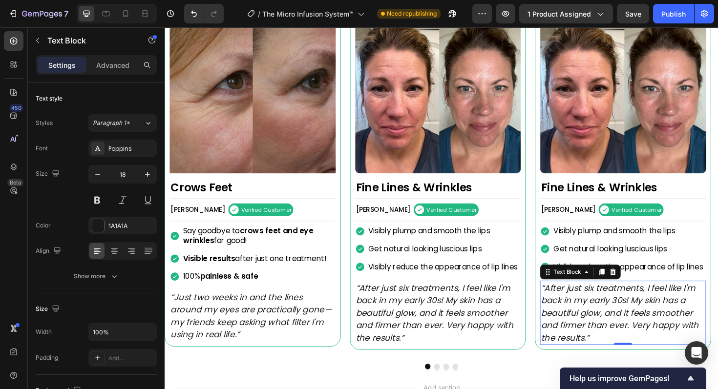
click at [461, 141] on img at bounding box center [454, 95] width 176 height 176
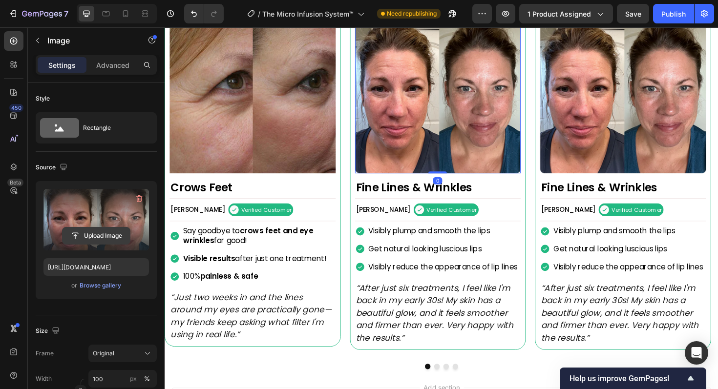
click at [101, 235] on input "file" at bounding box center [96, 236] width 67 height 17
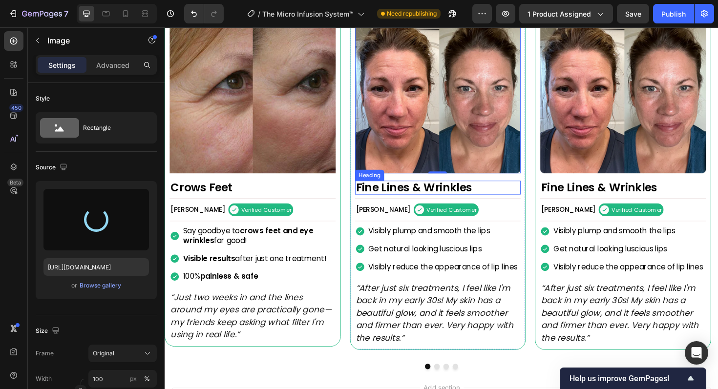
type input "https://cdn.shopify.com/s/files/1/0719/1176/8233/files/gempages_583466110603494…"
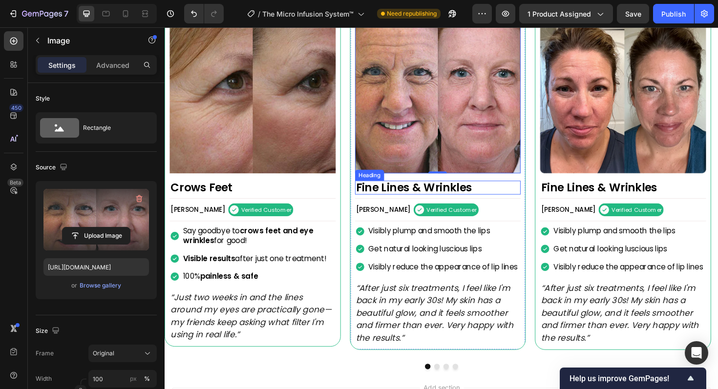
click at [433, 200] on h2 "Fine Lines & Wrinkles" at bounding box center [454, 197] width 176 height 15
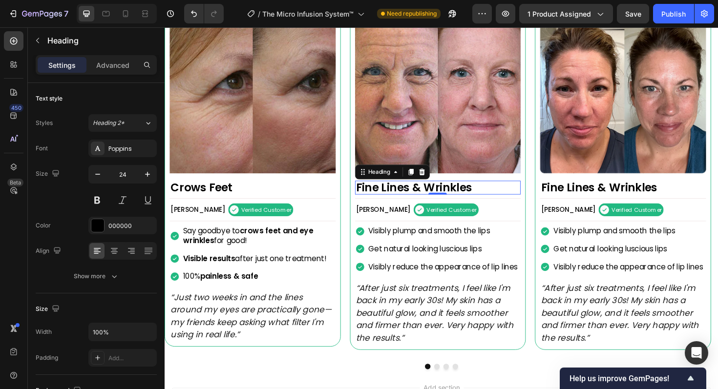
click at [433, 200] on h2 "Fine Lines & Wrinkles" at bounding box center [454, 197] width 176 height 15
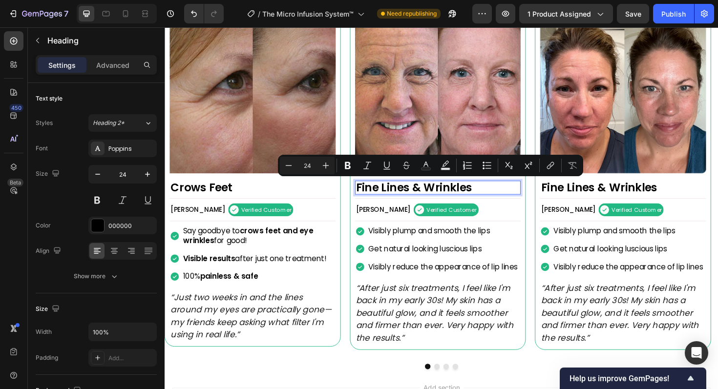
click at [433, 200] on p "Fine Lines & Wrinkles" at bounding box center [454, 197] width 174 height 13
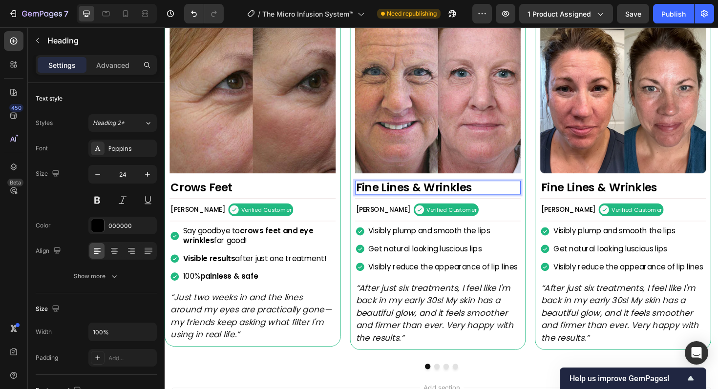
click at [433, 200] on p "Fine Lines & Wrinkles" at bounding box center [454, 197] width 174 height 13
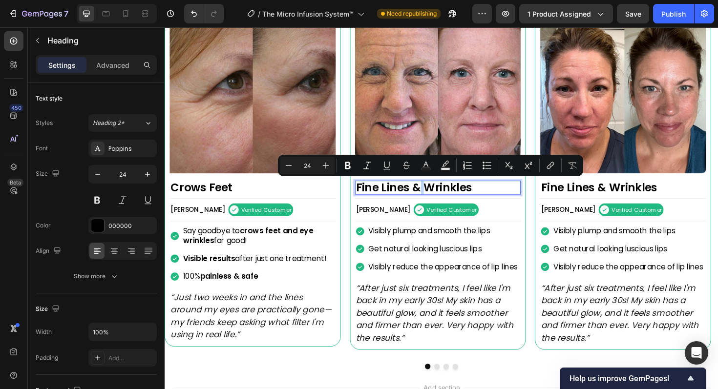
click at [433, 200] on p "Fine Lines & Wrinkles" at bounding box center [454, 197] width 174 height 13
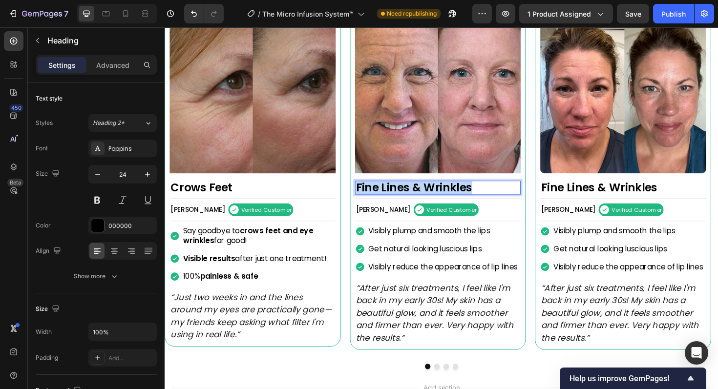
click at [433, 200] on p "Fine Lines & Wrinkles" at bounding box center [454, 197] width 174 height 13
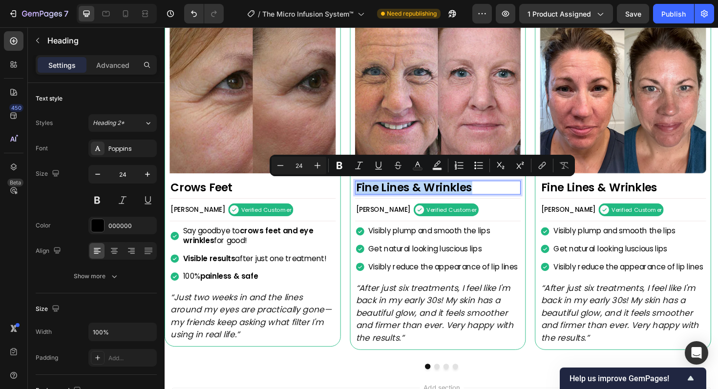
click at [433, 200] on p "Fine Lines & Wrinkles" at bounding box center [454, 197] width 174 height 13
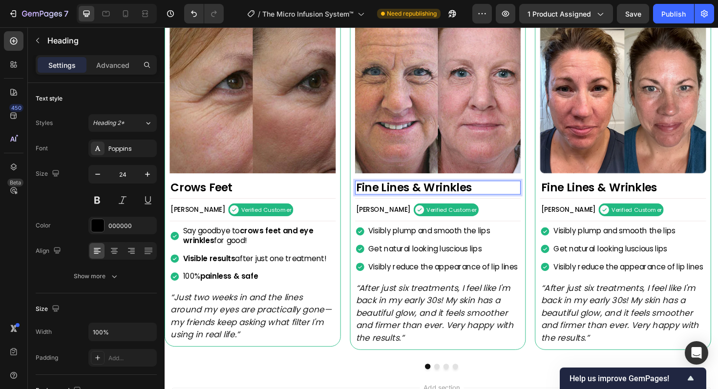
scroll to position [0, 0]
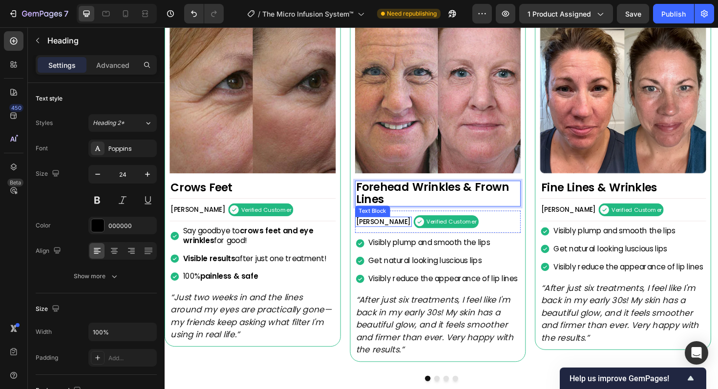
click at [382, 233] on p "[PERSON_NAME]" at bounding box center [396, 233] width 58 height 9
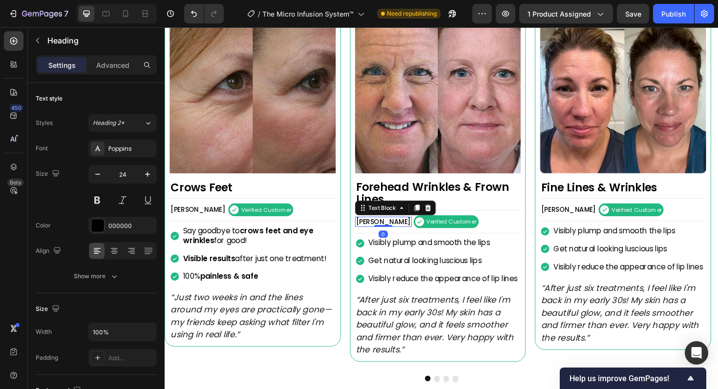
click at [382, 233] on p "[PERSON_NAME]" at bounding box center [396, 233] width 58 height 9
click at [430, 258] on p "Visibly plump and smooth the lips" at bounding box center [459, 256] width 158 height 10
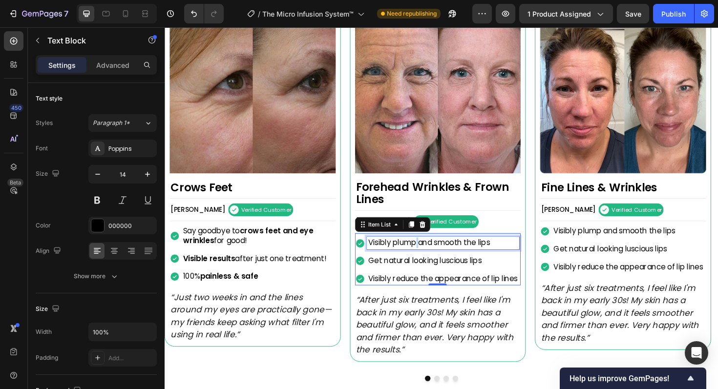
click at [430, 258] on p "Visibly plump and smooth the lips" at bounding box center [459, 256] width 158 height 10
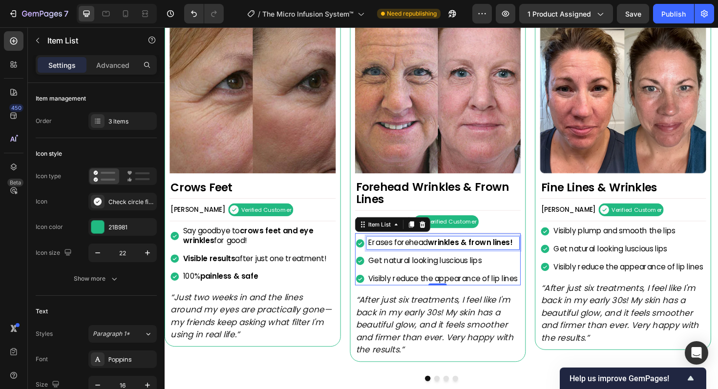
click at [426, 272] on p "Get natural looking luscious lips" at bounding box center [459, 275] width 158 height 10
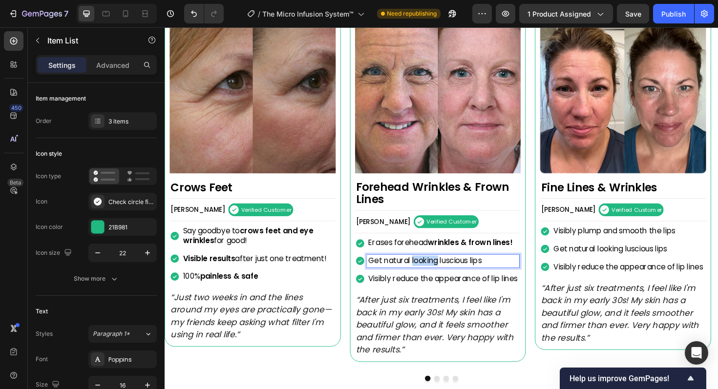
click at [426, 272] on p "Get natural looking luscious lips" at bounding box center [459, 275] width 158 height 10
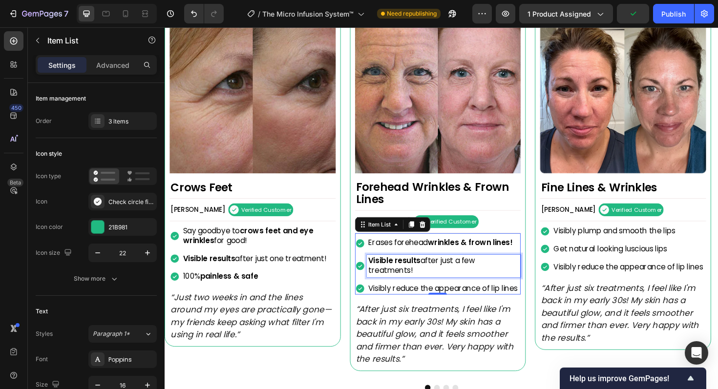
click at [398, 306] on p "Visibly reduce the appearance of lip lines" at bounding box center [460, 304] width 160 height 10
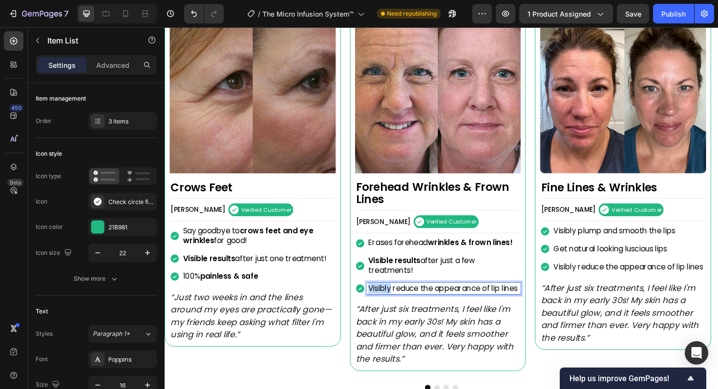
click at [398, 306] on p "Visibly reduce the appearance of lip lines" at bounding box center [460, 304] width 160 height 10
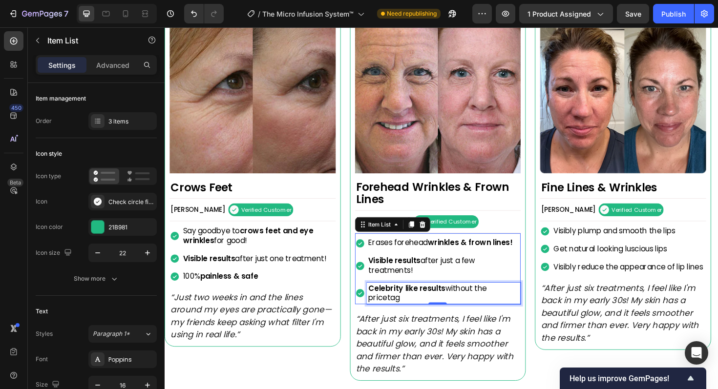
click at [412, 365] on icon "“After just six treatments, I feel like I'm back in my early 30s! My skin has a…" at bounding box center [450, 362] width 167 height 65
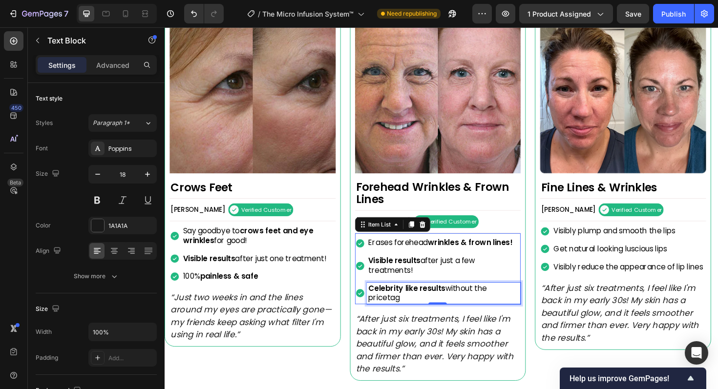
click at [412, 365] on icon "“After just six treatments, I feel like I'm back in my early 30s! My skin has a…" at bounding box center [450, 362] width 167 height 65
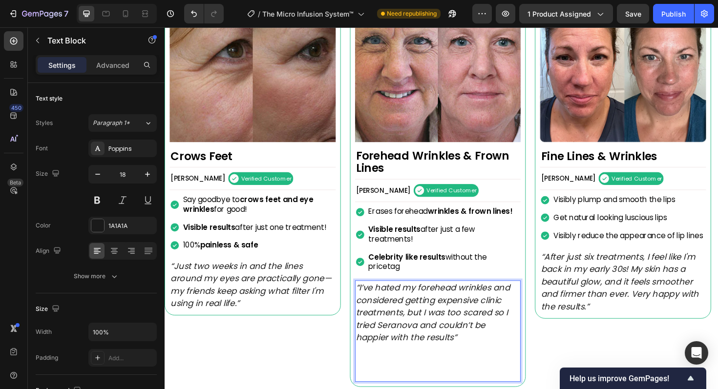
scroll to position [884, 0]
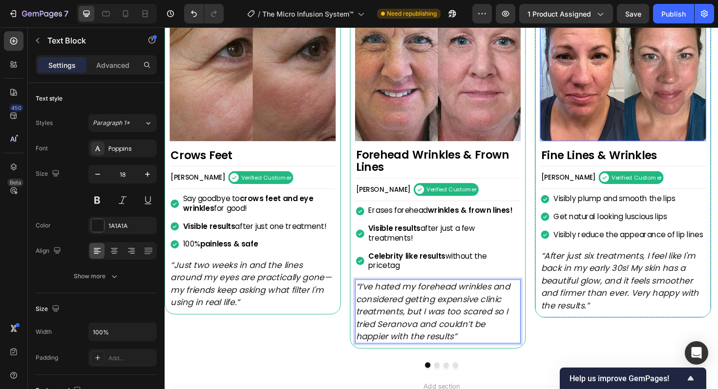
click at [629, 84] on img at bounding box center [650, 61] width 176 height 176
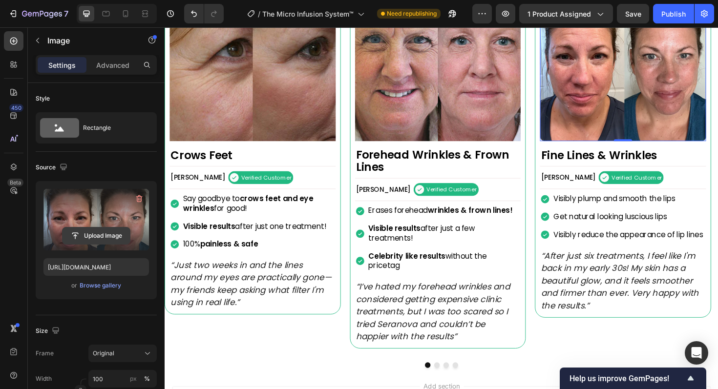
click at [93, 237] on input "file" at bounding box center [96, 236] width 67 height 17
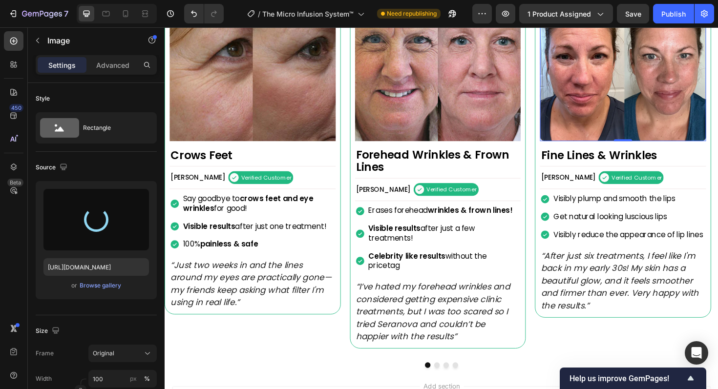
type input "https://cdn.shopify.com/s/files/1/0719/1176/8233/files/gempages_583466110603494…"
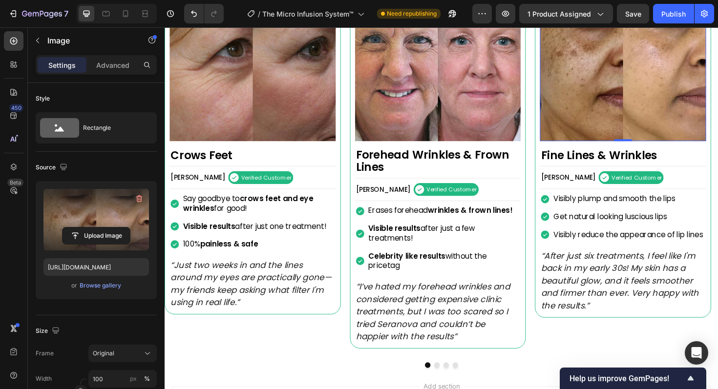
click at [597, 163] on h2 "Fine Lines & Wrinkles" at bounding box center [650, 163] width 176 height 15
click at [597, 163] on p "Fine Lines & Wrinkles" at bounding box center [650, 163] width 174 height 13
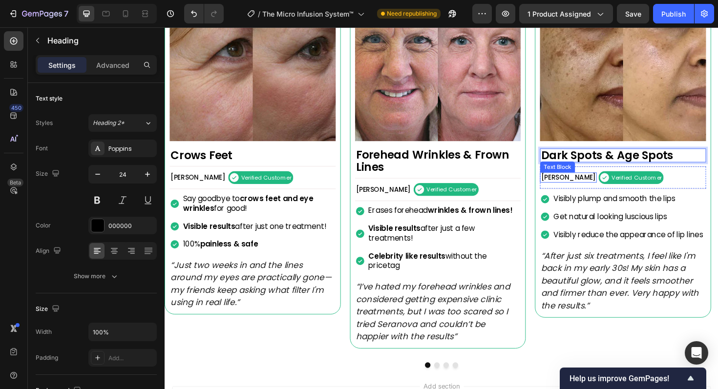
click at [578, 187] on p "[PERSON_NAME]" at bounding box center [592, 186] width 58 height 9
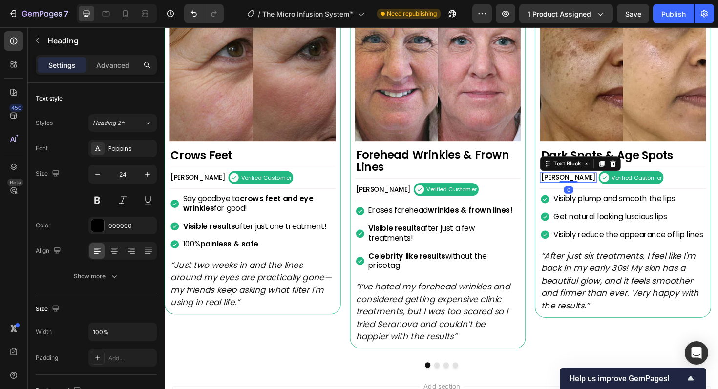
click at [578, 187] on p "[PERSON_NAME]" at bounding box center [592, 186] width 58 height 9
click at [587, 210] on p "Visibly plump and smooth the lips" at bounding box center [655, 209] width 158 height 10
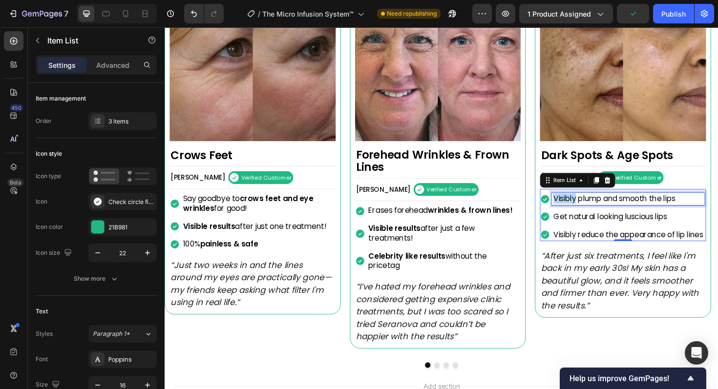
click at [587, 210] on p "Visibly plump and smooth the lips" at bounding box center [655, 209] width 158 height 10
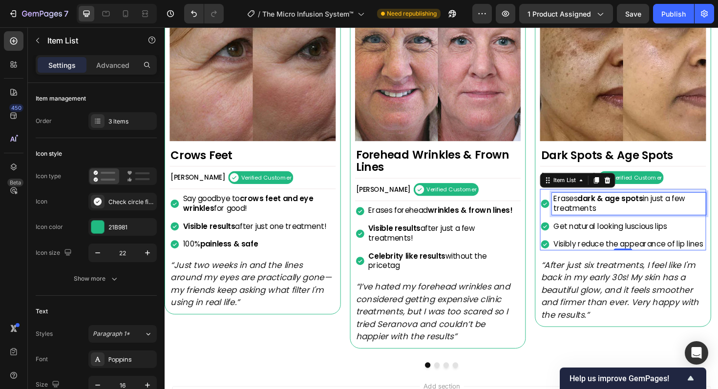
click at [588, 236] on p "Get natural looking luscious lips" at bounding box center [656, 238] width 160 height 10
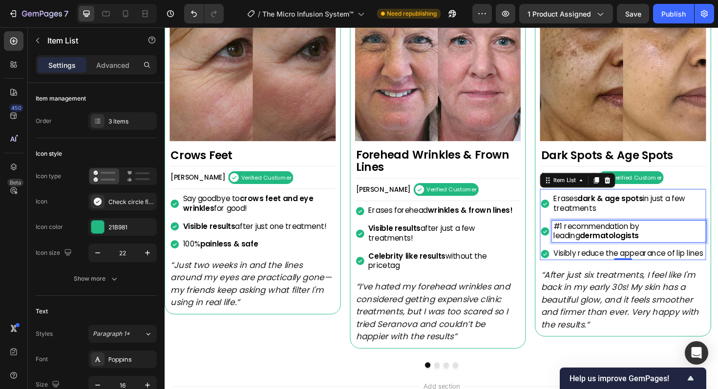
click at [585, 268] on p "Visibly reduce the appearance of lip lines" at bounding box center [656, 267] width 160 height 10
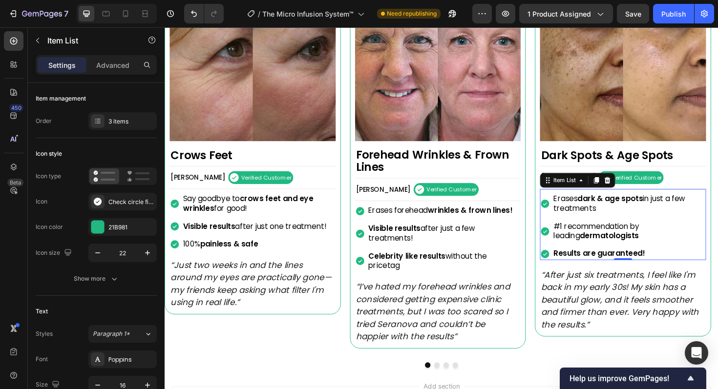
click at [607, 317] on icon "“After just six treatments, I feel like I'm back in my early 30s! My skin has a…" at bounding box center [646, 315] width 167 height 65
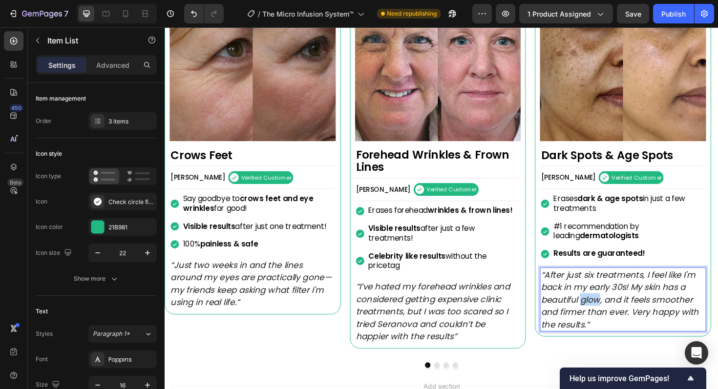
click at [607, 317] on icon "“After just six treatments, I feel like I'm back in my early 30s! My skin has a…" at bounding box center [646, 315] width 167 height 65
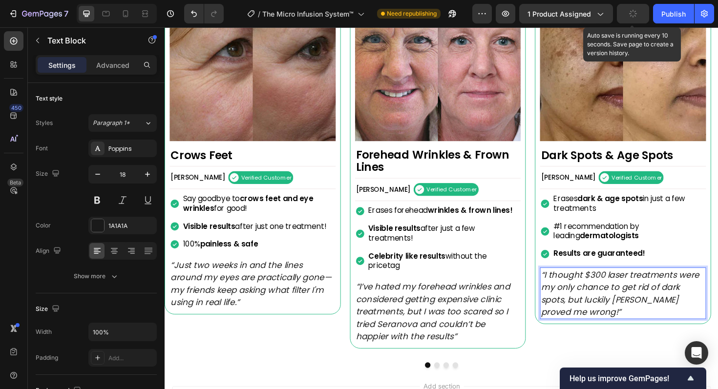
click at [634, 13] on icon "button" at bounding box center [635, 12] width 2 height 2
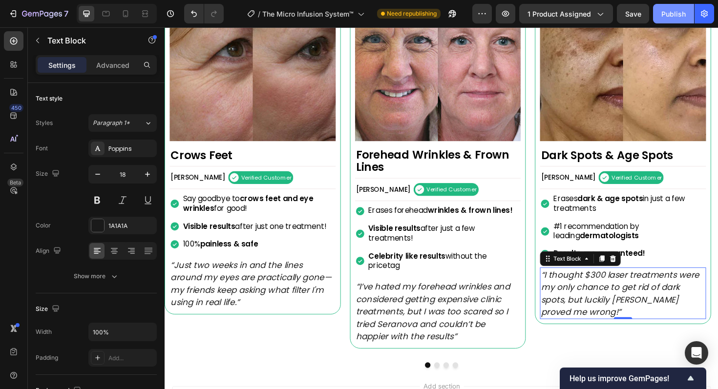
click at [673, 15] on div "Publish" at bounding box center [673, 14] width 24 height 10
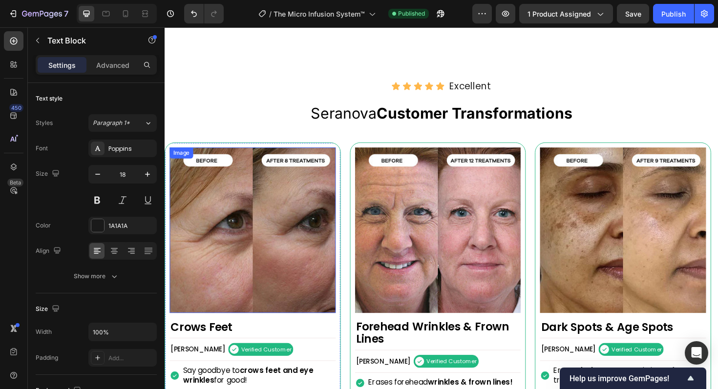
scroll to position [703, 0]
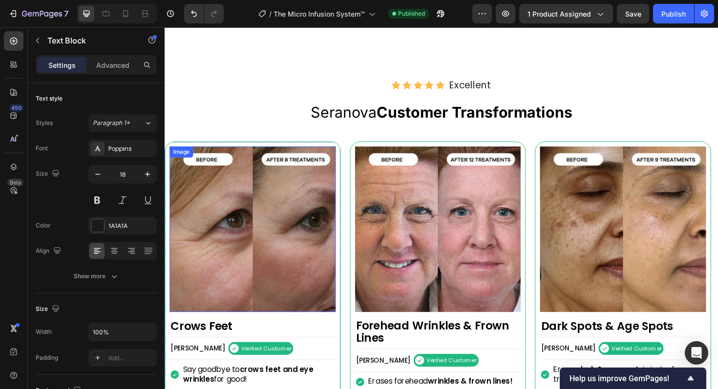
click at [315, 104] on div "Seranova Customer Transformations Heading Row" at bounding box center [458, 118] width 586 height 30
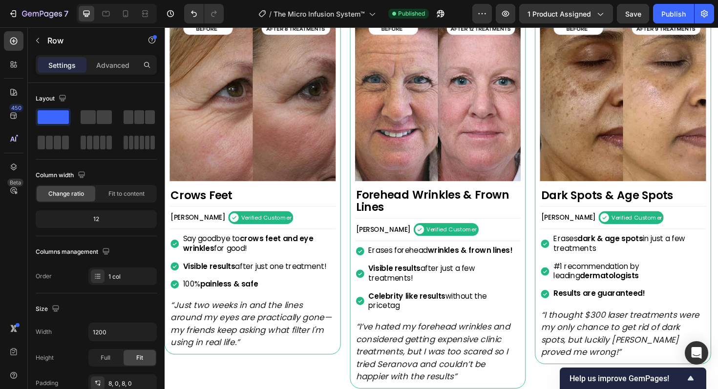
scroll to position [843, 0]
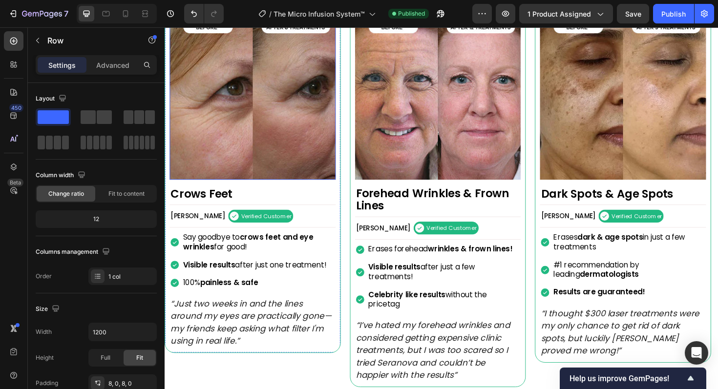
click at [295, 109] on img at bounding box center [258, 102] width 176 height 176
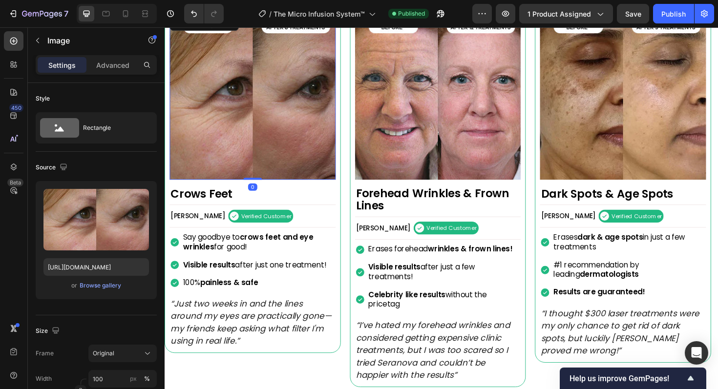
click at [295, 109] on img at bounding box center [258, 102] width 176 height 176
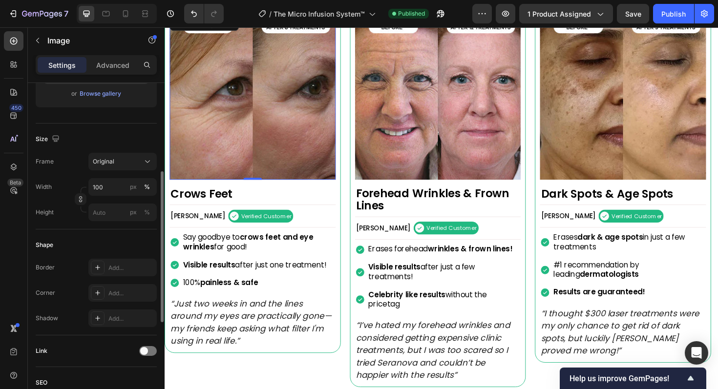
scroll to position [196, 0]
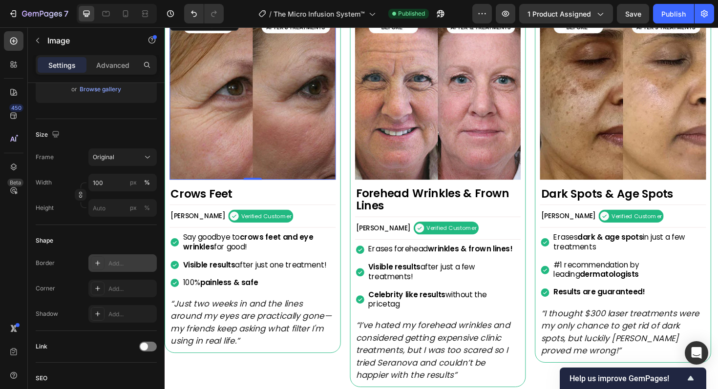
click at [126, 262] on div "Add..." at bounding box center [131, 263] width 46 height 9
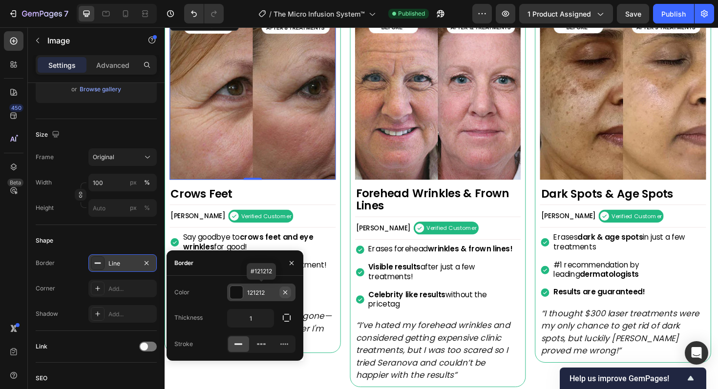
click at [284, 292] on icon "button" at bounding box center [285, 293] width 8 height 8
click at [260, 317] on input "1" at bounding box center [251, 319] width 46 height 18
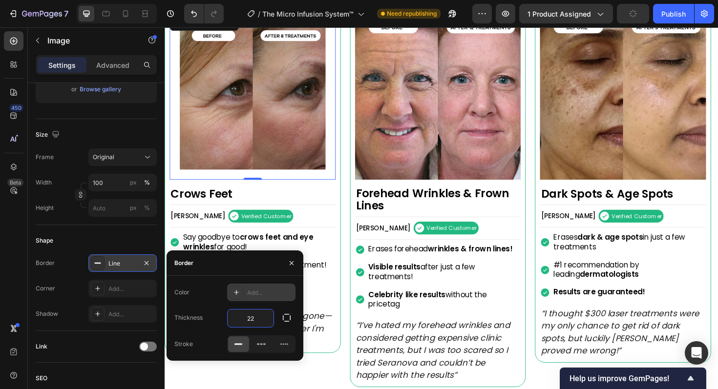
type input "1"
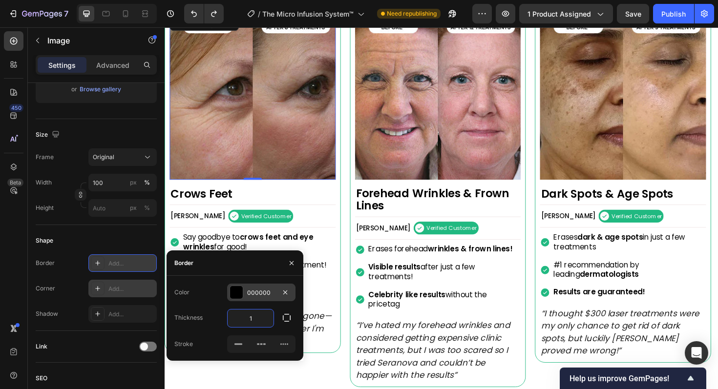
click at [125, 289] on div "Add..." at bounding box center [131, 289] width 46 height 9
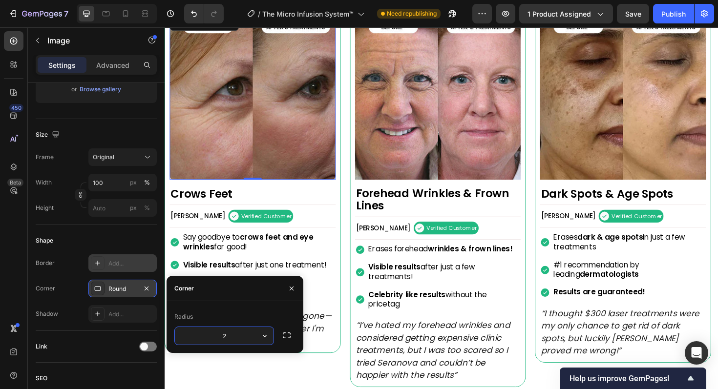
type input "22"
click at [444, 170] on img at bounding box center [454, 102] width 176 height 176
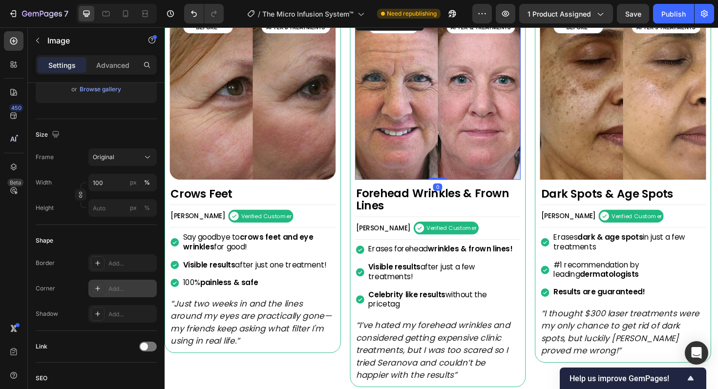
click at [137, 285] on div "Add..." at bounding box center [131, 289] width 46 height 9
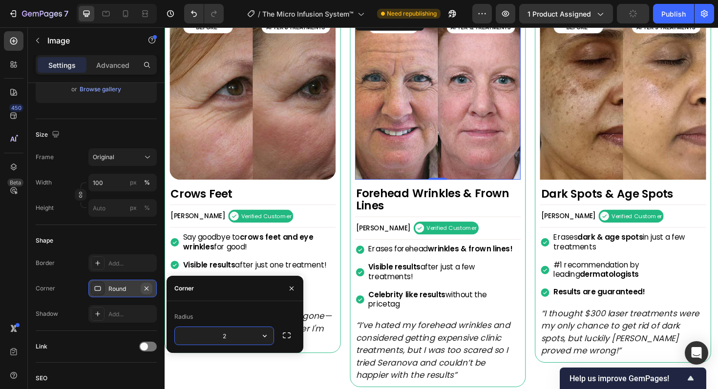
type input "22"
click at [635, 150] on img at bounding box center [650, 102] width 176 height 176
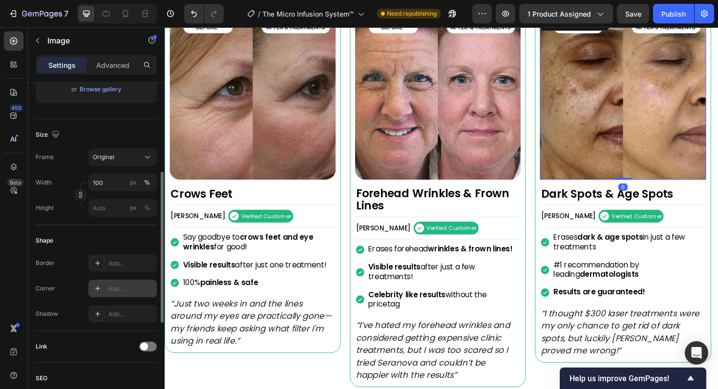
click at [124, 287] on div "Add..." at bounding box center [131, 289] width 46 height 9
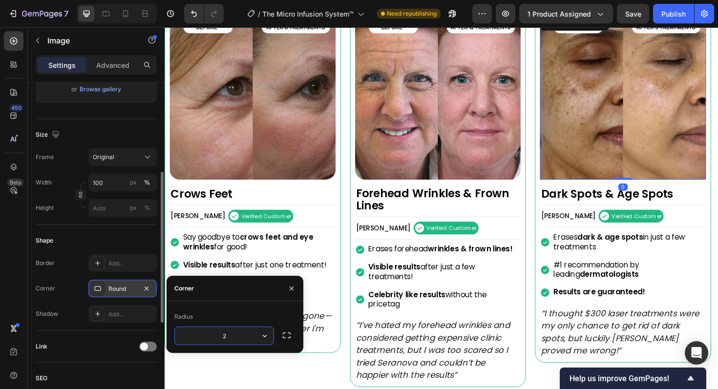
type input "22"
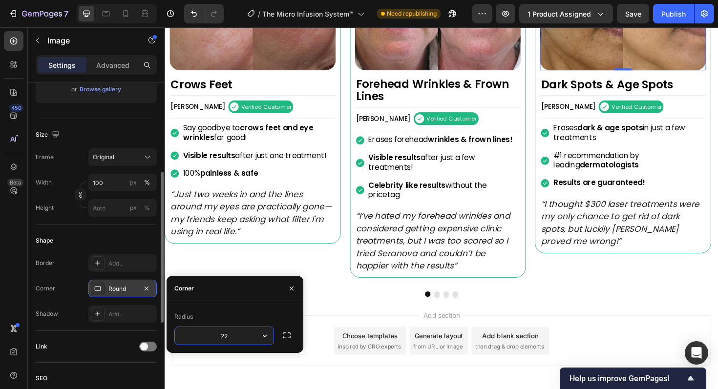
scroll to position [956, 0]
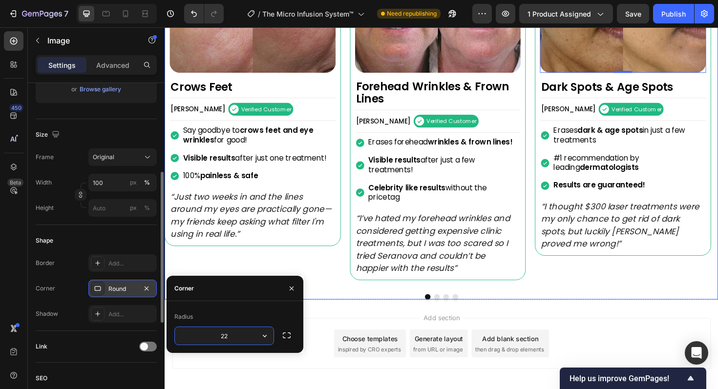
click at [469, 314] on button "Dot" at bounding box center [472, 313] width 6 height 6
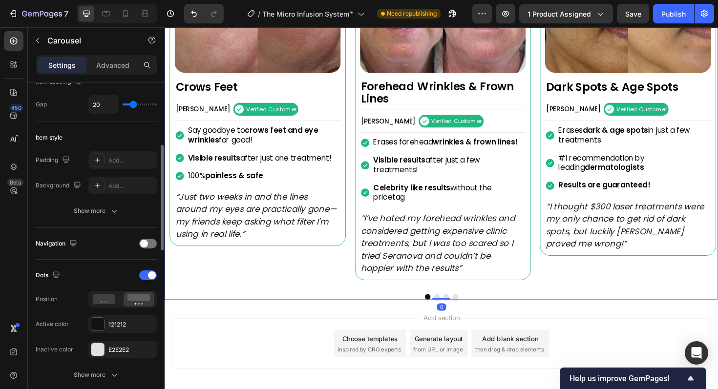
scroll to position [0, 0]
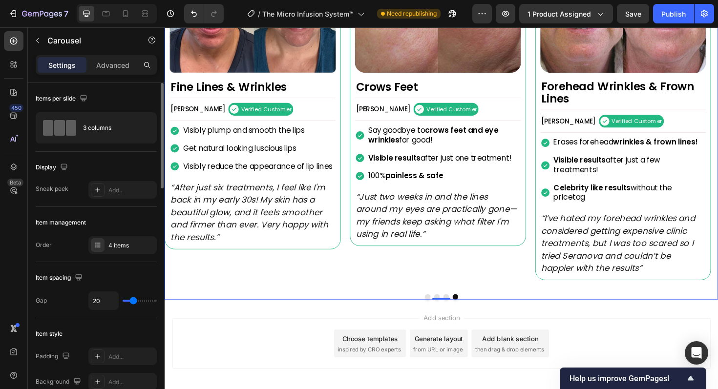
click at [460, 312] on button "Dot" at bounding box center [463, 313] width 6 height 6
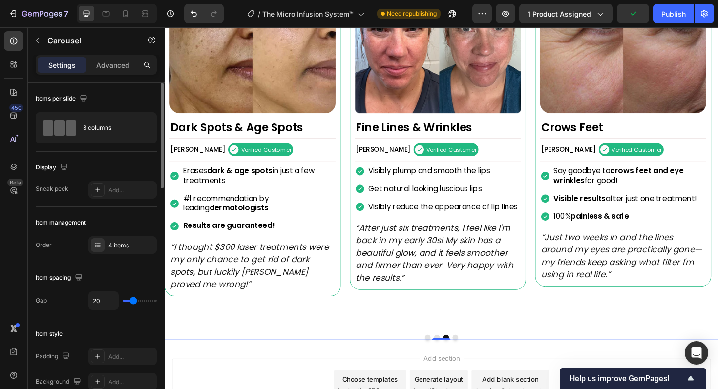
scroll to position [913, 0]
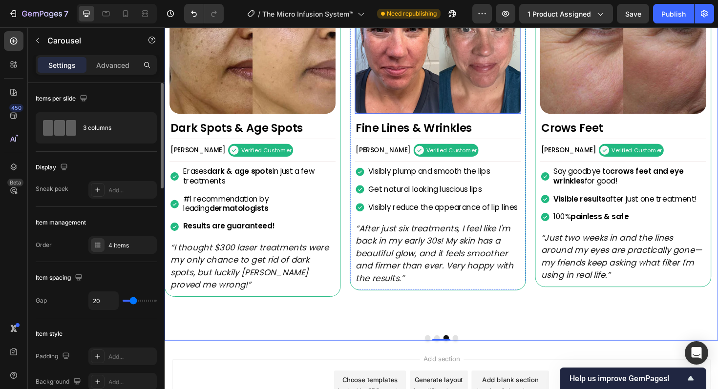
click at [456, 89] on img at bounding box center [454, 32] width 176 height 176
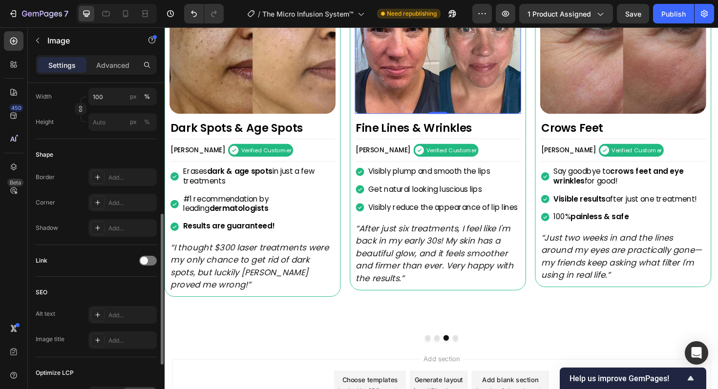
scroll to position [284, 0]
click at [122, 199] on div "Add..." at bounding box center [131, 201] width 46 height 9
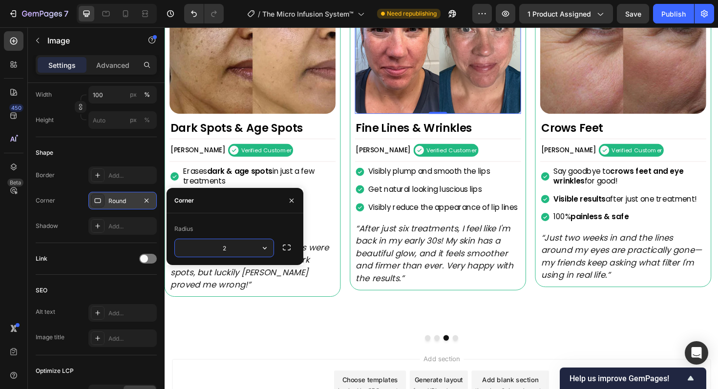
type input "22"
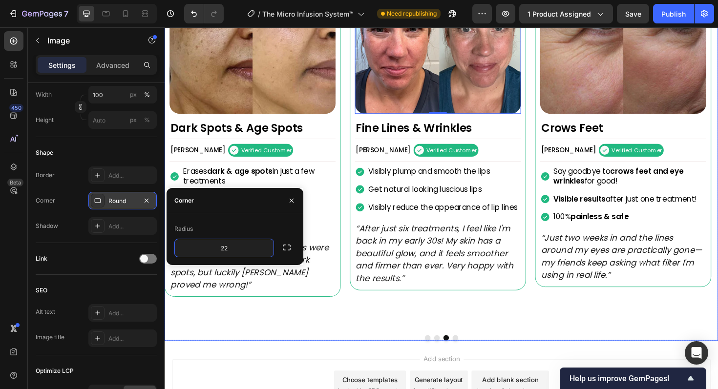
click at [277, 348] on div "Image Crows Feet Heading Alexandra L. Text Block Verified Customer Item List Ro…" at bounding box center [458, 148] width 586 height 421
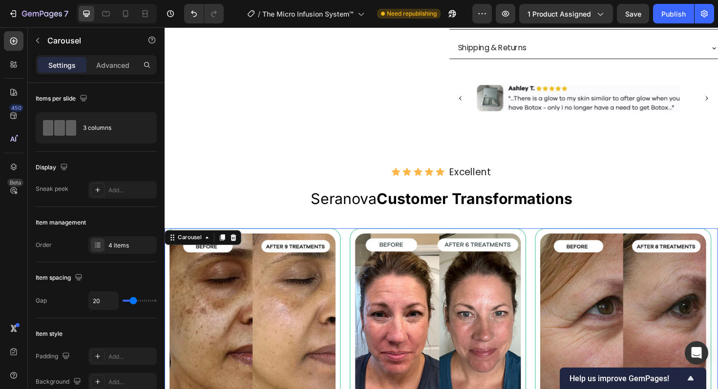
scroll to position [597, 0]
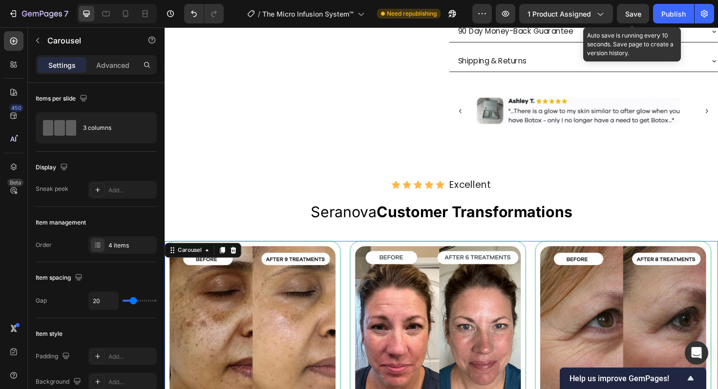
click at [632, 17] on span "Save" at bounding box center [633, 14] width 16 height 8
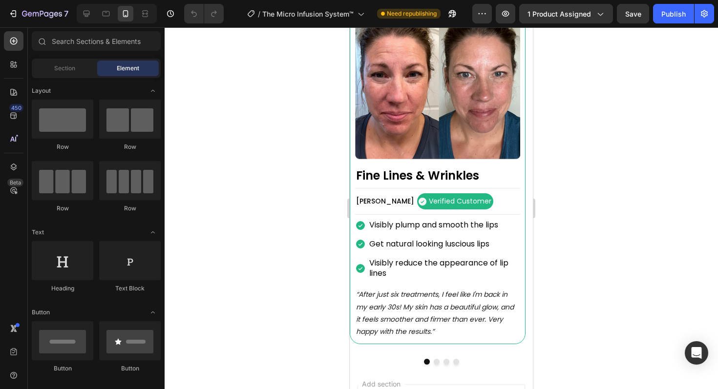
scroll to position [1086, 0]
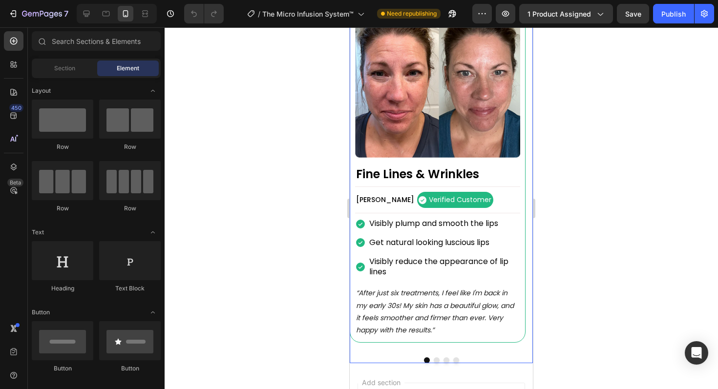
click at [434, 360] on button "Dot" at bounding box center [437, 360] width 6 height 6
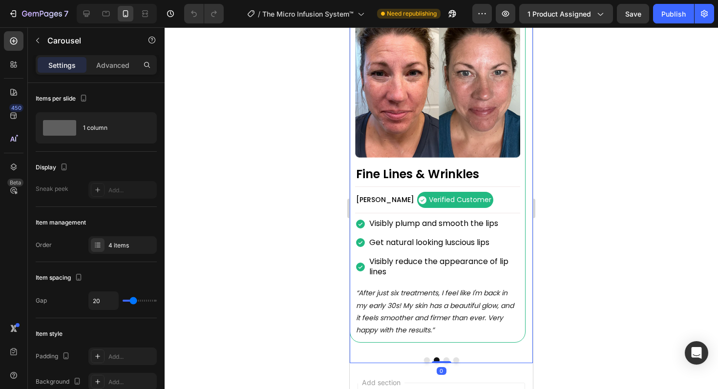
click at [443, 360] on button "Dot" at bounding box center [446, 360] width 6 height 6
click at [454, 360] on button "Dot" at bounding box center [456, 360] width 6 height 6
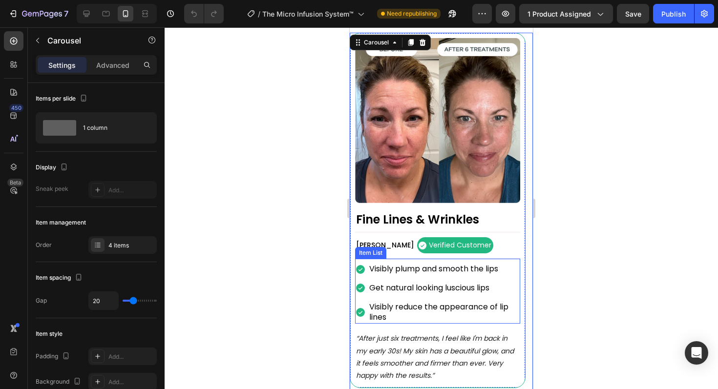
scroll to position [1037, 0]
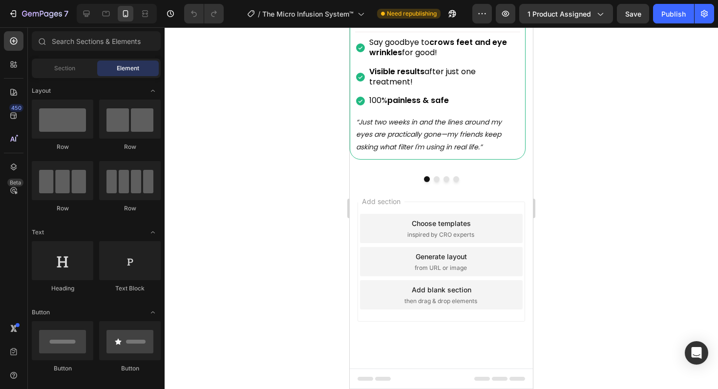
scroll to position [1110, 0]
click at [434, 182] on button "Dot" at bounding box center [437, 179] width 6 height 6
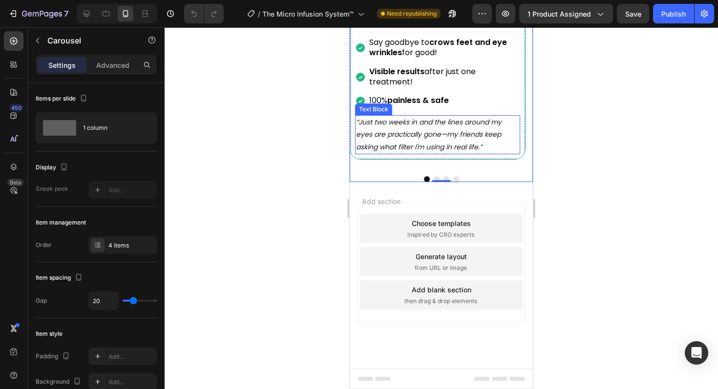
scroll to position [1131, 0]
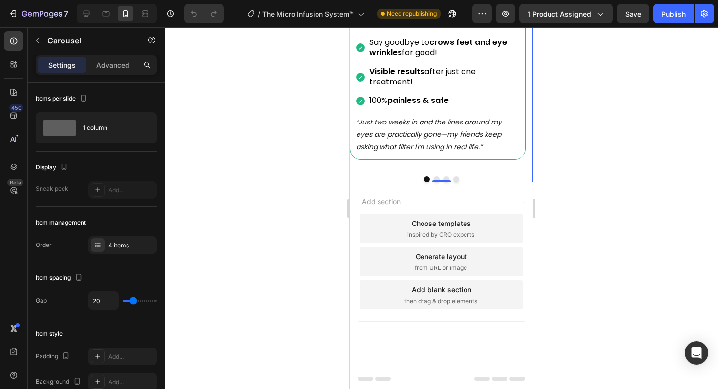
click at [434, 182] on button "Dot" at bounding box center [437, 179] width 6 height 6
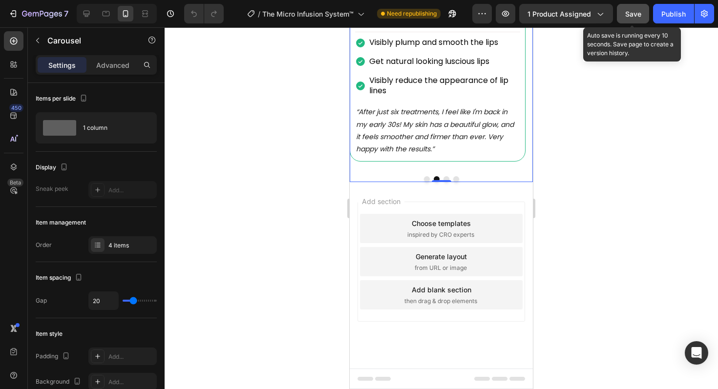
click at [636, 16] on span "Save" at bounding box center [633, 14] width 16 height 8
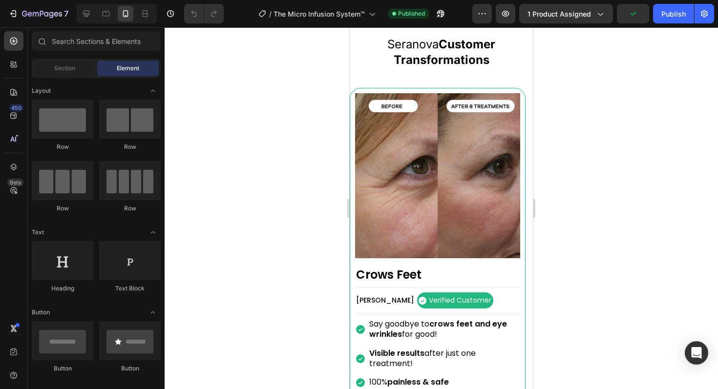
scroll to position [983, 0]
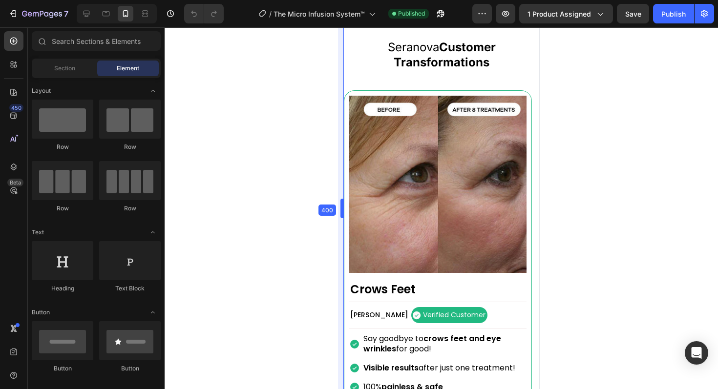
drag, startPoint x: 348, startPoint y: 209, endPoint x: 178, endPoint y: 181, distance: 171.7
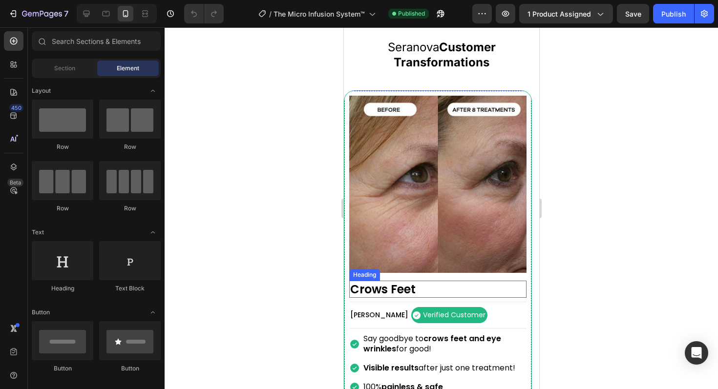
click at [494, 296] on h2 "Crows Feet" at bounding box center [437, 289] width 177 height 17
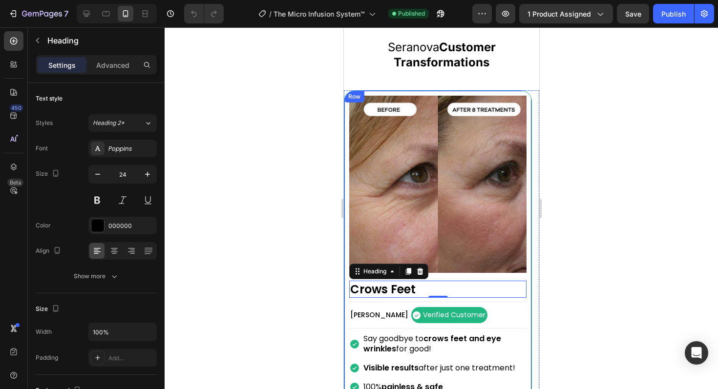
click at [528, 291] on div "Image Crows Feet Heading 0 Alexandra L. Text Block Verified Customer Item List …" at bounding box center [437, 268] width 188 height 356
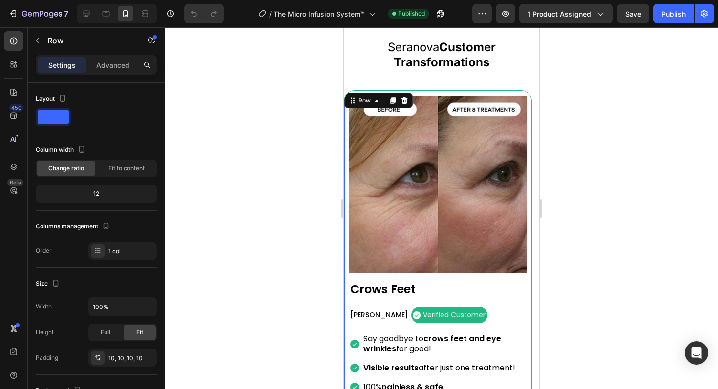
click at [528, 282] on div "Image Crows Feet Heading Alexandra L. Text Block Verified Customer Item List Ro…" at bounding box center [437, 268] width 188 height 356
click at [374, 101] on icon at bounding box center [376, 101] width 8 height 8
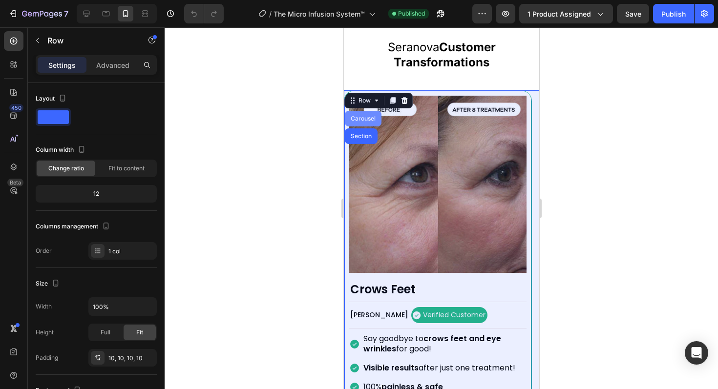
click at [364, 123] on div "Carousel" at bounding box center [362, 119] width 37 height 16
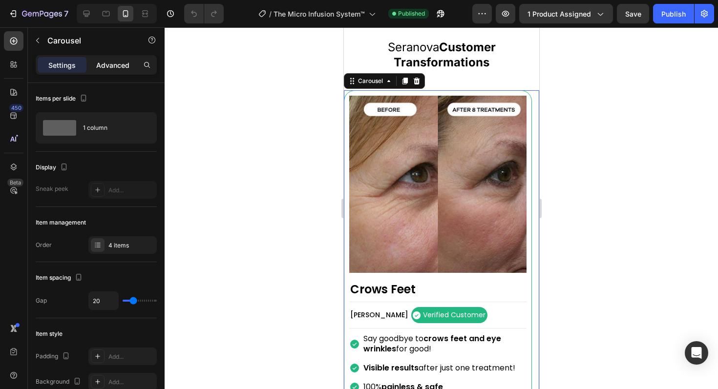
click at [124, 65] on p "Advanced" at bounding box center [112, 65] width 33 height 10
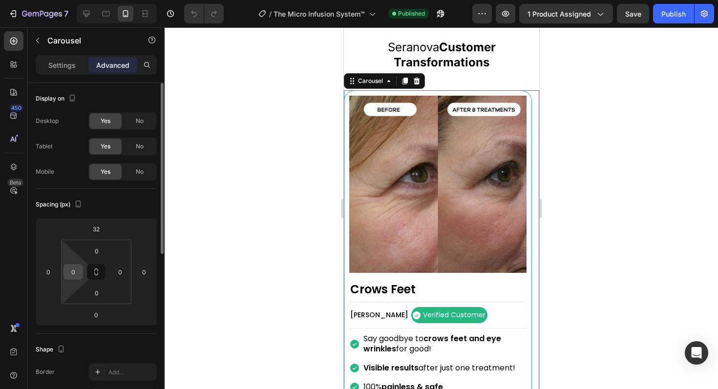
click at [76, 273] on input "0" at bounding box center [73, 272] width 15 height 15
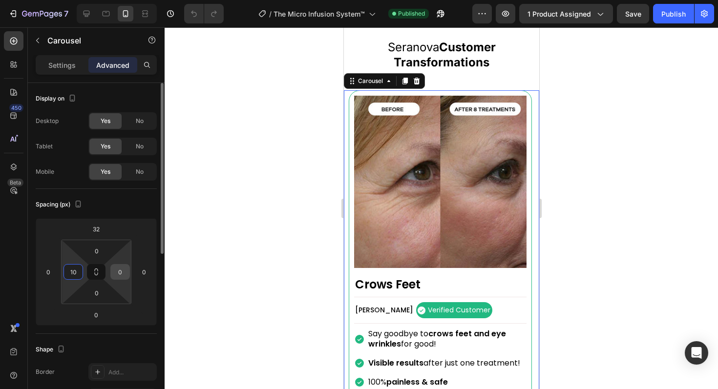
type input "10"
click at [121, 277] on input "0" at bounding box center [120, 272] width 15 height 15
type input "10"
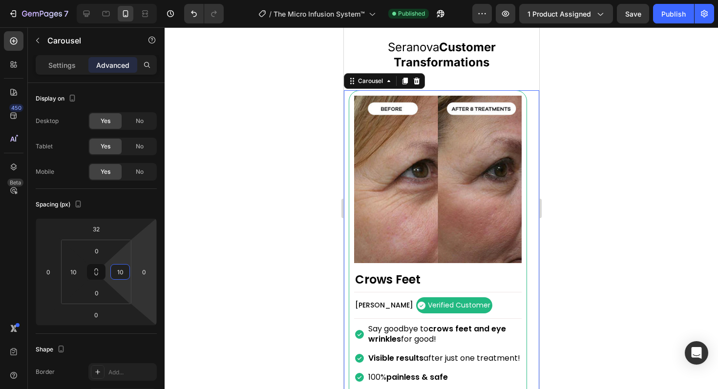
click at [603, 208] on div at bounding box center [441, 208] width 553 height 362
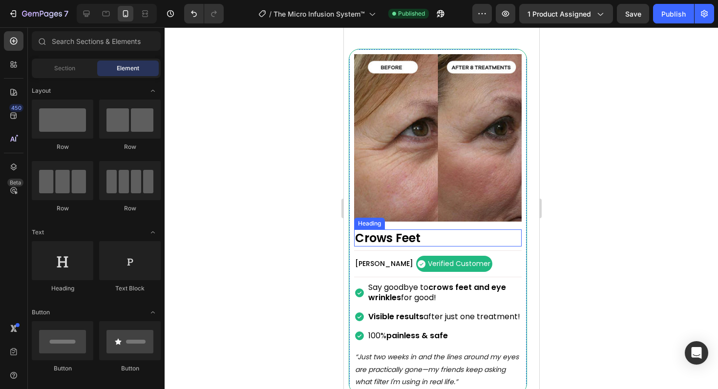
scroll to position [1024, 0]
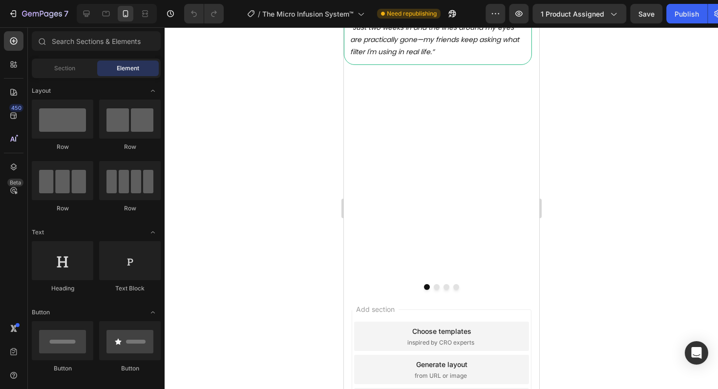
scroll to position [1173, 0]
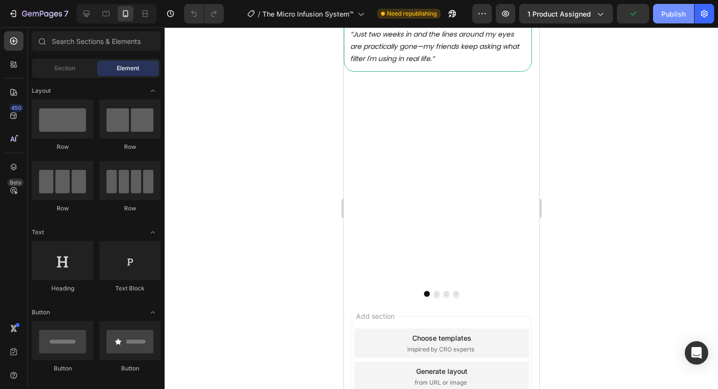
click at [670, 20] on button "Publish" at bounding box center [673, 14] width 41 height 20
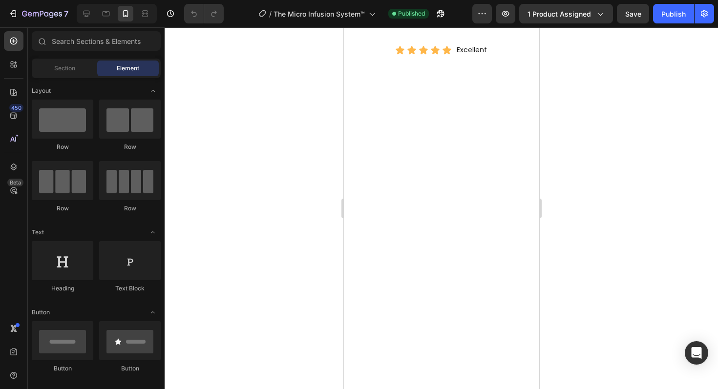
scroll to position [1260, 0]
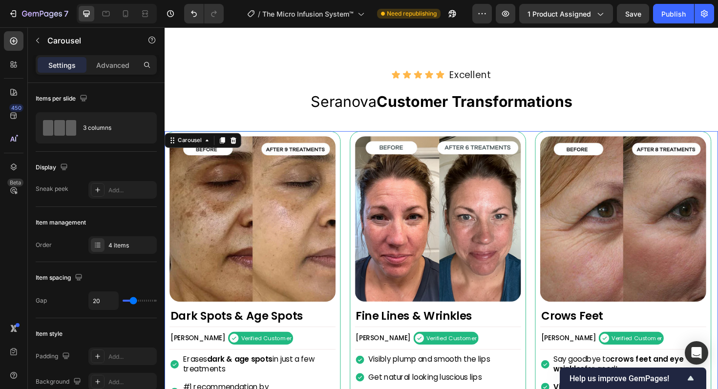
scroll to position [712, 0]
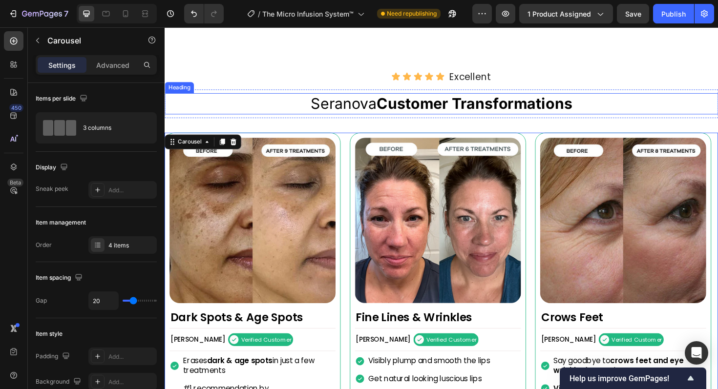
click at [306, 108] on h2 "Seranova Customer Transformations" at bounding box center [458, 108] width 586 height 22
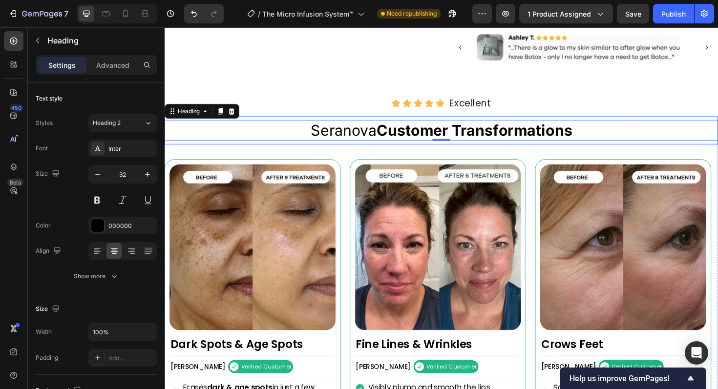
scroll to position [671, 0]
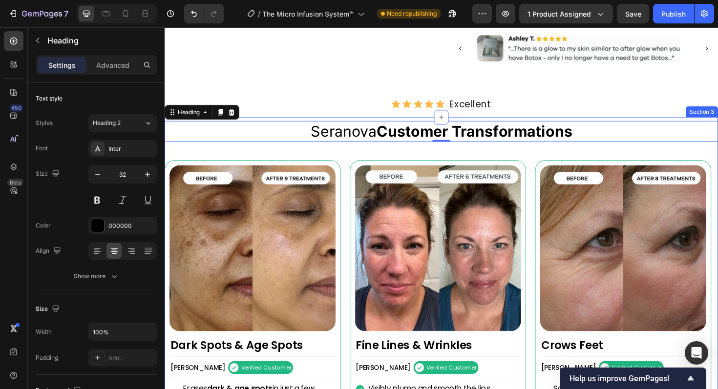
click at [279, 170] on div "Image Crows Feet Heading [PERSON_NAME] Text Block Verified Customer Item List R…" at bounding box center [458, 357] width 586 height 411
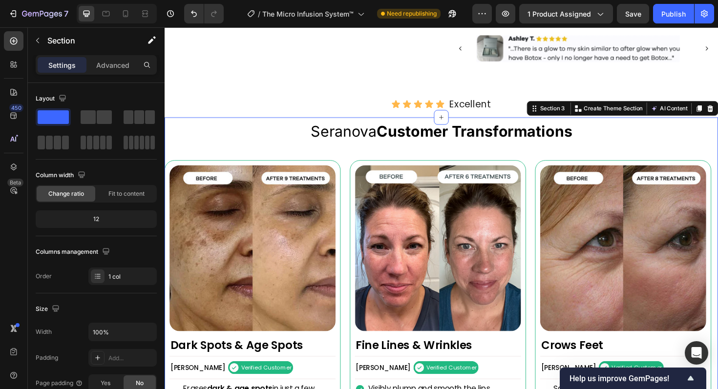
click at [276, 166] on div "Image Crows Feet Heading [PERSON_NAME] Text Block Verified Customer Item List R…" at bounding box center [458, 357] width 586 height 411
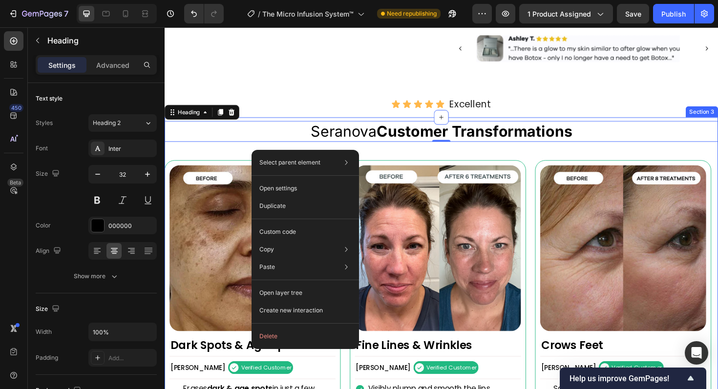
click at [242, 172] on div "Image Crows Feet Heading [PERSON_NAME] Text Block Verified Customer Item List R…" at bounding box center [458, 357] width 586 height 411
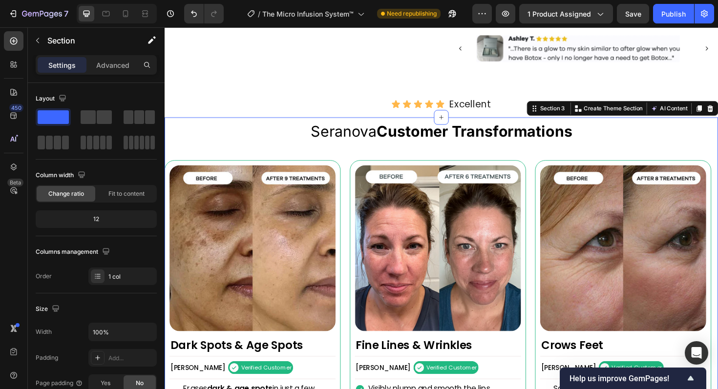
click at [242, 172] on div "Image Crows Feet Heading [PERSON_NAME] Text Block Verified Customer Item List R…" at bounding box center [458, 357] width 586 height 411
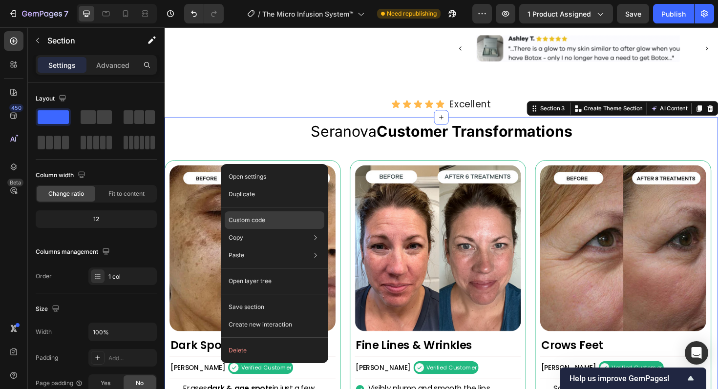
click at [256, 221] on p "Custom code" at bounding box center [247, 220] width 37 height 9
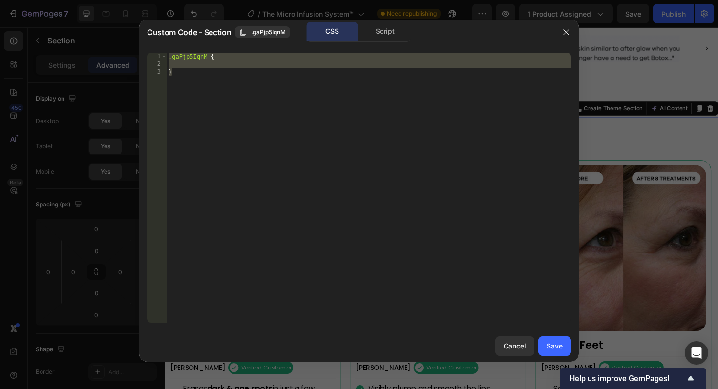
drag, startPoint x: 194, startPoint y: 87, endPoint x: 161, endPoint y: 46, distance: 52.9
click at [161, 46] on div "} 1 2 3 .gaPjp5IqnM { } ההההההההההההההההההההההההההההההההההההההההההההההההההההההה…" at bounding box center [359, 188] width 440 height 286
paste textarea "}"
type textarea "}"
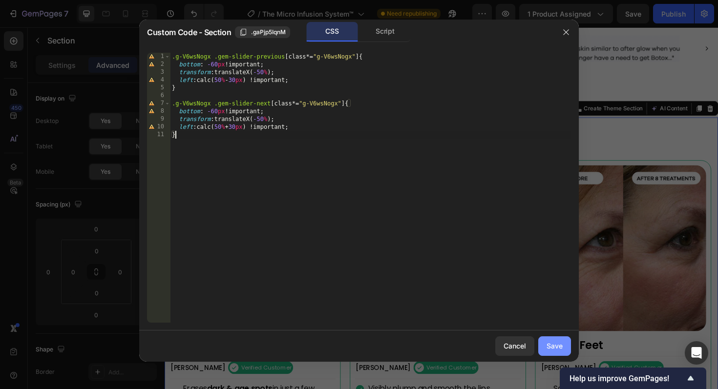
click at [552, 344] on div "Save" at bounding box center [554, 346] width 16 height 10
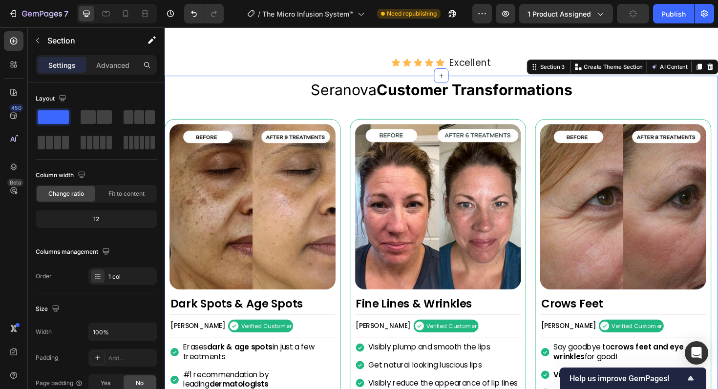
scroll to position [726, 0]
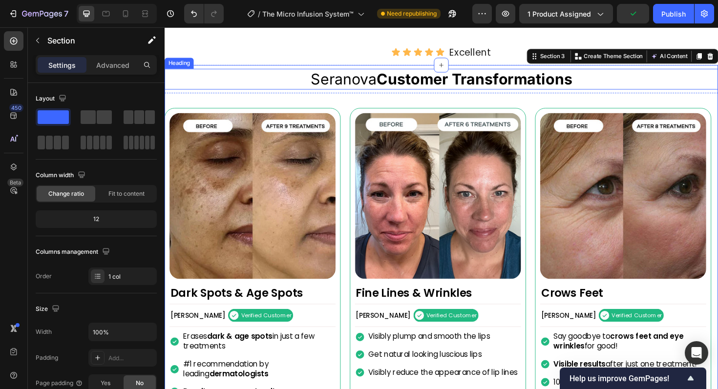
click at [268, 94] on h2 "Seranova Customer Transformations" at bounding box center [458, 82] width 586 height 22
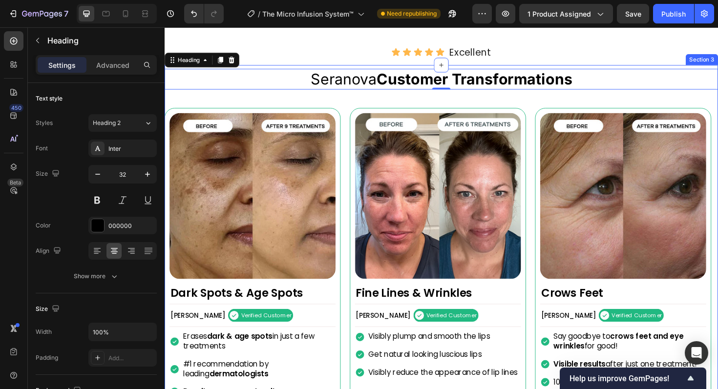
click at [267, 115] on div "Image Crows Feet Heading [PERSON_NAME] Text Block Verified Customer Item List R…" at bounding box center [458, 302] width 586 height 411
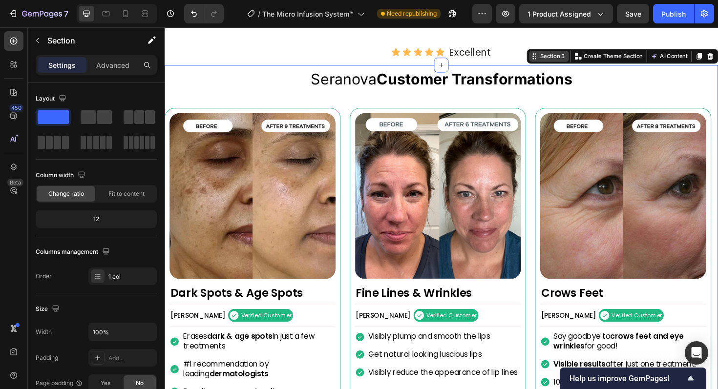
click at [569, 63] on div "Section 3" at bounding box center [575, 58] width 30 height 9
click at [577, 63] on div "Section 3" at bounding box center [575, 58] width 30 height 9
click at [557, 117] on div "Image Crows Feet Heading [PERSON_NAME] Text Block Verified Customer Item List R…" at bounding box center [458, 302] width 586 height 411
click at [552, 144] on div "Image Crows Feet Heading [PERSON_NAME] Text Block Verified Customer Item List R…" at bounding box center [458, 300] width 586 height 375
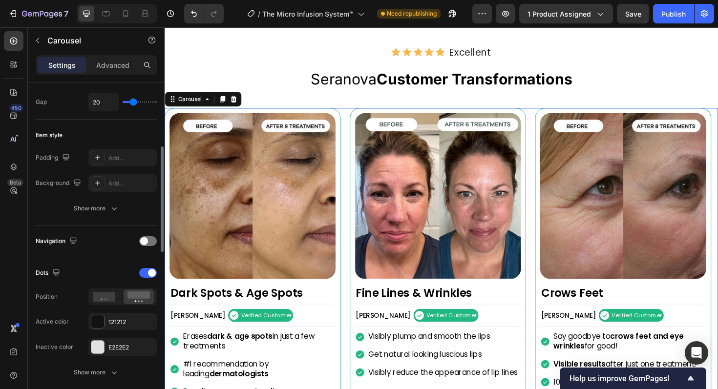
scroll to position [199, 0]
click at [145, 244] on div at bounding box center [148, 241] width 18 height 10
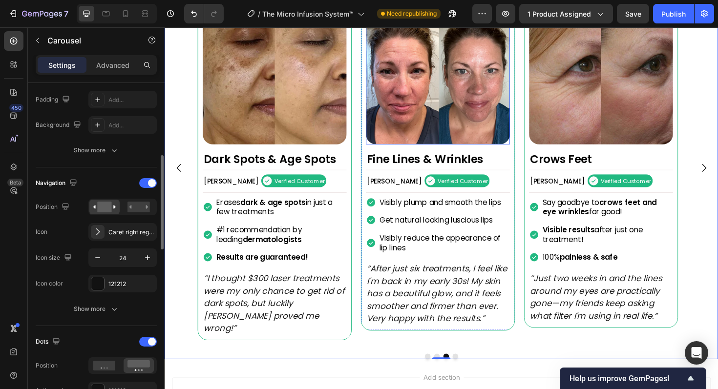
scroll to position [1002, 0]
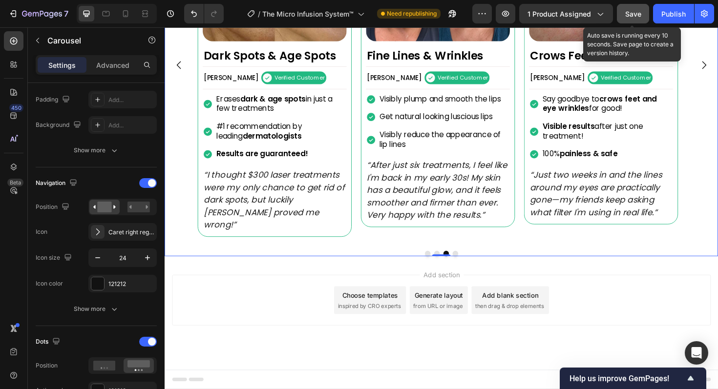
click at [642, 13] on button "Save" at bounding box center [633, 14] width 32 height 20
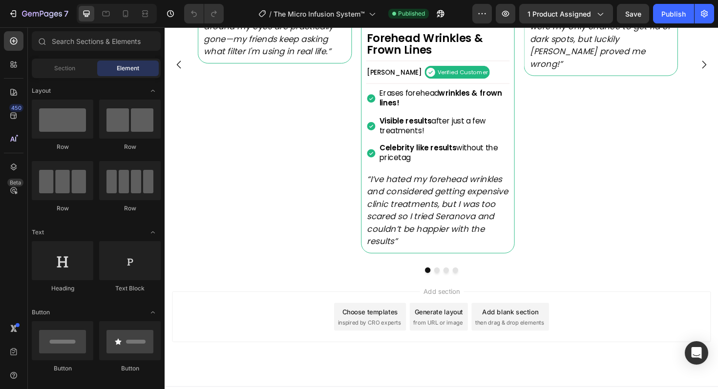
scroll to position [988, 0]
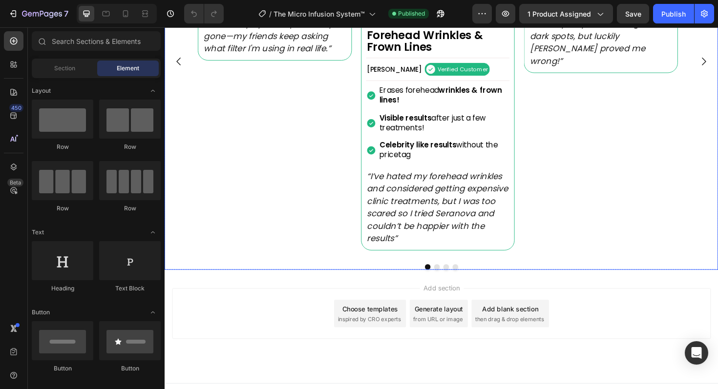
click at [362, 226] on div "Image Crows Feet Heading Alexandra L. Text Block Verified Customer Item List Ro…" at bounding box center [281, 63] width 163 height 400
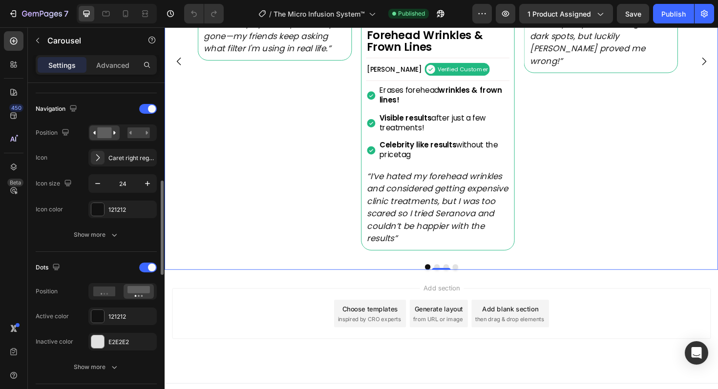
scroll to position [335, 0]
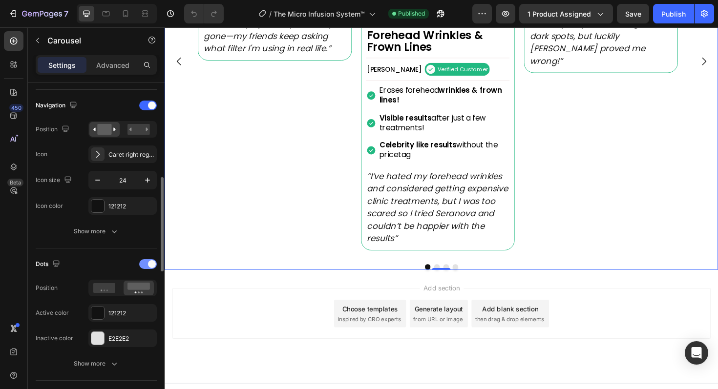
click at [147, 266] on div at bounding box center [148, 264] width 18 height 10
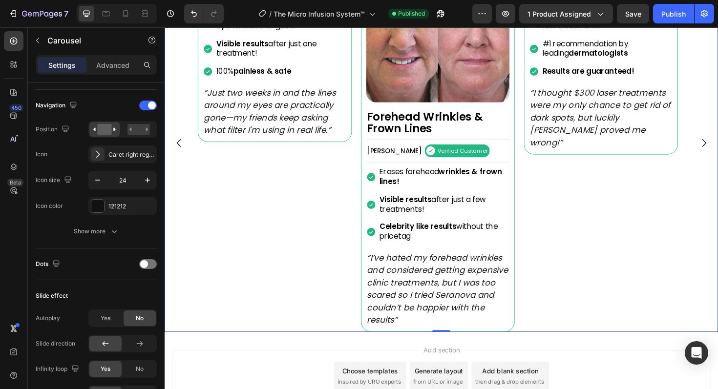
scroll to position [904, 0]
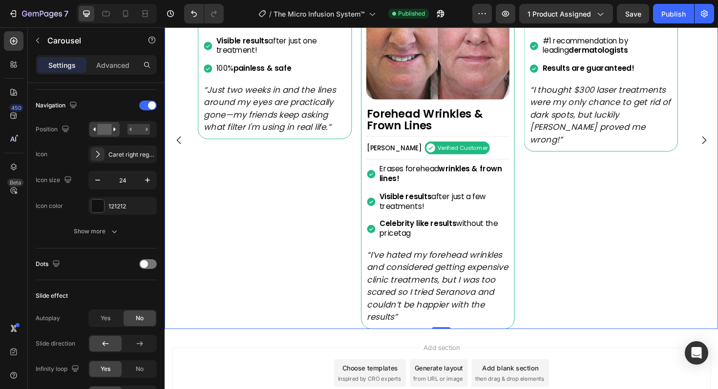
click at [311, 327] on div "Image Crows Feet Heading Alexandra L. Text Block Verified Customer Item List Ro…" at bounding box center [281, 147] width 163 height 400
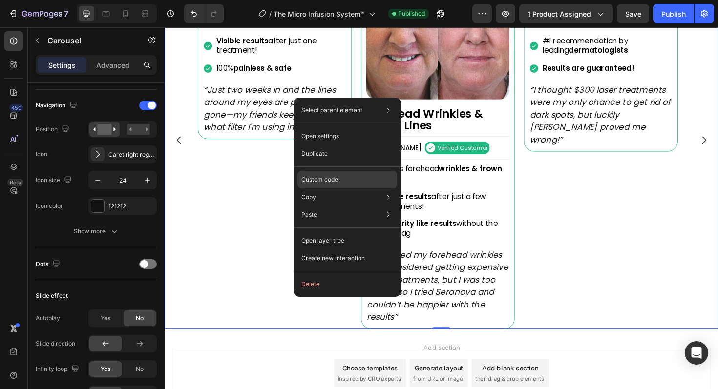
click at [354, 184] on div "Custom code" at bounding box center [347, 180] width 100 height 18
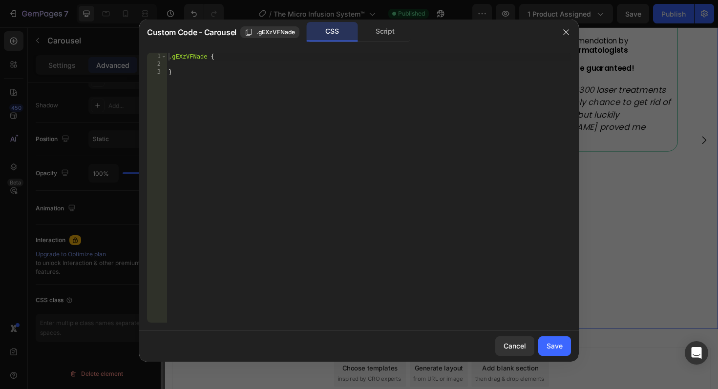
scroll to position [317, 0]
click at [259, 90] on div ".gEXzVFNade { }" at bounding box center [369, 196] width 404 height 286
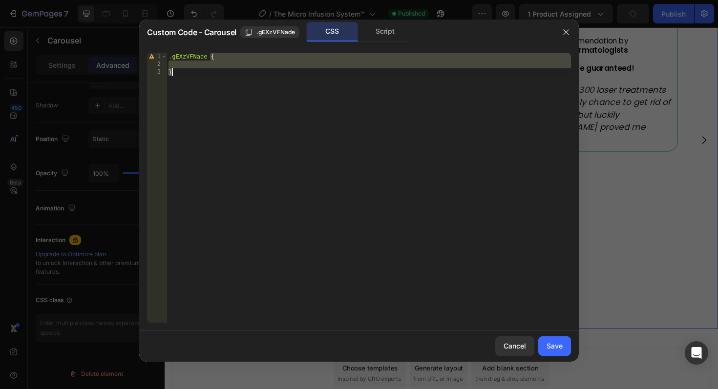
click at [259, 90] on div ".gEXzVFNade { }" at bounding box center [369, 196] width 404 height 286
paste textarea
type textarea "}"
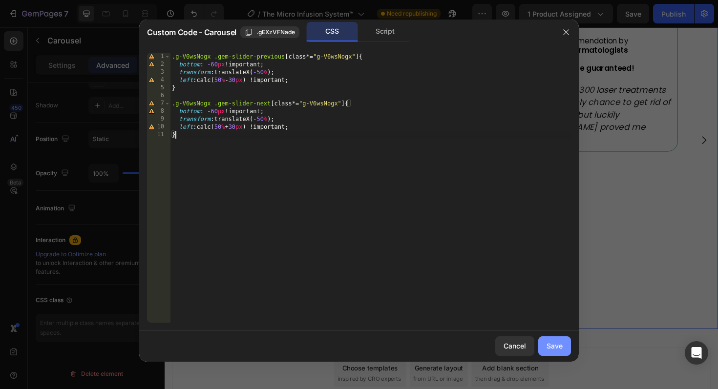
click at [550, 346] on div "Save" at bounding box center [554, 346] width 16 height 10
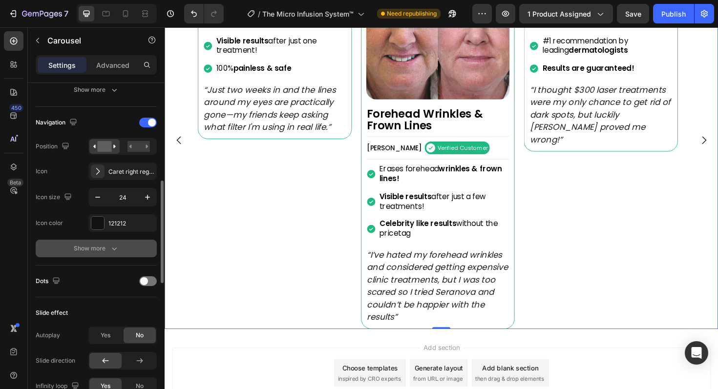
click at [115, 250] on icon "button" at bounding box center [114, 249] width 10 height 10
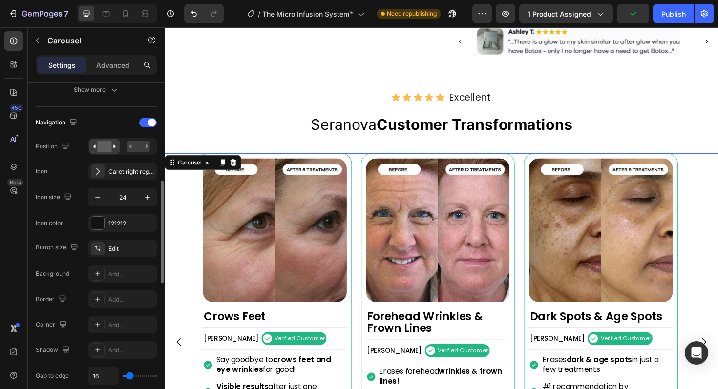
scroll to position [672, 0]
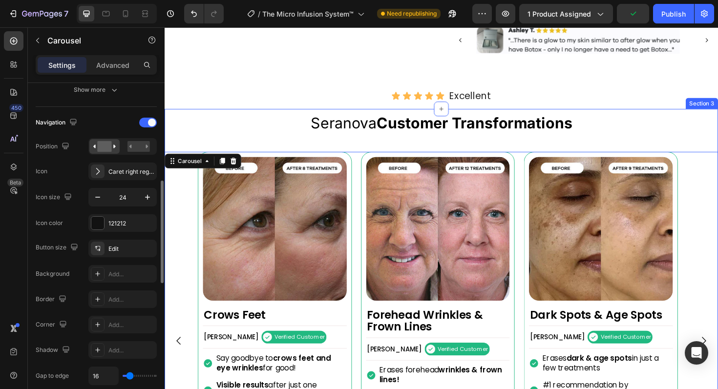
click at [375, 169] on div "Image Crows Feet Heading Alexandra L. Text Block Verified Customer Item List Ro…" at bounding box center [458, 352] width 586 height 416
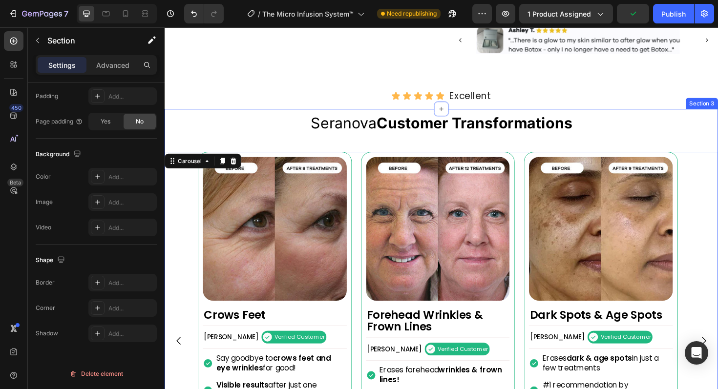
scroll to position [0, 0]
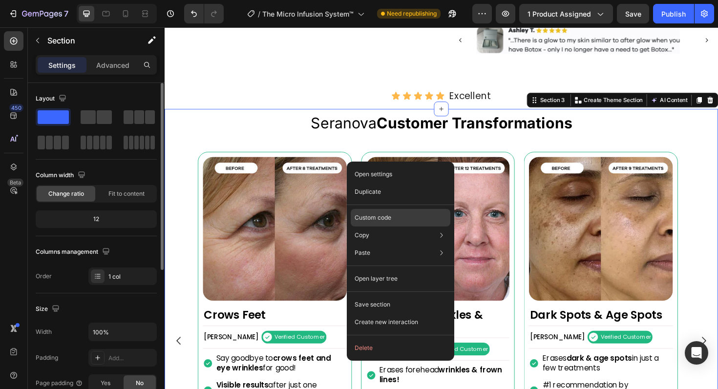
click at [416, 221] on div "Custom code" at bounding box center [401, 218] width 100 height 18
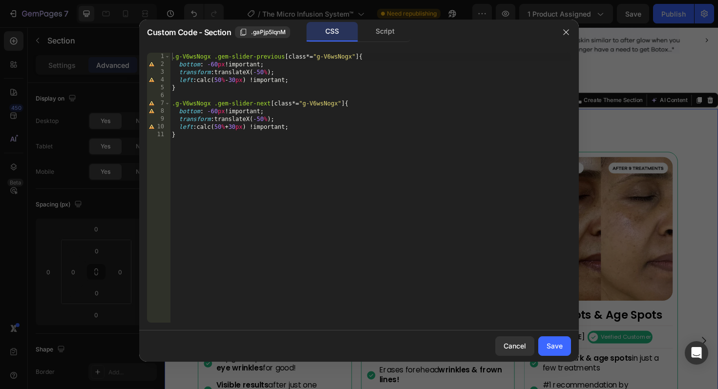
click at [292, 138] on div ".g-V6wsNogx .gem-slider-previous [ class *= " g-V6wsNogx " ] { bottom : -60 px …" at bounding box center [370, 196] width 401 height 286
type textarea "left: calc(50% + 30px) !important; }"
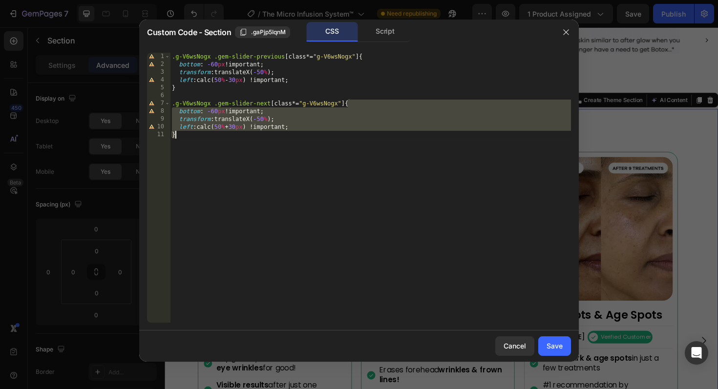
click at [292, 138] on div ".g-V6wsNogx .gem-slider-previous [ class *= " g-V6wsNogx " ] { bottom : -60 px …" at bounding box center [370, 196] width 401 height 286
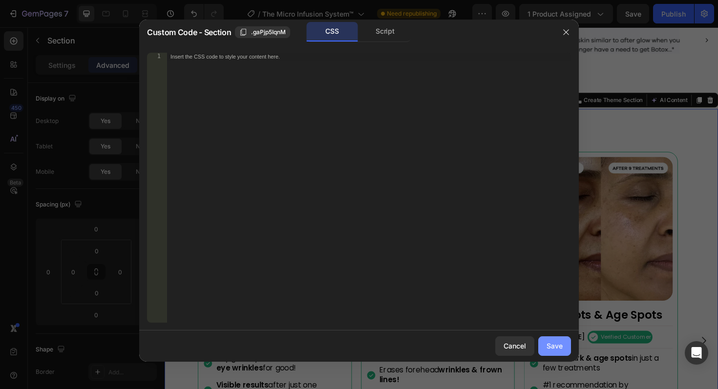
click at [555, 345] on div "Save" at bounding box center [554, 346] width 16 height 10
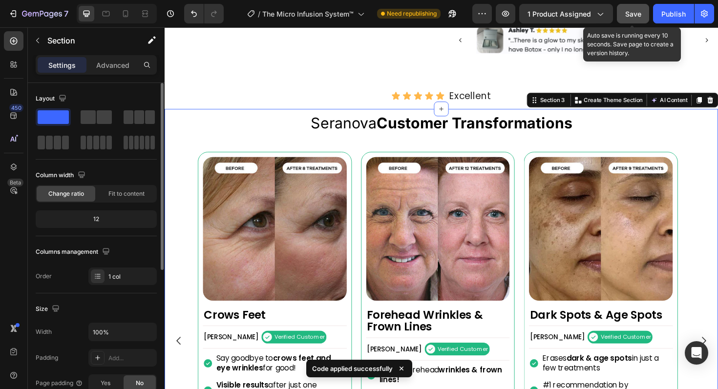
click at [623, 11] on button "Save" at bounding box center [633, 14] width 32 height 20
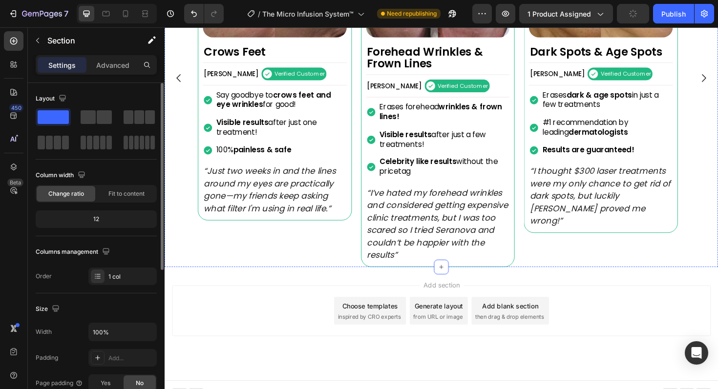
scroll to position [982, 0]
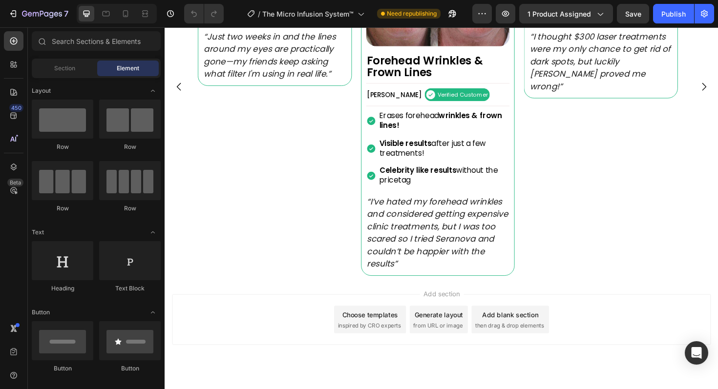
scroll to position [958, 0]
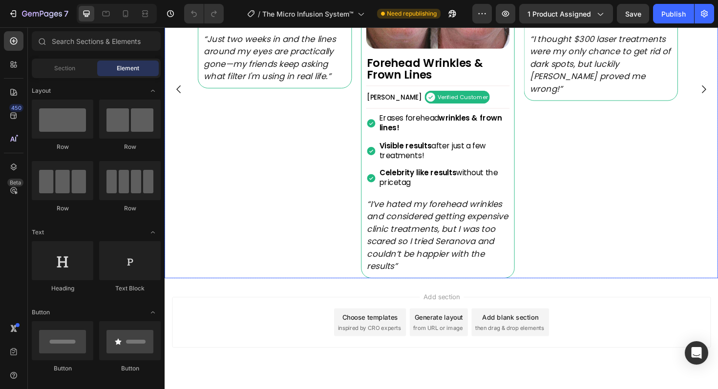
click at [368, 189] on div "Image Crows Feet Heading [PERSON_NAME] Text Block Verified Customer Item List R…" at bounding box center [458, 93] width 516 height 400
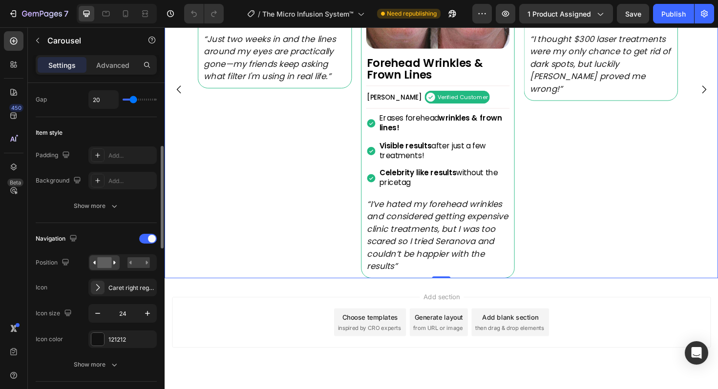
scroll to position [205, 0]
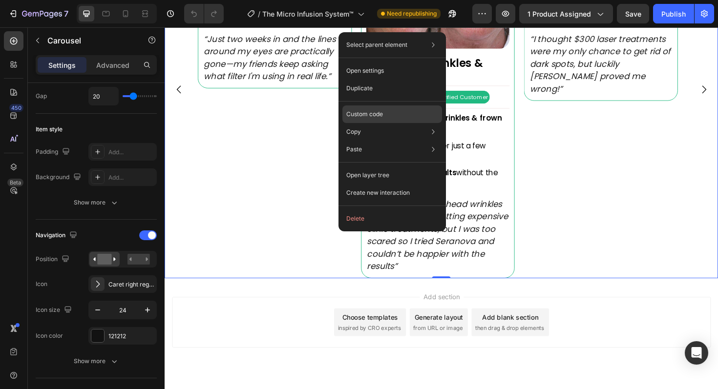
click at [405, 117] on div "Custom code" at bounding box center [392, 114] width 100 height 18
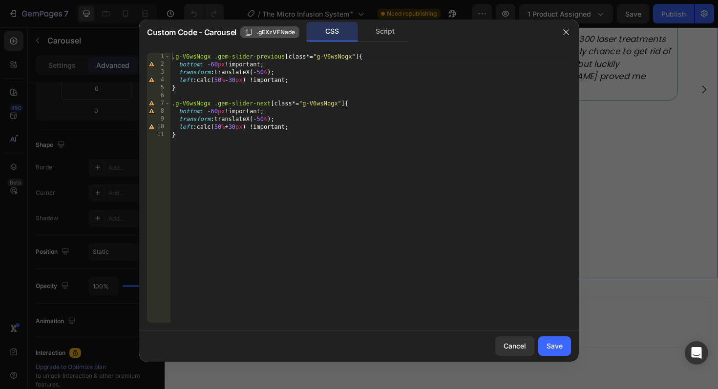
click at [278, 37] on button ".gEXzVFNade" at bounding box center [269, 32] width 59 height 12
click at [211, 57] on div ".g-V6wsNogx .gem-slider-previous [ class *= " g-V6wsNogx " ] { bottom : -60 px …" at bounding box center [370, 196] width 401 height 286
paste textarea "EXzVFNade"
type textarea "}"
paste textarea "EXzVFNade"
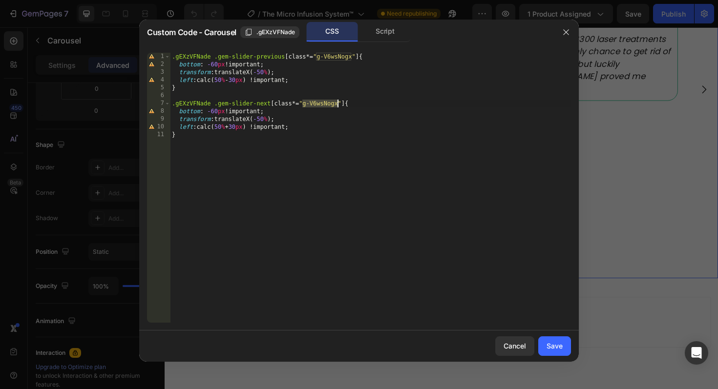
paste textarea ".gEXzVFNade"
type textarea ".gEXzVFNade .gem-slider-next[class*="gEXzVFNade"] {"
paste textarea ".gEXzVFNade"
type textarea ".gEXzVFNade .gem-slider-previous[class*="gEXzVFNade"] {"
click at [556, 351] on div "Save" at bounding box center [554, 346] width 16 height 10
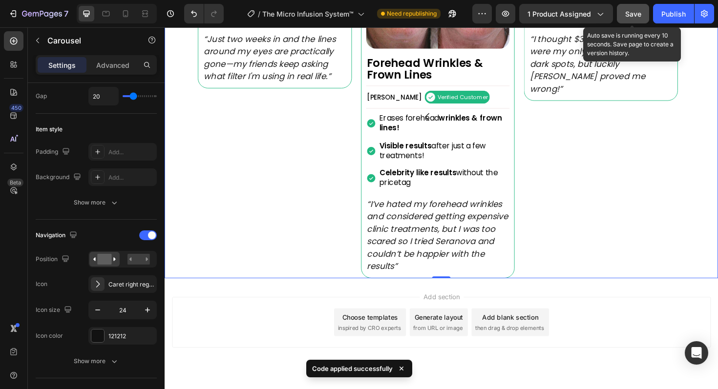
click at [640, 20] on button "Save" at bounding box center [633, 14] width 32 height 20
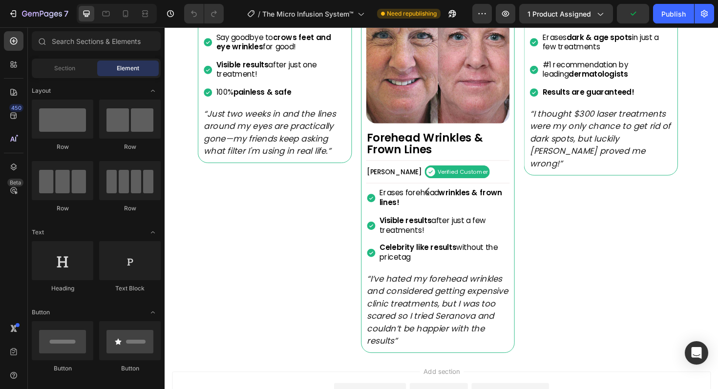
scroll to position [888, 0]
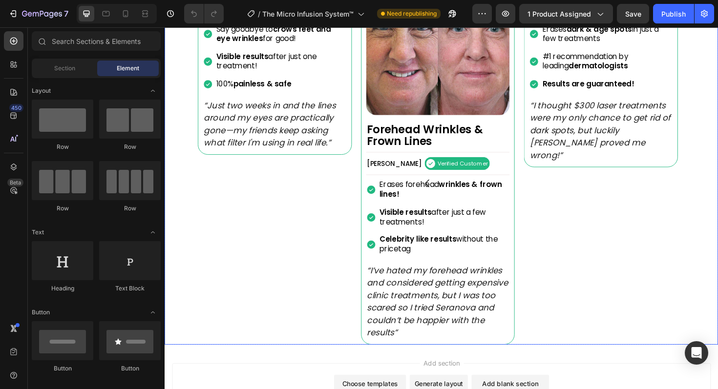
click at [439, 191] on icon "Carousel Back Arrow" at bounding box center [443, 193] width 12 height 12
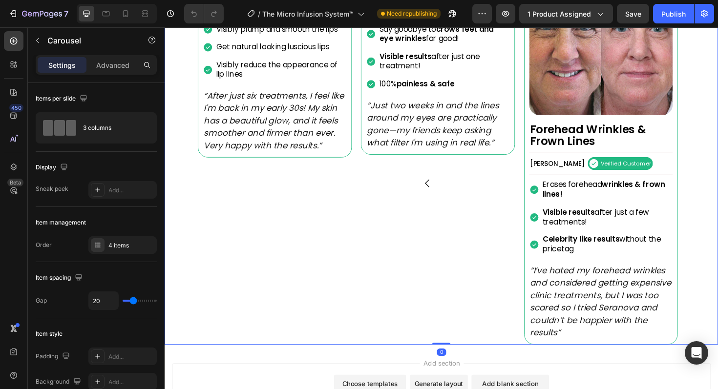
click at [439, 191] on icon "Carousel Back Arrow" at bounding box center [443, 193] width 12 height 12
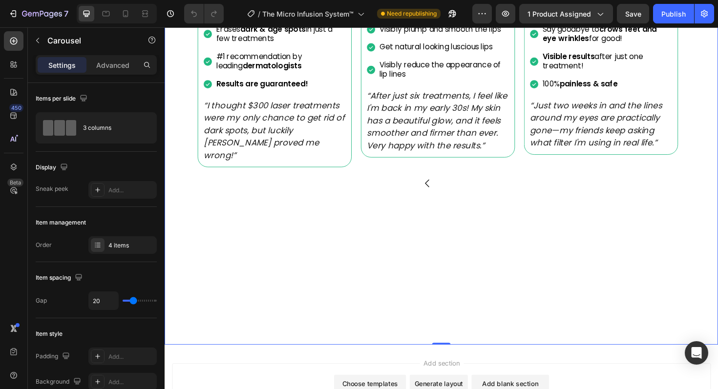
click at [439, 191] on icon "Carousel Back Arrow" at bounding box center [443, 193] width 12 height 12
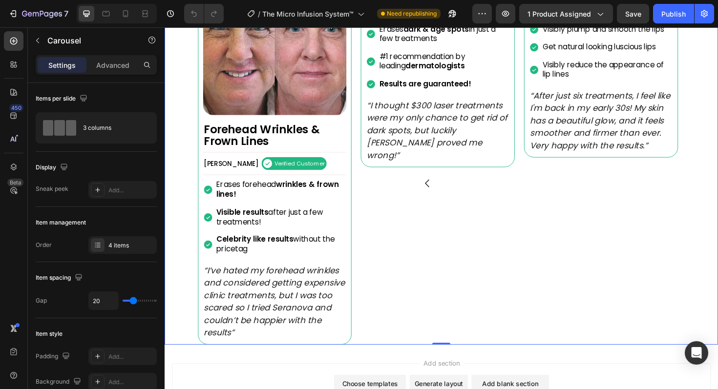
click at [441, 191] on icon "Carousel Back Arrow" at bounding box center [443, 193] width 4 height 8
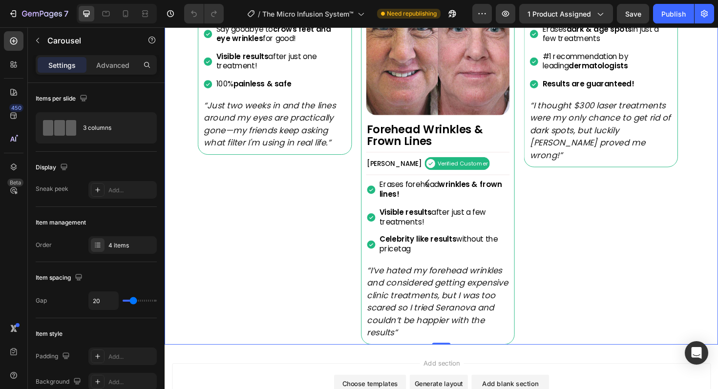
click at [441, 191] on icon "Carousel Back Arrow" at bounding box center [443, 193] width 4 height 8
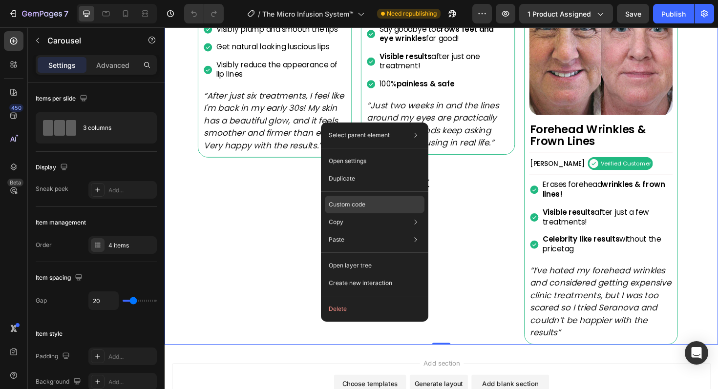
click at [375, 211] on div "Custom code" at bounding box center [375, 205] width 100 height 18
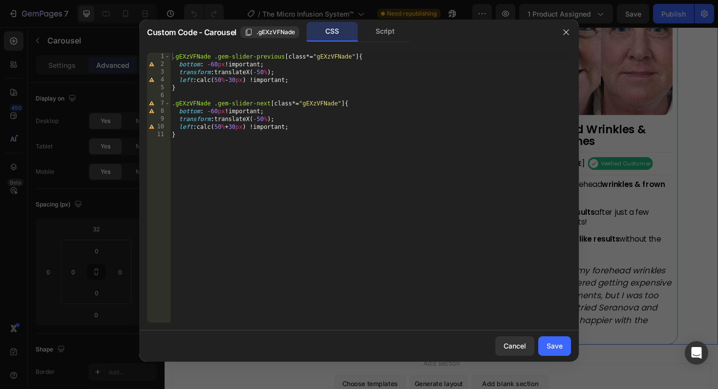
click at [351, 164] on div ".gEXzVFNade .gem-slider-previous [ class *= " gEXzVFNade " ] { bottom : -60 px …" at bounding box center [370, 196] width 401 height 286
type textarea "left: calc(50% + 30px) !important; }"
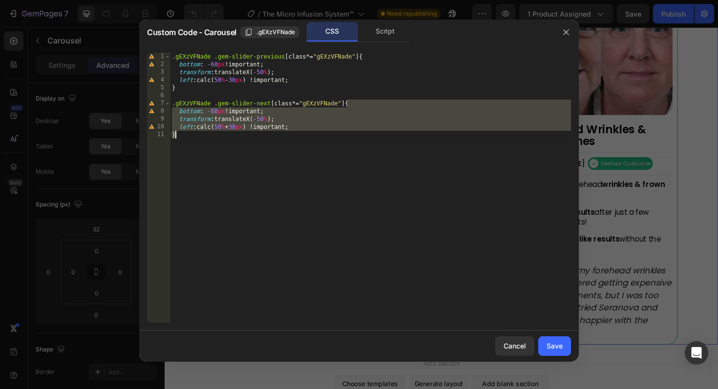
click at [351, 164] on div ".gEXzVFNade .gem-slider-previous [ class *= " gEXzVFNade " ] { bottom : -60 px …" at bounding box center [370, 196] width 401 height 286
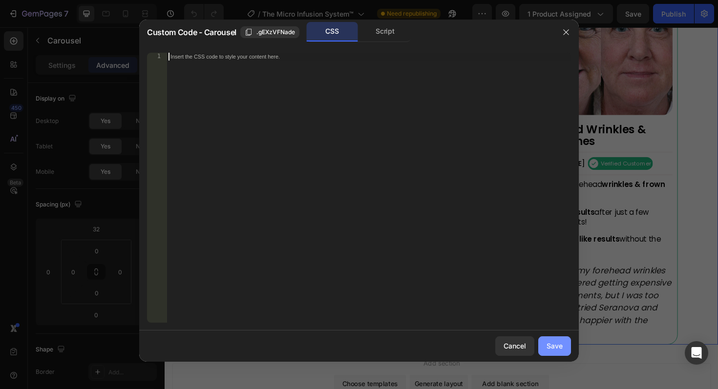
click at [544, 344] on button "Save" at bounding box center [554, 346] width 33 height 20
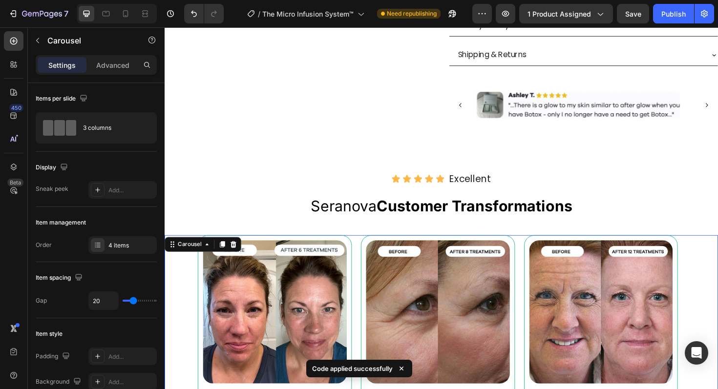
scroll to position [593, 0]
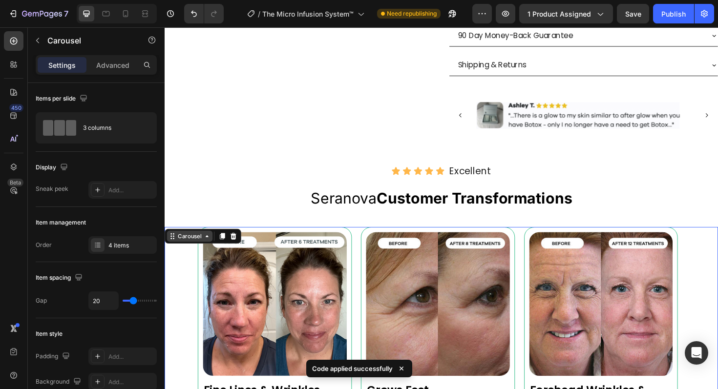
click at [206, 252] on icon at bounding box center [210, 249] width 8 height 8
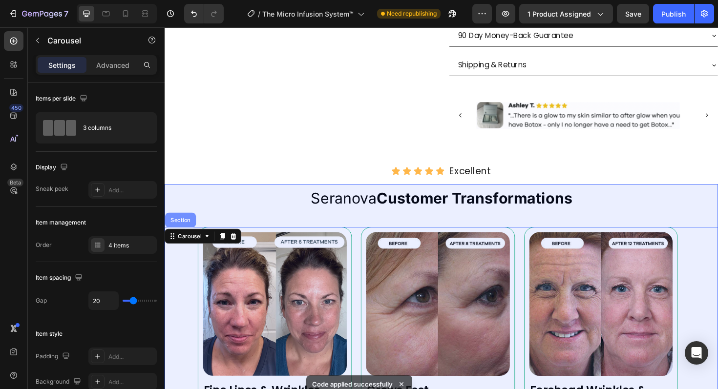
click at [188, 234] on div "Section" at bounding box center [181, 232] width 25 height 6
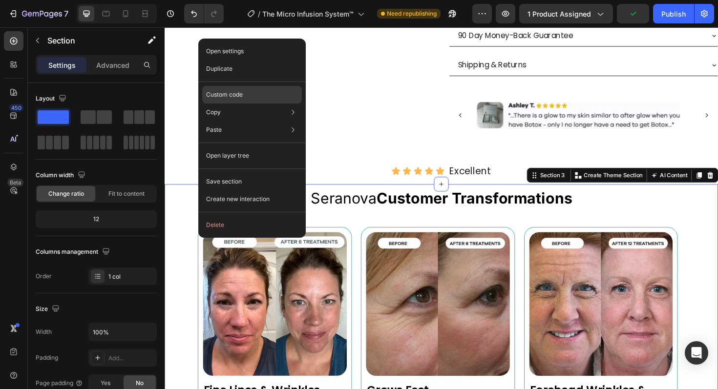
click at [255, 97] on div "Custom code" at bounding box center [252, 95] width 100 height 18
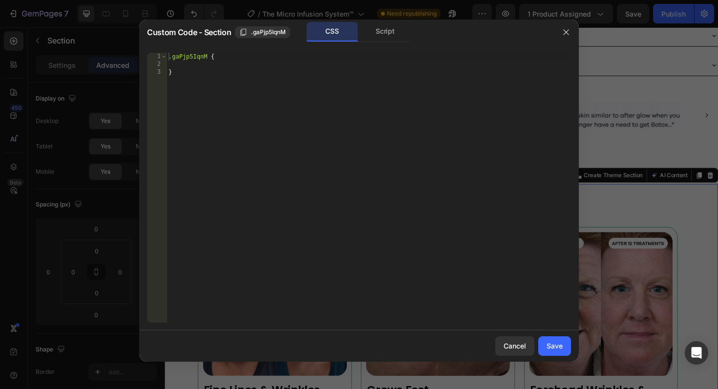
type textarea "}"
click at [215, 101] on div ".gaPjp5IqnM { }" at bounding box center [369, 196] width 404 height 286
paste textarea "}"
type textarea "}"
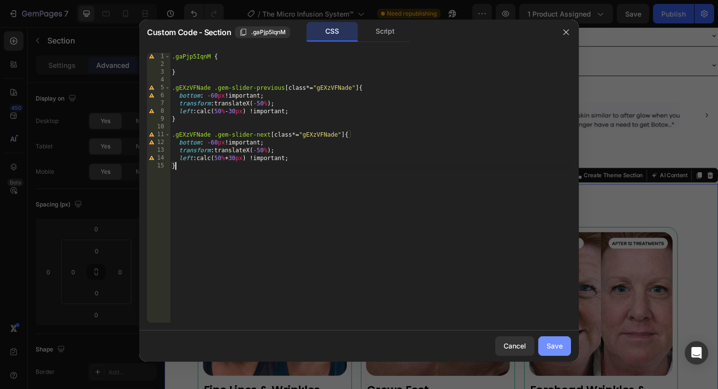
click at [557, 345] on div "Save" at bounding box center [554, 346] width 16 height 10
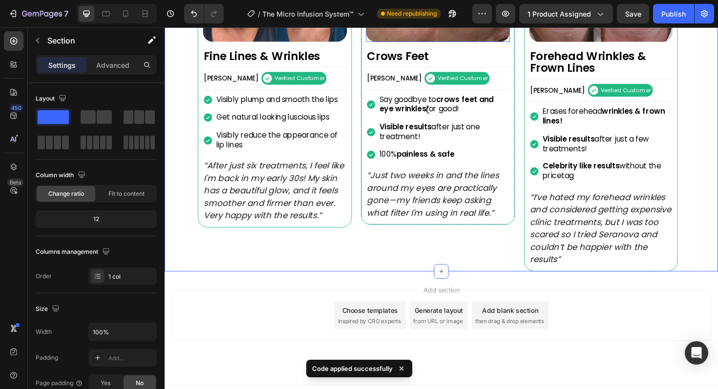
scroll to position [982, 0]
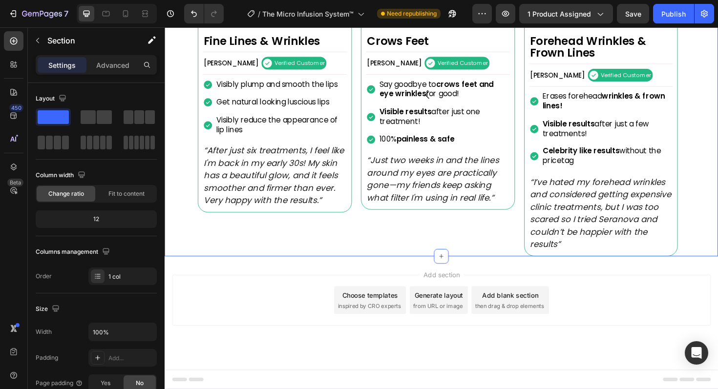
click at [580, 363] on div "Add section Choose templates inspired by CRO experts Generate layout from URL o…" at bounding box center [458, 330] width 586 height 120
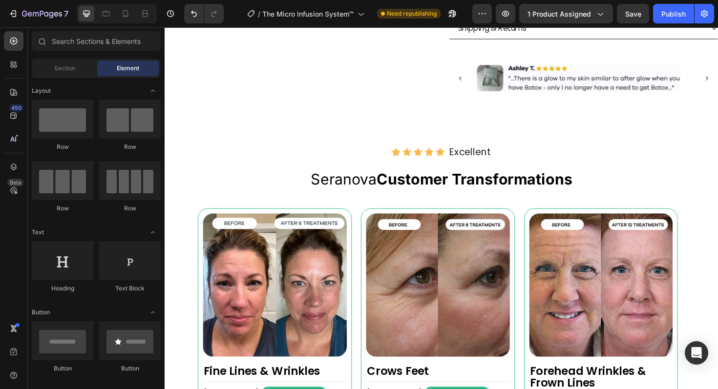
scroll to position [617, 0]
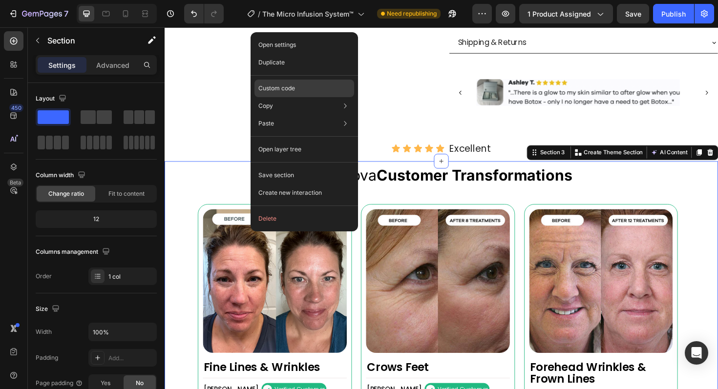
click at [300, 84] on div "Custom code" at bounding box center [304, 89] width 100 height 18
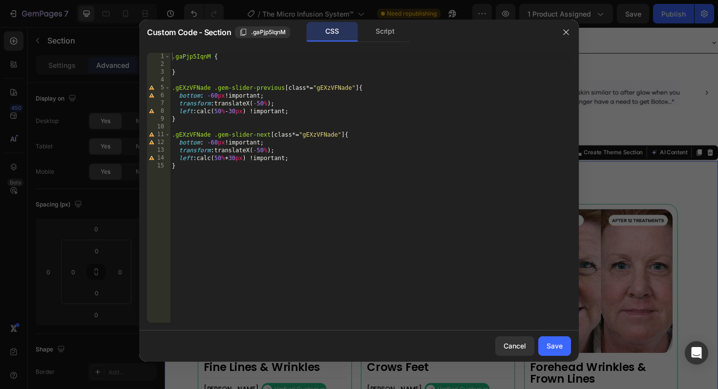
click at [202, 57] on div ".gaPjp5IqnM { } .gEXzVFNade .gem-slider-previous [ class *= " gEXzVFNade " ] { …" at bounding box center [370, 196] width 401 height 286
click at [188, 86] on div ".gaPjp5IqnM { } .gEXzVFNade .gem-slider-previous [ class *= " gEXzVFNade " ] { …" at bounding box center [370, 196] width 401 height 286
paste textarea "aPjp5IqnM"
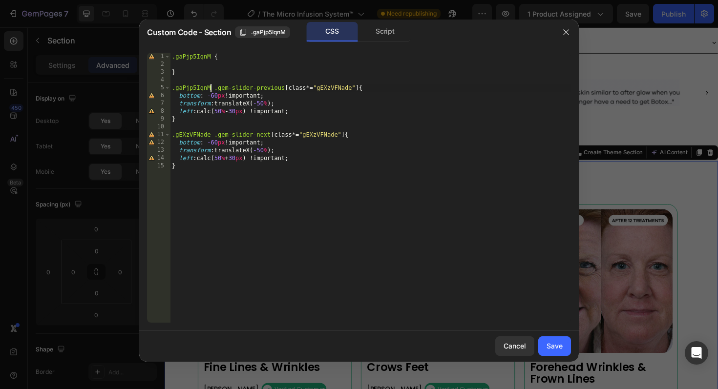
click at [332, 86] on div ".gaPjp5IqnM { } .gaPjp5IqnM .gem-slider-previous [ class *= " gEXzVFNade " ] { …" at bounding box center [370, 196] width 401 height 286
paste textarea "aPjp5IqnM"
click at [198, 133] on div ".gaPjp5IqnM { } .gaPjp5IqnM .gem-slider-previous [ class *= " gaPjp5IqnM " ] { …" at bounding box center [370, 196] width 401 height 286
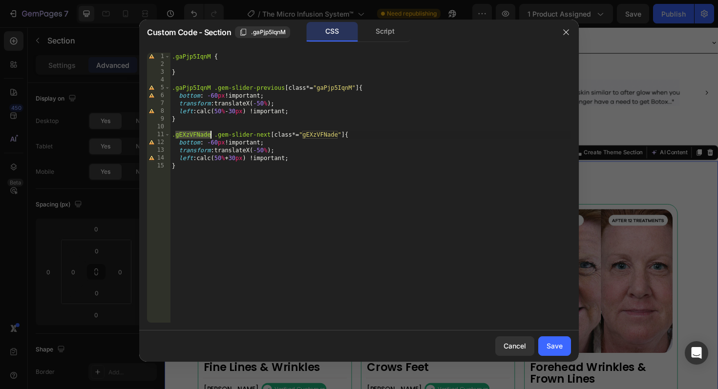
paste textarea "aPjp5IqnM"
click at [248, 136] on div ".gaPjp5IqnM { } .gaPjp5IqnM .gem-slider-previous [ class *= " gaPjp5IqnM " ] { …" at bounding box center [370, 196] width 401 height 286
click at [316, 135] on div ".gaPjp5IqnM { } .gaPjp5IqnM .gem-slider-previous [ class *= " gaPjp5IqnM " ] { …" at bounding box center [370, 196] width 401 height 286
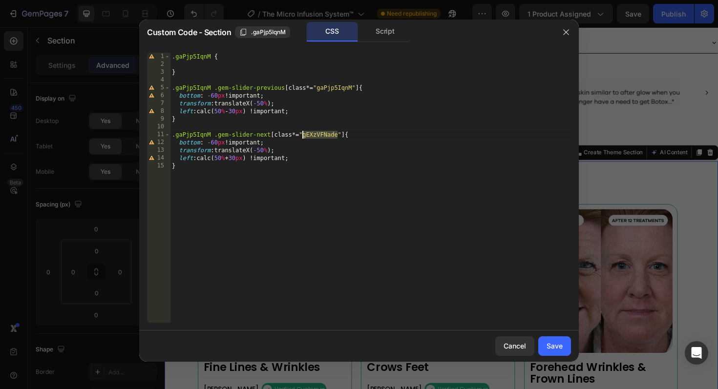
paste textarea "aPjp5IqnM"
type textarea ".gaPjp5IqnM .gem-slider-next[class*="gaPjp5IqnM"] {"
click at [549, 351] on div "Save" at bounding box center [554, 346] width 16 height 10
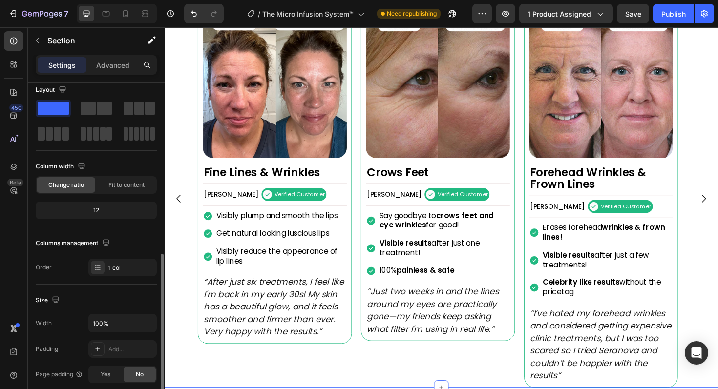
scroll to position [0, 0]
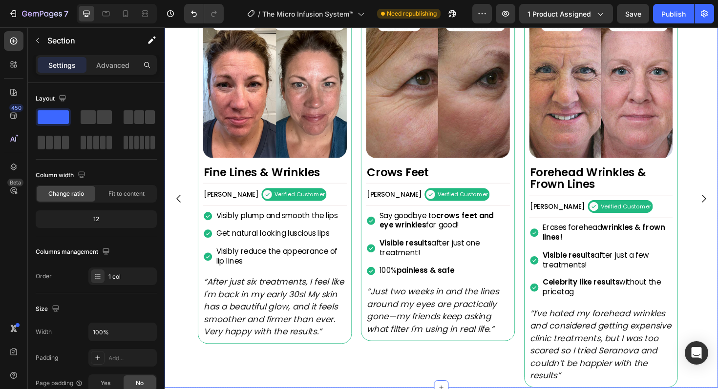
click at [365, 303] on div "Image Crows Feet Heading [PERSON_NAME] Text Block Verified Customer Item List R…" at bounding box center [458, 209] width 516 height 400
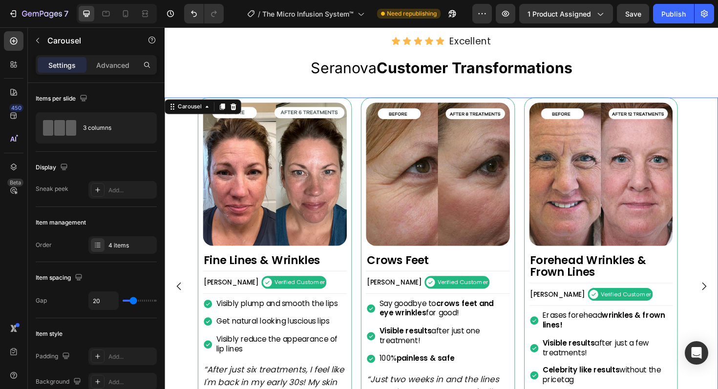
scroll to position [769, 0]
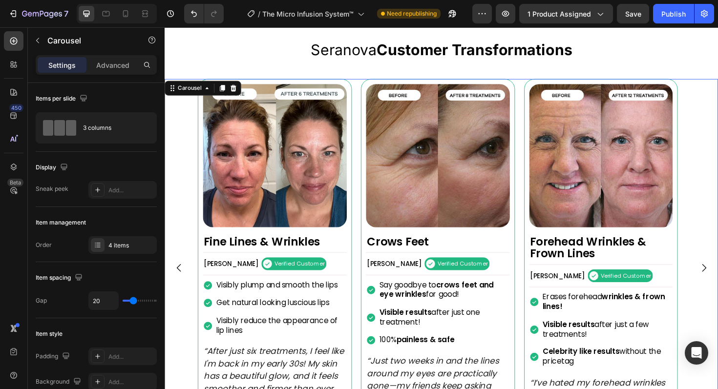
click at [367, 326] on div "Image Crows Feet Heading [PERSON_NAME] Text Block Verified Customer Item List R…" at bounding box center [458, 282] width 516 height 400
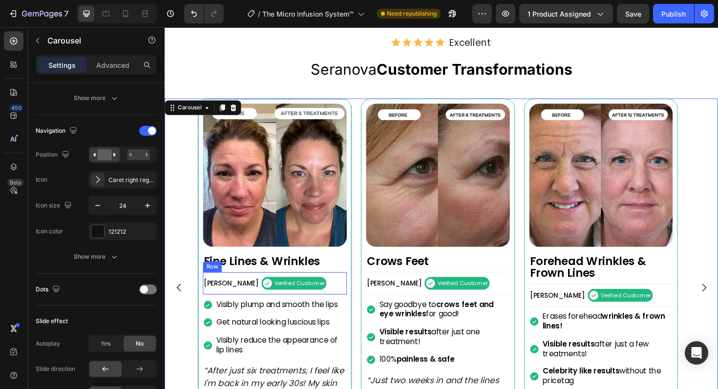
scroll to position [734, 0]
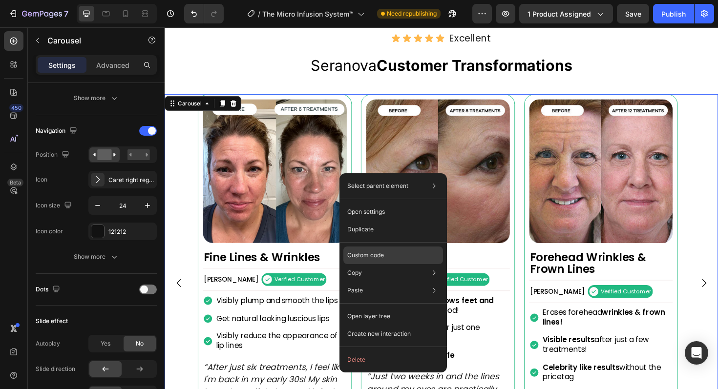
click at [376, 255] on p "Custom code" at bounding box center [365, 255] width 37 height 9
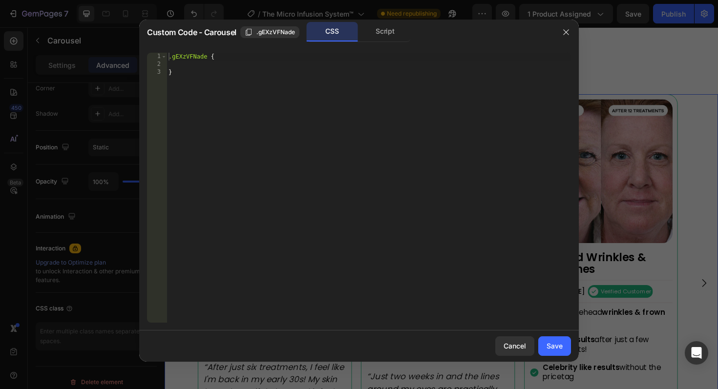
type textarea "}"
click at [195, 91] on div ".gEXzVFNade { }" at bounding box center [369, 196] width 404 height 286
paste textarea "gaPjp5IqnM"
type textarea "g"
click at [207, 104] on div ".gEXzVFNade { }" at bounding box center [369, 196] width 404 height 286
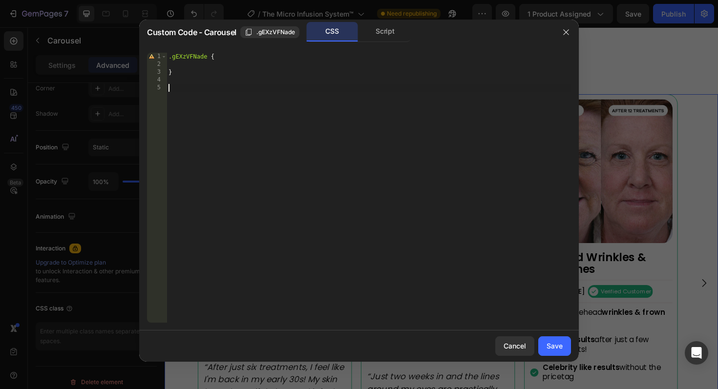
paste textarea "}"
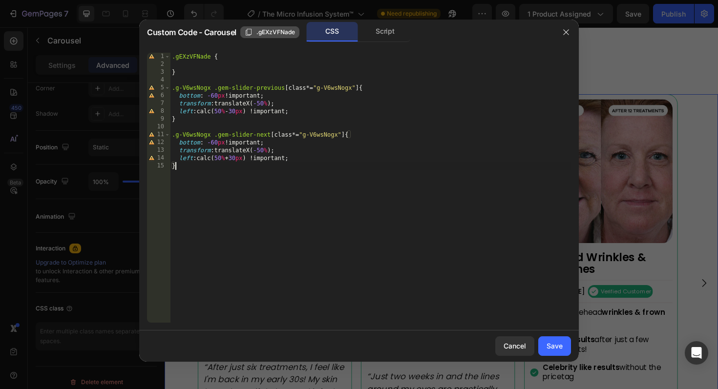
click at [271, 34] on span ".gEXzVFNade" at bounding box center [275, 32] width 39 height 9
click at [199, 86] on div ".gEXzVFNade { } .g-V6wsNogx .gem-slider-previous [ class *= " g-V6wsNogx " ] { …" at bounding box center [370, 196] width 401 height 286
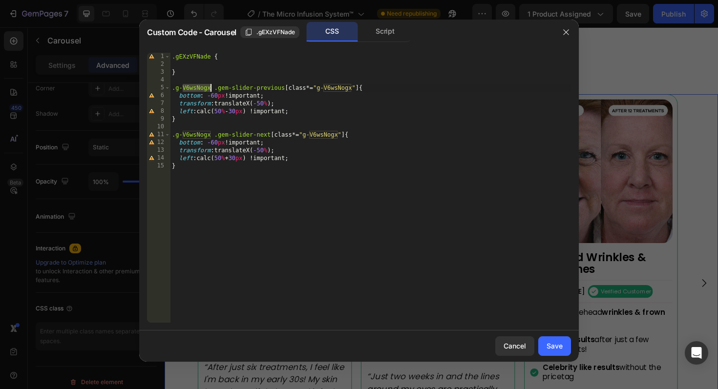
click at [199, 86] on div ".gEXzVFNade { } .g-V6wsNogx .gem-slider-previous [ class *= " g-V6wsNogx " ] { …" at bounding box center [370, 196] width 401 height 286
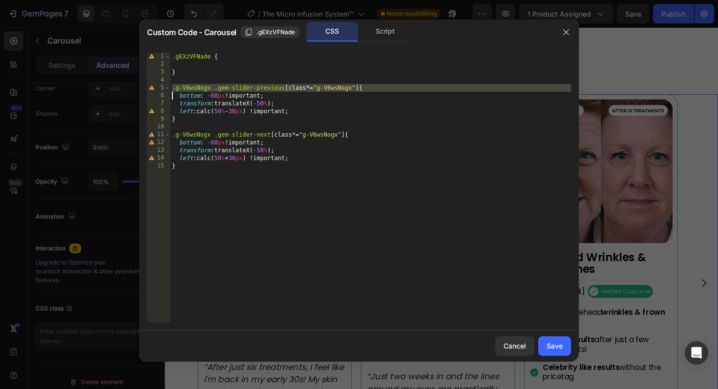
click at [199, 86] on div ".gEXzVFNade { } .g-V6wsNogx .gem-slider-previous [ class *= " g-V6wsNogx " ] { …" at bounding box center [370, 196] width 401 height 286
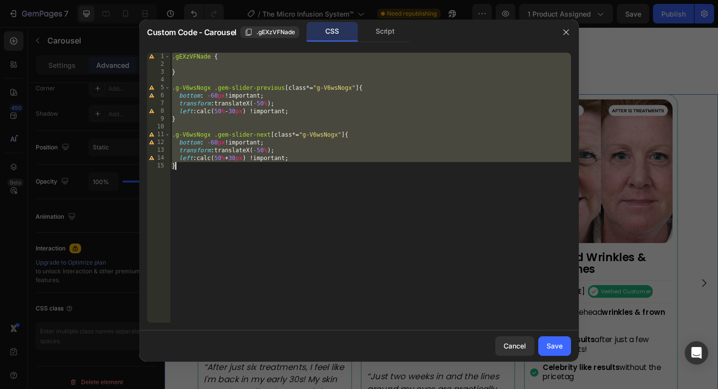
click at [199, 86] on div ".gEXzVFNade { } .g-V6wsNogx .gem-slider-previous [ class *= " g-V6wsNogx " ] { …" at bounding box center [370, 196] width 401 height 286
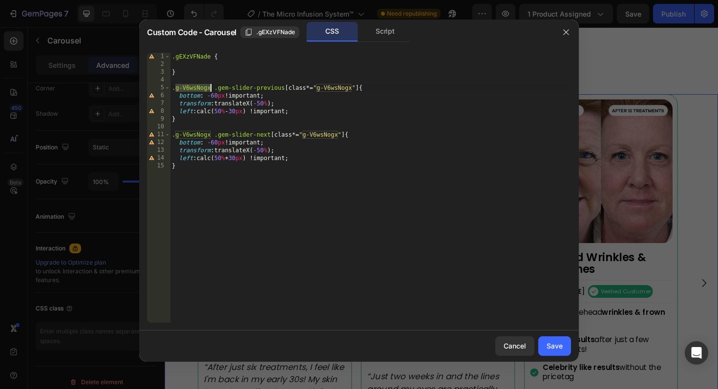
drag, startPoint x: 177, startPoint y: 88, endPoint x: 210, endPoint y: 86, distance: 32.8
click at [210, 86] on div ".gEXzVFNade { } .g-V6wsNogx .gem-slider-previous [ class *= " g-V6wsNogx " ] { …" at bounding box center [370, 196] width 401 height 286
paste textarea ".gEXzVFNade"
click at [177, 88] on div ".gEXzVFNade { } . .gEXzVFNade .gem-slider-previous [ class *= " g-V6wsNogx " ] …" at bounding box center [370, 196] width 401 height 286
paste textarea ".gEXzVFNade"
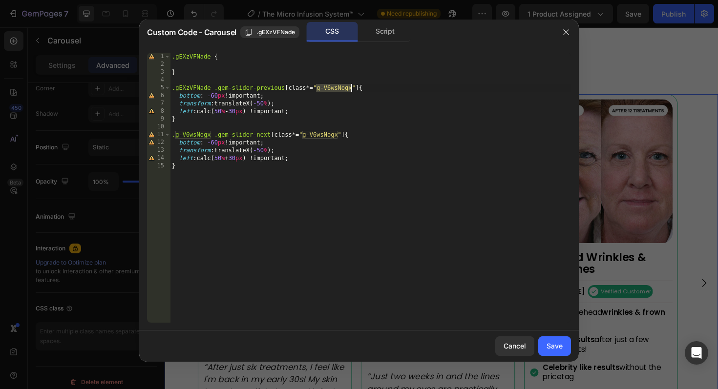
drag, startPoint x: 318, startPoint y: 90, endPoint x: 351, endPoint y: 88, distance: 32.8
click at [351, 88] on div ".gEXzVFNade { } .gEXzVFNade .gem-slider-previous [ class *= " g-V6wsNogx " ] { …" at bounding box center [370, 196] width 401 height 286
click at [322, 89] on div ".gEXzVFNade { } .gEXzVFNade .gem-slider-previous [ class *= " .gEXzVFNade " ] {…" at bounding box center [370, 196] width 401 height 286
paste textarea "-V6wsNogx .gem-slider-next[class*="."
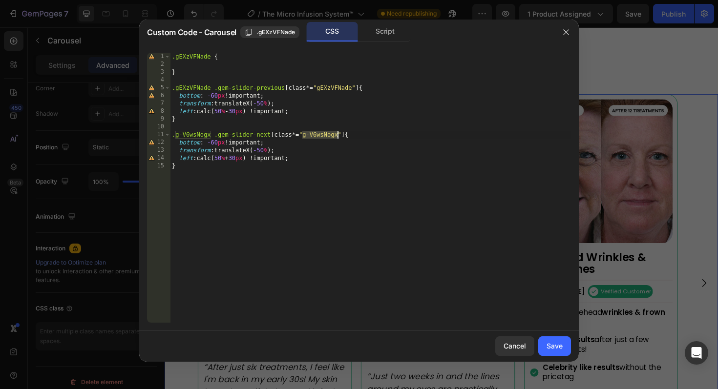
drag, startPoint x: 303, startPoint y: 134, endPoint x: 336, endPoint y: 135, distance: 33.7
click at [336, 135] on div ".gEXzVFNade { } .gEXzVFNade .gem-slider-previous [ class *= " gEXzVFNade " ] { …" at bounding box center [370, 196] width 401 height 286
click at [307, 135] on div ".gEXzVFNade { } .gEXzVFNade .gem-slider-previous [ class *= " gEXzVFNade " ] { …" at bounding box center [370, 196] width 401 height 286
drag, startPoint x: 171, startPoint y: 135, endPoint x: 210, endPoint y: 134, distance: 38.6
click at [210, 134] on div ".gEXzVFNade { } .gEXzVFNade .gem-slider-previous [ class *= " gEXzVFNade " ] { …" at bounding box center [370, 196] width 401 height 286
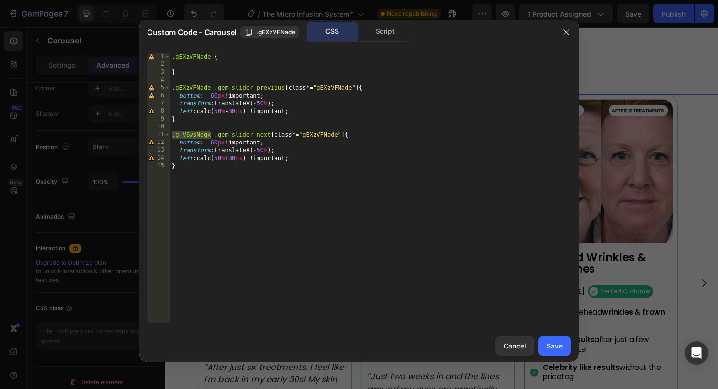
paste textarea "EXzVFNade"
type textarea ".gEXzVFNade .gem-slider-next[class*="gEXzVFNade"] {"
click at [554, 346] on div "Save" at bounding box center [554, 346] width 16 height 10
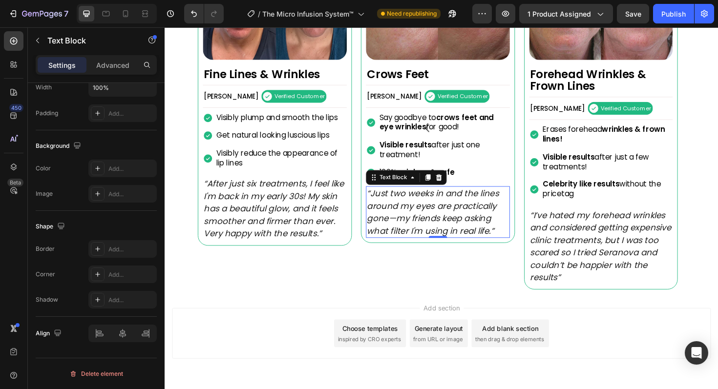
scroll to position [0, 0]
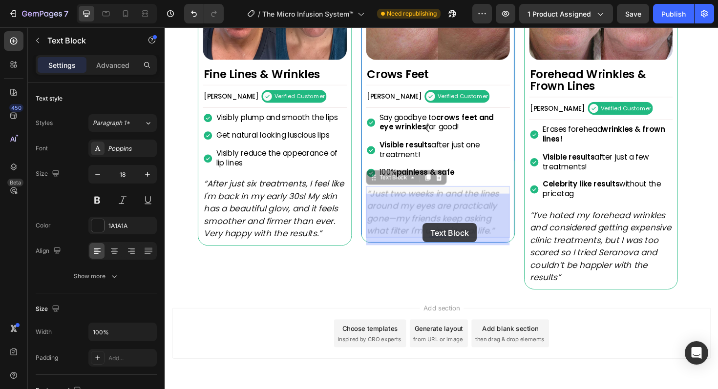
drag, startPoint x: 413, startPoint y: 239, endPoint x: 438, endPoint y: 235, distance: 25.3
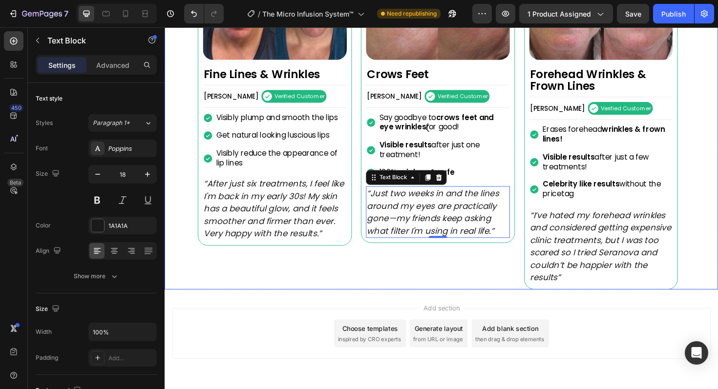
click at [394, 301] on div "Image Crows Feet Heading Alexandra L. Text Block Verified Customer Item List Ro…" at bounding box center [454, 105] width 163 height 400
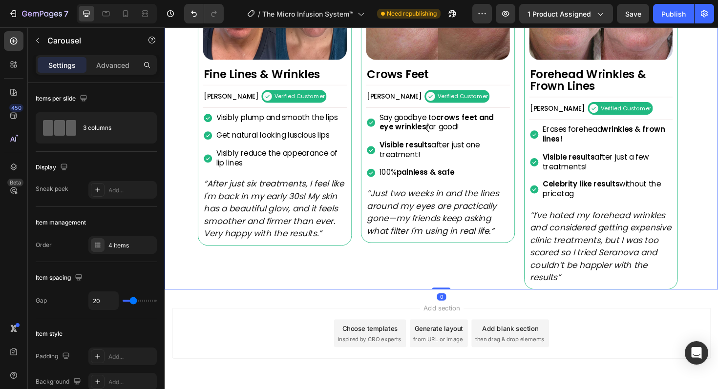
click at [440, 132] on icon "Carousel Back Arrow" at bounding box center [443, 134] width 12 height 12
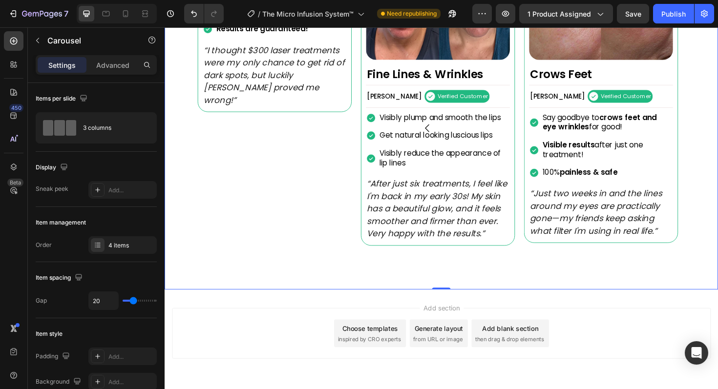
click at [365, 145] on div "Image Crows Feet Heading Alexandra L. Text Block Verified Customer Item List Ro…" at bounding box center [458, 105] width 516 height 400
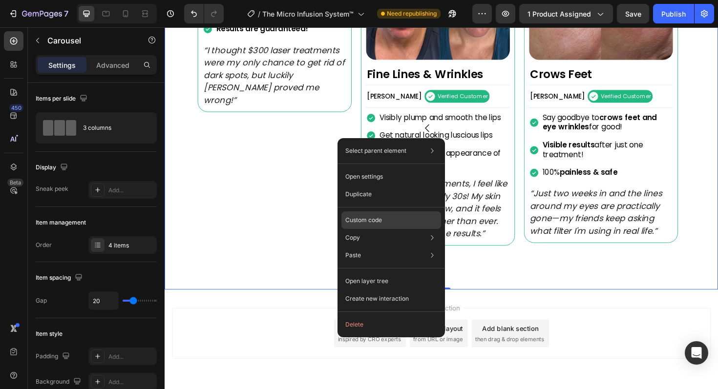
click at [384, 221] on div "Custom code" at bounding box center [391, 220] width 100 height 18
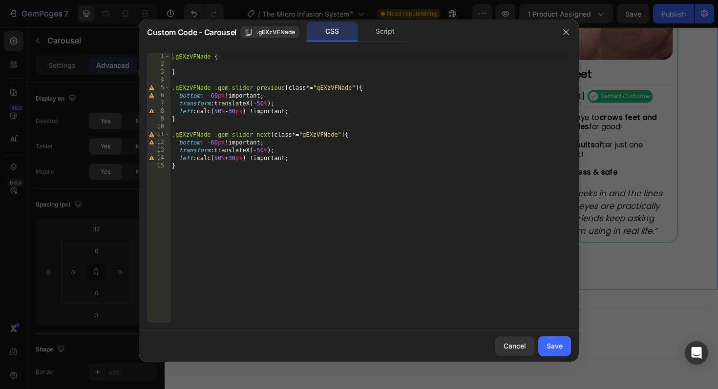
type textarea "}"
click at [192, 73] on div ".gEXzVFNade { } .gEXzVFNade .gem-slider-previous [ class *= " gEXzVFNade " ] { …" at bounding box center [370, 196] width 401 height 286
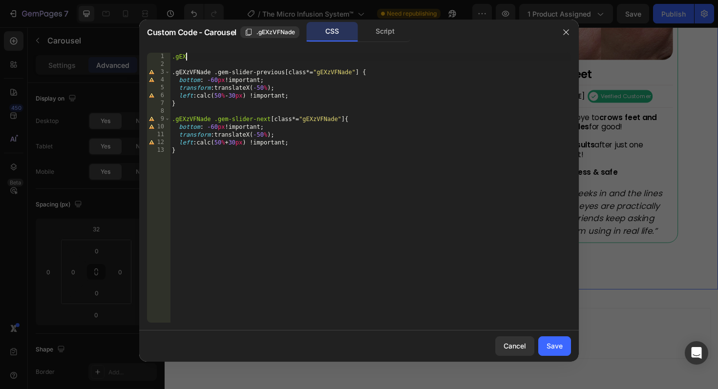
type textarea "."
click at [329, 33] on div "CSS" at bounding box center [332, 32] width 51 height 20
click at [560, 344] on div "Save" at bounding box center [554, 346] width 16 height 10
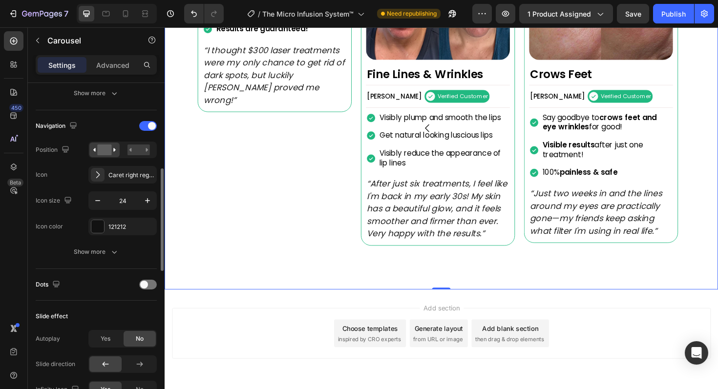
scroll to position [303, 0]
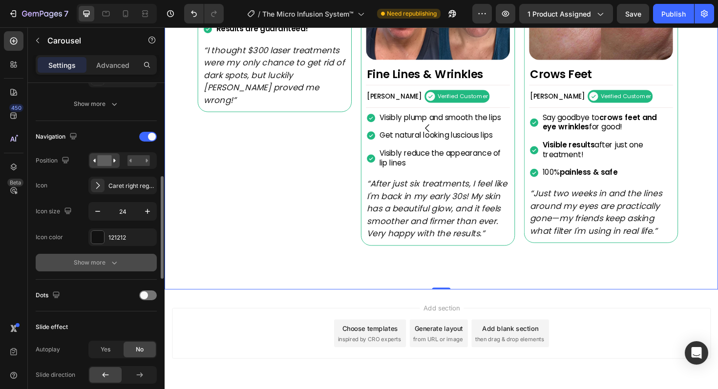
click at [110, 259] on icon "button" at bounding box center [114, 263] width 10 height 10
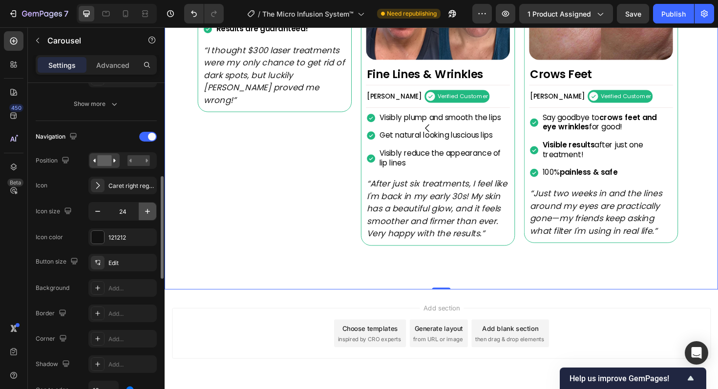
click at [152, 212] on icon "button" at bounding box center [148, 212] width 10 height 10
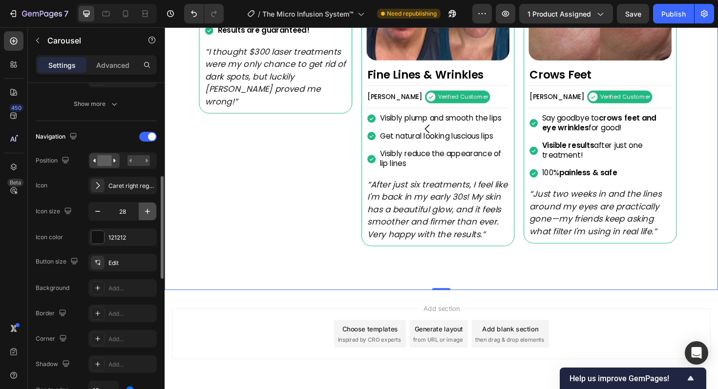
click at [152, 212] on icon "button" at bounding box center [148, 212] width 10 height 10
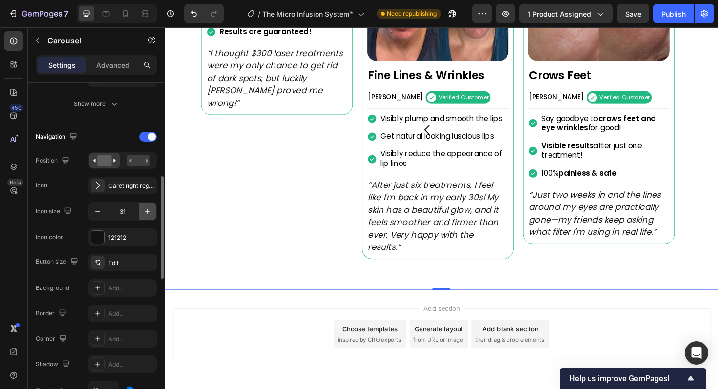
click at [152, 212] on icon "button" at bounding box center [148, 212] width 10 height 10
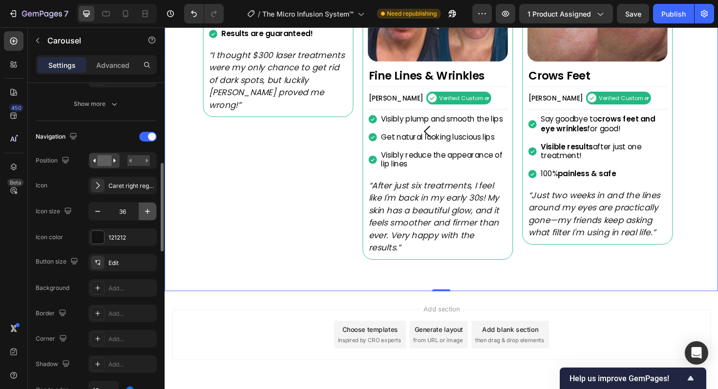
click at [152, 212] on icon "button" at bounding box center [148, 212] width 10 height 10
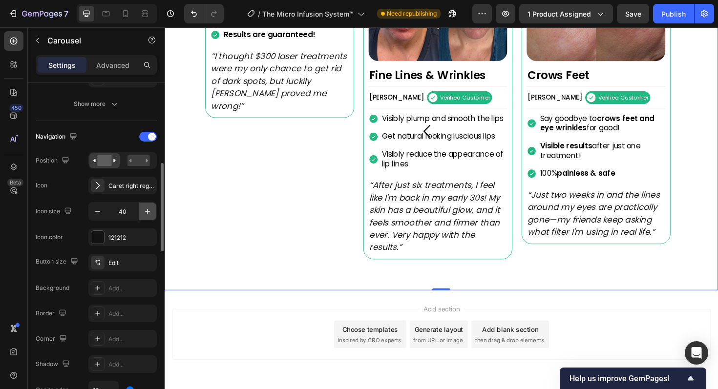
click at [152, 212] on icon "button" at bounding box center [148, 212] width 10 height 10
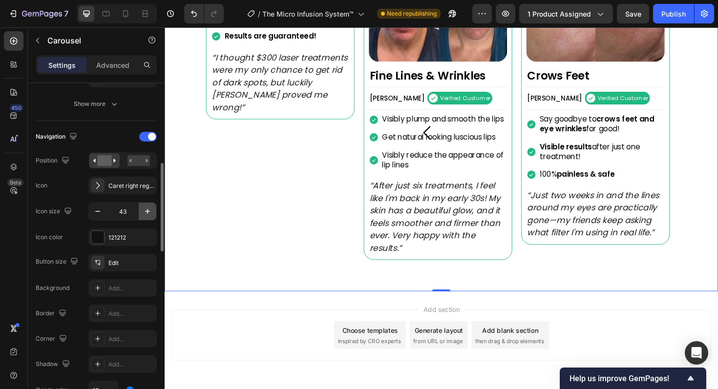
click at [152, 212] on icon "button" at bounding box center [148, 212] width 10 height 10
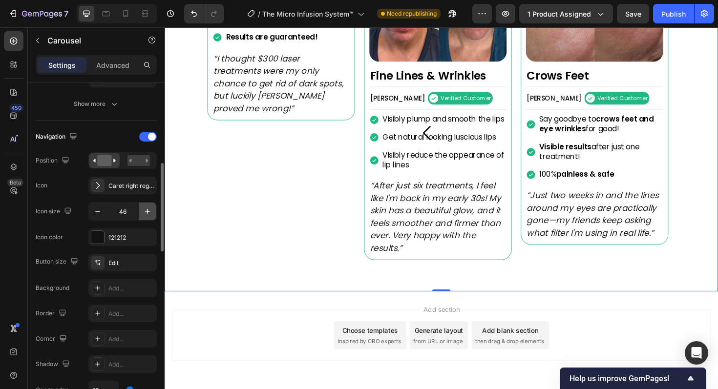
click at [152, 212] on icon "button" at bounding box center [148, 212] width 10 height 10
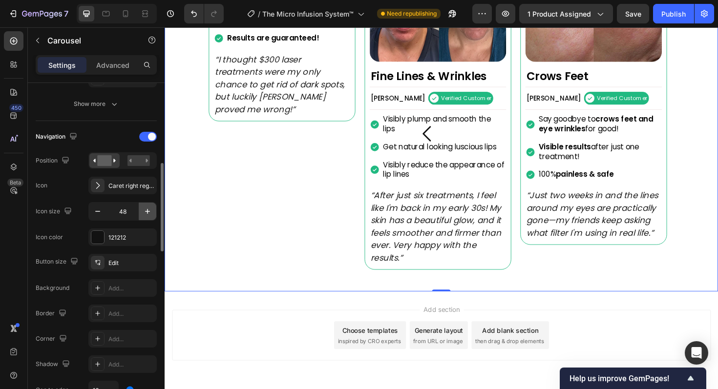
click at [152, 212] on icon "button" at bounding box center [148, 212] width 10 height 10
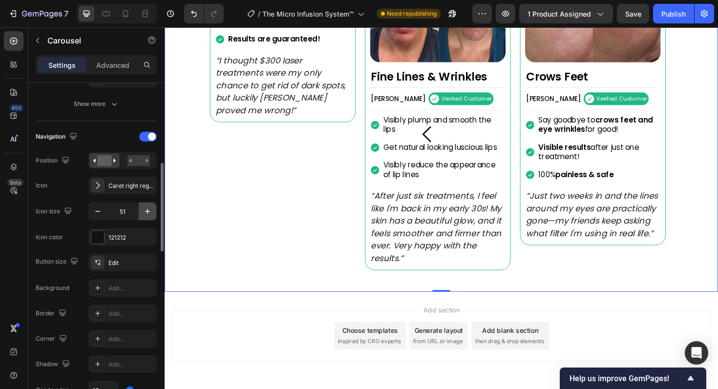
click at [152, 212] on icon "button" at bounding box center [148, 212] width 10 height 10
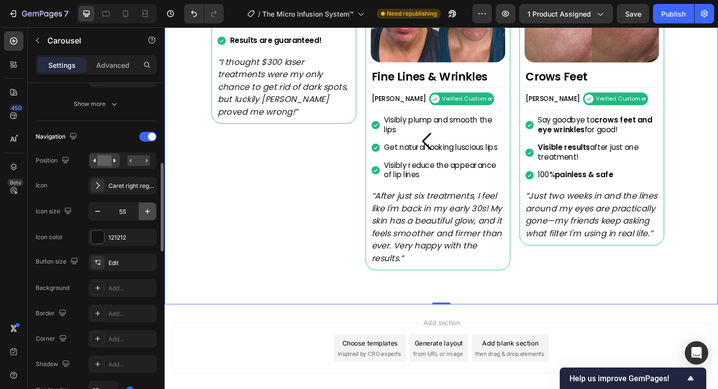
scroll to position [941, 0]
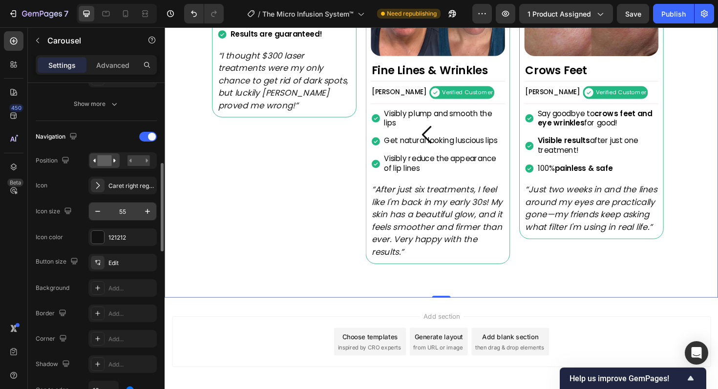
click at [124, 211] on input "55" at bounding box center [122, 212] width 32 height 18
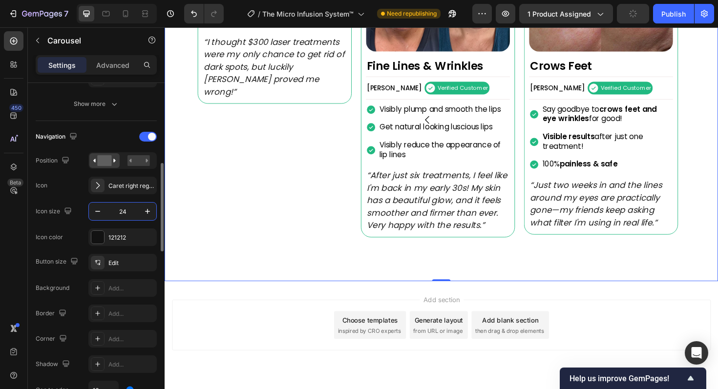
scroll to position [946, 0]
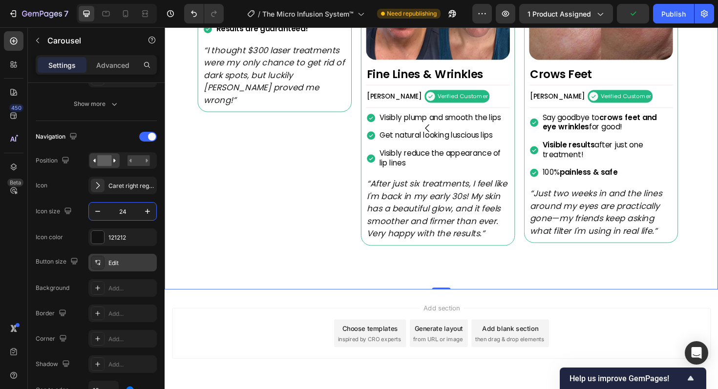
type input "24"
click at [126, 266] on div "Edit" at bounding box center [131, 263] width 46 height 9
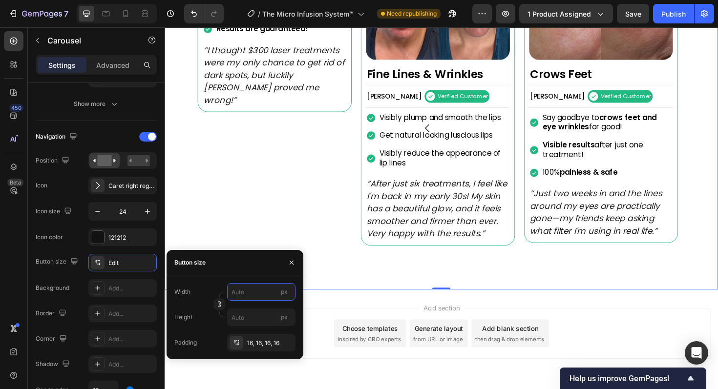
click at [252, 297] on input "px" at bounding box center [261, 292] width 68 height 18
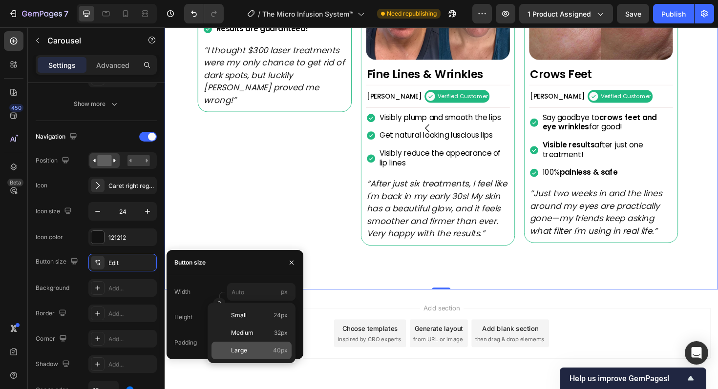
click at [251, 354] on p "Large 40px" at bounding box center [259, 350] width 57 height 9
type input "40"
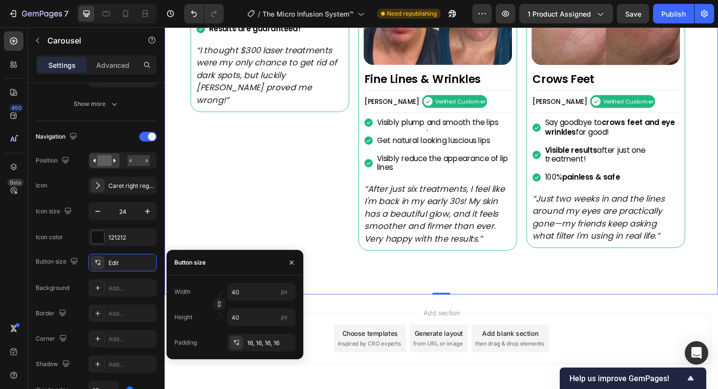
scroll to position [949, 0]
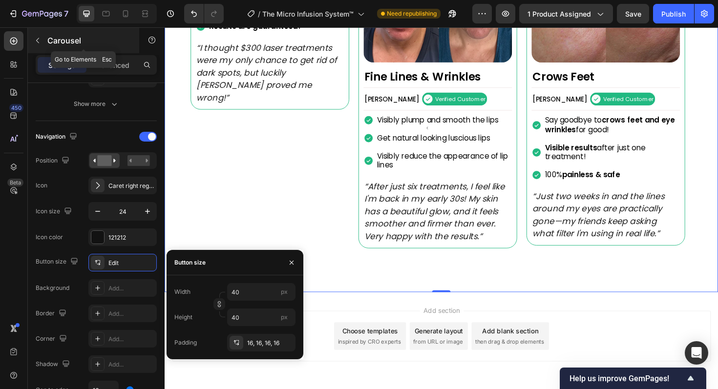
click at [39, 40] on icon "button" at bounding box center [38, 41] width 8 height 8
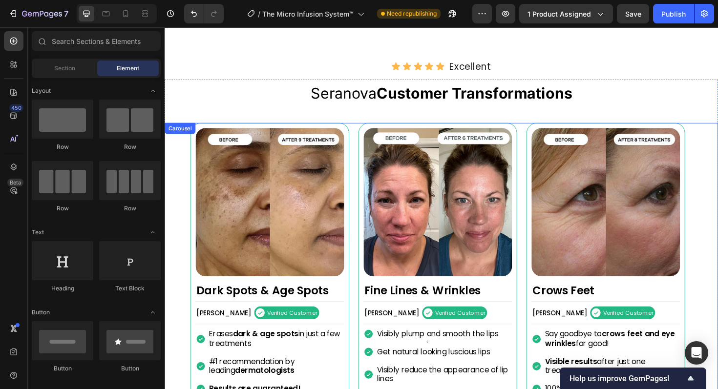
scroll to position [723, 0]
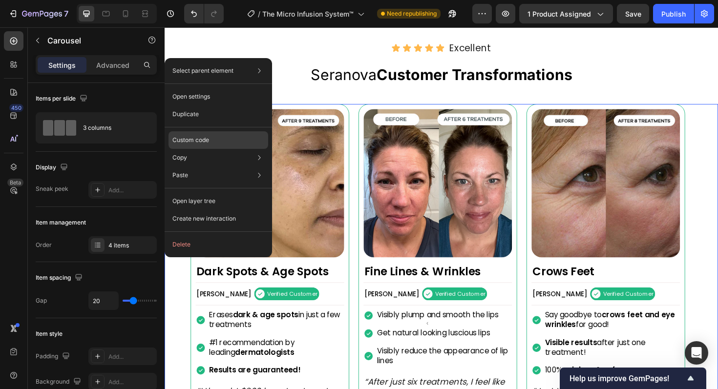
click at [217, 140] on div "Custom code" at bounding box center [218, 140] width 100 height 18
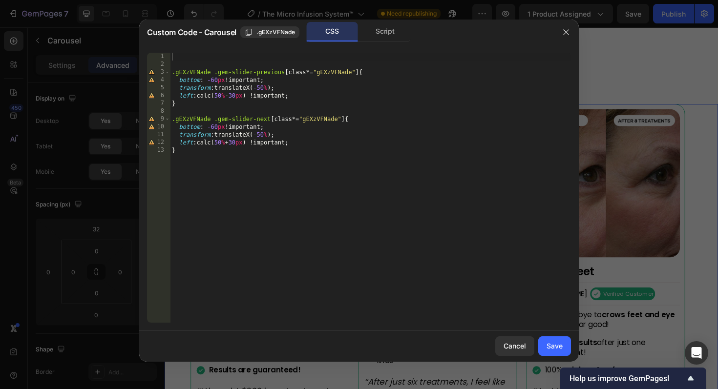
click at [328, 150] on div ".gEXzVFNade .gem-slider-previous [ class *= " gEXzVFNade " ] { bottom : -60 px …" at bounding box center [370, 196] width 401 height 286
type textarea "left: calc(50% + 30px) !important; }"
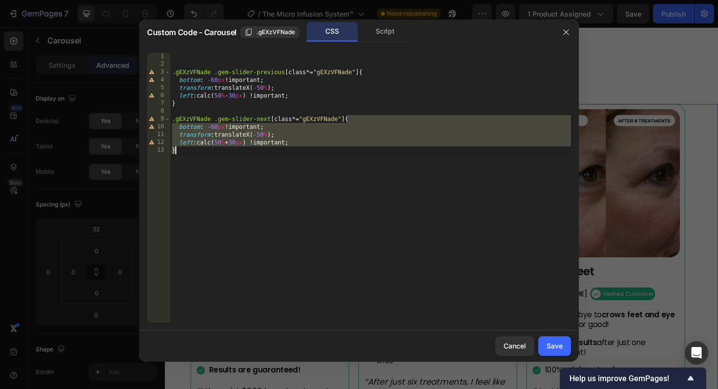
click at [328, 150] on div ".gEXzVFNade .gem-slider-previous [ class *= " gEXzVFNade " ] { bottom : -60 px …" at bounding box center [370, 196] width 401 height 286
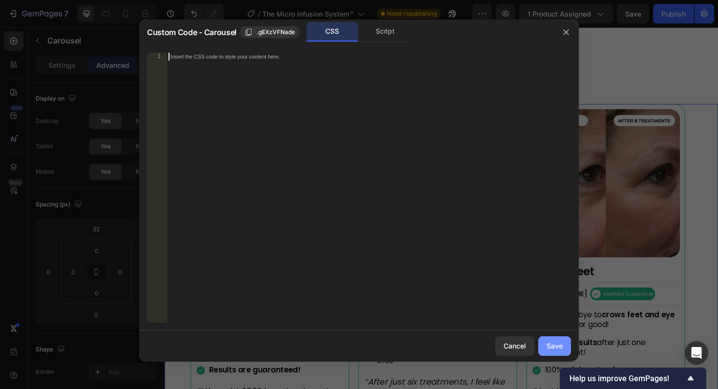
click at [549, 353] on button "Save" at bounding box center [554, 346] width 33 height 20
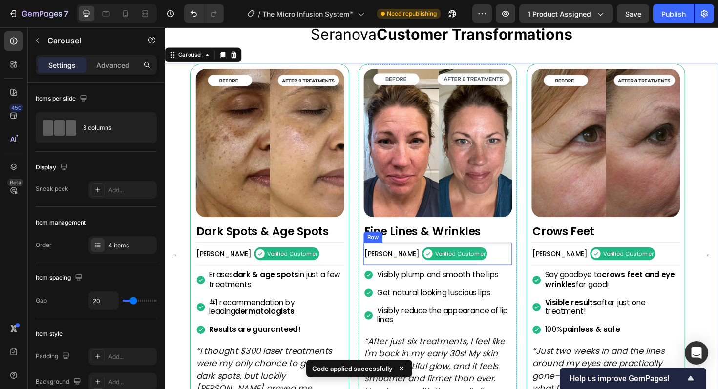
scroll to position [788, 0]
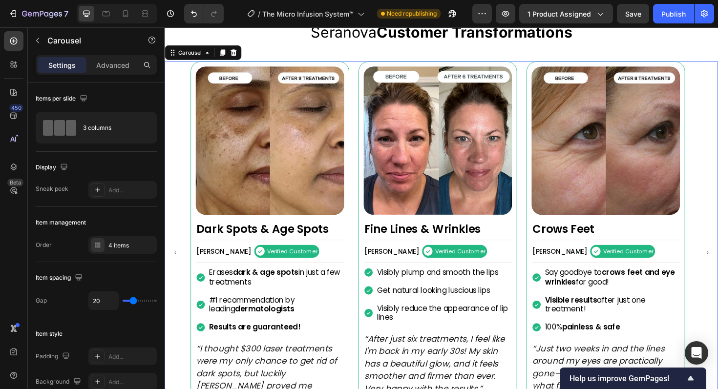
click at [366, 263] on div "Image Crows Feet Heading Alexandra L. Text Block Verified Customer Item List Ro…" at bounding box center [457, 266] width 531 height 406
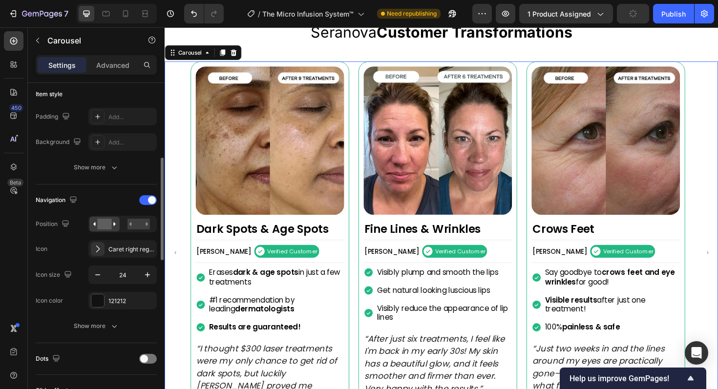
scroll to position [243, 0]
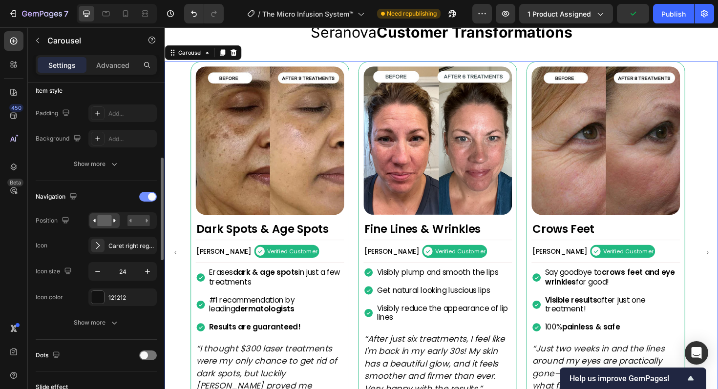
click at [145, 200] on div at bounding box center [148, 197] width 18 height 10
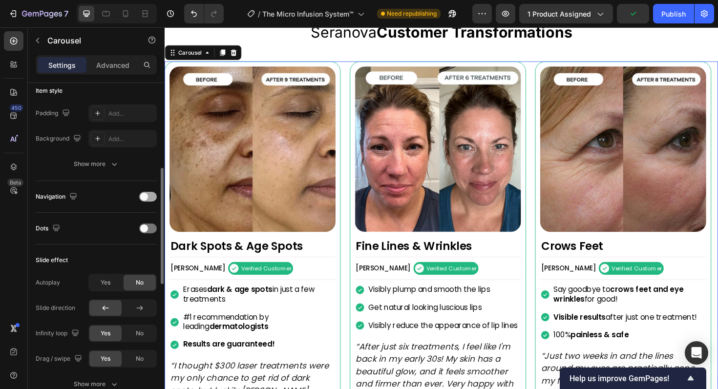
click at [145, 200] on span at bounding box center [144, 197] width 8 height 8
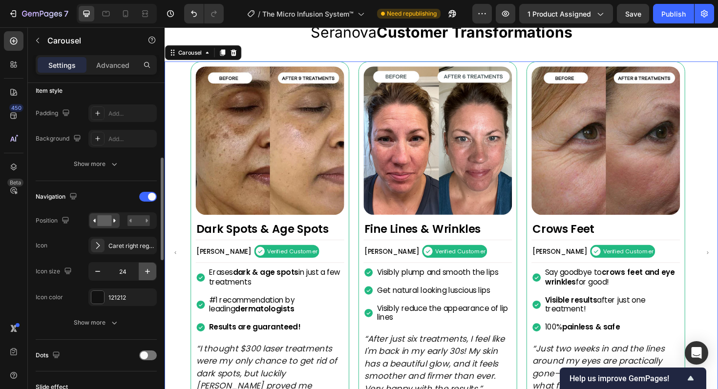
click at [146, 271] on icon "button" at bounding box center [148, 272] width 10 height 10
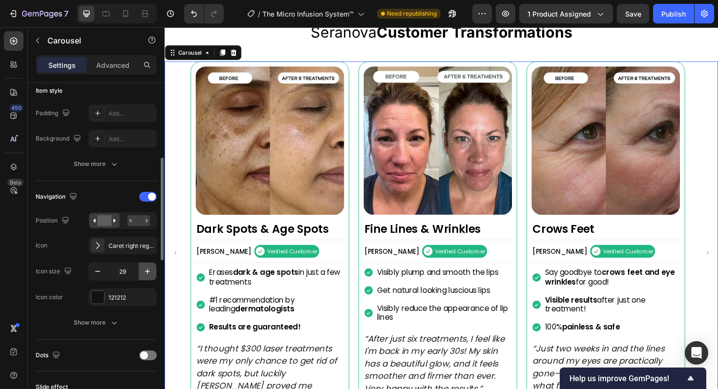
click at [146, 271] on icon "button" at bounding box center [148, 272] width 10 height 10
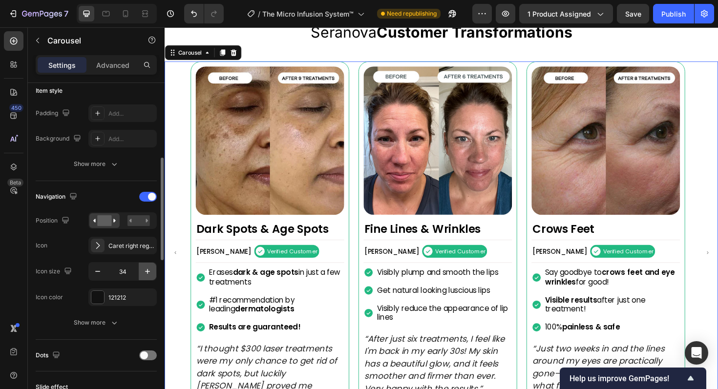
click at [146, 271] on icon "button" at bounding box center [148, 272] width 10 height 10
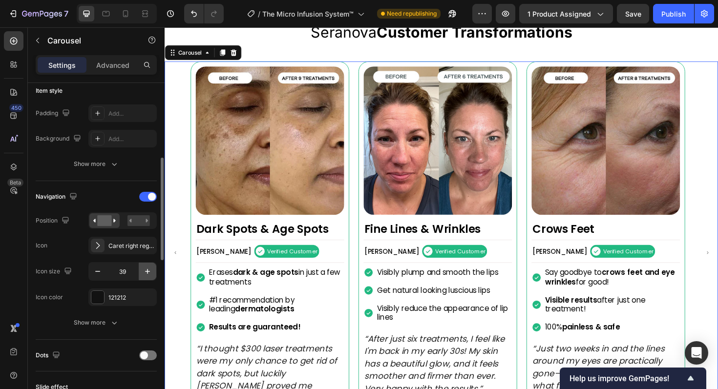
click at [146, 271] on icon "button" at bounding box center [148, 272] width 10 height 10
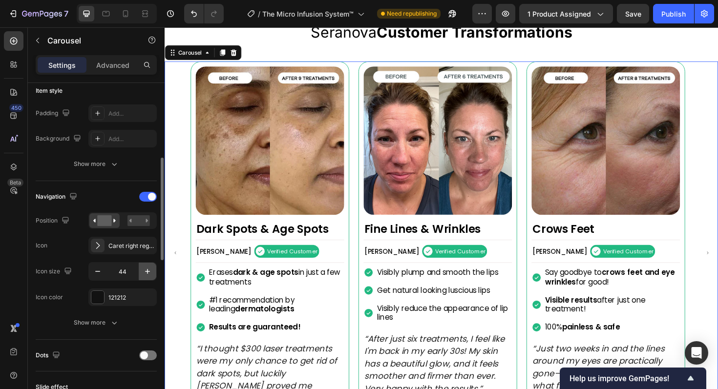
click at [146, 271] on icon "button" at bounding box center [148, 272] width 10 height 10
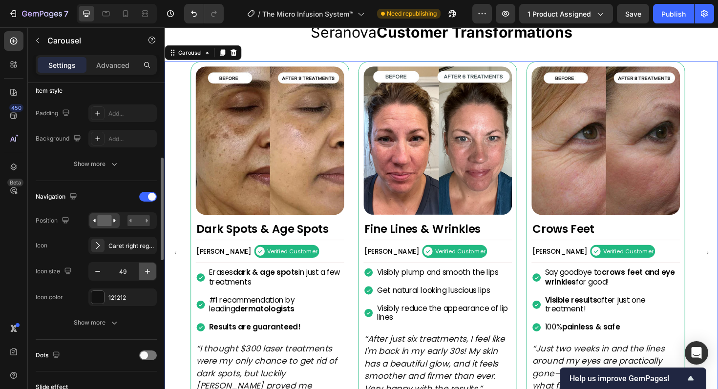
click at [146, 271] on icon "button" at bounding box center [148, 272] width 10 height 10
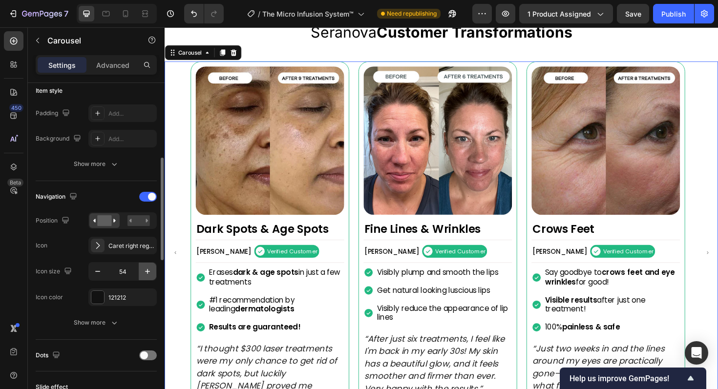
click at [146, 271] on icon "button" at bounding box center [148, 272] width 10 height 10
click at [132, 271] on input "57" at bounding box center [122, 272] width 32 height 18
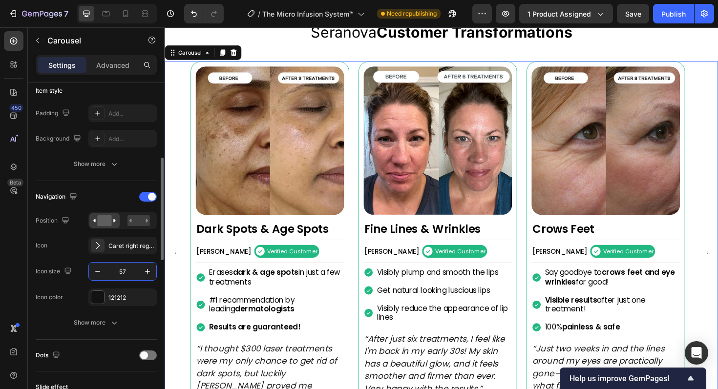
click at [132, 271] on input "57" at bounding box center [122, 272] width 32 height 18
type input "24"
click at [146, 310] on div "Navigation Position Icon Caret right regular Icon size 24 Icon color 121212 Sho…" at bounding box center [96, 260] width 121 height 143
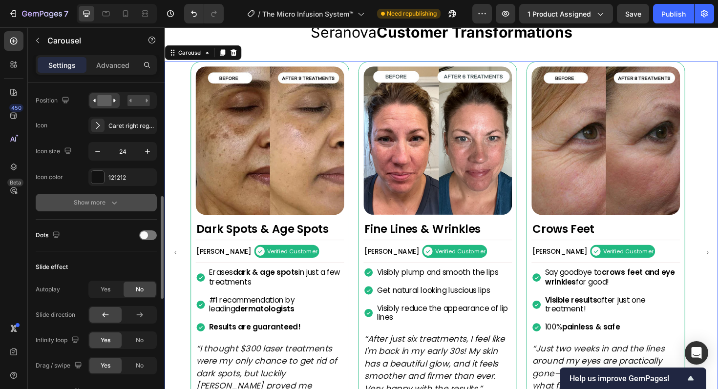
scroll to position [367, 0]
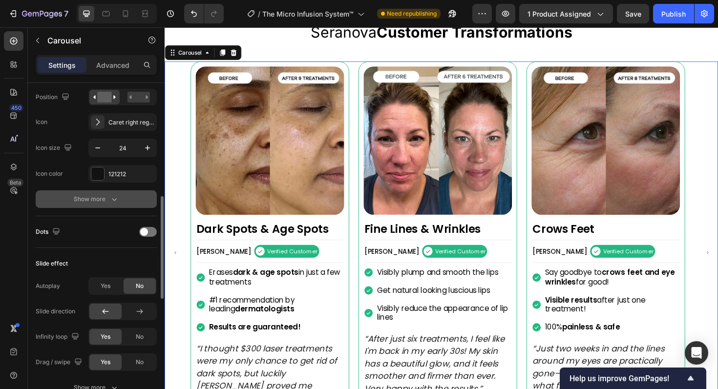
click at [115, 203] on icon "button" at bounding box center [114, 199] width 10 height 10
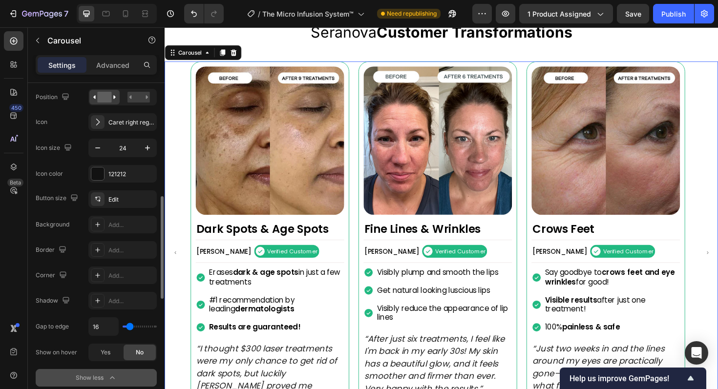
click at [115, 203] on div "Edit" at bounding box center [131, 199] width 46 height 9
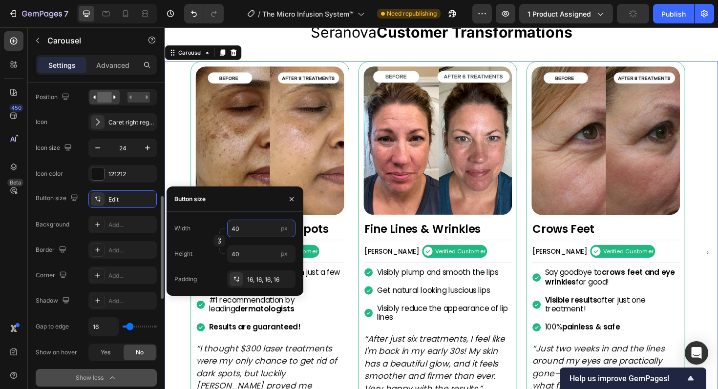
click at [258, 236] on input "40" at bounding box center [261, 229] width 68 height 18
type input "8"
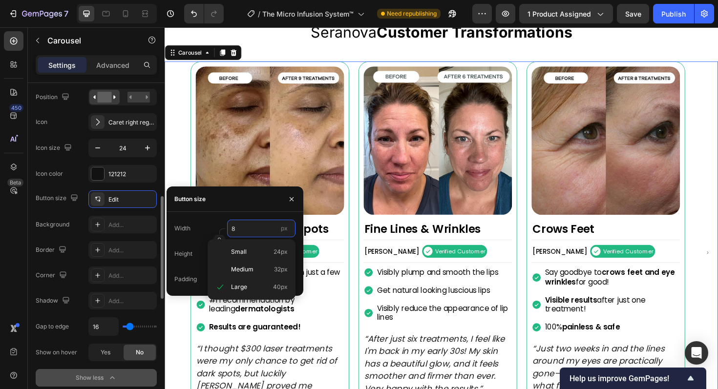
type input "8"
type input "88"
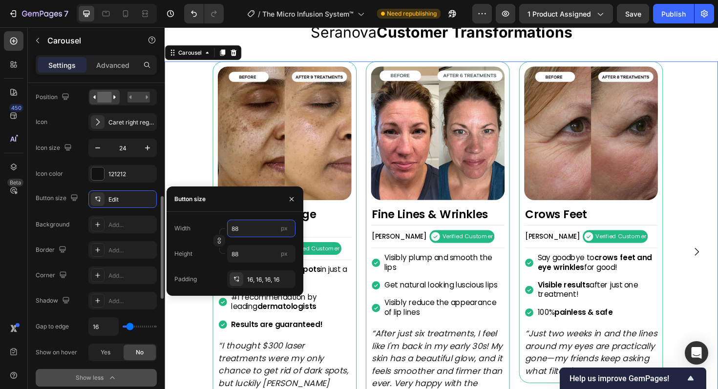
type input "888"
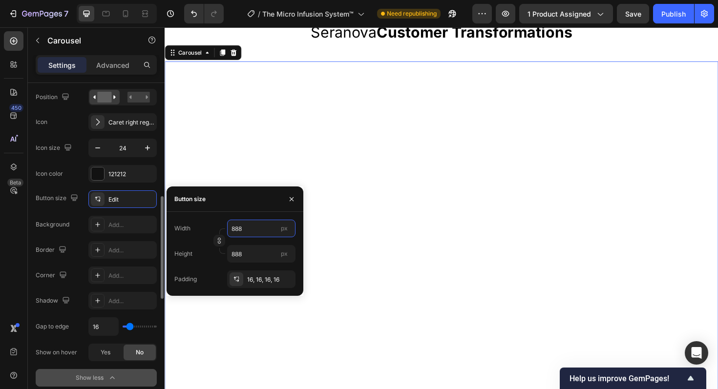
type input "88"
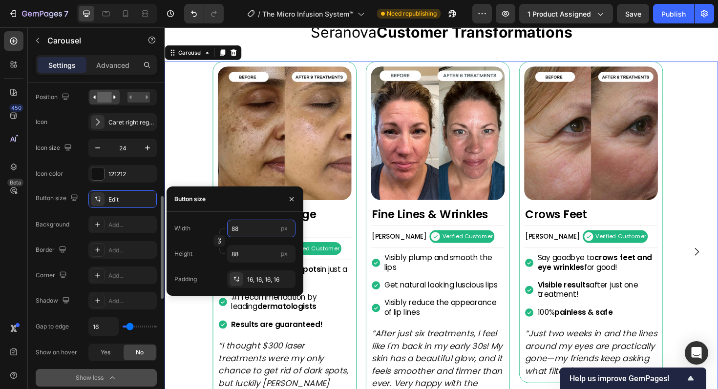
type input "8"
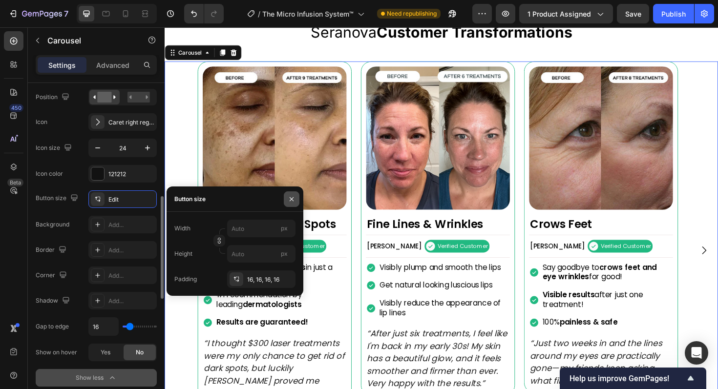
click at [290, 203] on button "button" at bounding box center [292, 199] width 16 height 16
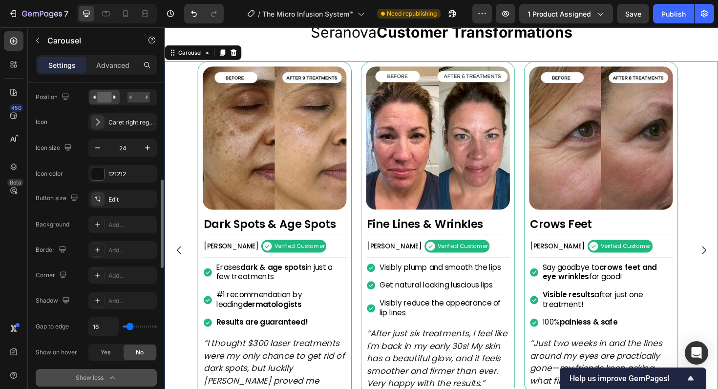
click at [188, 310] on div "Image Crows Feet Heading Alexandra L. Text Block Verified Customer Item List Ro…" at bounding box center [458, 263] width 586 height 400
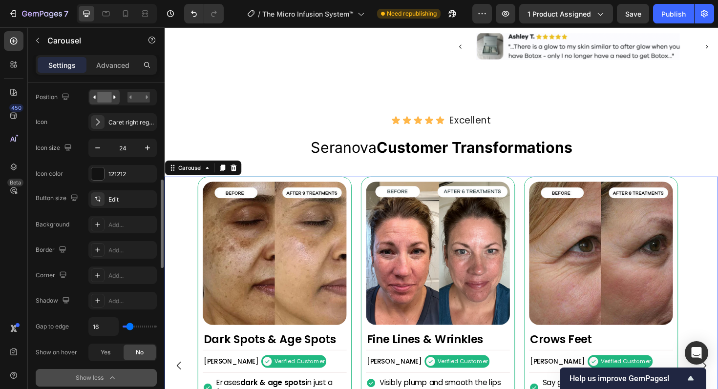
scroll to position [664, 0]
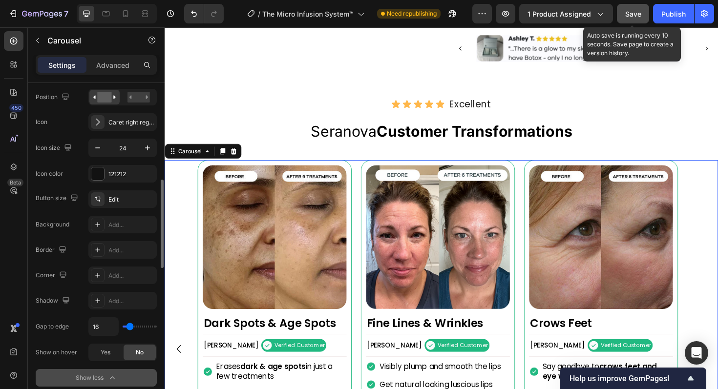
click at [644, 19] on button "Save" at bounding box center [633, 14] width 32 height 20
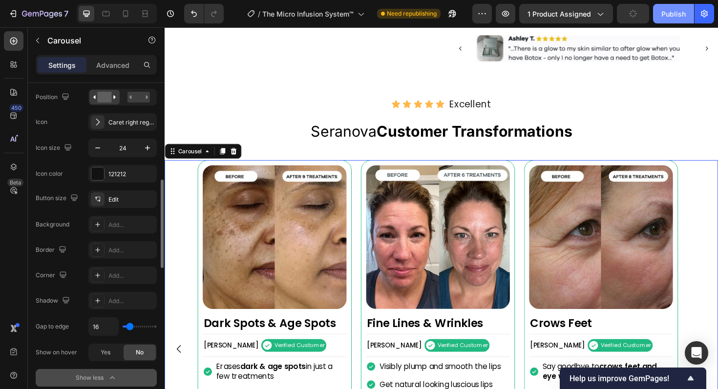
click at [672, 15] on div "Publish" at bounding box center [673, 14] width 24 height 10
click at [77, 72] on div "Settings" at bounding box center [62, 65] width 49 height 16
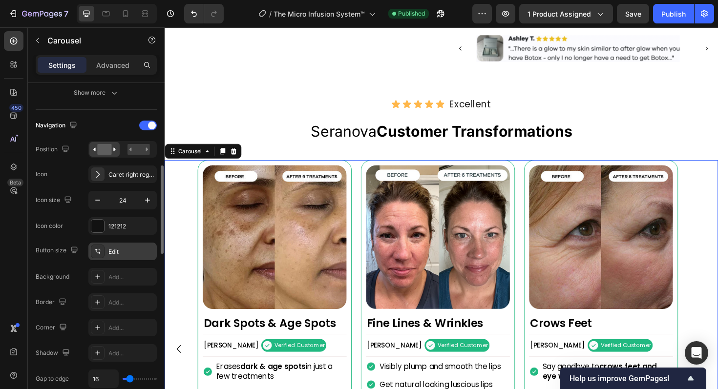
scroll to position [313, 0]
click at [150, 128] on span at bounding box center [152, 128] width 8 height 8
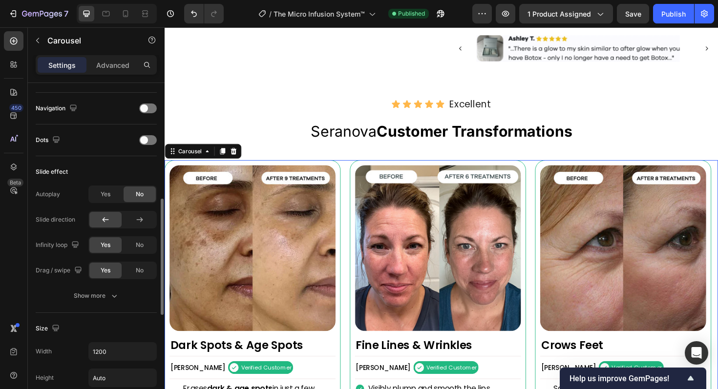
scroll to position [333, 0]
click at [147, 138] on span at bounding box center [144, 139] width 8 height 8
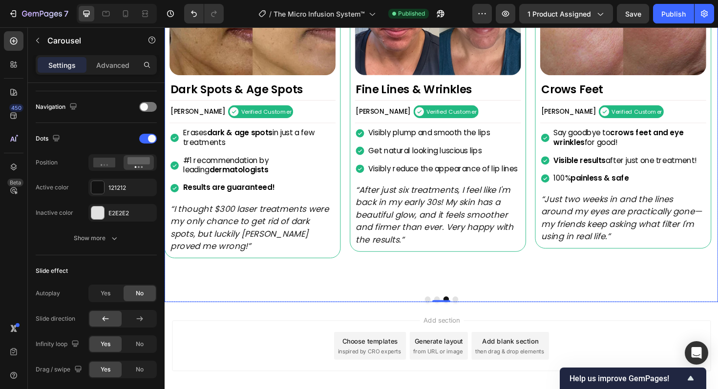
scroll to position [955, 0]
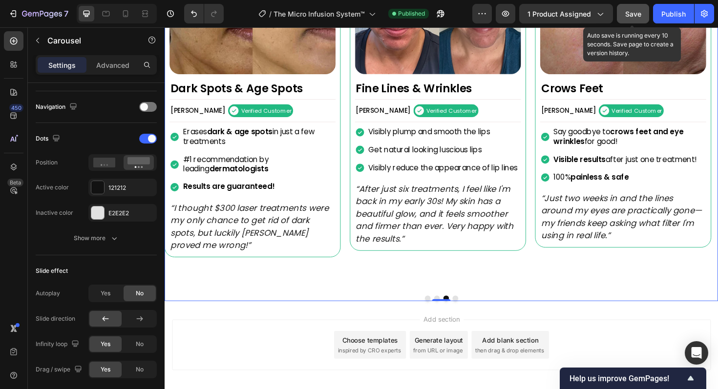
click at [641, 17] on span "Save" at bounding box center [633, 14] width 16 height 8
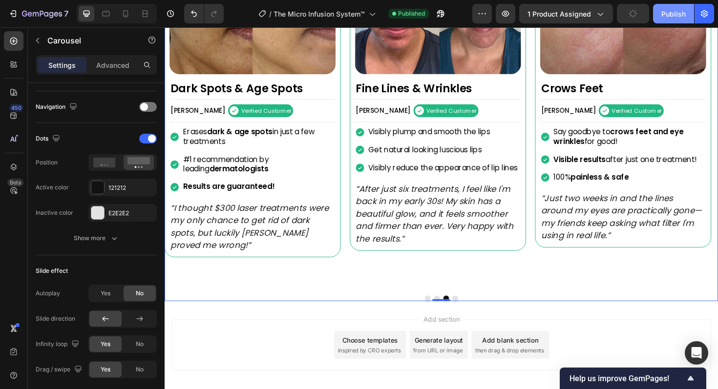
click at [668, 16] on div "Publish" at bounding box center [673, 14] width 24 height 10
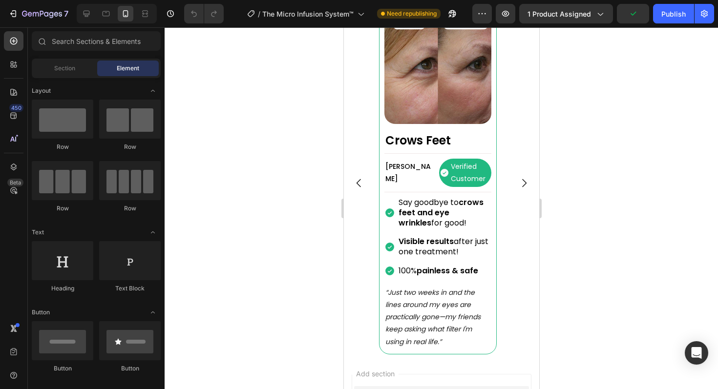
scroll to position [1053, 0]
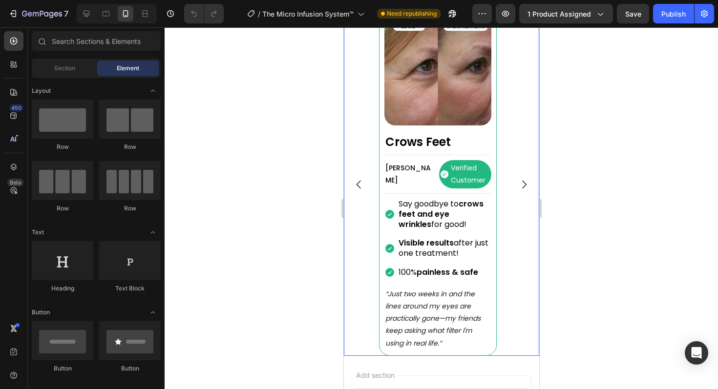
click at [507, 240] on div "Image Crows Feet Heading [PERSON_NAME] Text Block Verified Customer Item List R…" at bounding box center [440, 184] width 195 height 342
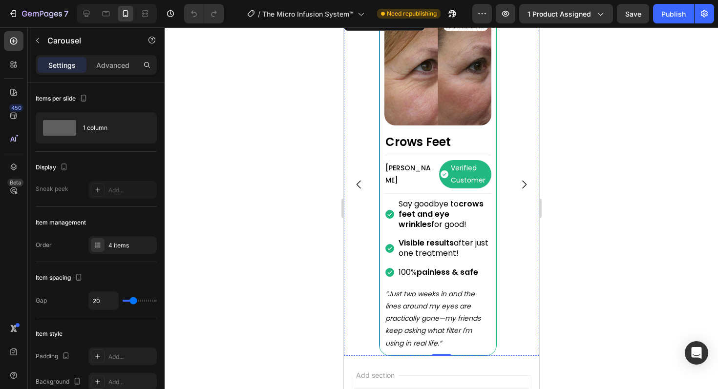
click at [382, 230] on div "Image Crows Feet Heading [PERSON_NAME] Text Block Verified Customer Item List R…" at bounding box center [437, 184] width 118 height 342
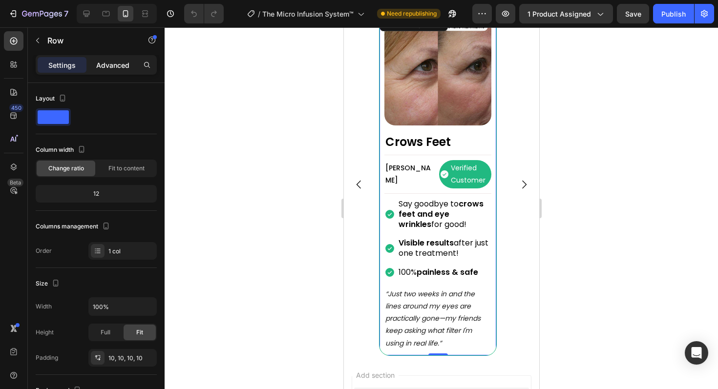
click at [115, 69] on p "Advanced" at bounding box center [112, 65] width 33 height 10
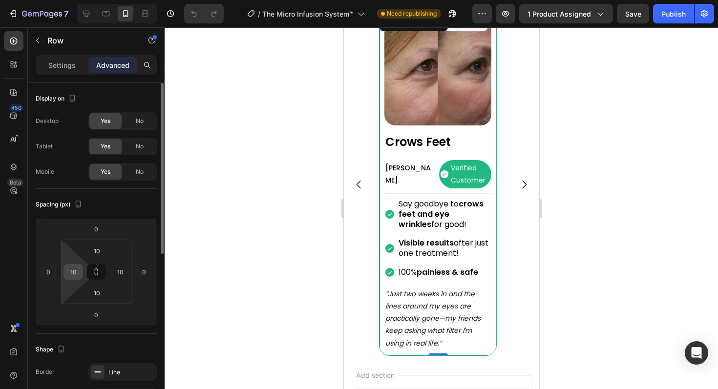
click at [75, 272] on input "10" at bounding box center [73, 272] width 15 height 15
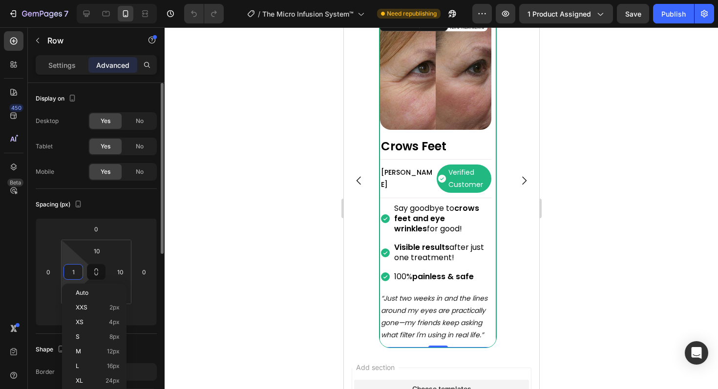
type input "0"
click at [122, 276] on input "10" at bounding box center [120, 272] width 15 height 15
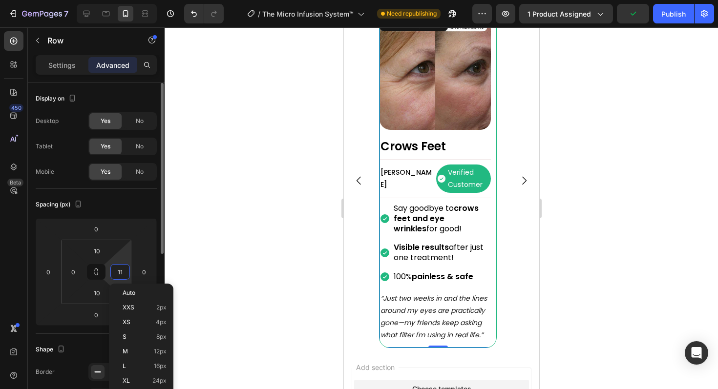
type input "10"
click at [79, 272] on input "0" at bounding box center [73, 272] width 15 height 15
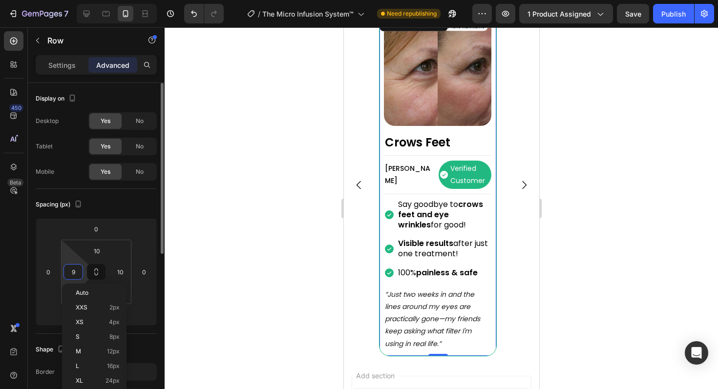
type input "10"
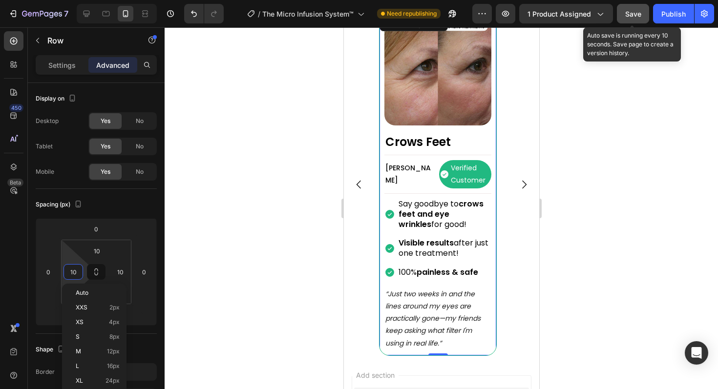
click at [636, 21] on button "Save" at bounding box center [633, 14] width 32 height 20
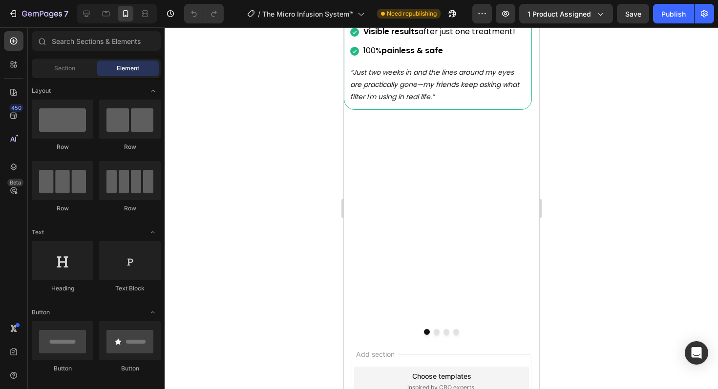
scroll to position [1133, 0]
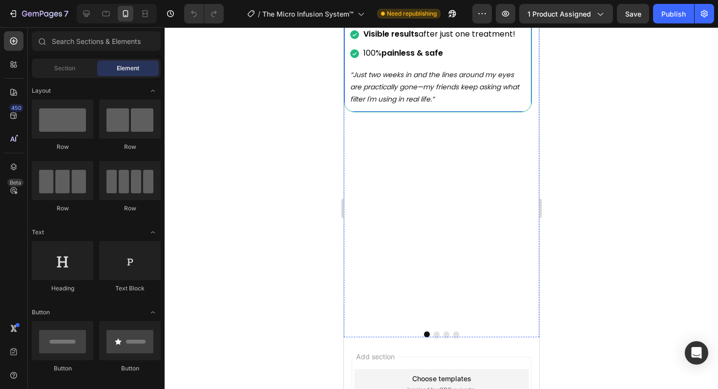
click at [525, 106] on div "Image Crows Feet Heading [PERSON_NAME] Text Block Verified Customer Item List R…" at bounding box center [437, 23] width 177 height 168
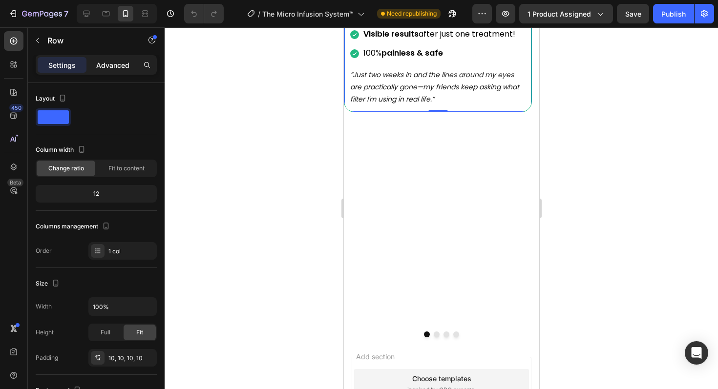
click at [117, 64] on p "Advanced" at bounding box center [112, 65] width 33 height 10
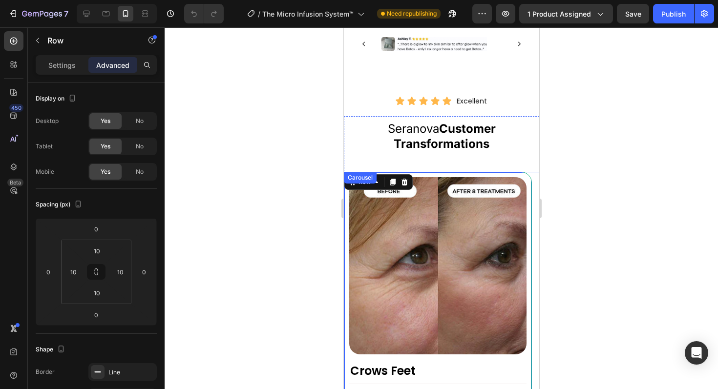
scroll to position [890, 0]
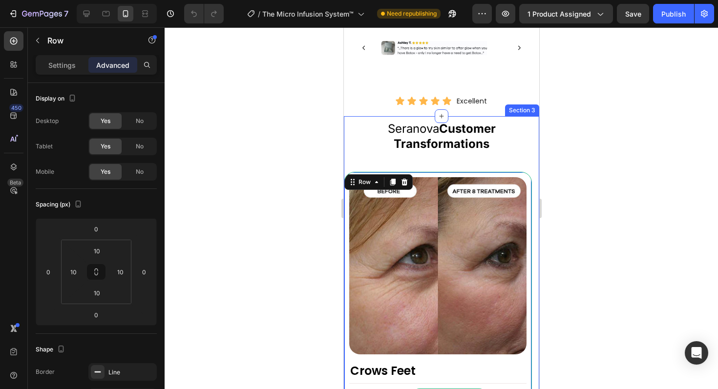
click at [518, 162] on div "Image Crows Feet Heading [PERSON_NAME] Text Block Verified Customer Item List R…" at bounding box center [440, 366] width 195 height 420
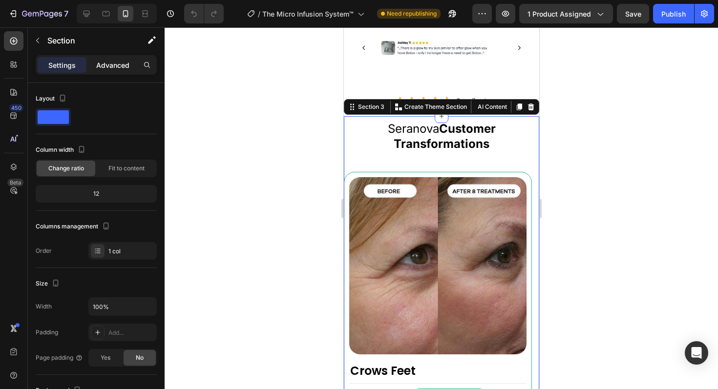
click at [118, 67] on p "Advanced" at bounding box center [112, 65] width 33 height 10
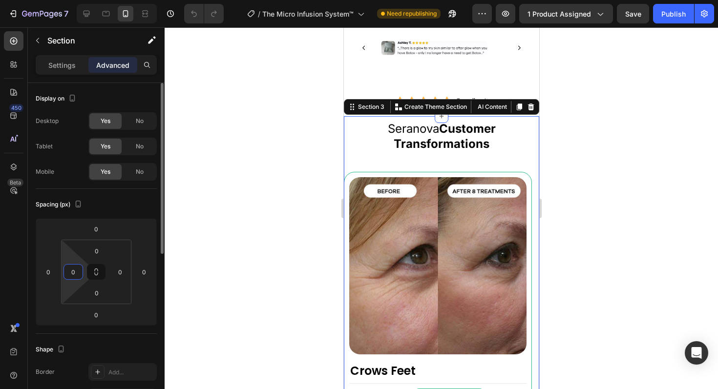
click at [76, 276] on input "0" at bounding box center [73, 272] width 15 height 15
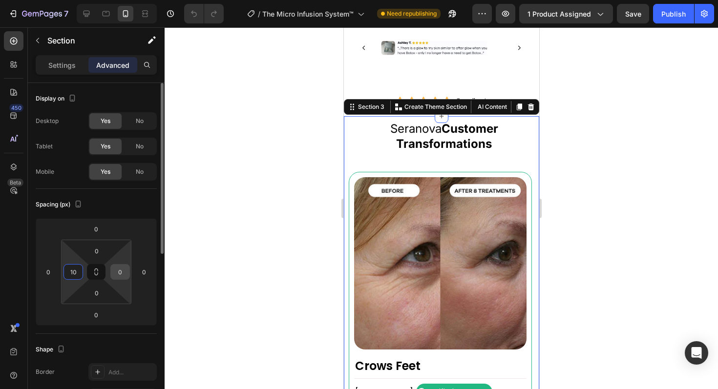
type input "10"
click at [118, 272] on input "0" at bounding box center [120, 272] width 15 height 15
type input "10"
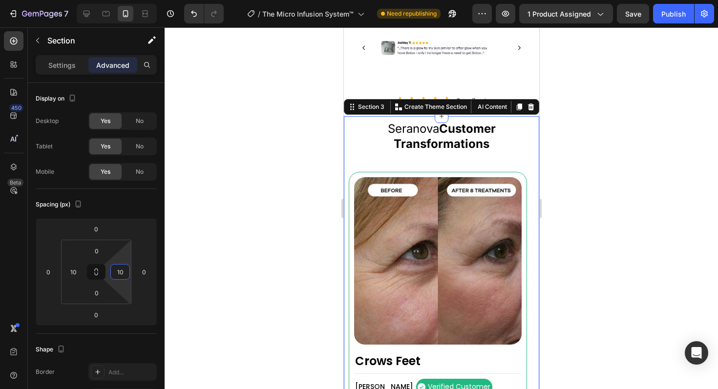
click at [626, 266] on div at bounding box center [441, 208] width 553 height 362
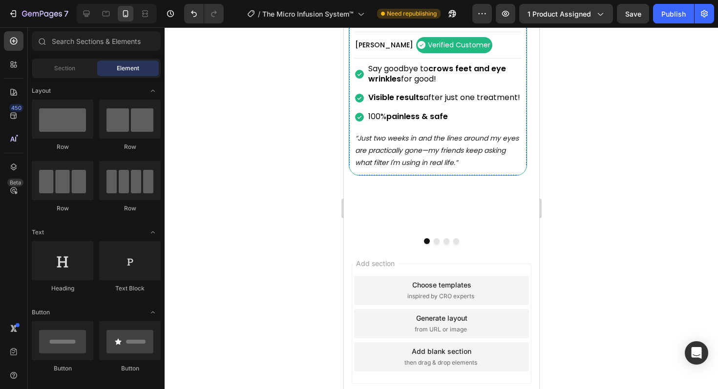
scroll to position [1260, 0]
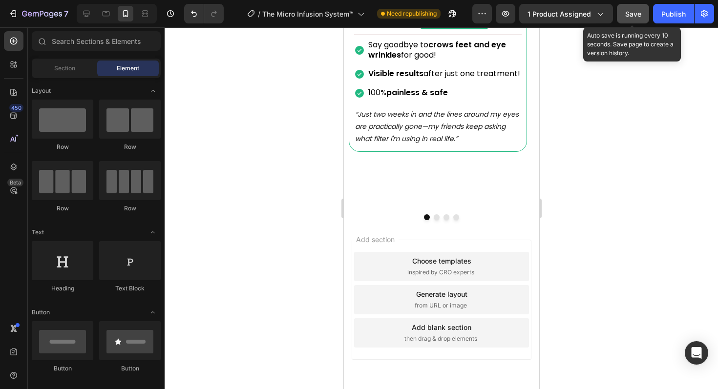
click at [630, 14] on span "Save" at bounding box center [633, 14] width 16 height 8
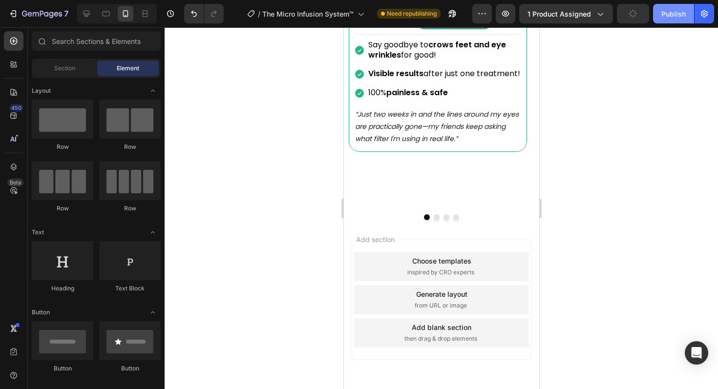
click at [667, 14] on div "Publish" at bounding box center [673, 14] width 24 height 10
